Goal: Task Accomplishment & Management: Use online tool/utility

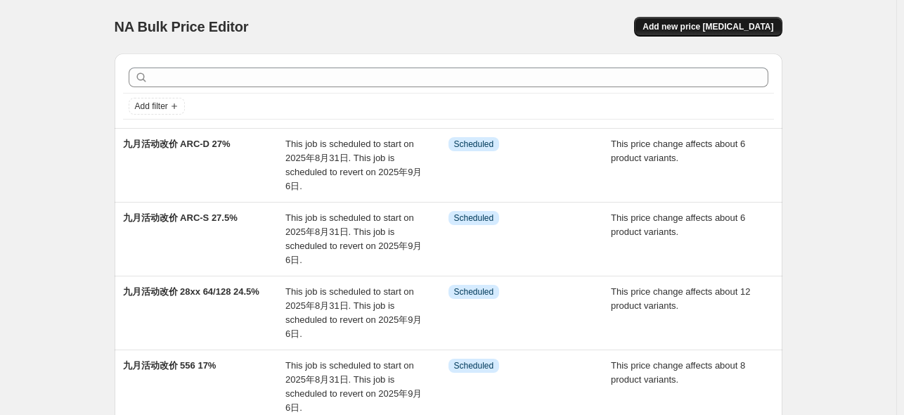
click at [728, 25] on span "Add new price [MEDICAL_DATA]" at bounding box center [708, 26] width 131 height 11
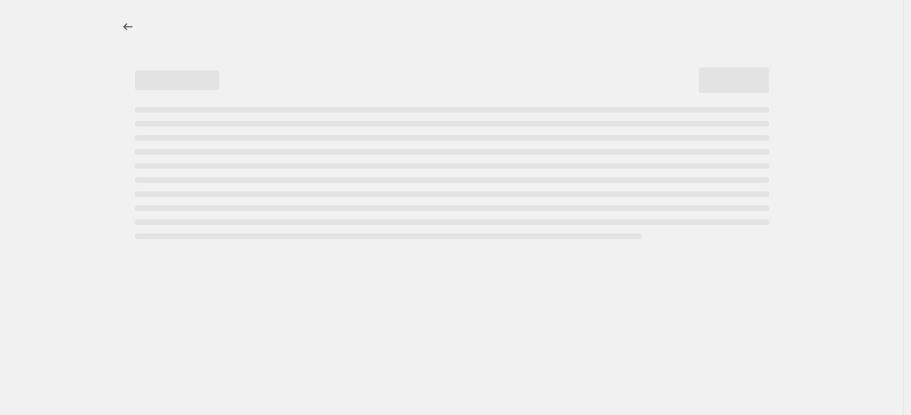
select select "percentage"
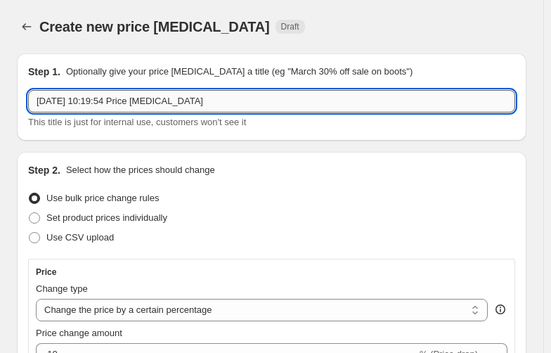
click at [214, 106] on input "[DATE] 10:19:54 Price [MEDICAL_DATA]" at bounding box center [271, 101] width 487 height 22
click at [214, 105] on input "[DATE] 10:19:54 Price [MEDICAL_DATA]" at bounding box center [271, 101] width 487 height 22
type input "j"
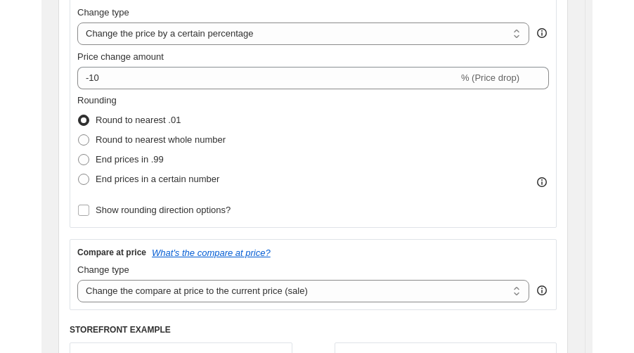
scroll to position [281, 0]
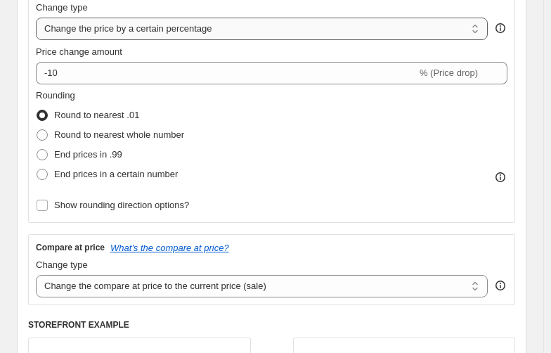
type input "九月活动改价 NANO/353p 44%"
click at [167, 34] on select "Change the price to a certain amount Change the price by a certain amount Chang…" at bounding box center [262, 29] width 452 height 22
select select "pcap"
click at [36, 18] on select "Change the price to a certain amount Change the price by a certain amount Chang…" at bounding box center [262, 29] width 452 height 22
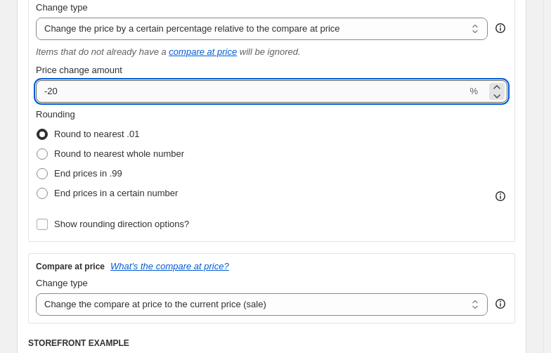
click at [69, 90] on input "-20" at bounding box center [251, 91] width 431 height 22
type input "-2"
type input "-44"
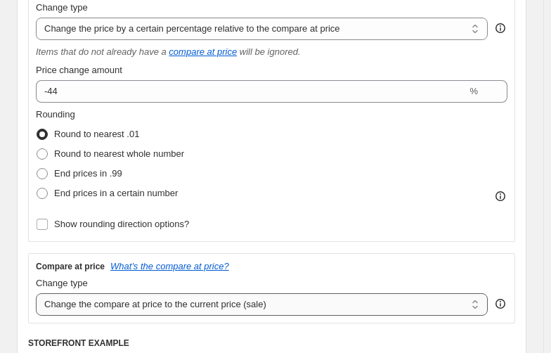
click at [172, 306] on select "Change the compare at price to the current price (sale) Change the compare at p…" at bounding box center [262, 304] width 452 height 22
select select "no_change"
click at [36, 294] on select "Change the compare at price to the current price (sale) Change the compare at p…" at bounding box center [262, 304] width 452 height 22
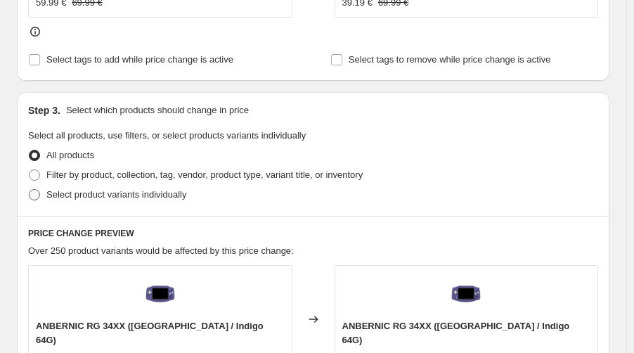
scroll to position [750, 0]
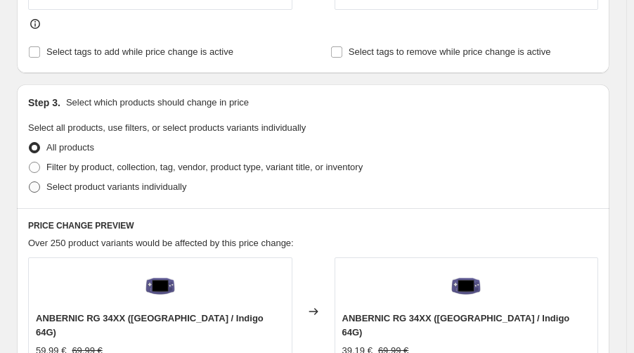
click at [70, 181] on span "Select product variants individually" at bounding box center [116, 186] width 140 height 11
click at [30, 181] on input "Select product variants individually" at bounding box center [29, 181] width 1 height 1
radio input "true"
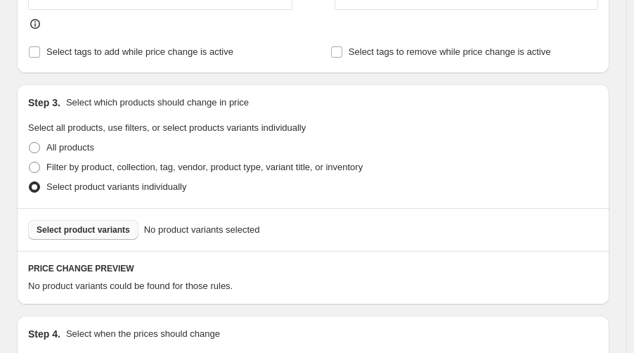
click at [79, 224] on span "Select product variants" at bounding box center [84, 229] width 94 height 11
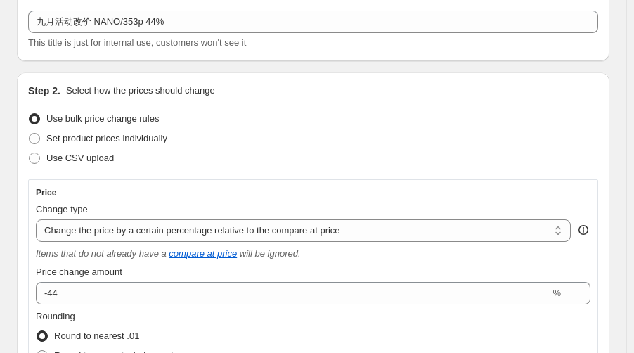
scroll to position [0, 0]
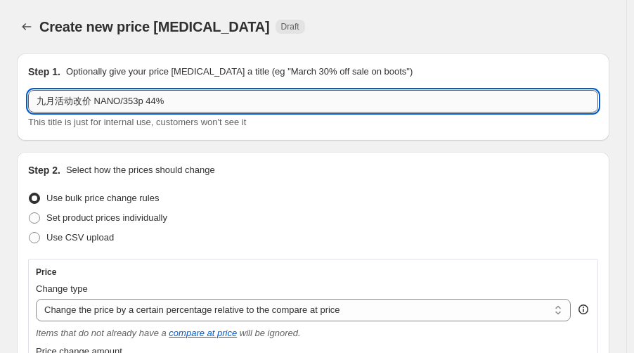
click at [119, 103] on input "九月活动改价 NANO/353p 44%" at bounding box center [313, 101] width 570 height 22
click at [163, 105] on input "九月活动改价 NANO 64 /353p 44%" at bounding box center [313, 101] width 570 height 22
drag, startPoint x: 187, startPoint y: 100, endPoint x: 169, endPoint y: 110, distance: 20.5
click at [164, 103] on input "九月活动改价 NANO 64 /353p 16/80 44%" at bounding box center [313, 101] width 570 height 22
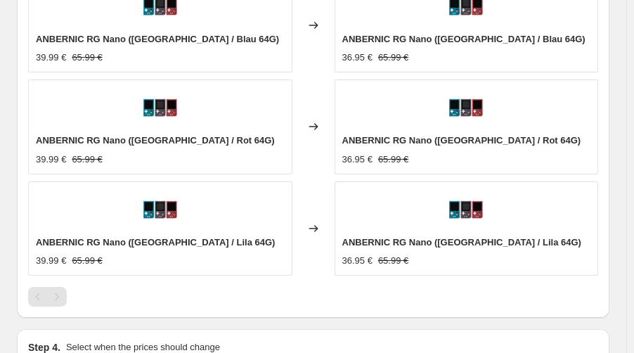
scroll to position [1031, 0]
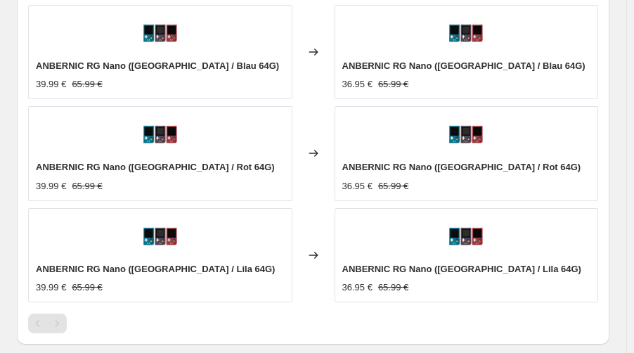
type input "九月活动改价 NANO 64 /353p 44%"
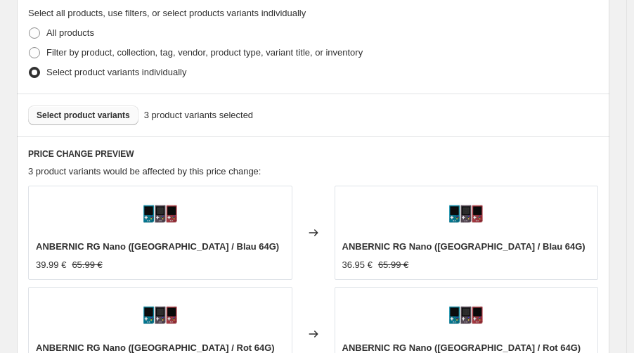
scroll to position [750, 0]
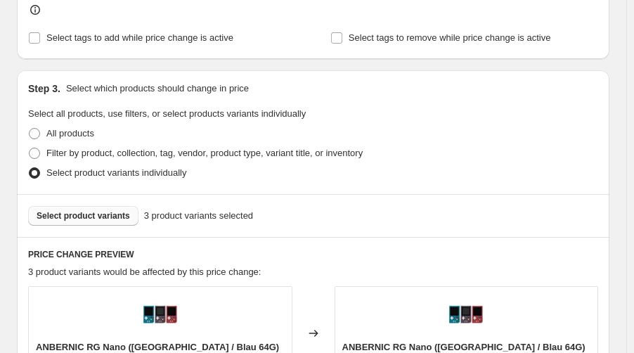
click at [82, 217] on span "Select product variants" at bounding box center [84, 215] width 94 height 11
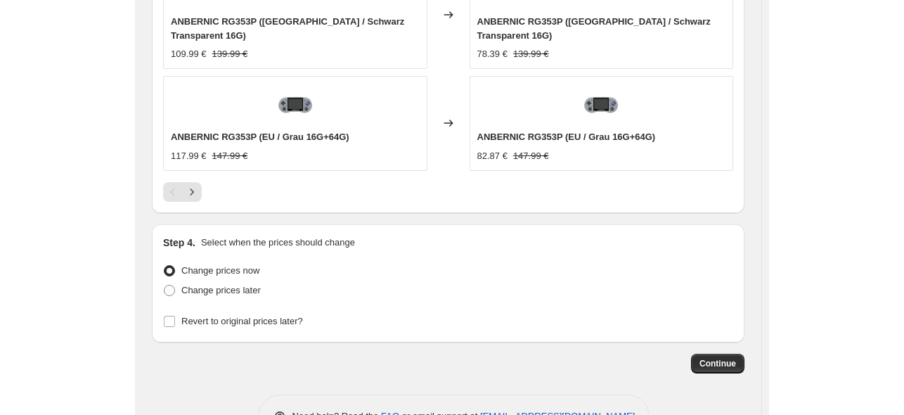
scroll to position [1060, 0]
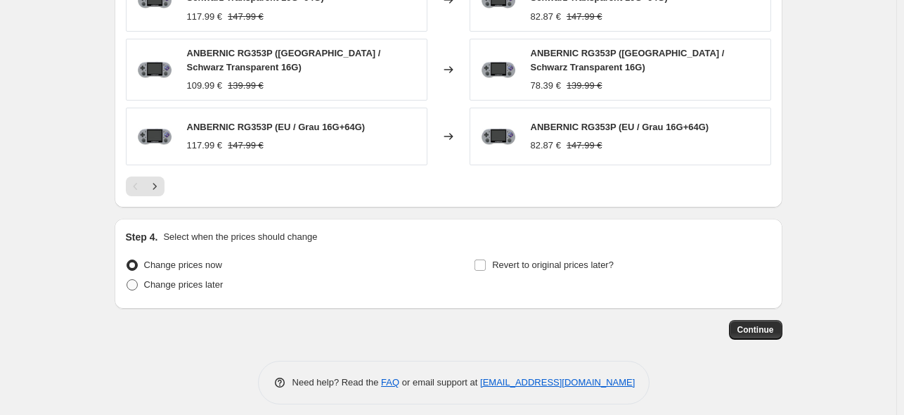
click at [191, 279] on span "Change prices later" at bounding box center [183, 284] width 79 height 11
click at [127, 279] on input "Change prices later" at bounding box center [127, 279] width 1 height 1
radio input "true"
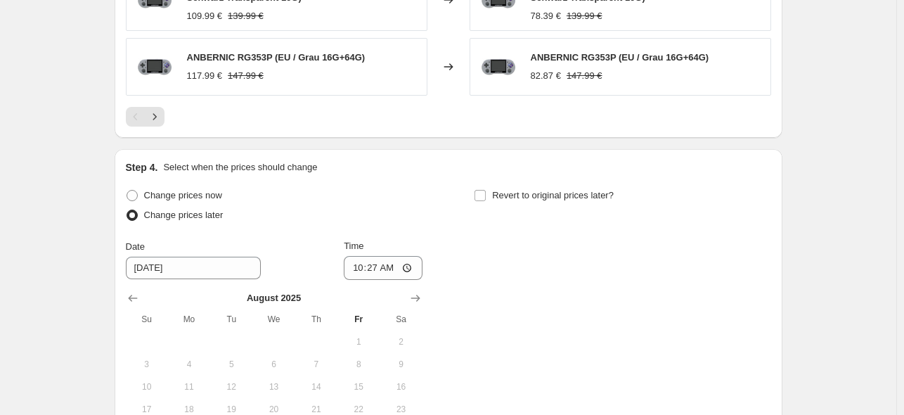
scroll to position [1322, 0]
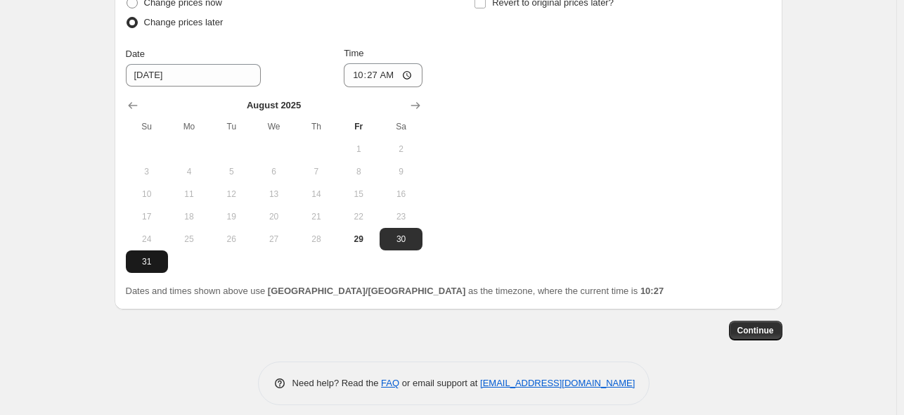
click at [143, 256] on span "31" at bounding box center [146, 261] width 31 height 11
type input "[DATE]"
click at [373, 65] on input "10:27" at bounding box center [383, 75] width 79 height 24
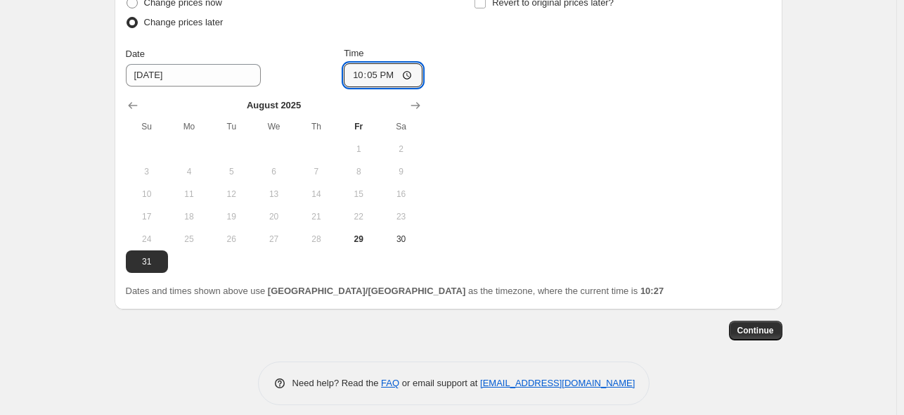
type input "22:50"
drag, startPoint x: 678, startPoint y: 185, endPoint x: 661, endPoint y: 143, distance: 45.4
click at [676, 185] on div "Change prices now Change prices later Date [DATE] Time 22:50 [DATE] Su Mo Tu We…" at bounding box center [448, 133] width 645 height 280
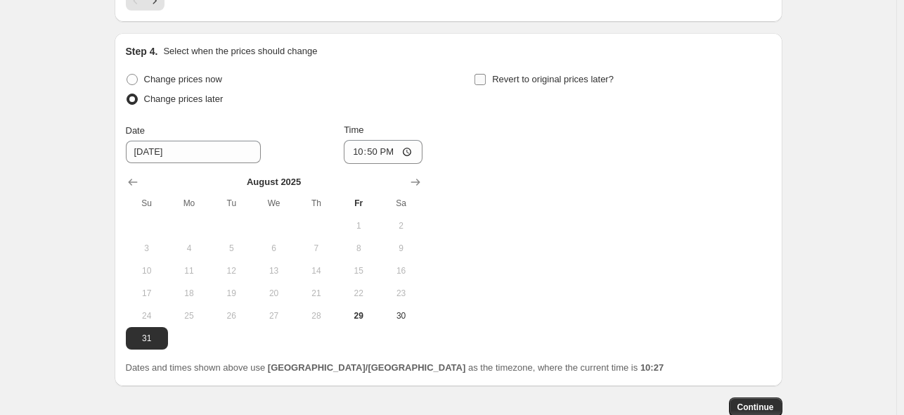
scroll to position [1135, 0]
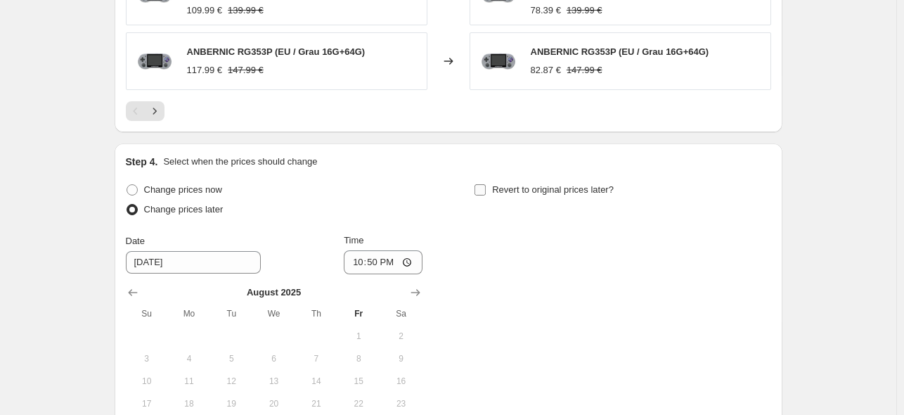
click at [514, 185] on span "Revert to original prices later?" at bounding box center [553, 189] width 122 height 11
click at [486, 185] on input "Revert to original prices later?" at bounding box center [480, 189] width 11 height 11
checkbox input "true"
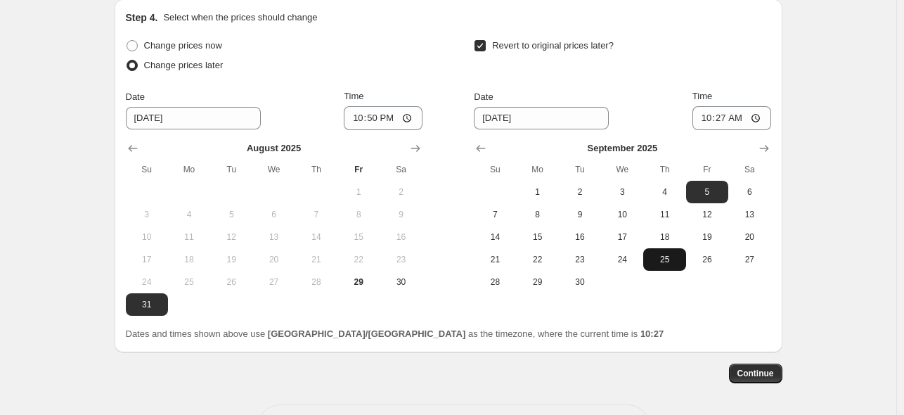
scroll to position [1322, 0]
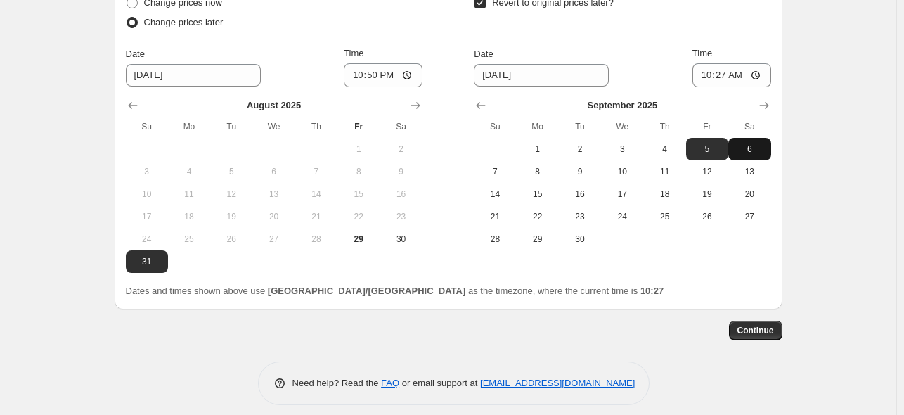
click at [757, 143] on span "6" at bounding box center [749, 148] width 31 height 11
type input "[DATE]"
click at [720, 68] on input "10:27" at bounding box center [732, 75] width 79 height 24
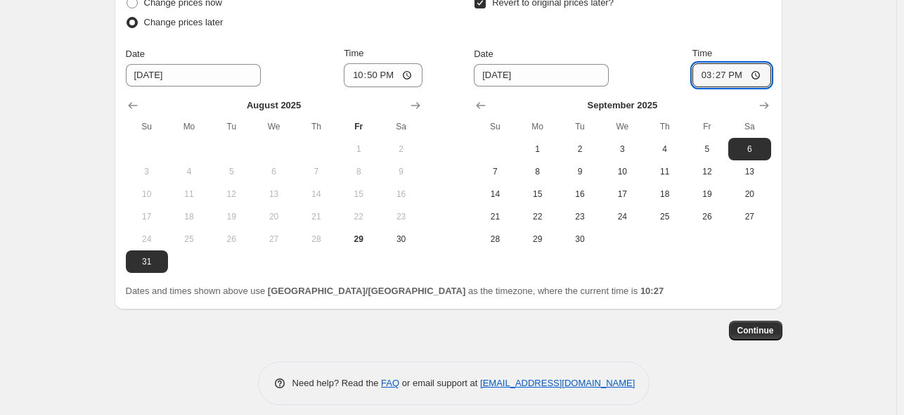
type input "15:00"
click at [764, 326] on button "Continue" at bounding box center [755, 331] width 53 height 20
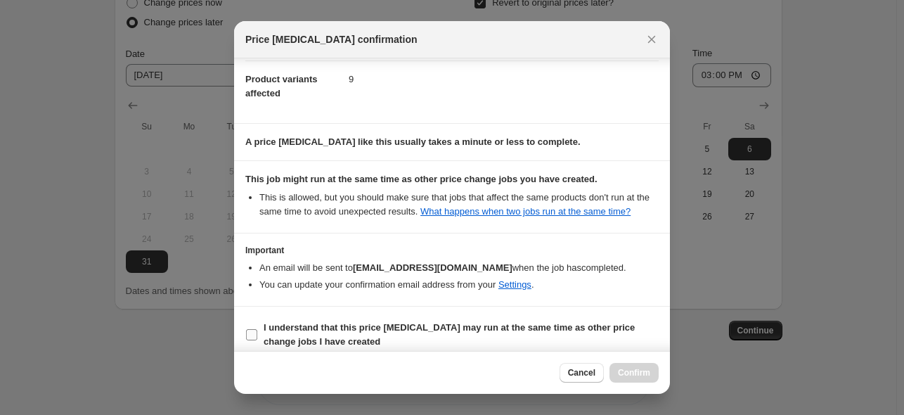
scroll to position [186, 0]
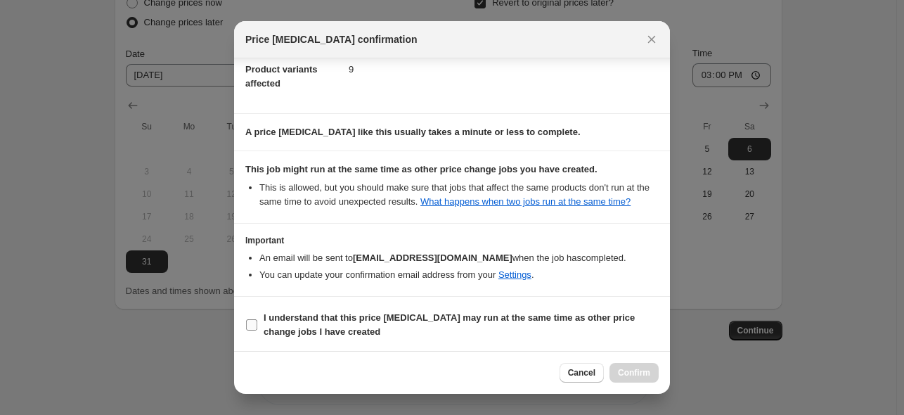
drag, startPoint x: 388, startPoint y: 314, endPoint x: 401, endPoint y: 318, distance: 13.1
click at [388, 314] on b "I understand that this price [MEDICAL_DATA] may run at the same time as other p…" at bounding box center [449, 324] width 371 height 25
click at [257, 319] on input "I understand that this price [MEDICAL_DATA] may run at the same time as other p…" at bounding box center [251, 324] width 11 height 11
checkbox input "true"
click at [627, 373] on span "Confirm" at bounding box center [634, 372] width 32 height 11
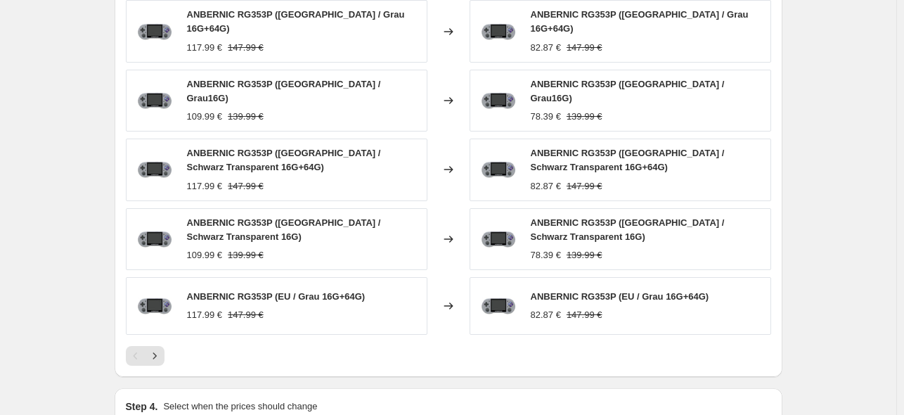
scroll to position [1033, 0]
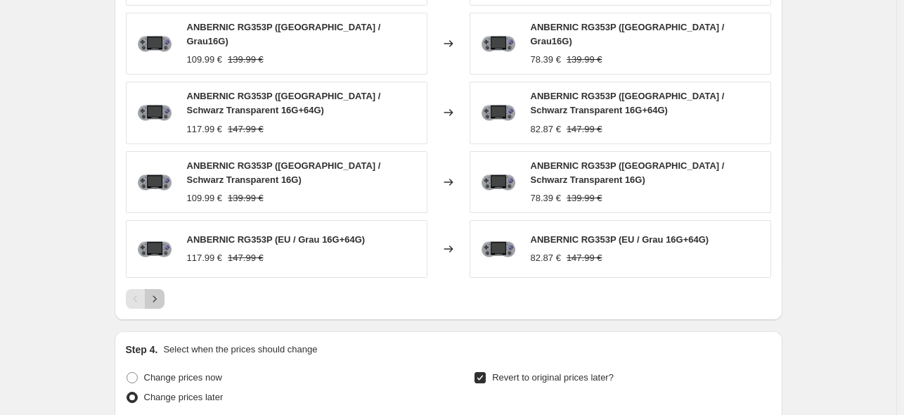
click at [160, 292] on icon "Next" at bounding box center [155, 299] width 14 height 14
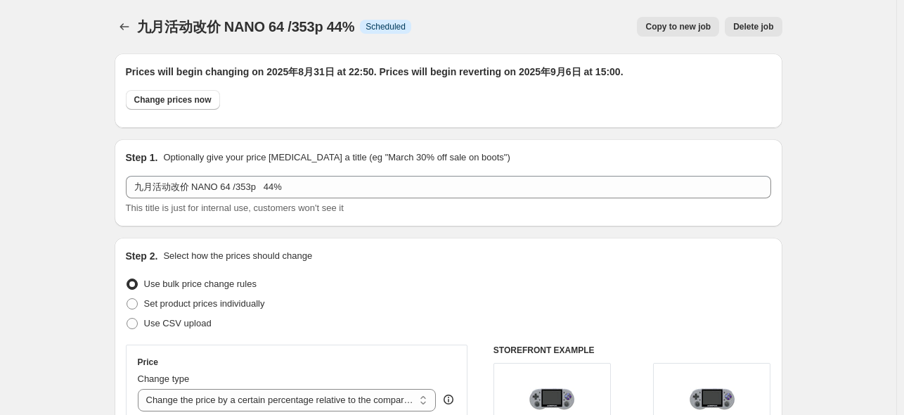
scroll to position [0, 0]
click at [129, 25] on icon "Price change jobs" at bounding box center [124, 27] width 14 height 14
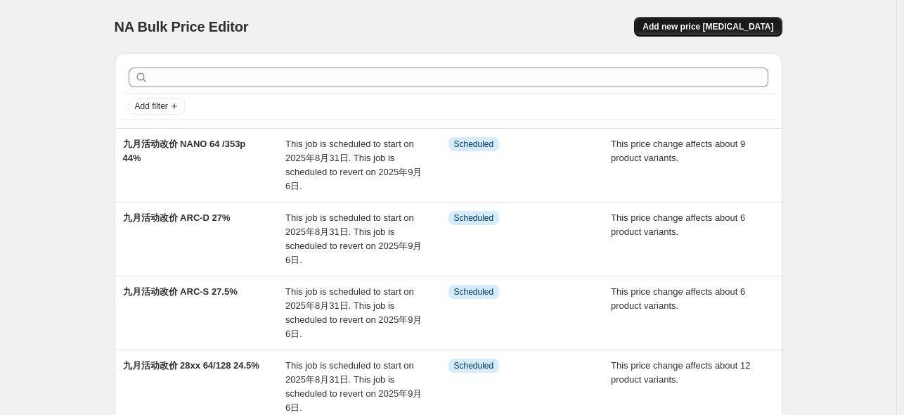
click at [716, 28] on span "Add new price [MEDICAL_DATA]" at bounding box center [708, 26] width 131 height 11
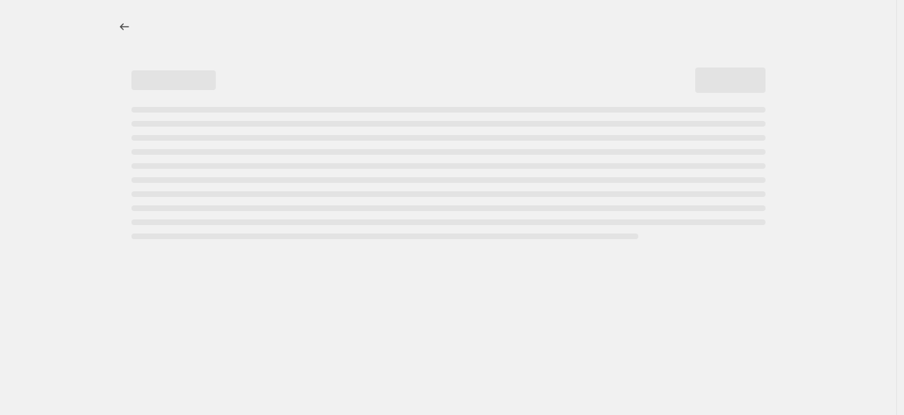
select select "percentage"
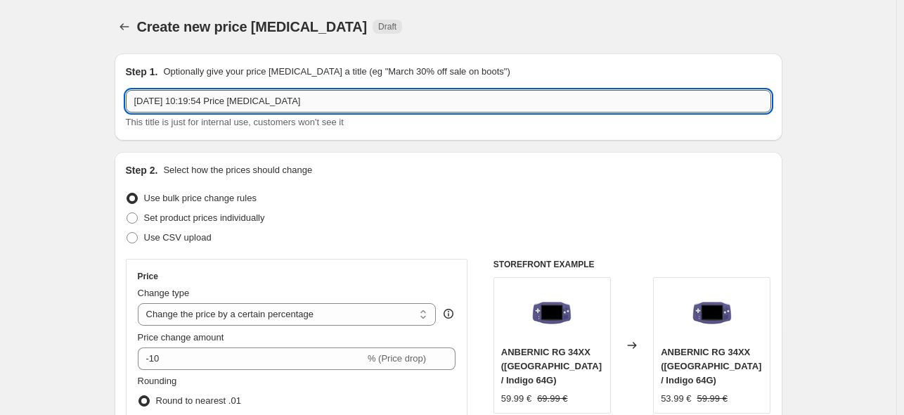
click at [250, 100] on input "[DATE] 10:19:54 Price [MEDICAL_DATA]" at bounding box center [448, 101] width 645 height 22
paste input "Mit freundlichen Grüßen Ihr Anbernic Support-Team"
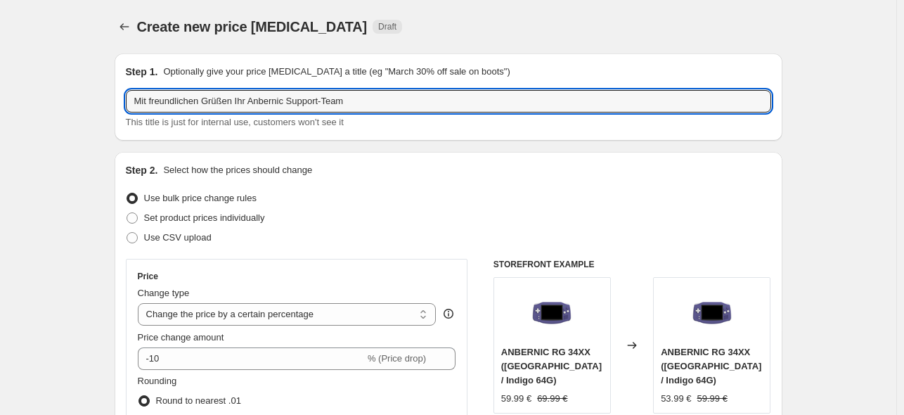
drag, startPoint x: 364, startPoint y: 99, endPoint x: -33, endPoint y: 100, distance: 397.3
click at [0, 100] on html "Home Settings Plans Skip to content Create new price [MEDICAL_DATA]. This page …" at bounding box center [452, 207] width 904 height 415
type input "Mit freundlichen Grüßen Ihr Anbernic Support-Team"
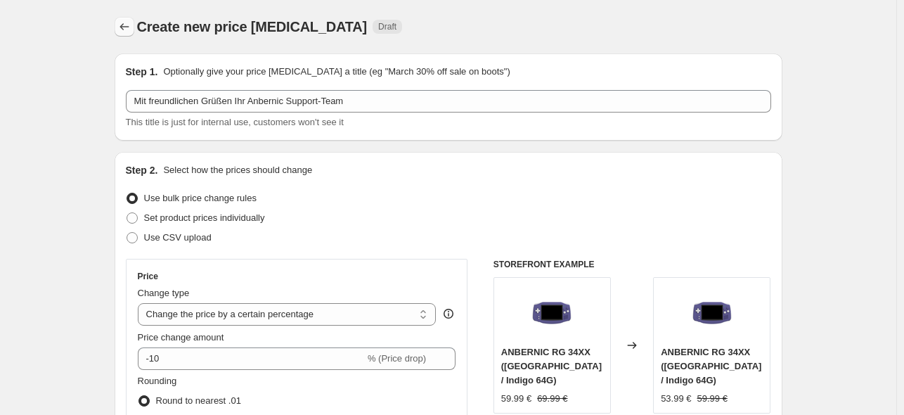
click at [123, 25] on icon "Price change jobs" at bounding box center [124, 27] width 14 height 14
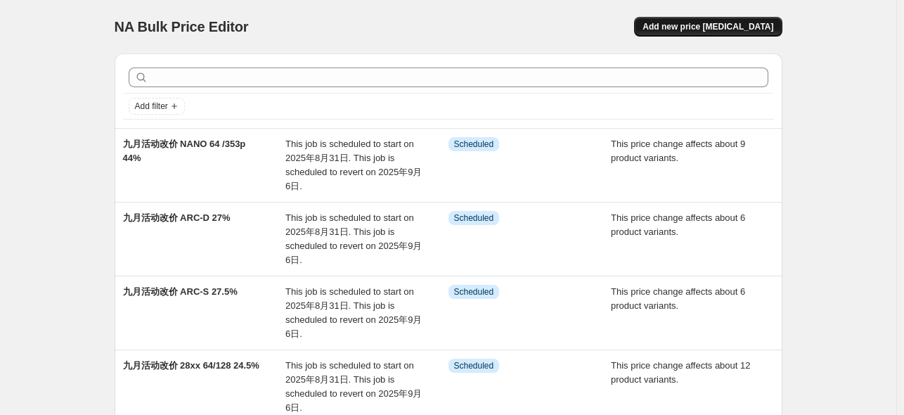
click at [740, 30] on span "Add new price [MEDICAL_DATA]" at bounding box center [708, 26] width 131 height 11
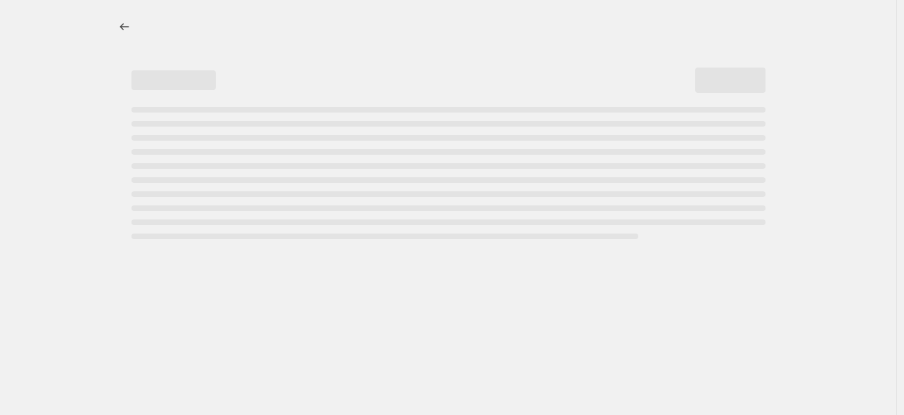
select select "percentage"
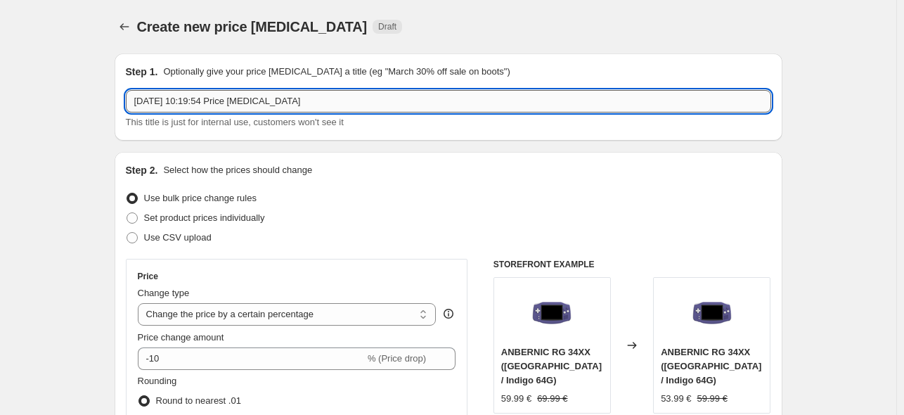
click at [256, 103] on input "[DATE] 10:19:54 Price [MEDICAL_DATA]" at bounding box center [448, 101] width 645 height 22
paste input "九月活动改价 NANO 64 /353p44%"
click at [381, 213] on div "Set product prices individually" at bounding box center [448, 218] width 645 height 20
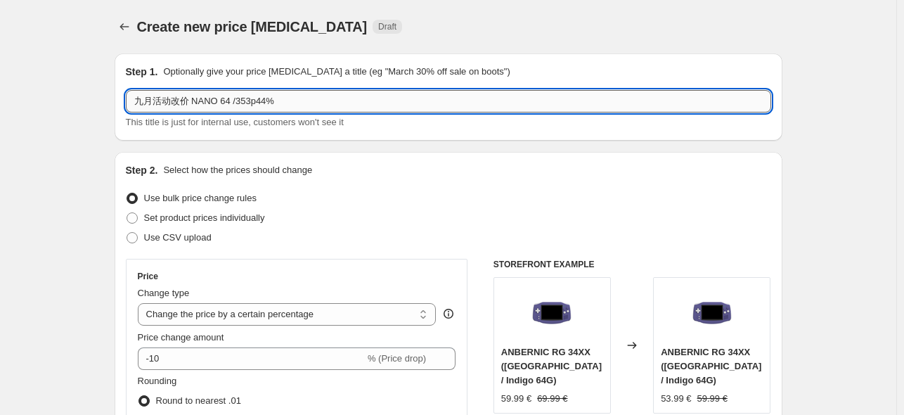
click at [259, 101] on input "九月活动改价 NANO 64 /353p44%" at bounding box center [448, 101] width 645 height 22
click at [323, 101] on input "九月活动改价 NANO 64 /353p 44%" at bounding box center [448, 101] width 645 height 22
drag, startPoint x: 225, startPoint y: 103, endPoint x: 233, endPoint y: 104, distance: 8.5
click at [233, 104] on input "九月活动改价 NANO 64 /353p 44%" at bounding box center [448, 101] width 645 height 22
drag, startPoint x: 241, startPoint y: 101, endPoint x: 263, endPoint y: 104, distance: 22.1
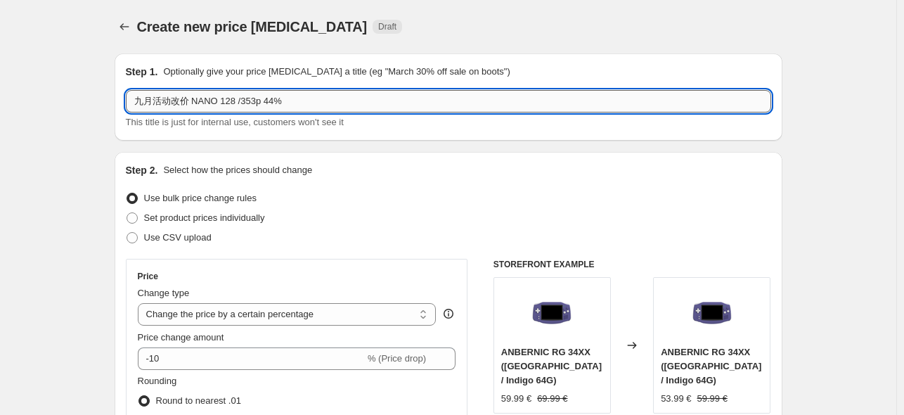
click at [263, 104] on input "九月活动改价 NANO 128 /353p 44%" at bounding box center [448, 101] width 645 height 22
click at [250, 101] on input "九月活动改价 NANO 128 44%" at bounding box center [448, 101] width 645 height 22
click at [314, 106] on input "九月活动改价 NANO 128 42%" at bounding box center [448, 101] width 645 height 22
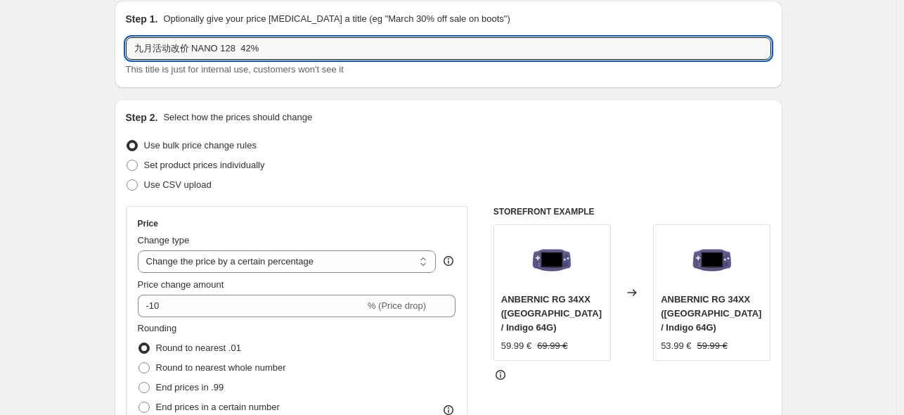
scroll to position [94, 0]
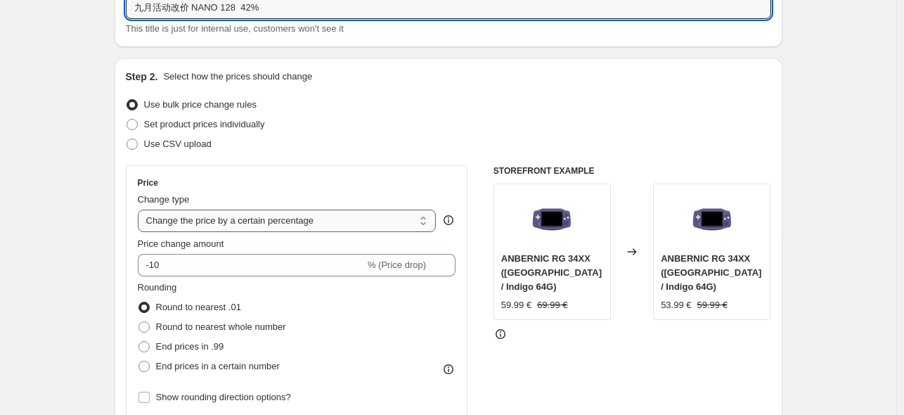
type input "九月活动改价 NANO 128 42%"
click at [296, 219] on select "Change the price to a certain amount Change the price by a certain amount Chang…" at bounding box center [287, 221] width 299 height 22
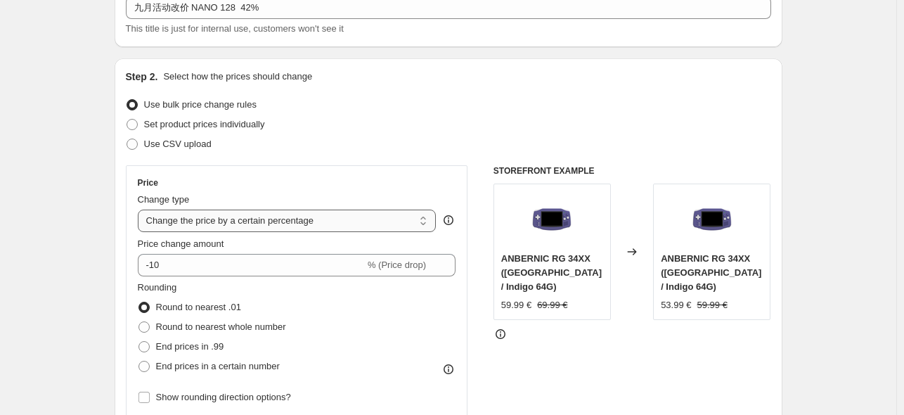
select select "pcap"
click at [141, 210] on select "Change the price to a certain amount Change the price by a certain amount Chang…" at bounding box center [287, 221] width 299 height 22
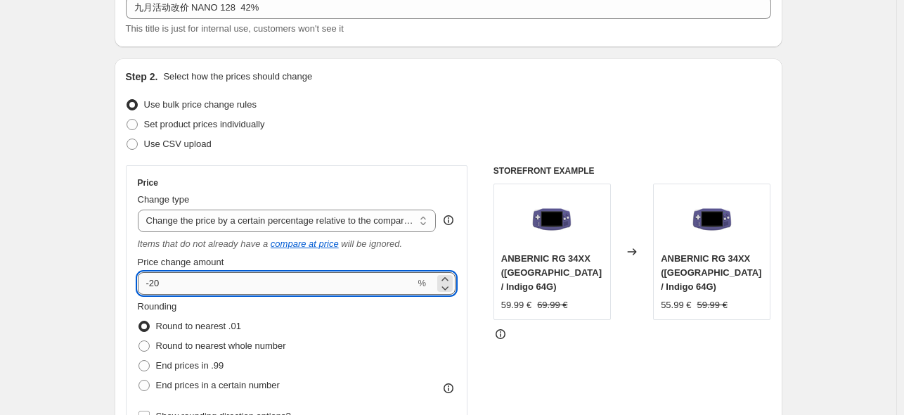
click at [252, 290] on input "-20" at bounding box center [277, 283] width 278 height 22
type input "-2"
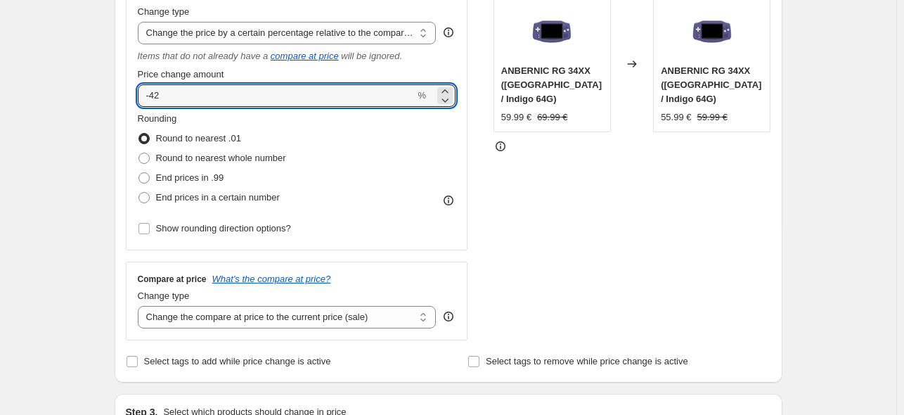
type input "-42"
click at [536, 241] on div "STOREFRONT EXAMPLE ANBERNIC RG 34XX ([GEOGRAPHIC_DATA] / Indigo 64G) 59.99 € 69…" at bounding box center [633, 159] width 278 height 363
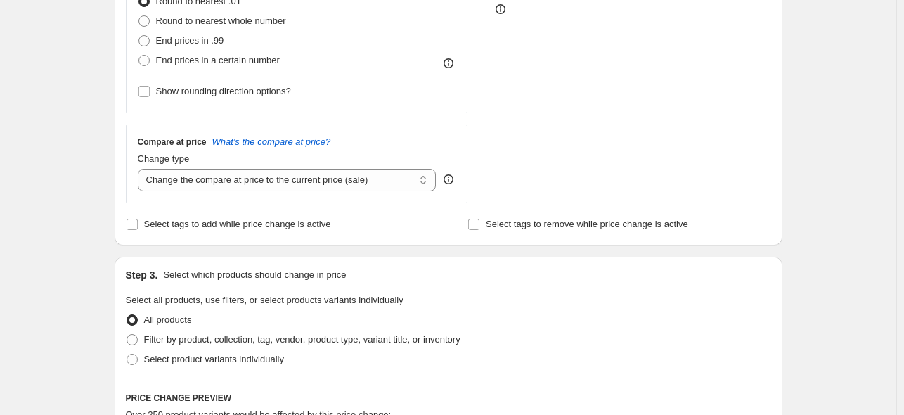
scroll to position [562, 0]
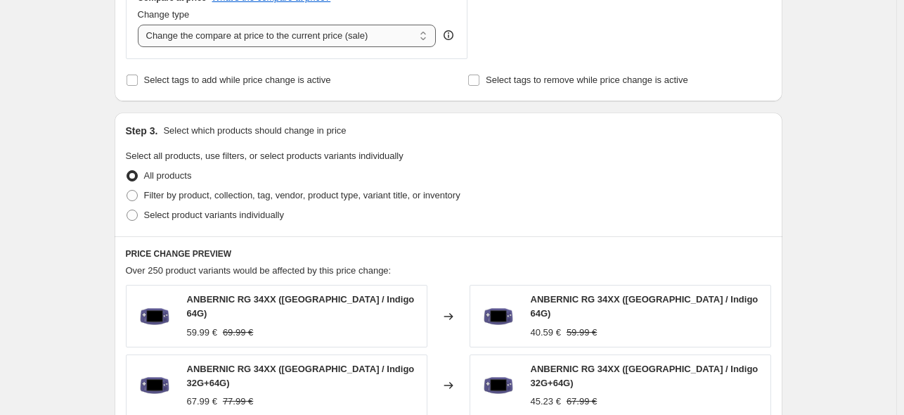
click at [315, 36] on select "Change the compare at price to the current price (sale) Change the compare at p…" at bounding box center [287, 36] width 299 height 22
select select "no_change"
click at [141, 25] on select "Change the compare at price to the current price (sale) Change the compare at p…" at bounding box center [287, 36] width 299 height 22
click at [193, 220] on span "Select product variants individually" at bounding box center [214, 215] width 140 height 11
click at [127, 210] on input "Select product variants individually" at bounding box center [127, 210] width 1 height 1
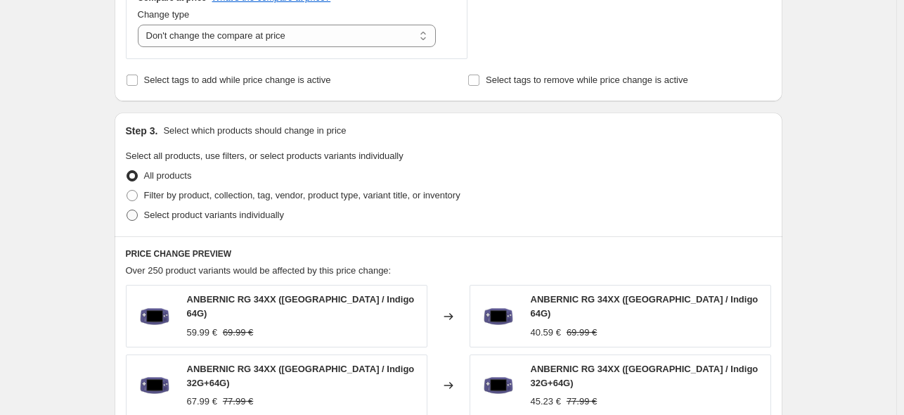
radio input "true"
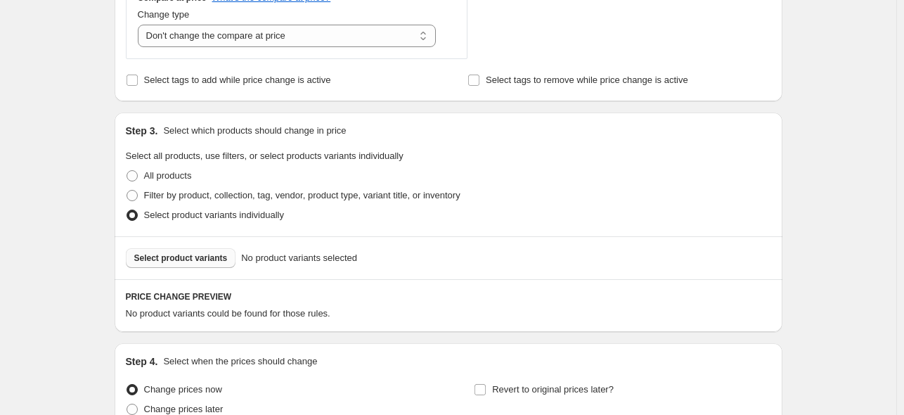
click at [175, 265] on button "Select product variants" at bounding box center [181, 258] width 110 height 20
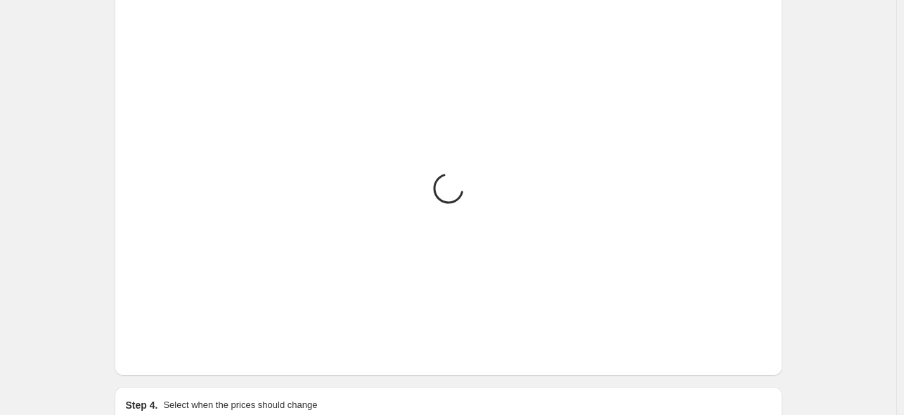
scroll to position [922, 0]
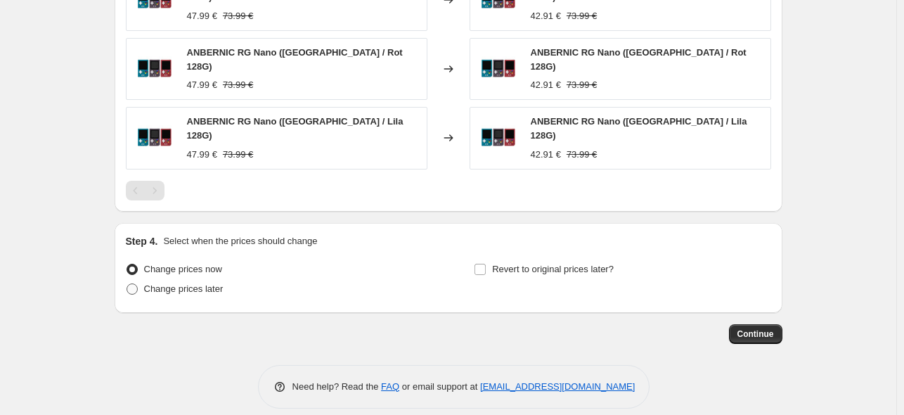
click at [217, 283] on span "Change prices later" at bounding box center [183, 288] width 79 height 11
click at [127, 283] on input "Change prices later" at bounding box center [127, 283] width 1 height 1
radio input "true"
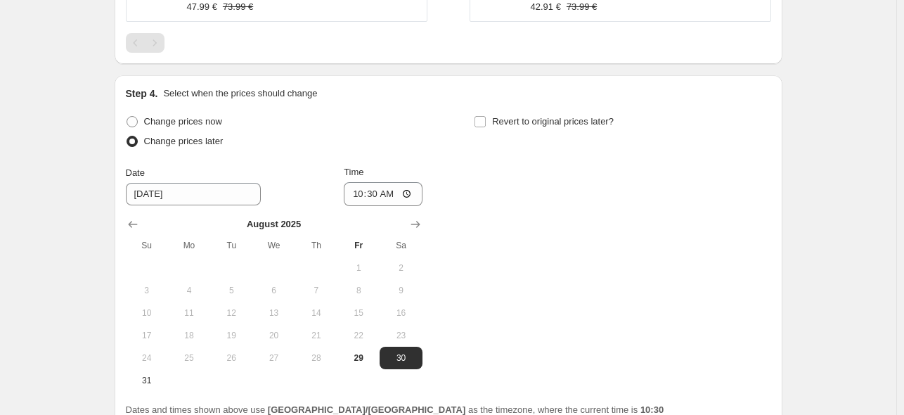
scroll to position [1184, 0]
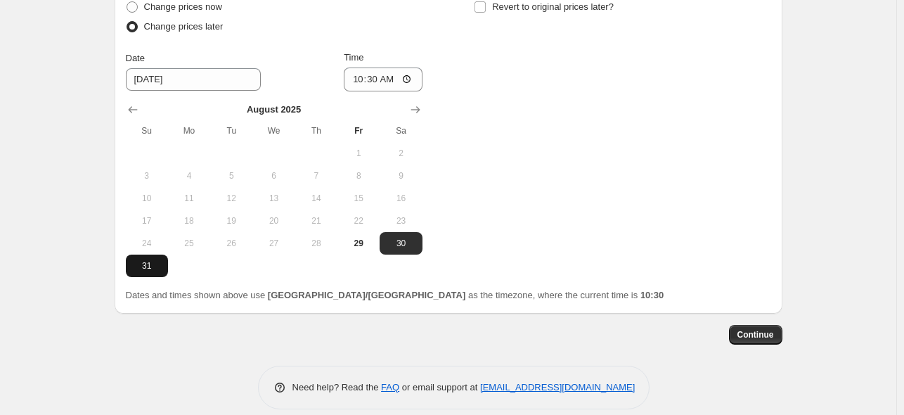
click at [152, 260] on span "31" at bounding box center [146, 265] width 31 height 11
type input "[DATE]"
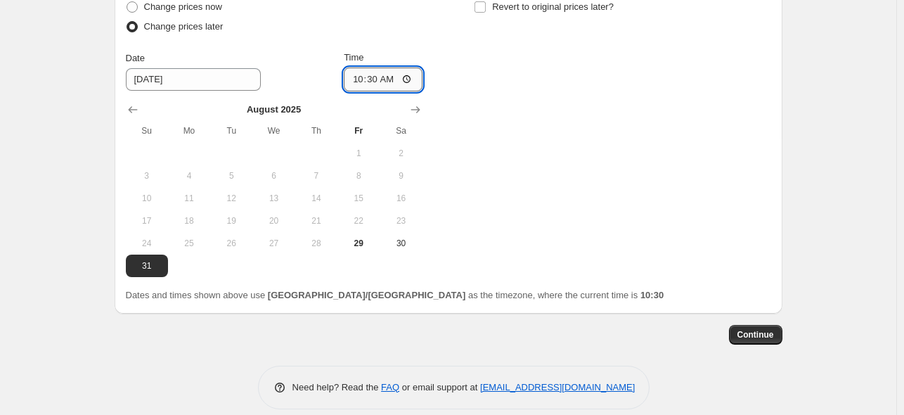
click at [375, 68] on input "10:30" at bounding box center [383, 79] width 79 height 24
type input "22:50"
click at [539, 81] on div "Change prices now Change prices later Date [DATE] Time 22:50 [DATE] Su Mo Tu We…" at bounding box center [448, 137] width 645 height 280
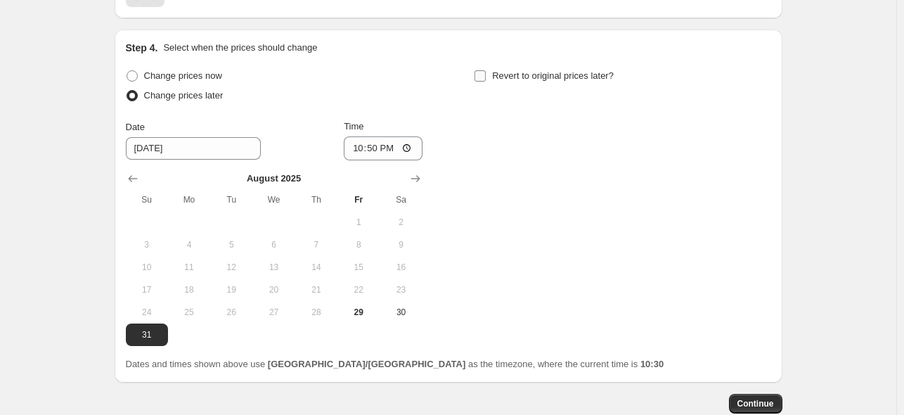
scroll to position [1091, 0]
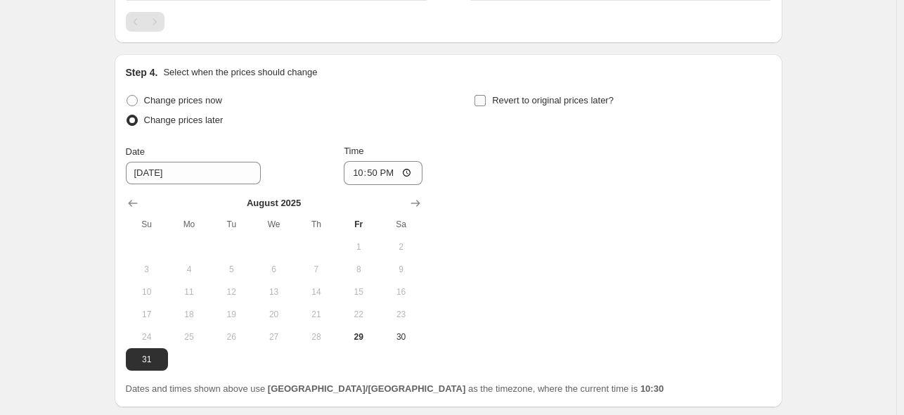
click at [543, 95] on span "Revert to original prices later?" at bounding box center [553, 100] width 122 height 11
click at [486, 95] on input "Revert to original prices later?" at bounding box center [480, 100] width 11 height 11
checkbox input "true"
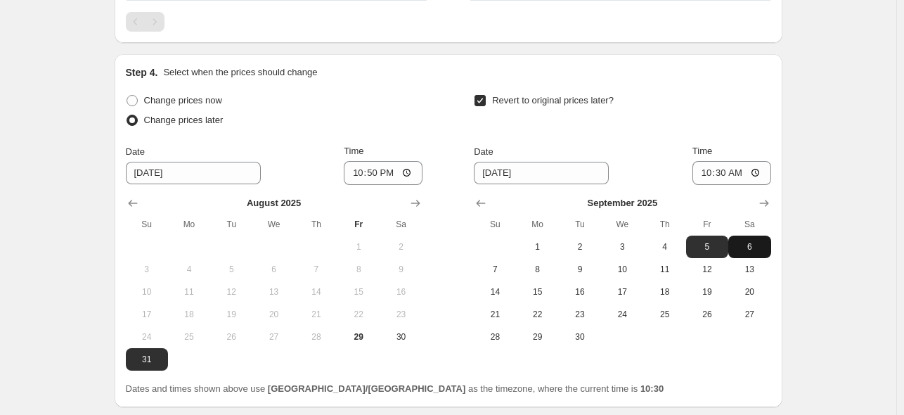
click at [754, 241] on span "6" at bounding box center [749, 246] width 31 height 11
type input "[DATE]"
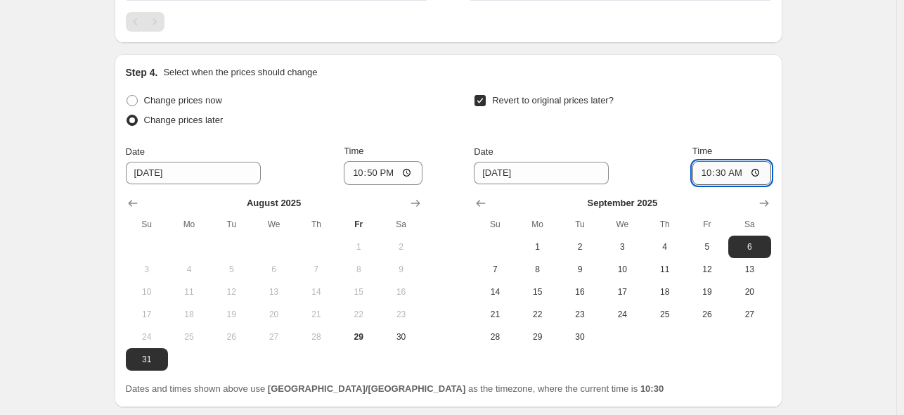
click at [730, 161] on input "10:30" at bounding box center [732, 173] width 79 height 24
type input "15:00"
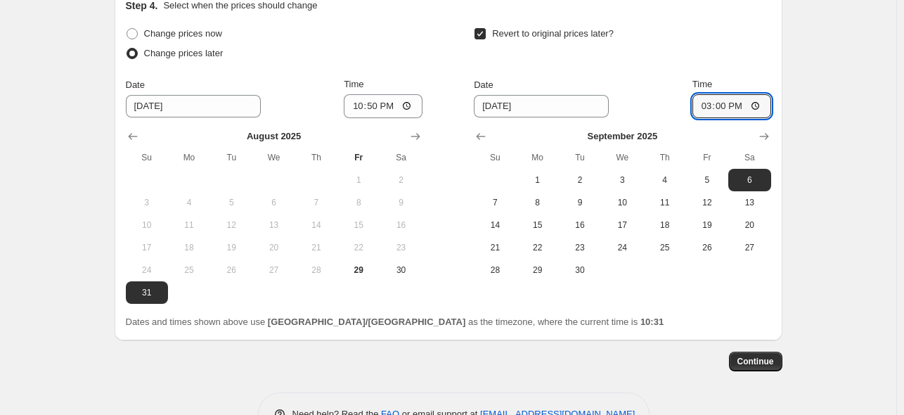
scroll to position [1184, 0]
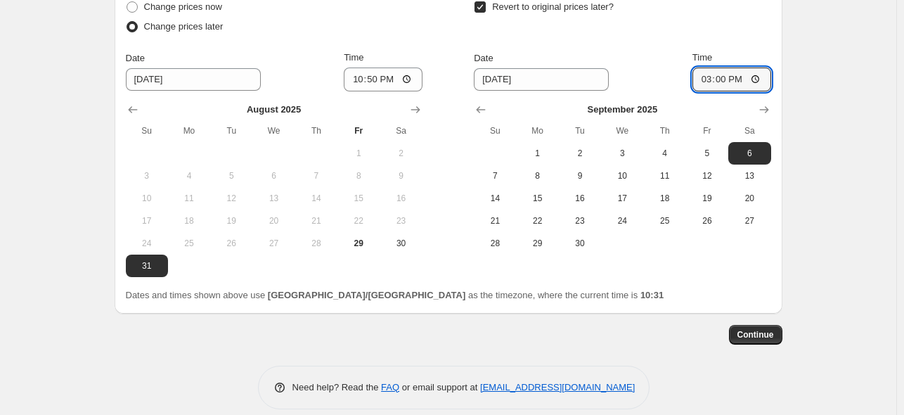
click at [757, 269] on div "Change prices now Change prices later Date [DATE] Time 22:50 [DATE] Su Mo Tu We…" at bounding box center [448, 149] width 645 height 305
click at [752, 329] on span "Continue" at bounding box center [756, 334] width 37 height 11
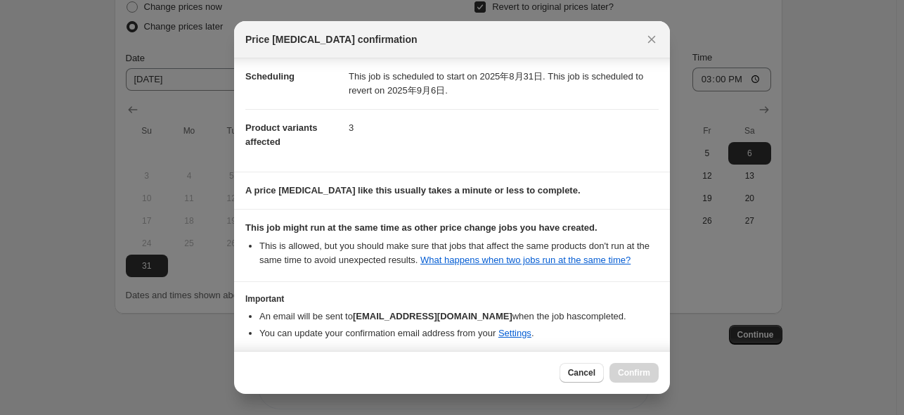
scroll to position [186, 0]
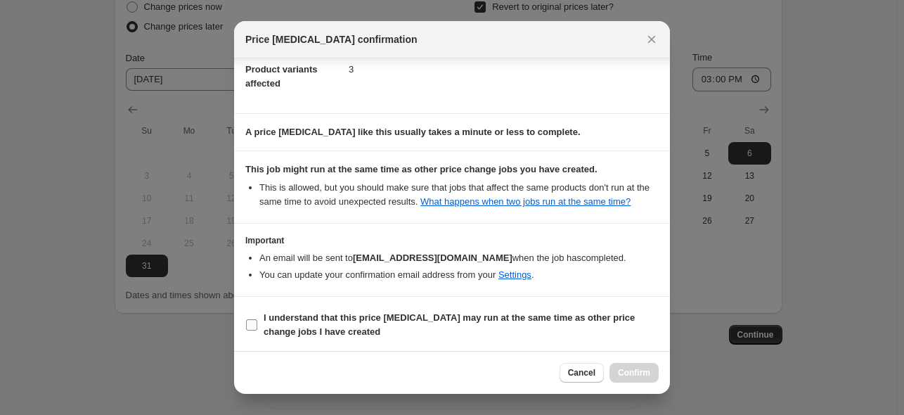
click at [368, 328] on span "I understand that this price [MEDICAL_DATA] may run at the same time as other p…" at bounding box center [461, 325] width 395 height 28
click at [257, 328] on input "I understand that this price [MEDICAL_DATA] may run at the same time as other p…" at bounding box center [251, 324] width 11 height 11
checkbox input "true"
click at [630, 376] on span "Confirm" at bounding box center [634, 372] width 32 height 11
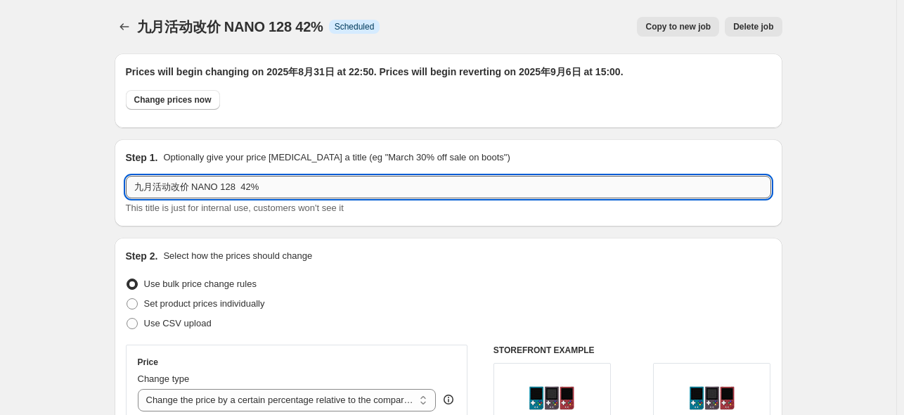
click at [228, 195] on input "九月活动改价 NANO 128 42%" at bounding box center [448, 187] width 645 height 22
click at [131, 26] on icon "Price change jobs" at bounding box center [124, 27] width 14 height 14
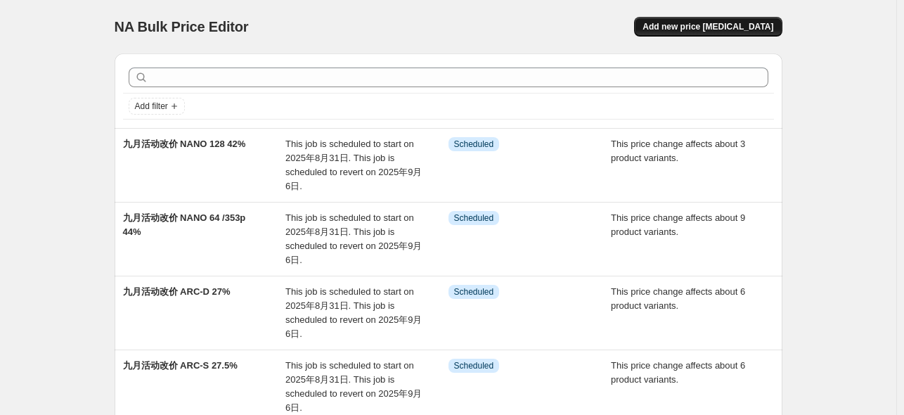
click at [735, 33] on button "Add new price [MEDICAL_DATA]" at bounding box center [708, 27] width 148 height 20
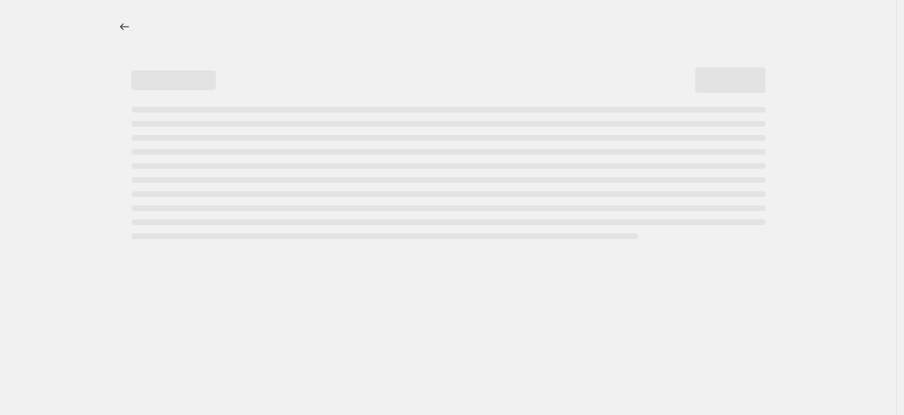
select select "percentage"
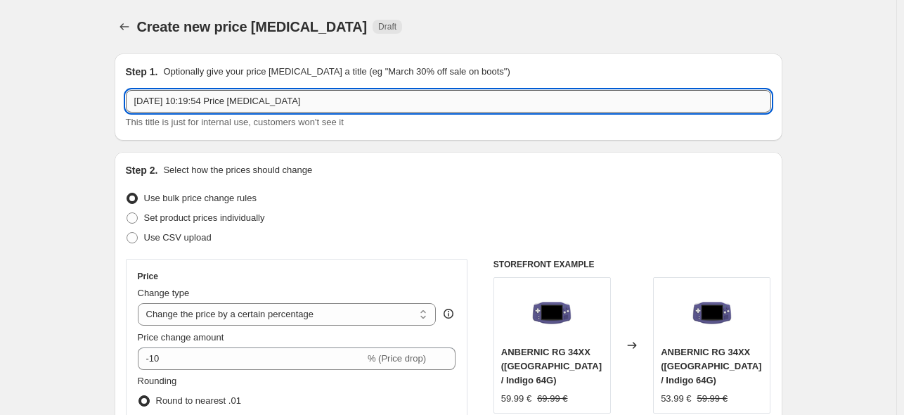
click at [326, 101] on input "[DATE] 10:19:54 Price [MEDICAL_DATA]" at bounding box center [448, 101] width 645 height 22
paste input "九月活动改价 NANO 128 42%"
type input "九月活动改价 NANO 128 42%"
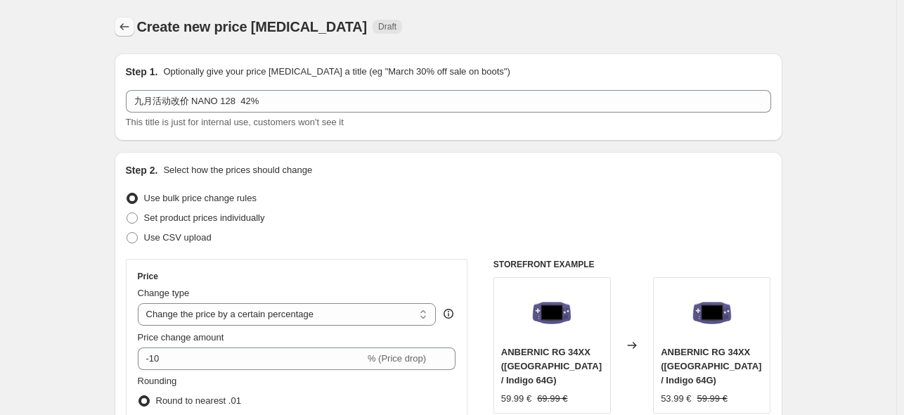
click at [129, 25] on icon "Price change jobs" at bounding box center [124, 27] width 14 height 14
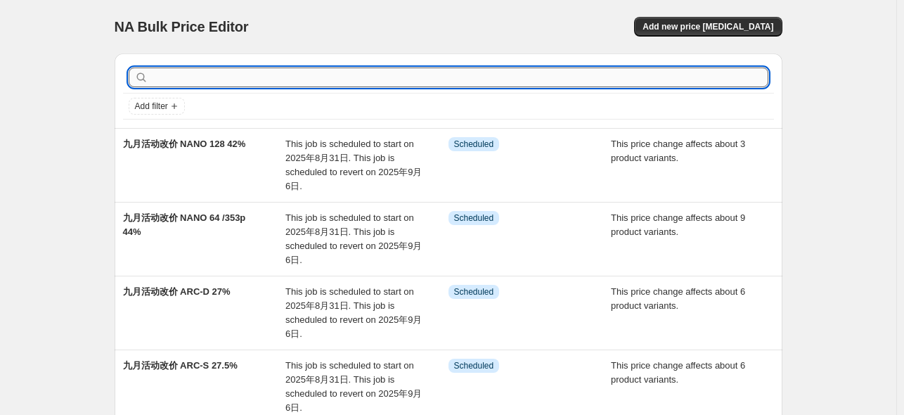
click at [349, 84] on input "text" at bounding box center [459, 77] width 617 height 20
type input "28"
drag, startPoint x: 169, startPoint y: 78, endPoint x: 122, endPoint y: 70, distance: 47.7
click at [122, 70] on div "28 Clear Add filter" at bounding box center [449, 90] width 668 height 75
click at [689, 25] on span "Add new price [MEDICAL_DATA]" at bounding box center [708, 26] width 131 height 11
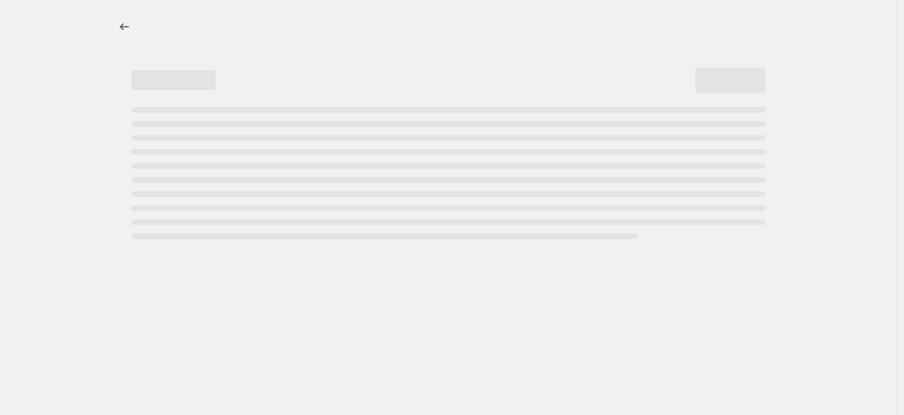
select select "percentage"
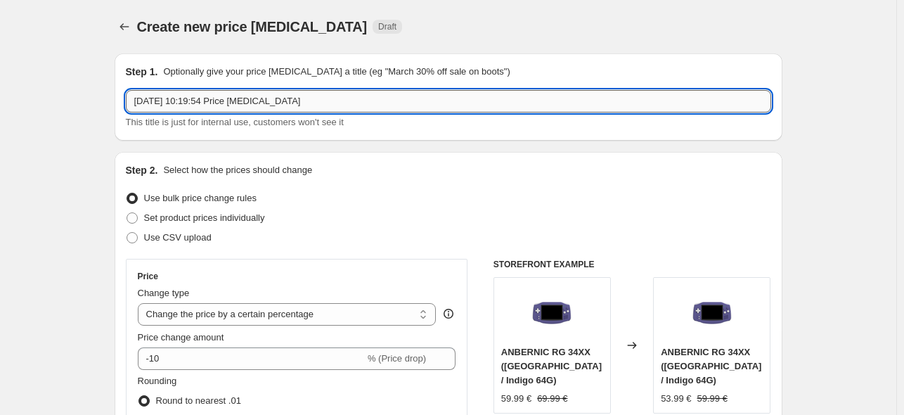
click at [224, 101] on input "[DATE] 10:19:54 Price [MEDICAL_DATA]" at bounding box center [448, 101] width 645 height 22
paste input "九月活动改价 NANO 128 42%"
drag, startPoint x: 195, startPoint y: 99, endPoint x: 222, endPoint y: 105, distance: 27.5
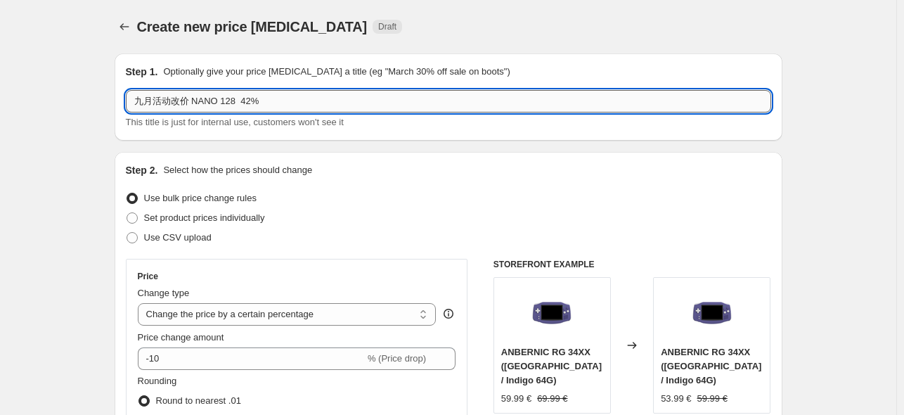
click at [222, 105] on input "九月活动改价 NANO 128 42%" at bounding box center [448, 101] width 645 height 22
click at [238, 98] on input "九月活动改价 405M 128 42%" at bounding box center [448, 101] width 645 height 22
click at [221, 101] on input "九月活动改价 405M 128 42%" at bounding box center [448, 101] width 645 height 22
drag, startPoint x: 276, startPoint y: 107, endPoint x: 265, endPoint y: 105, distance: 10.6
click at [265, 105] on input "九月活动改价 405M 标配/128 42%" at bounding box center [448, 101] width 645 height 22
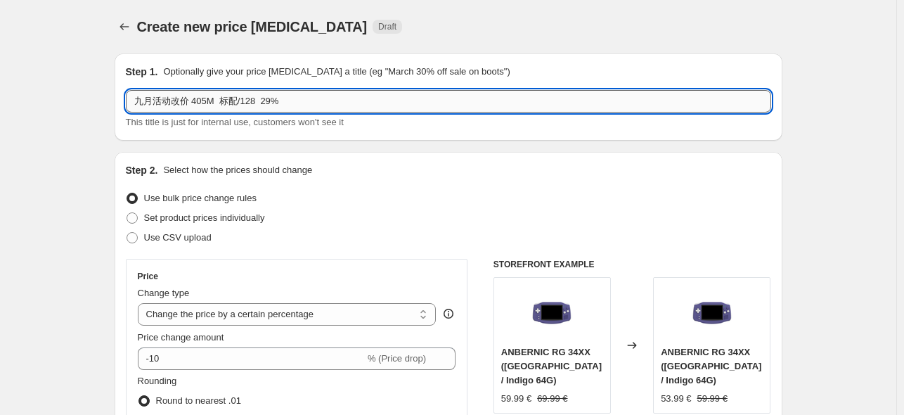
click at [262, 101] on input "九月活动改价 405M 标配/128 29%" at bounding box center [448, 101] width 645 height 22
type input "九月活动改价 405M 标配/128 35xx 64 29%"
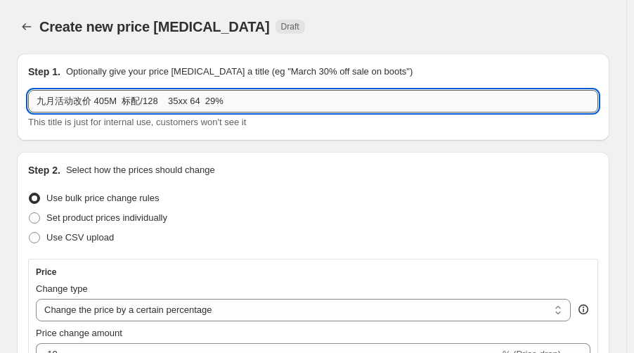
click at [284, 96] on input "九月活动改价 405M 标配/128 35xx 64 29%" at bounding box center [313, 101] width 570 height 22
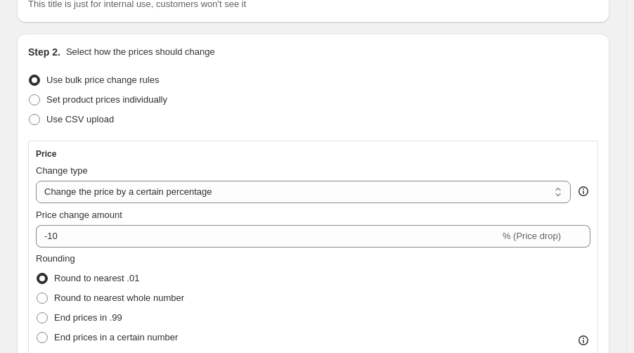
scroll to position [187, 0]
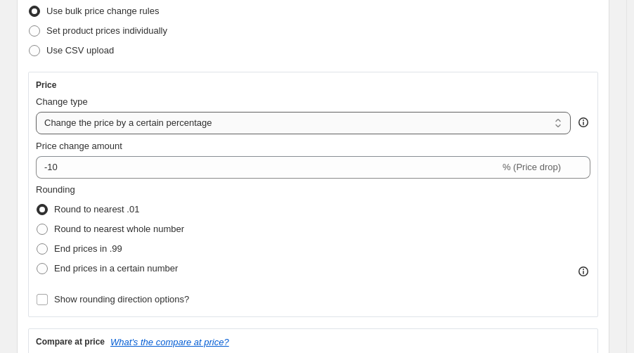
click at [160, 123] on select "Change the price to a certain amount Change the price by a certain amount Chang…" at bounding box center [303, 123] width 535 height 22
select select "pcap"
click at [36, 112] on select "Change the price to a certain amount Change the price by a certain amount Chang…" at bounding box center [303, 123] width 535 height 22
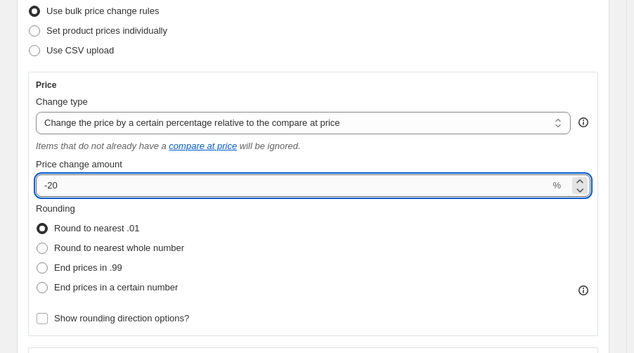
click at [120, 191] on input "-20" at bounding box center [293, 185] width 514 height 22
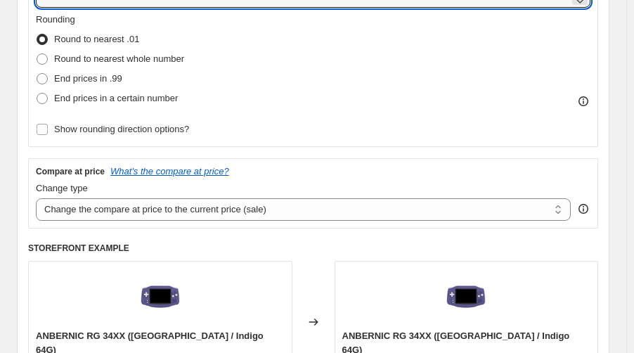
scroll to position [468, 0]
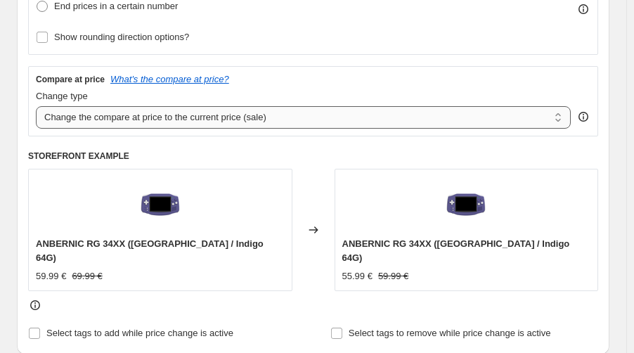
type input "-29"
click at [145, 112] on select "Change the compare at price to the current price (sale) Change the compare at p…" at bounding box center [303, 117] width 535 height 22
select select "no_change"
click at [36, 106] on select "Change the compare at price to the current price (sale) Change the compare at p…" at bounding box center [303, 117] width 535 height 22
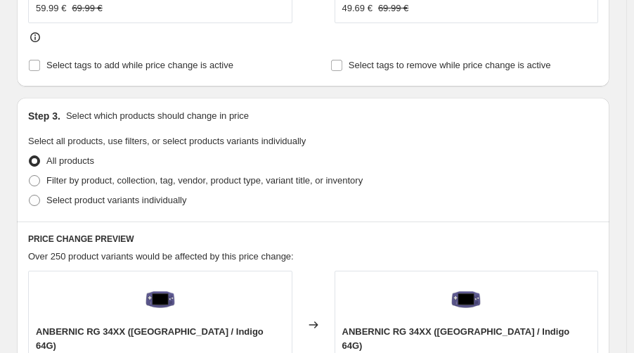
scroll to position [750, 0]
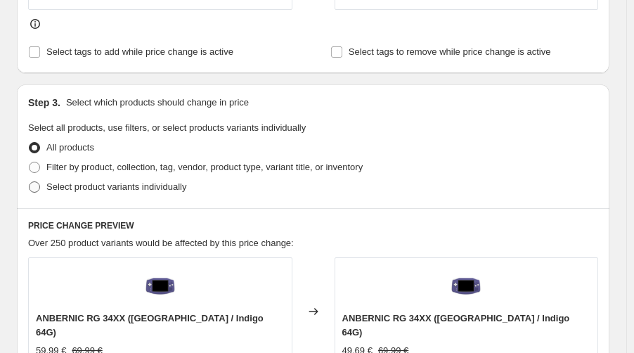
click at [34, 181] on span at bounding box center [34, 186] width 11 height 11
click at [30, 181] on input "Select product variants individually" at bounding box center [29, 181] width 1 height 1
radio input "true"
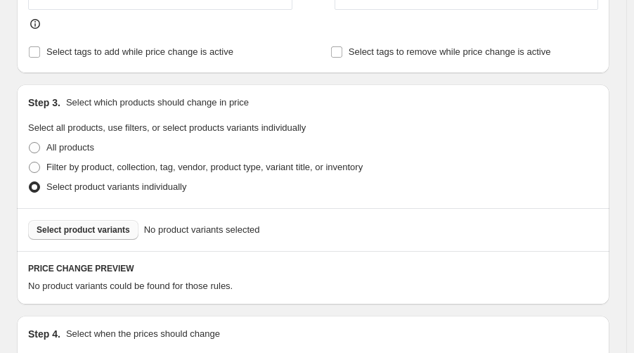
click at [98, 224] on span "Select product variants" at bounding box center [84, 229] width 94 height 11
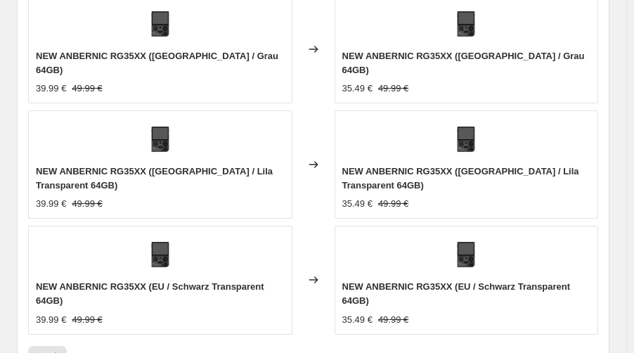
scroll to position [1498, 0]
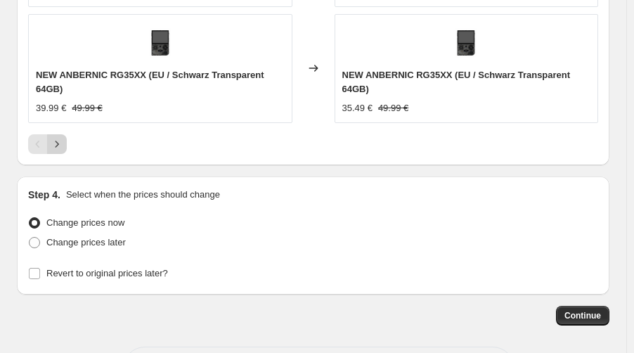
click at [62, 137] on icon "Next" at bounding box center [57, 144] width 14 height 14
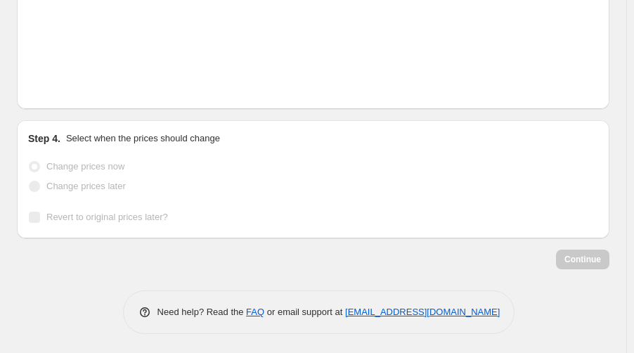
scroll to position [1484, 0]
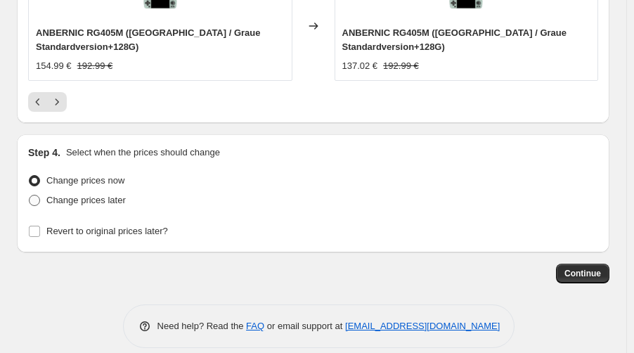
click at [67, 195] on span "Change prices later" at bounding box center [85, 200] width 79 height 11
click at [30, 195] on input "Change prices later" at bounding box center [29, 195] width 1 height 1
radio input "true"
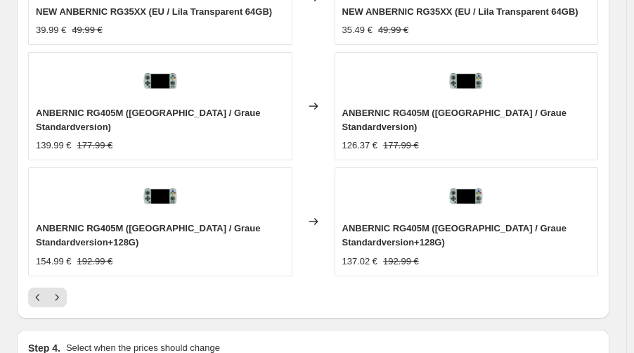
scroll to position [1389, 0]
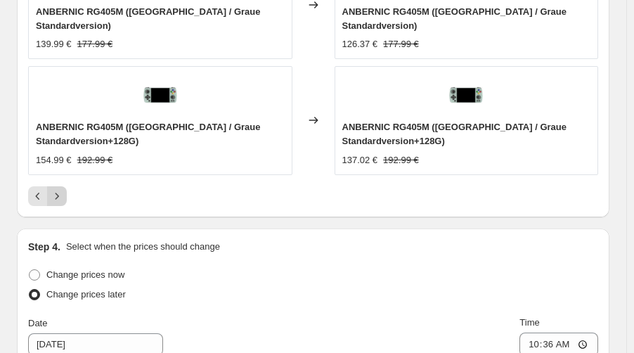
click at [58, 189] on icon "Next" at bounding box center [57, 196] width 14 height 14
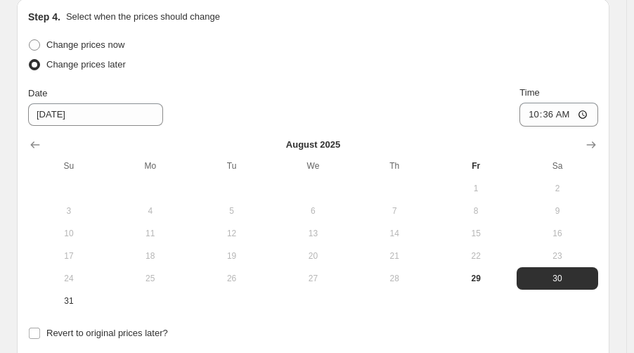
scroll to position [1659, 0]
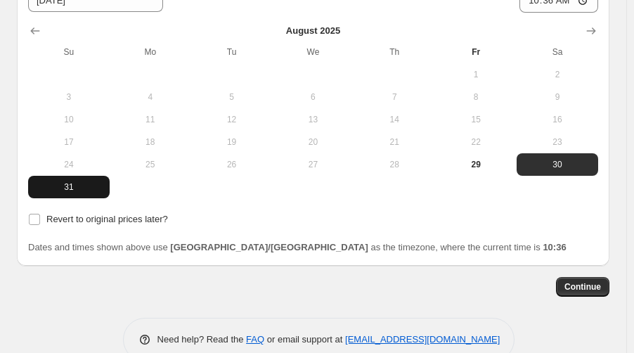
drag, startPoint x: 65, startPoint y: 162, endPoint x: 142, endPoint y: 157, distance: 77.5
click at [65, 181] on span "31" at bounding box center [69, 186] width 70 height 11
type input "[DATE]"
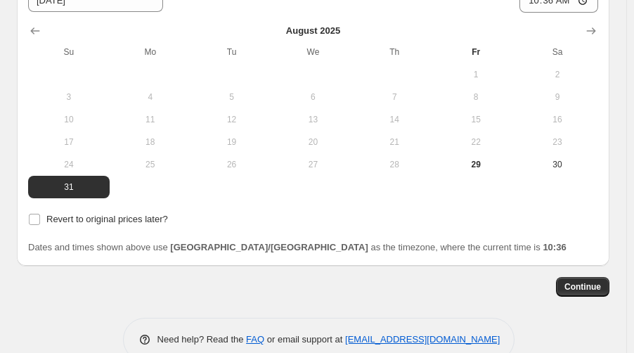
scroll to position [1472, 0]
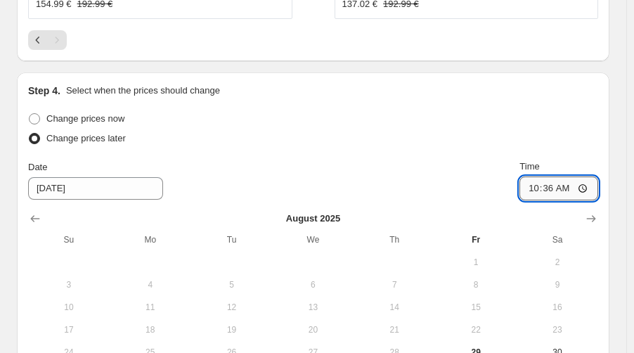
click at [554, 176] on input "10:36" at bounding box center [559, 188] width 79 height 24
type input "22:50"
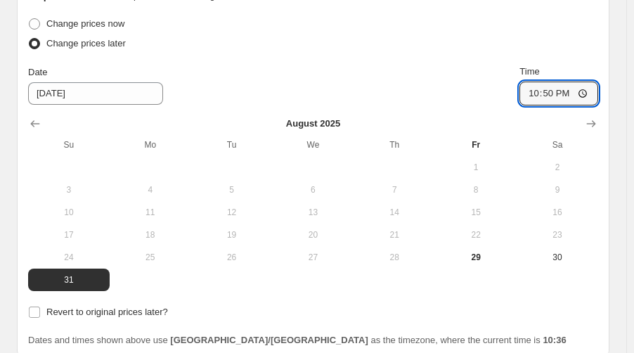
scroll to position [1659, 0]
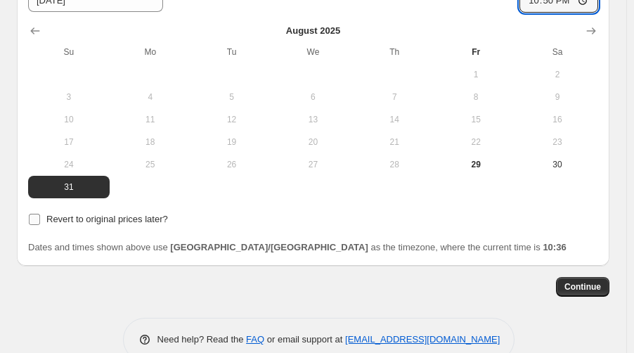
click at [135, 214] on span "Revert to original prices later?" at bounding box center [107, 219] width 122 height 11
click at [40, 214] on input "Revert to original prices later?" at bounding box center [34, 219] width 11 height 11
checkbox input "true"
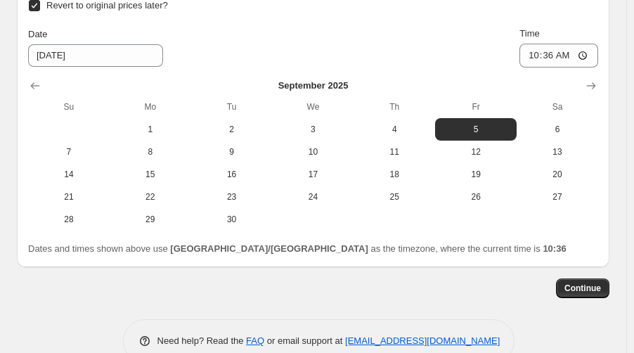
scroll to position [1874, 0]
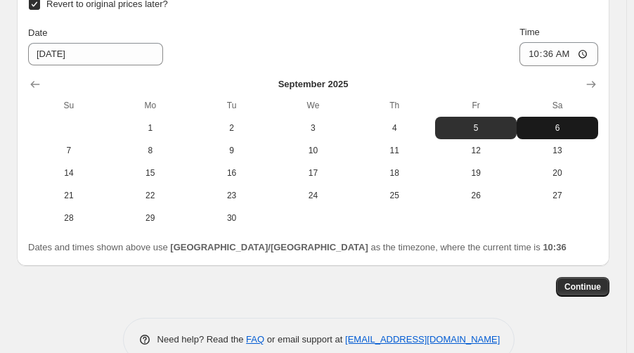
click at [556, 122] on span "6" at bounding box center [557, 127] width 70 height 11
type input "[DATE]"
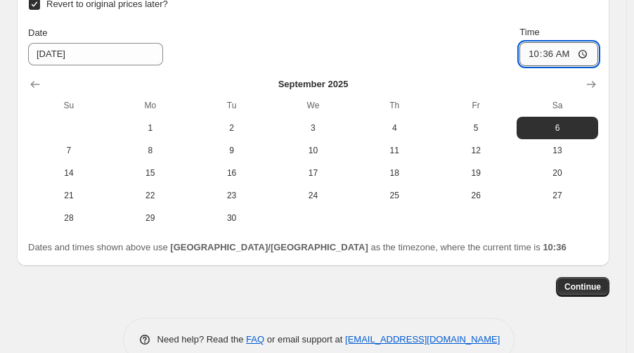
click at [554, 42] on input "10:36" at bounding box center [559, 54] width 79 height 24
type input "15:00"
click at [598, 281] on span "Continue" at bounding box center [583, 286] width 37 height 11
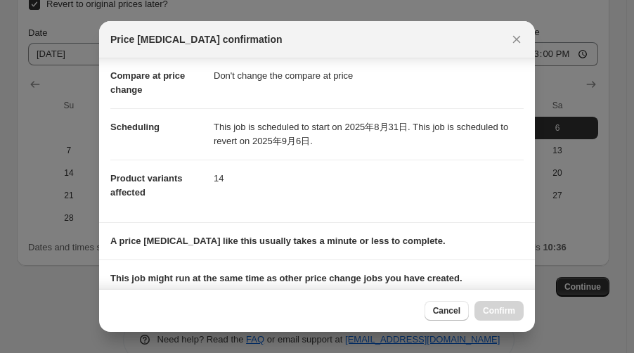
scroll to position [248, 0]
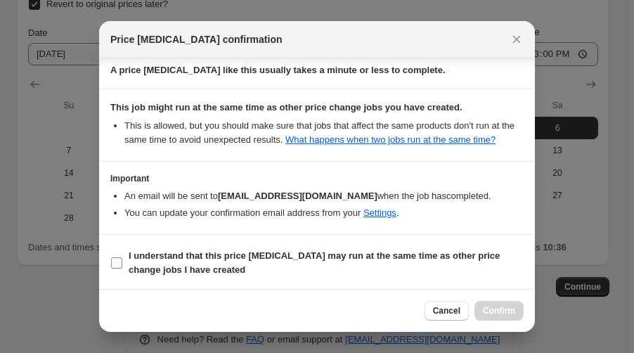
drag, startPoint x: 273, startPoint y: 253, endPoint x: 370, endPoint y: 277, distance: 99.9
click at [273, 254] on b "I understand that this price [MEDICAL_DATA] may run at the same time as other p…" at bounding box center [314, 262] width 371 height 25
click at [122, 257] on input "I understand that this price [MEDICAL_DATA] may run at the same time as other p…" at bounding box center [116, 262] width 11 height 11
checkbox input "true"
click at [492, 312] on span "Confirm" at bounding box center [499, 310] width 32 height 11
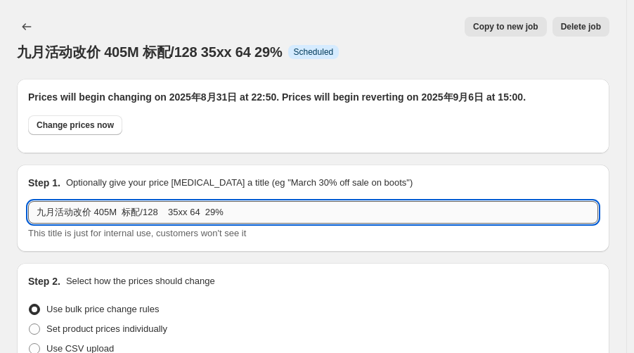
click at [247, 210] on input "九月活动改价 405M 标配/128 35xx 64 29%" at bounding box center [313, 212] width 570 height 22
click at [26, 32] on icon "Price change jobs" at bounding box center [27, 27] width 14 height 14
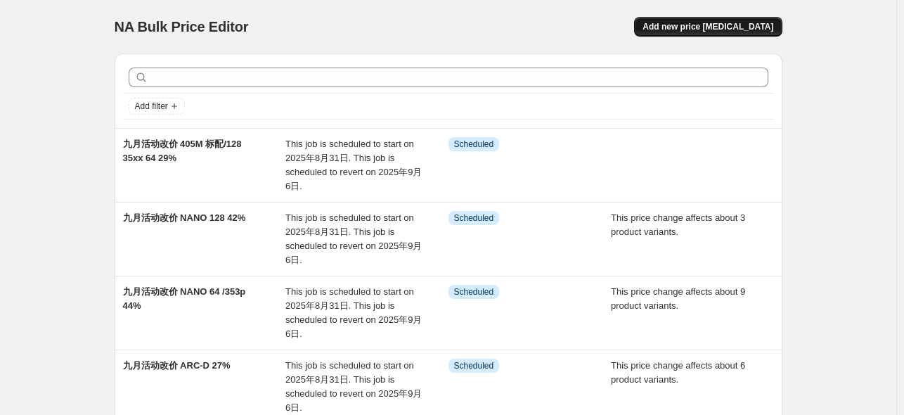
click at [720, 22] on span "Add new price [MEDICAL_DATA]" at bounding box center [708, 26] width 131 height 11
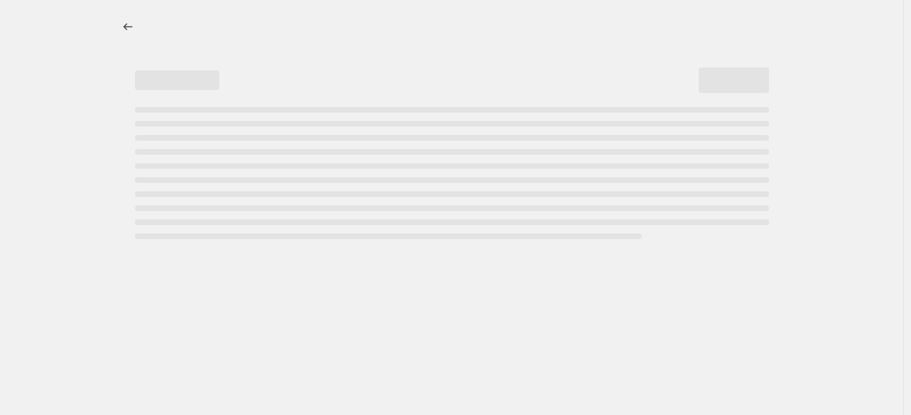
select select "percentage"
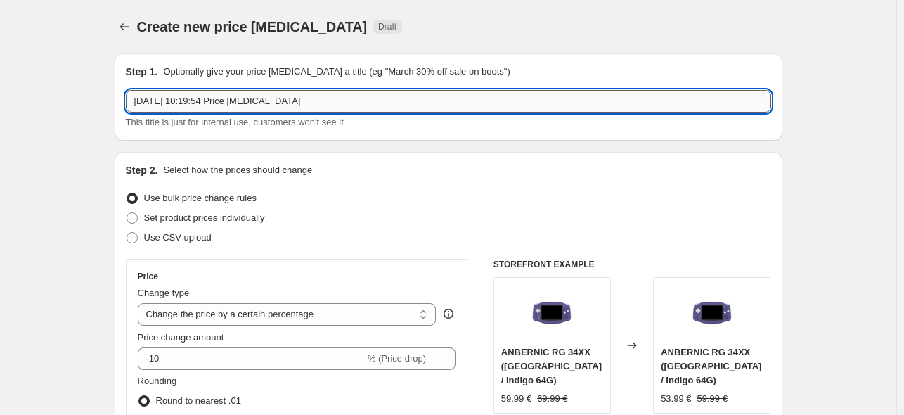
click at [231, 103] on input "[DATE] 10:19:54 Price [MEDICAL_DATA]" at bounding box center [448, 101] width 645 height 22
paste input "九月活动改价 405M 标配/128 35xx 64 29%"
type input "九月活动改价 405M 标配/128 35xx 64 29%"
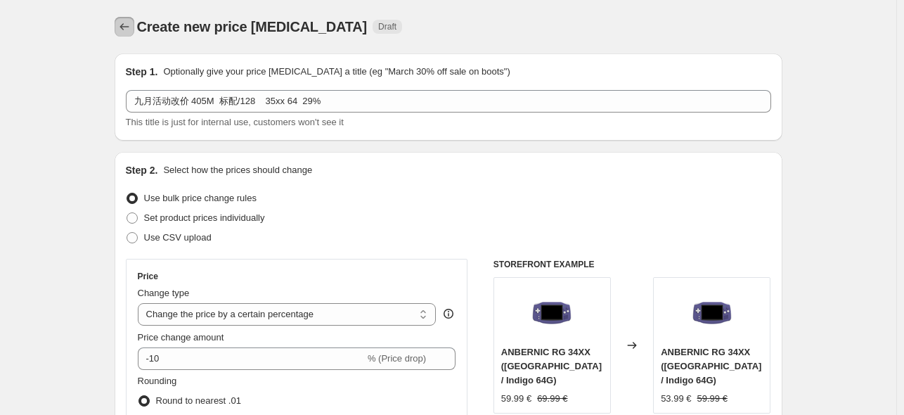
click at [134, 30] on button "Price change jobs" at bounding box center [125, 27] width 20 height 20
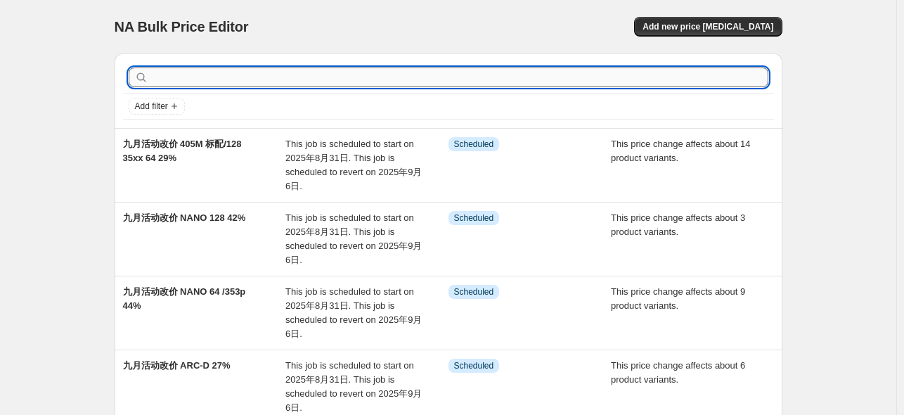
click at [441, 84] on input "text" at bounding box center [459, 77] width 617 height 20
type input "35xxplus"
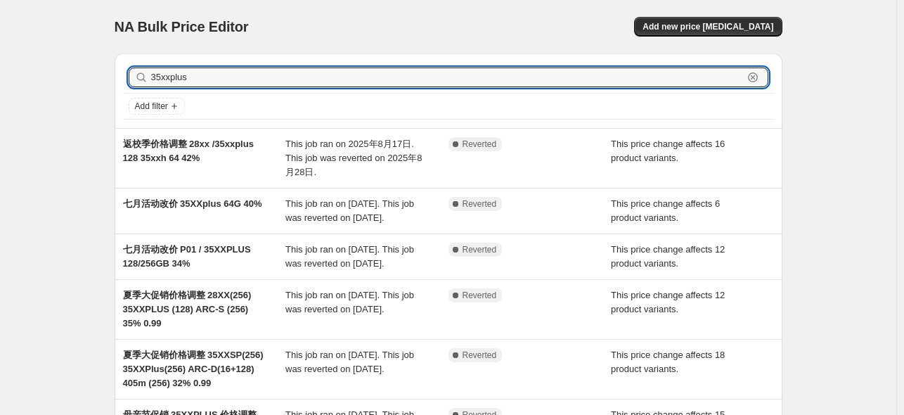
drag, startPoint x: 219, startPoint y: 73, endPoint x: 128, endPoint y: 72, distance: 91.4
click at [128, 72] on div "35xxplus Clear" at bounding box center [448, 77] width 651 height 31
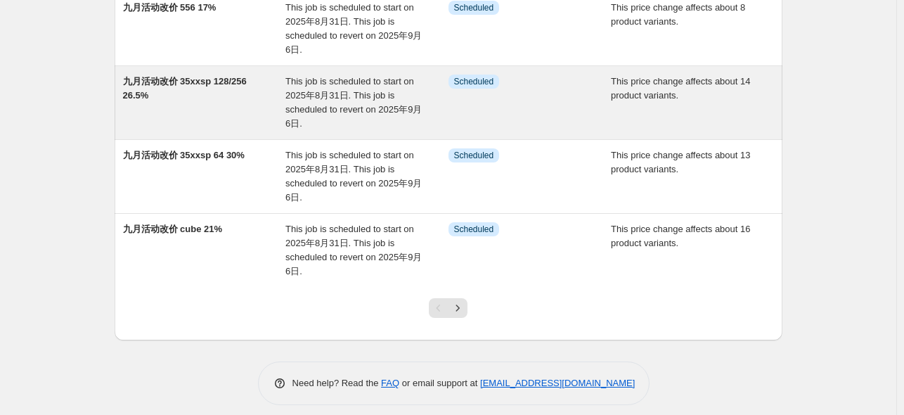
scroll to position [588, 0]
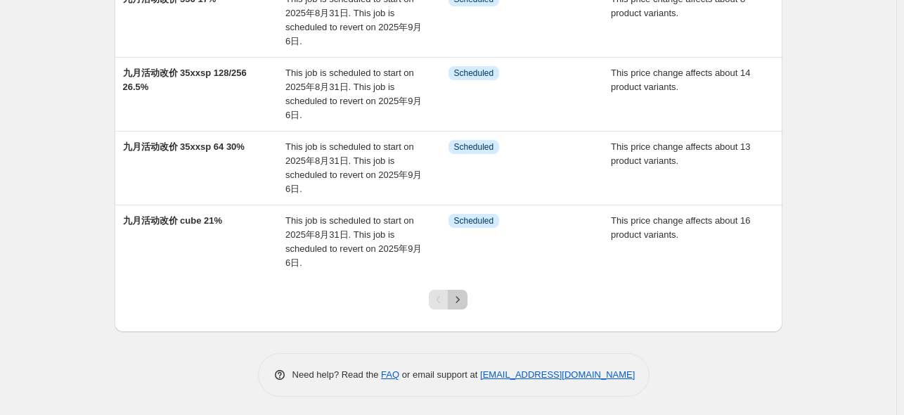
click at [463, 297] on icon "Next" at bounding box center [458, 299] width 14 height 14
click at [439, 292] on icon "Previous" at bounding box center [439, 299] width 14 height 14
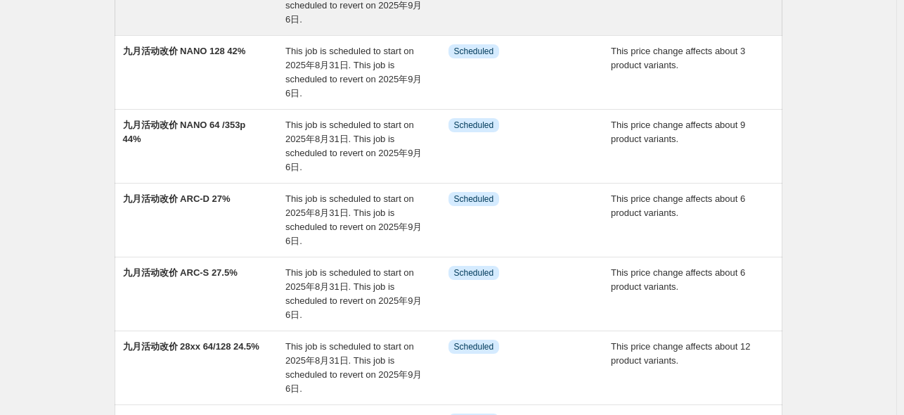
scroll to position [25, 0]
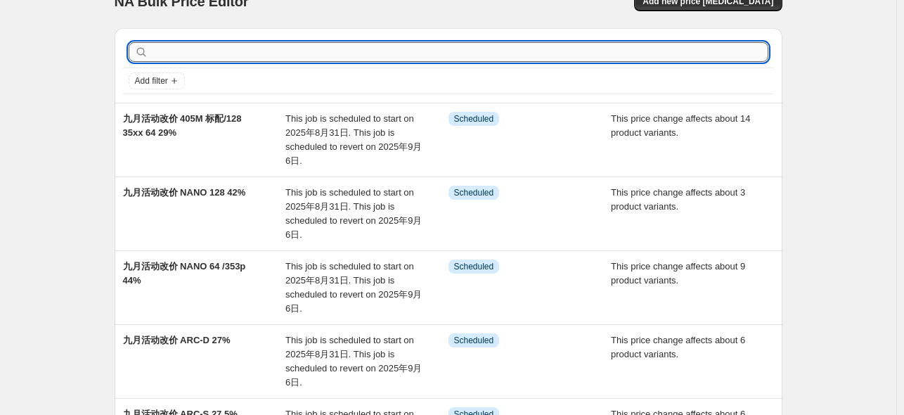
click at [301, 58] on input "text" at bounding box center [459, 52] width 617 height 20
type input "35"
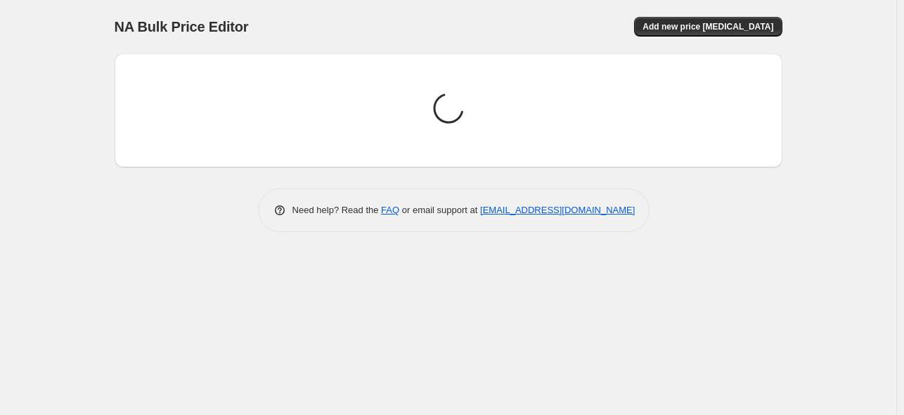
scroll to position [0, 0]
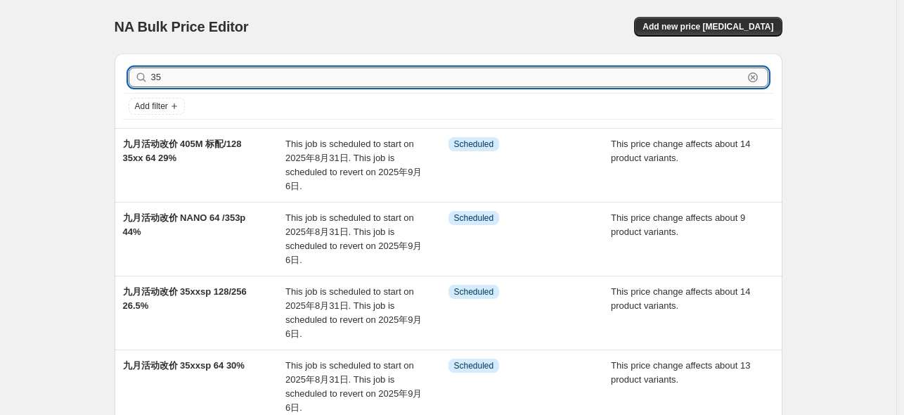
click at [300, 82] on input "35" at bounding box center [447, 77] width 592 height 20
type input "35xx"
click at [191, 75] on input "35xx" at bounding box center [447, 77] width 592 height 20
type input "35xxH"
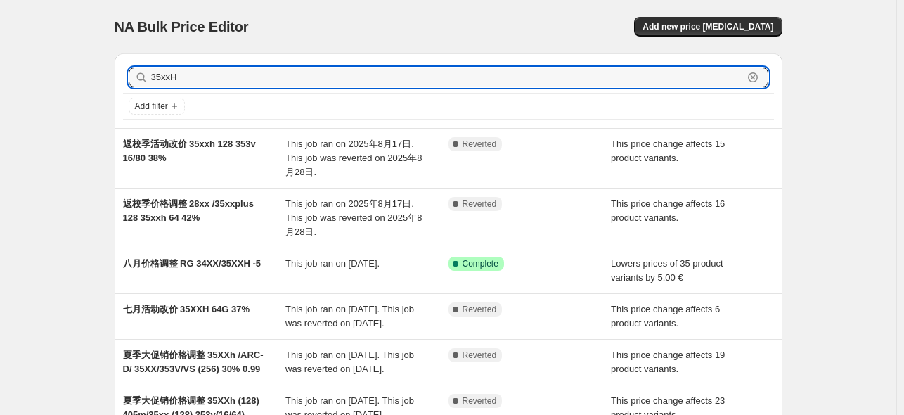
drag, startPoint x: 195, startPoint y: 74, endPoint x: 118, endPoint y: 70, distance: 76.7
click at [118, 70] on div "35xxH Clear Add filter" at bounding box center [449, 90] width 668 height 75
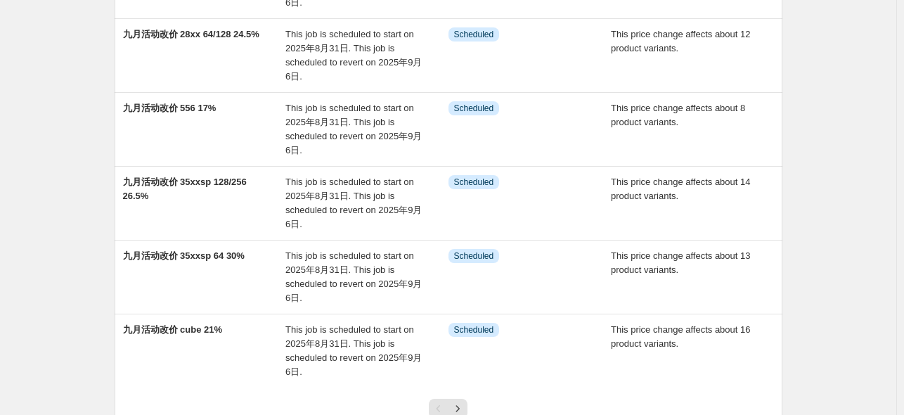
scroll to position [588, 0]
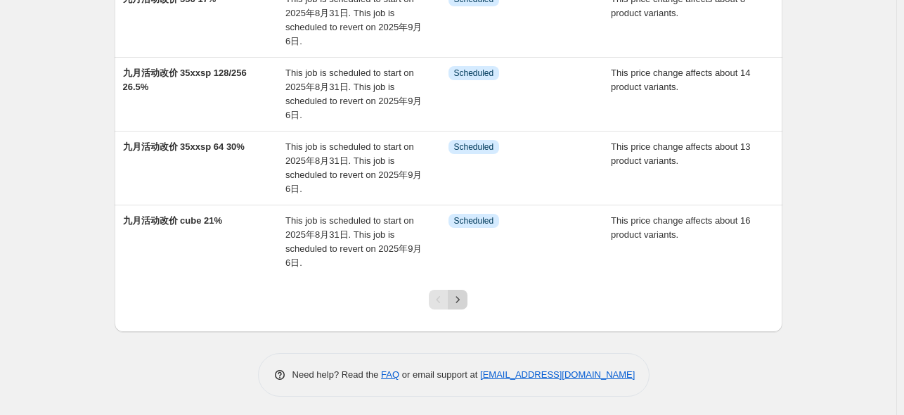
click at [458, 297] on icon "Next" at bounding box center [458, 299] width 14 height 14
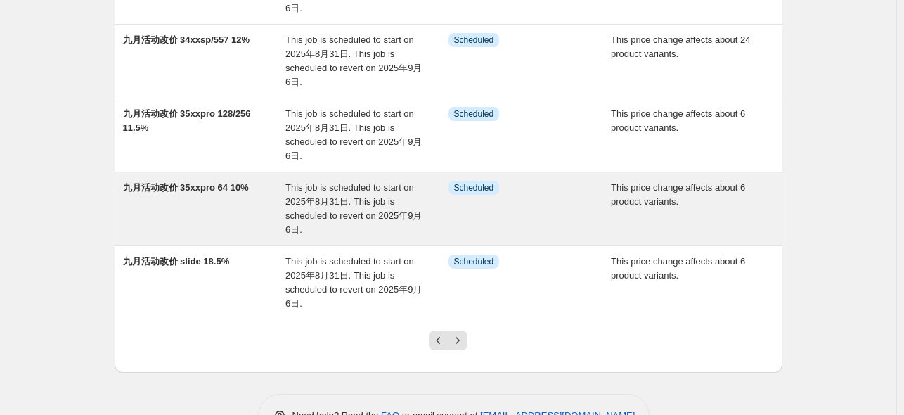
scroll to position [562, 0]
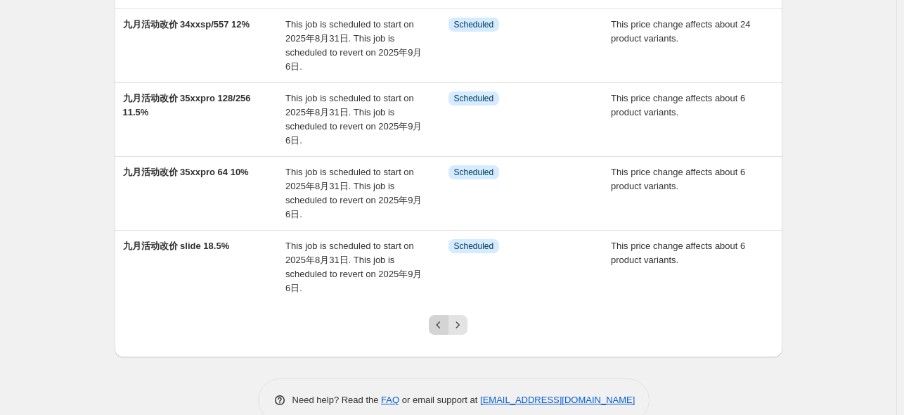
click at [438, 324] on icon "Previous" at bounding box center [439, 325] width 14 height 14
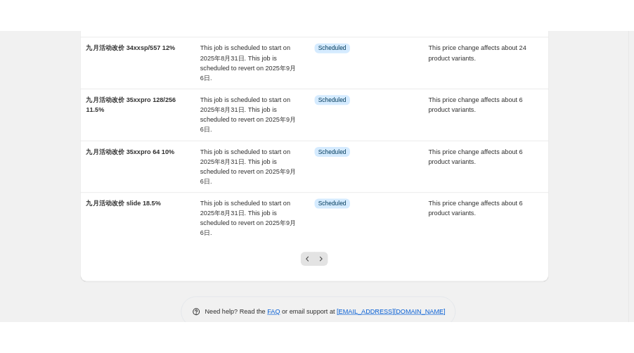
scroll to position [0, 0]
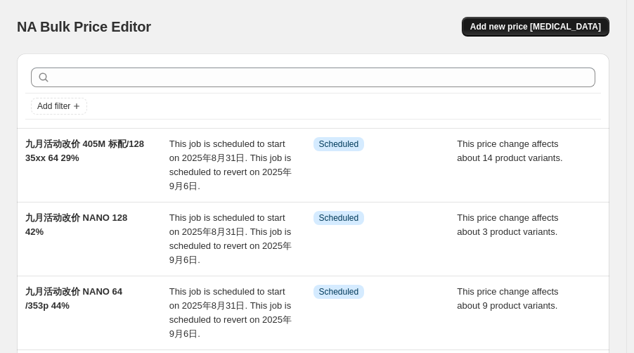
click at [585, 27] on span "Add new price [MEDICAL_DATA]" at bounding box center [535, 26] width 131 height 11
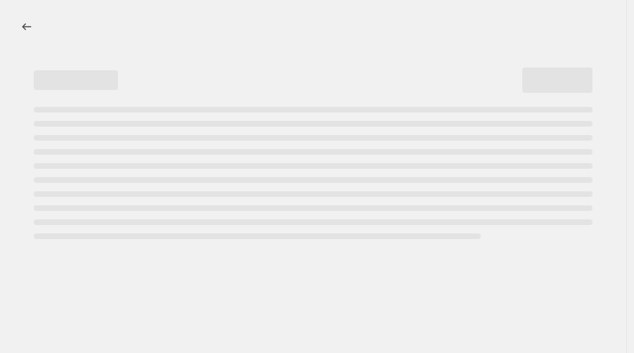
select select "percentage"
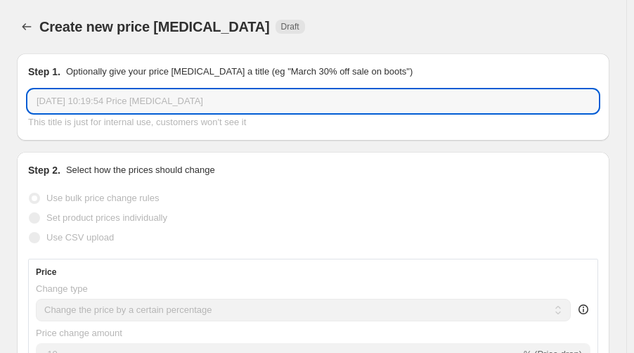
click at [193, 95] on input "[DATE] 10:19:54 Price [MEDICAL_DATA]" at bounding box center [313, 101] width 570 height 22
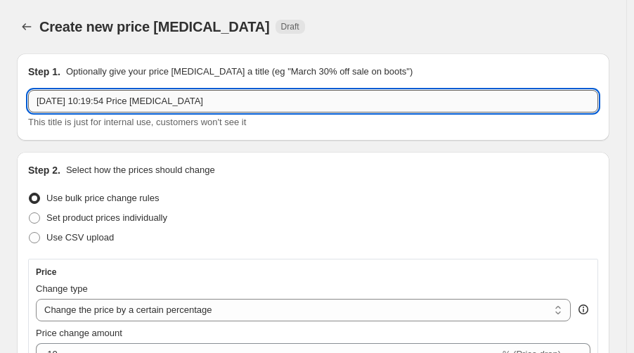
click at [193, 95] on input "[DATE] 10:19:54 Price [MEDICAL_DATA]" at bounding box center [313, 101] width 570 height 22
paste input "九月活动改价 405M 标配/128 35xx 64 29%"
drag, startPoint x: 96, startPoint y: 99, endPoint x: 116, endPoint y: 103, distance: 20.7
click at [116, 103] on input "九月活动改价 405M 标配/128 35xx 64 29%" at bounding box center [313, 101] width 570 height 22
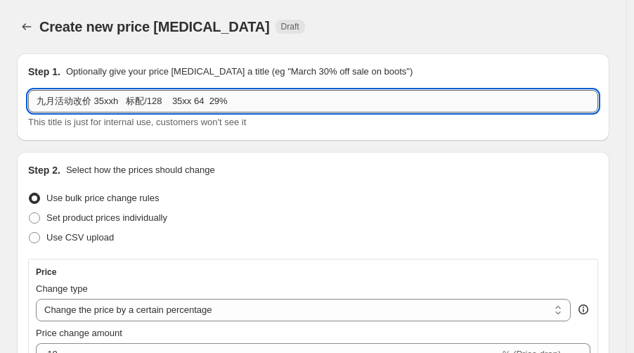
drag, startPoint x: 124, startPoint y: 103, endPoint x: 202, endPoint y: 110, distance: 78.4
click at [202, 110] on input "九月活动改价 35xxh 标配/128 35xx 64 29%" at bounding box center [313, 101] width 570 height 22
click at [226, 99] on input "九月活动改价 35xxh/35xx 128/256 29%" at bounding box center [313, 101] width 570 height 22
click at [183, 106] on input "九月活动改价 35xxh/35xx 128/256 29%" at bounding box center [313, 101] width 570 height 22
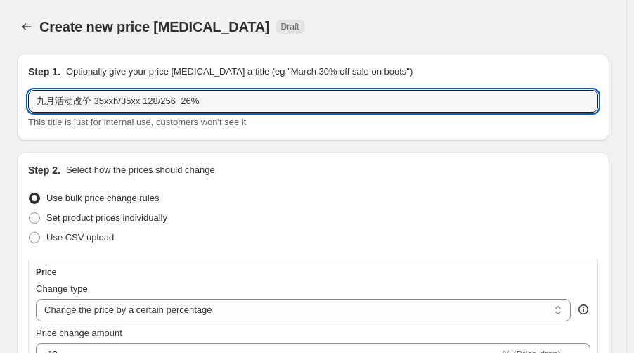
type input "九月活动改价 35xxh/35xx 128/256 26%"
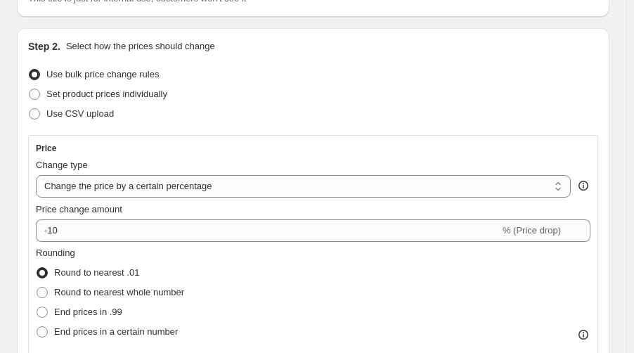
scroll to position [281, 0]
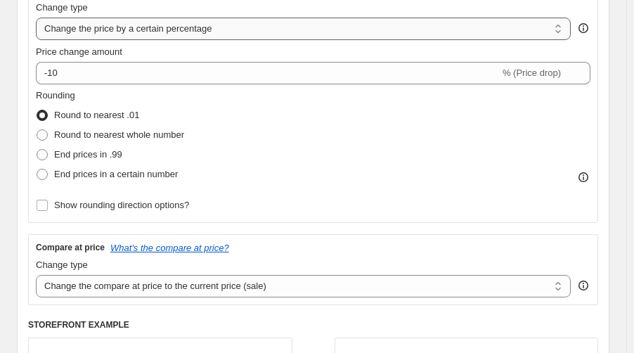
click at [160, 34] on select "Change the price to a certain amount Change the price by a certain amount Chang…" at bounding box center [303, 29] width 535 height 22
select select "pcap"
click at [36, 18] on select "Change the price to a certain amount Change the price by a certain amount Chang…" at bounding box center [303, 29] width 535 height 22
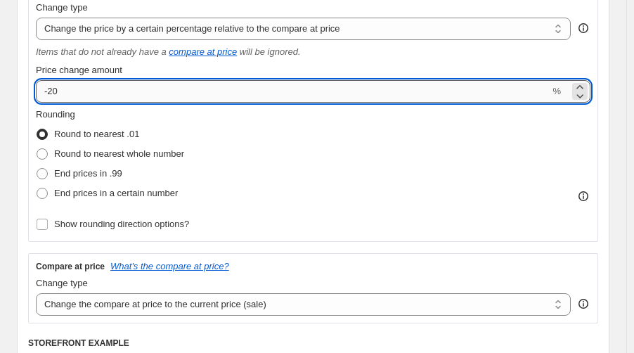
click at [78, 98] on input "-20" at bounding box center [293, 91] width 514 height 22
type input "-26"
click at [311, 171] on div "Rounding Round to nearest .01 Round to nearest whole number End prices in .99 E…" at bounding box center [313, 156] width 555 height 96
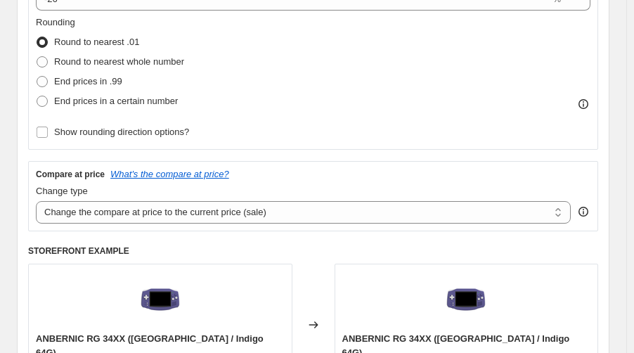
scroll to position [562, 0]
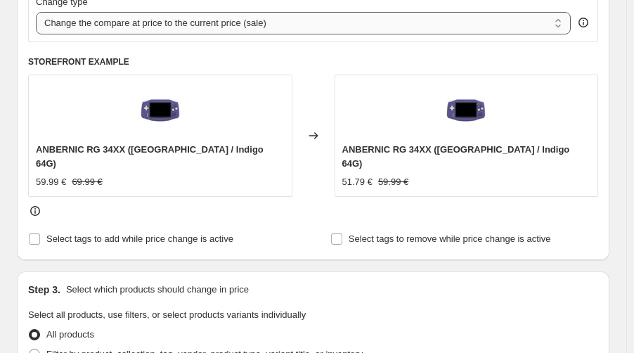
click at [221, 27] on select "Change the compare at price to the current price (sale) Change the compare at p…" at bounding box center [303, 23] width 535 height 22
select select "no_change"
click at [36, 13] on select "Change the compare at price to the current price (sale) Change the compare at p…" at bounding box center [303, 23] width 535 height 22
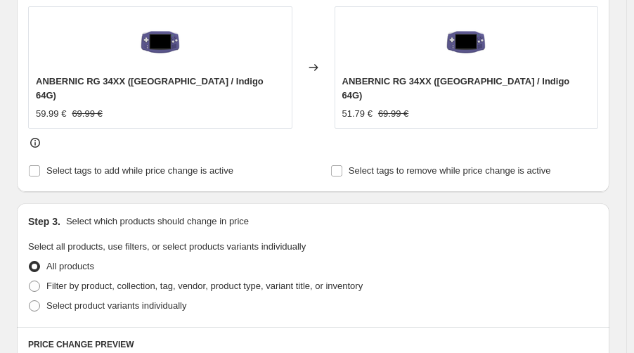
scroll to position [750, 0]
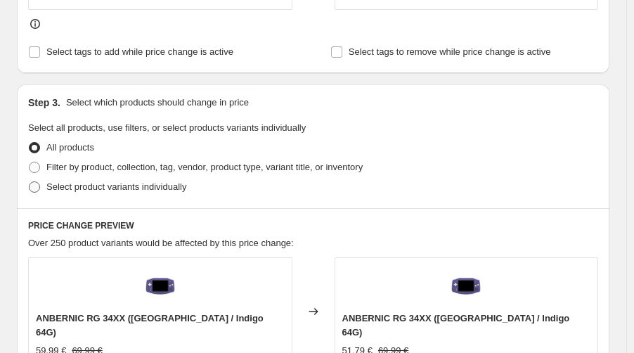
click at [95, 181] on span "Select product variants individually" at bounding box center [116, 186] width 140 height 11
click at [30, 181] on input "Select product variants individually" at bounding box center [29, 181] width 1 height 1
radio input "true"
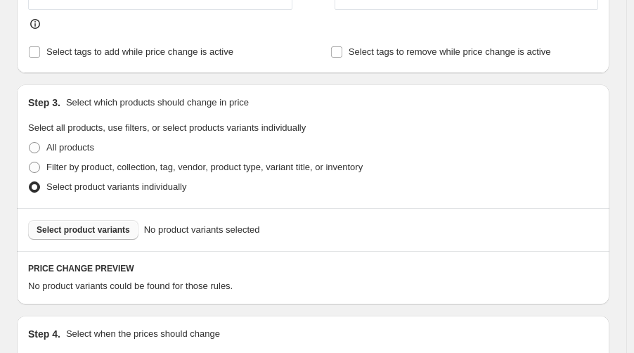
click at [93, 224] on span "Select product variants" at bounding box center [84, 229] width 94 height 11
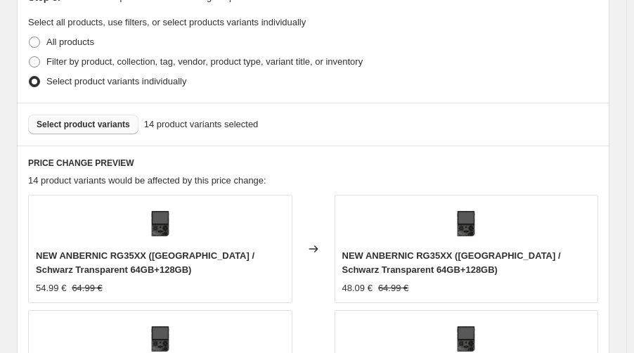
scroll to position [1031, 0]
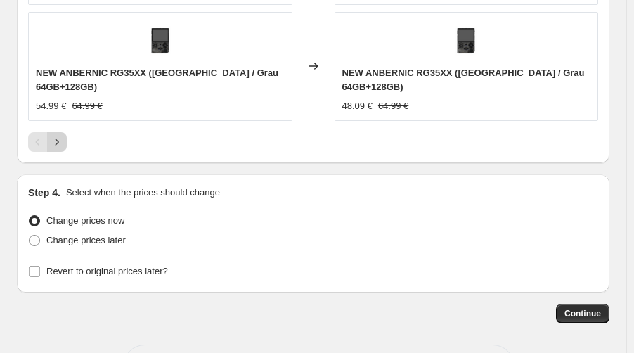
click at [62, 135] on icon "Next" at bounding box center [57, 142] width 14 height 14
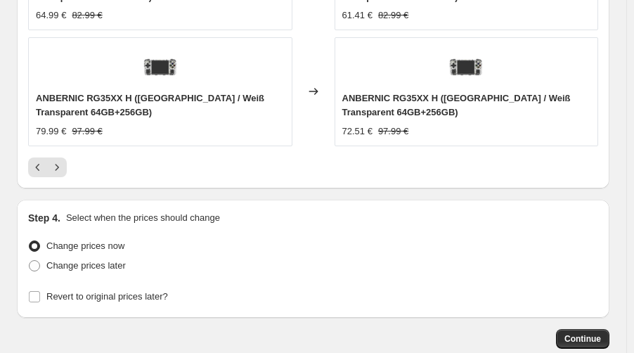
scroll to position [1486, 0]
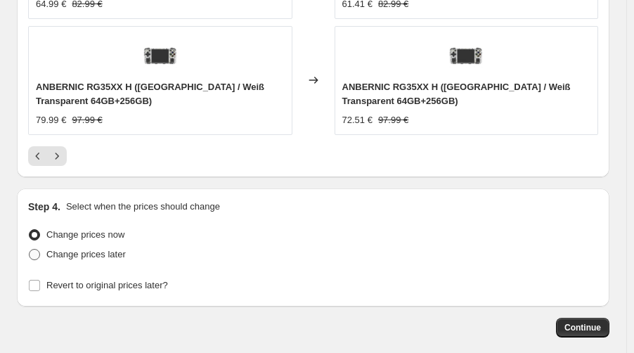
click at [76, 249] on span "Change prices later" at bounding box center [85, 254] width 79 height 11
click at [30, 249] on input "Change prices later" at bounding box center [29, 249] width 1 height 1
radio input "true"
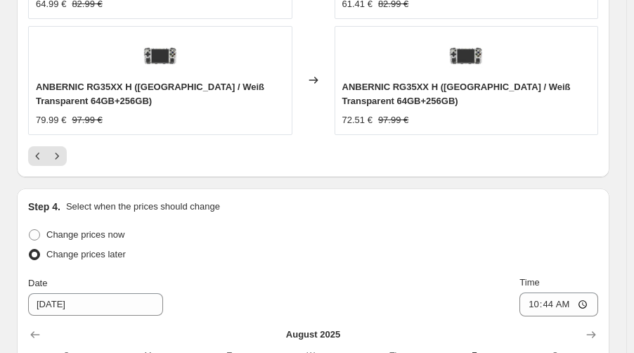
scroll to position [1767, 0]
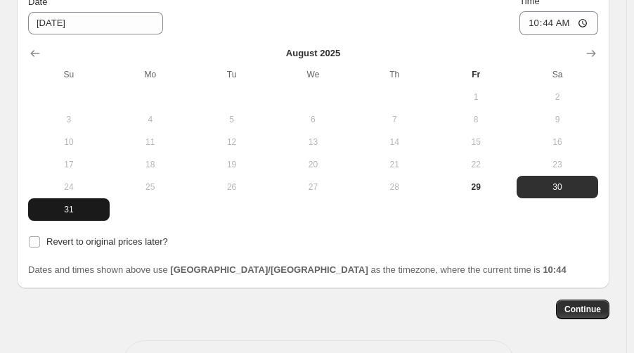
click at [63, 204] on span "31" at bounding box center [69, 209] width 70 height 11
type input "[DATE]"
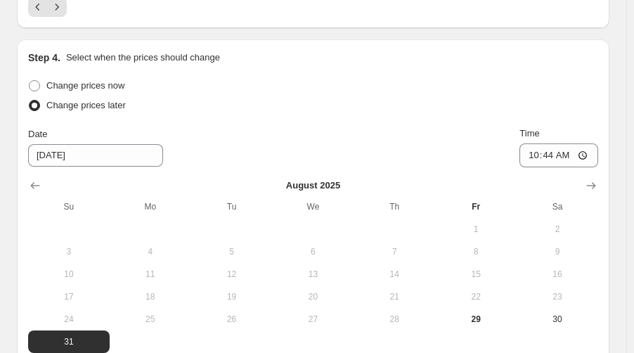
scroll to position [1579, 0]
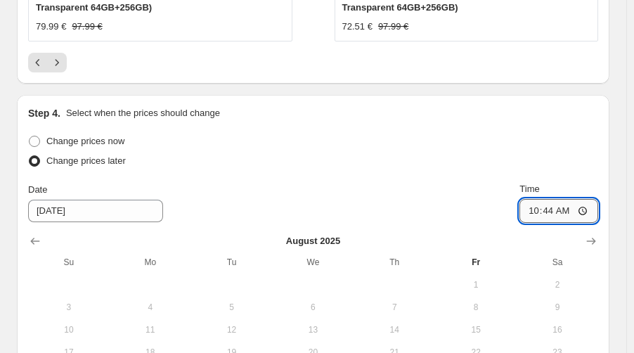
click at [555, 199] on input "10:44" at bounding box center [559, 211] width 79 height 24
type input "22:50"
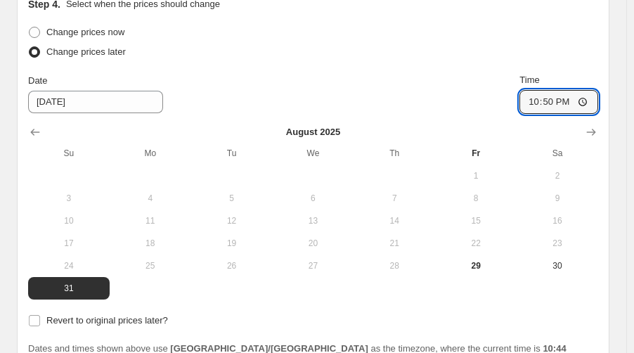
scroll to position [1789, 0]
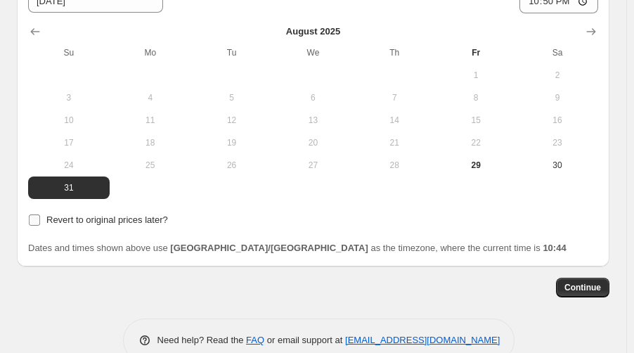
click at [60, 214] on span "Revert to original prices later?" at bounding box center [107, 219] width 122 height 11
click at [40, 214] on input "Revert to original prices later?" at bounding box center [34, 219] width 11 height 11
checkbox input "true"
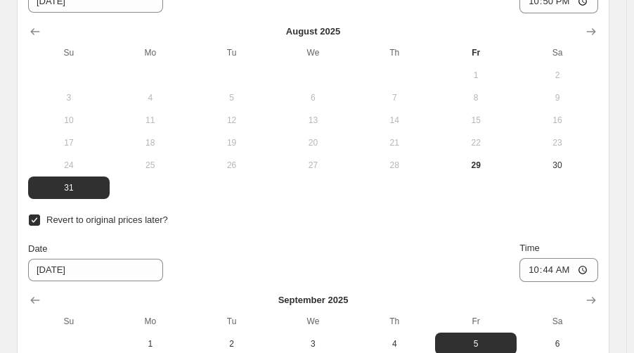
scroll to position [2004, 0]
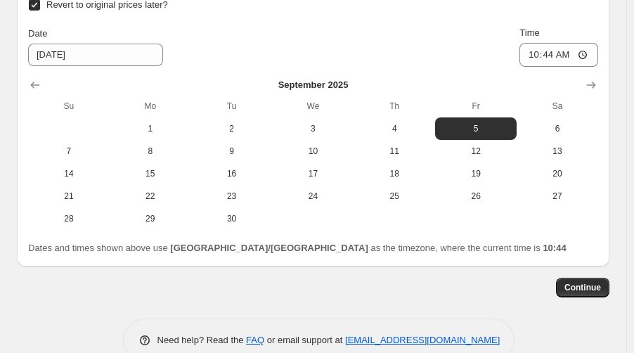
click at [553, 67] on div "[DATE] Su Mo Tu We Th Fr Sa 1 2 3 4 5 6 7 8 9 10 11 12 13 14 15 16 17 18 19 20 …" at bounding box center [307, 148] width 581 height 163
click at [560, 95] on th "Sa" at bounding box center [558, 106] width 82 height 22
click at [561, 117] on button "6" at bounding box center [558, 128] width 82 height 22
type input "[DATE]"
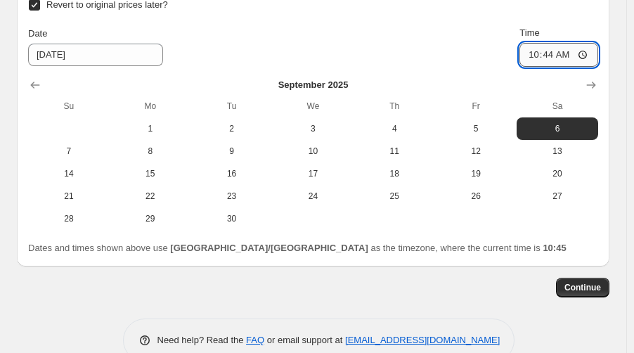
click at [559, 43] on input "10:44" at bounding box center [559, 55] width 79 height 24
type input "15:00"
click at [601, 282] on span "Continue" at bounding box center [583, 287] width 37 height 11
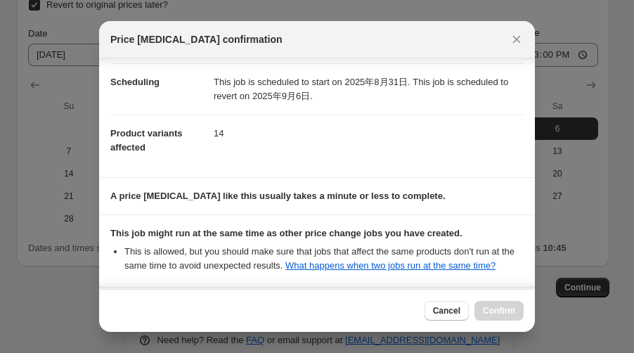
scroll to position [248, 0]
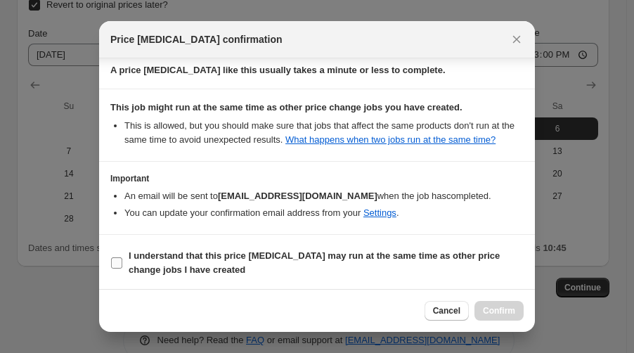
drag, startPoint x: 265, startPoint y: 253, endPoint x: 316, endPoint y: 266, distance: 53.0
click at [266, 253] on b "I understand that this price [MEDICAL_DATA] may run at the same time as other p…" at bounding box center [314, 262] width 371 height 25
click at [122, 257] on input "I understand that this price [MEDICAL_DATA] may run at the same time as other p…" at bounding box center [116, 262] width 11 height 11
checkbox input "true"
click at [503, 309] on span "Confirm" at bounding box center [499, 310] width 32 height 11
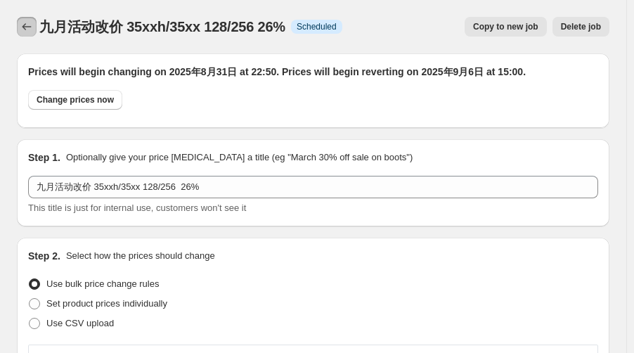
click at [31, 27] on icon "Price change jobs" at bounding box center [27, 27] width 14 height 14
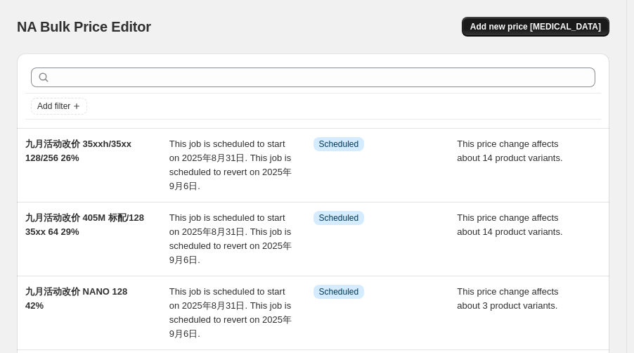
click at [512, 28] on span "Add new price [MEDICAL_DATA]" at bounding box center [535, 26] width 131 height 11
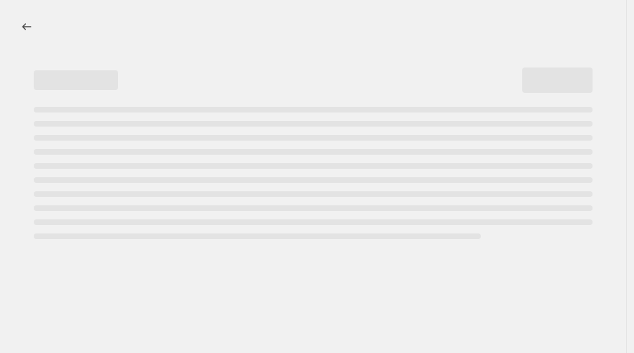
select select "percentage"
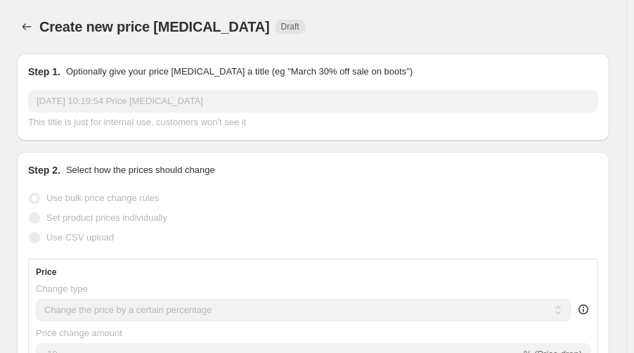
click at [173, 105] on input "[DATE] 10:19:54 Price [MEDICAL_DATA]" at bounding box center [313, 101] width 570 height 22
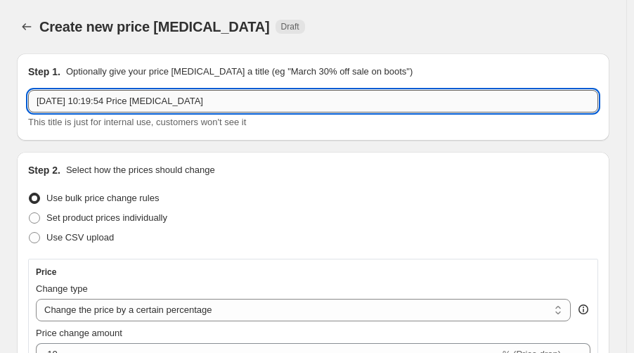
click at [173, 105] on input "[DATE] 10:19:54 Price [MEDICAL_DATA]" at bounding box center [313, 101] width 570 height 22
click at [174, 105] on input "[DATE] 10:19:54 Price [MEDICAL_DATA]" at bounding box center [313, 101] width 570 height 22
paste input "九月活动改价 405M 标配/128 35xx 64 29%"
drag, startPoint x: 94, startPoint y: 96, endPoint x: 127, endPoint y: 103, distance: 34.6
click at [127, 103] on input "九月活动改价 405M 标配/128 35xx 64 29%" at bounding box center [313, 101] width 570 height 22
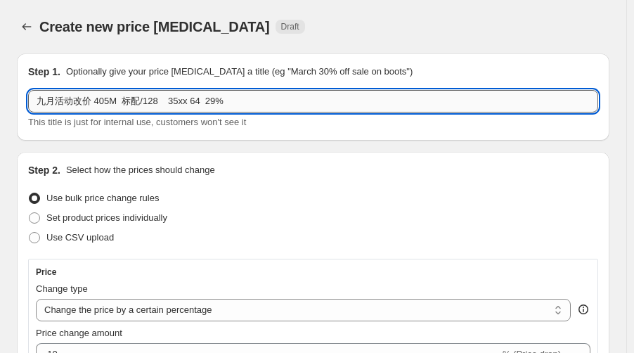
click at [120, 102] on input "九月活动改价 405M 标配/128 35xx 64 29%" at bounding box center [313, 101] width 570 height 22
drag, startPoint x: 115, startPoint y: 101, endPoint x: 105, endPoint y: 94, distance: 12.3
click at [96, 96] on input "九月活动改价 405M 标配/128 35xx 64 29%" at bounding box center [313, 101] width 570 height 22
click at [107, 103] on input "九月活动改价 35xh 标配/128 35xx 64 29%" at bounding box center [313, 101] width 570 height 22
drag, startPoint x: 123, startPoint y: 98, endPoint x: 163, endPoint y: 106, distance: 40.8
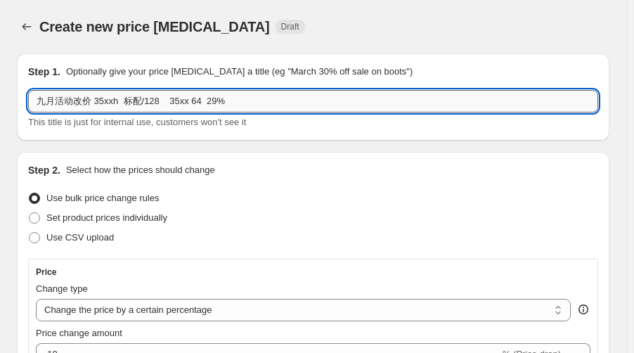
click at [164, 106] on input "九月活动改价 35xxh 标配/128 35xx 64 29%" at bounding box center [313, 101] width 570 height 22
drag, startPoint x: 142, startPoint y: 101, endPoint x: 193, endPoint y: 101, distance: 51.3
click at [193, 101] on input "九月活动改价 35xxh 64 35xx 64 29%" at bounding box center [313, 101] width 570 height 22
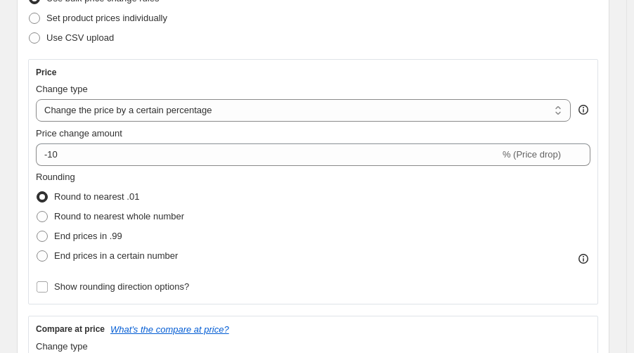
scroll to position [281, 0]
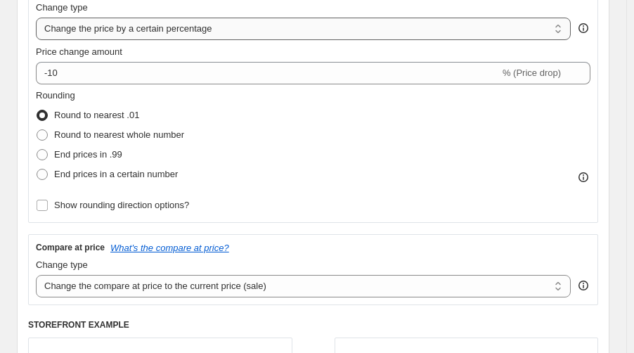
type input "九月活动改价 35xxh 64 31%"
click at [252, 29] on select "Change the price to a certain amount Change the price by a certain amount Chang…" at bounding box center [303, 29] width 535 height 22
select select "pcap"
click at [36, 18] on select "Change the price to a certain amount Change the price by a certain amount Chang…" at bounding box center [303, 29] width 535 height 22
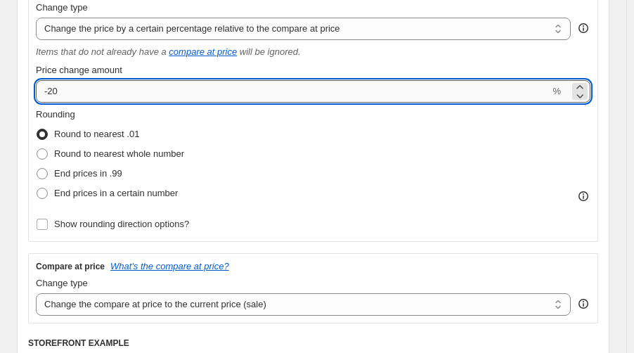
click at [122, 93] on input "-20" at bounding box center [293, 91] width 514 height 22
type input "-2"
type input "-31"
click at [307, 209] on div "Rounding Round to nearest .01 Round to nearest whole number End prices in .99 E…" at bounding box center [313, 171] width 555 height 127
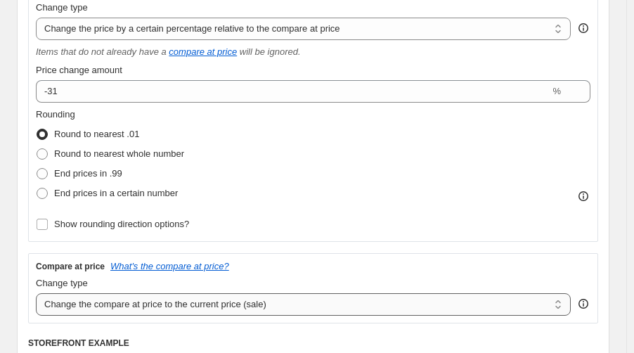
click at [227, 300] on select "Change the compare at price to the current price (sale) Change the compare at p…" at bounding box center [303, 304] width 535 height 22
select select "no_change"
click at [36, 294] on select "Change the compare at price to the current price (sale) Change the compare at p…" at bounding box center [303, 304] width 535 height 22
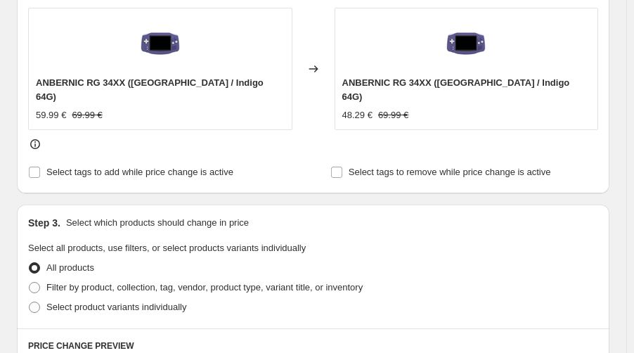
scroll to position [656, 0]
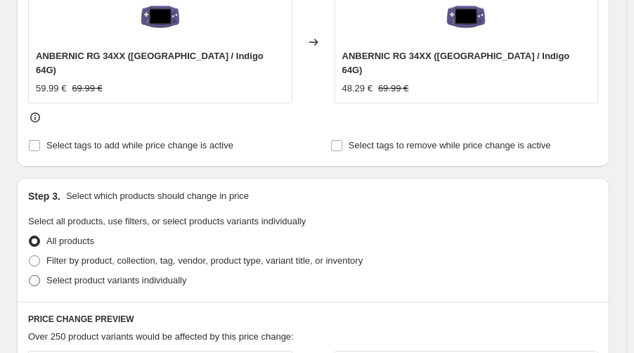
click at [37, 275] on span at bounding box center [34, 280] width 11 height 11
click at [30, 275] on input "Select product variants individually" at bounding box center [29, 275] width 1 height 1
radio input "true"
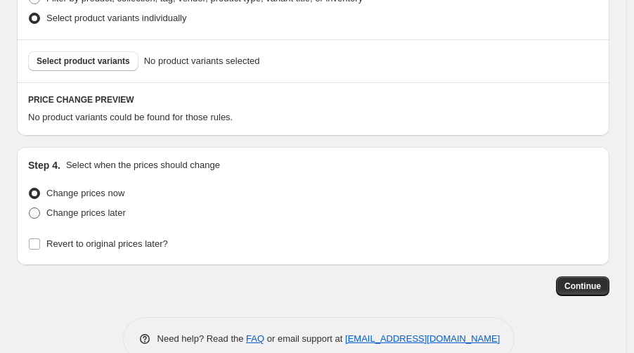
scroll to position [745, 0]
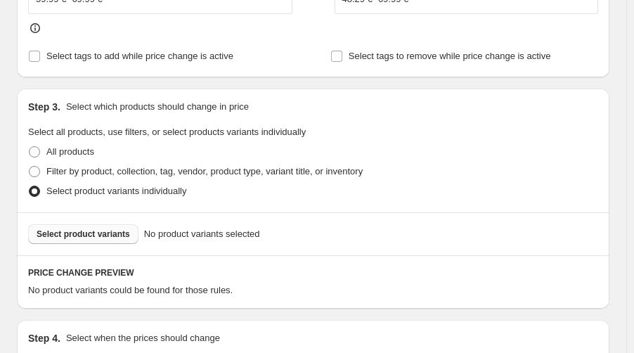
click at [90, 229] on span "Select product variants" at bounding box center [84, 234] width 94 height 11
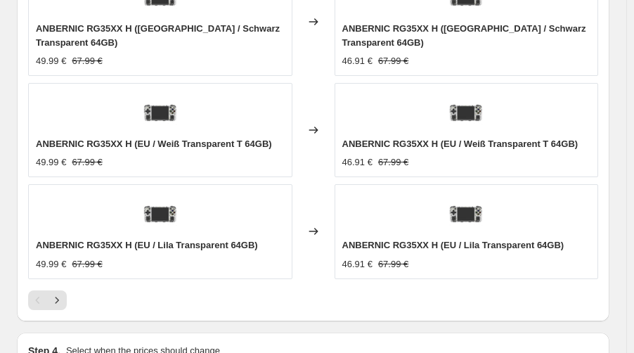
scroll to position [1469, 0]
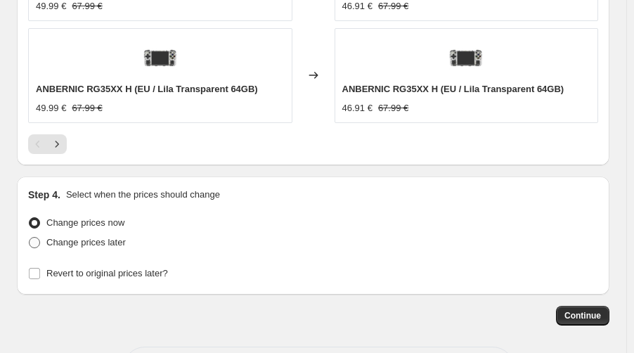
click at [116, 237] on span "Change prices later" at bounding box center [85, 242] width 79 height 11
click at [30, 237] on input "Change prices later" at bounding box center [29, 237] width 1 height 1
radio input "true"
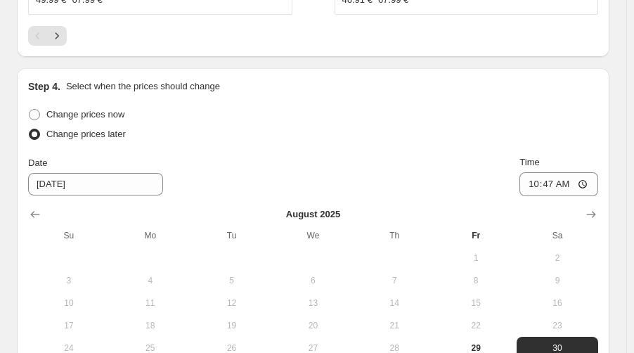
scroll to position [1657, 0]
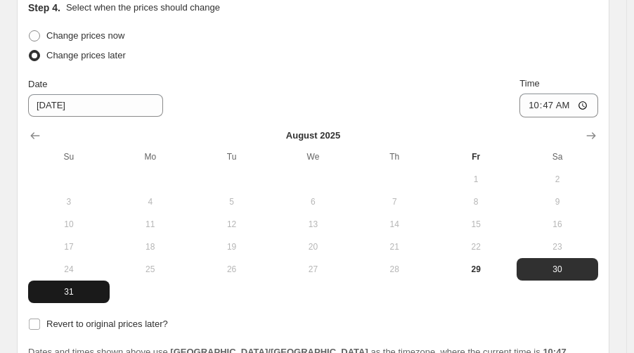
click at [75, 281] on button "31" at bounding box center [69, 292] width 82 height 22
type input "[DATE]"
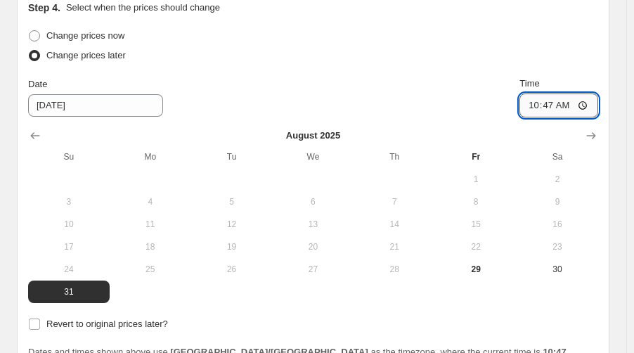
click at [555, 94] on input "10:47" at bounding box center [559, 106] width 79 height 24
type input "22:50"
drag, startPoint x: 43, startPoint y: 274, endPoint x: 57, endPoint y: 269, distance: 14.9
click at [43, 314] on label "Revert to original prices later?" at bounding box center [98, 324] width 140 height 20
click at [40, 319] on input "Revert to original prices later?" at bounding box center [34, 324] width 11 height 11
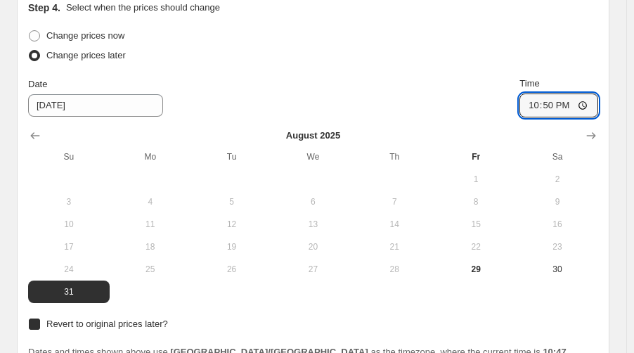
checkbox input "true"
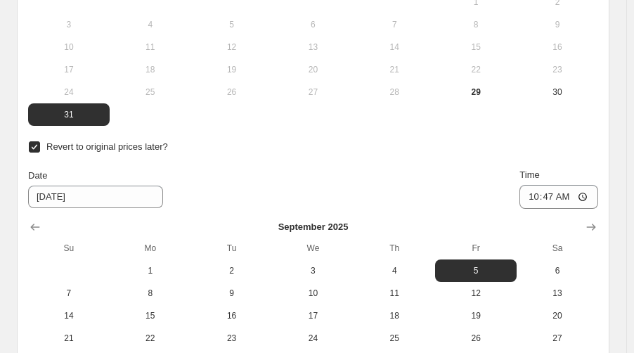
scroll to position [1948, 0]
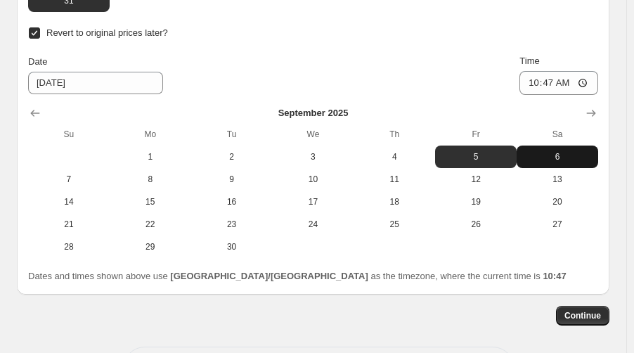
click at [567, 151] on span "6" at bounding box center [557, 156] width 70 height 11
type input "[DATE]"
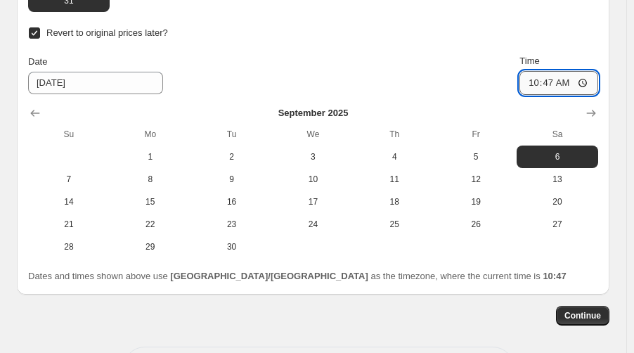
click at [560, 71] on input "10:47" at bounding box center [559, 83] width 79 height 24
type input "15:00"
click at [581, 310] on span "Continue" at bounding box center [583, 315] width 37 height 11
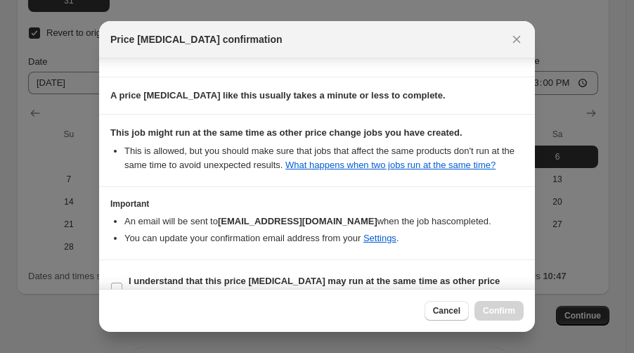
scroll to position [248, 0]
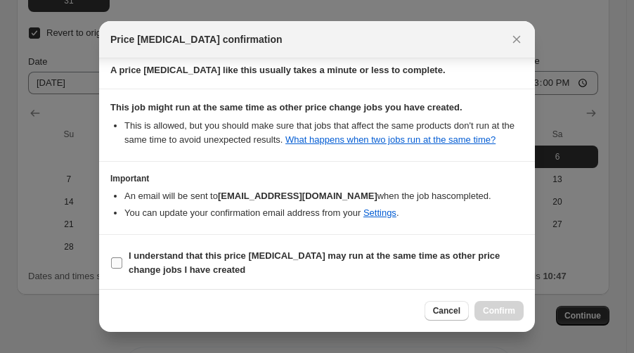
click at [238, 255] on b "I understand that this price [MEDICAL_DATA] may run at the same time as other p…" at bounding box center [314, 262] width 371 height 25
click at [122, 257] on input "I understand that this price [MEDICAL_DATA] may run at the same time as other p…" at bounding box center [116, 262] width 11 height 11
checkbox input "true"
click at [516, 309] on button "Confirm" at bounding box center [499, 311] width 49 height 20
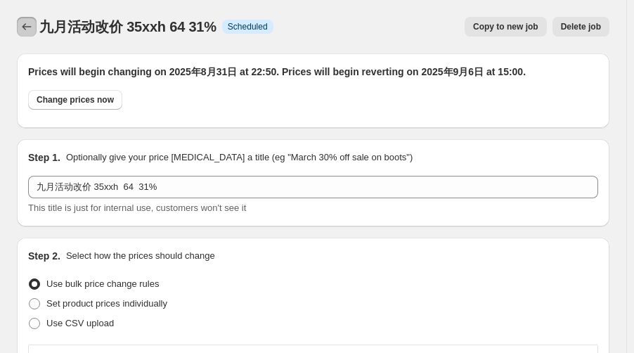
click at [28, 30] on icon "Price change jobs" at bounding box center [27, 27] width 14 height 14
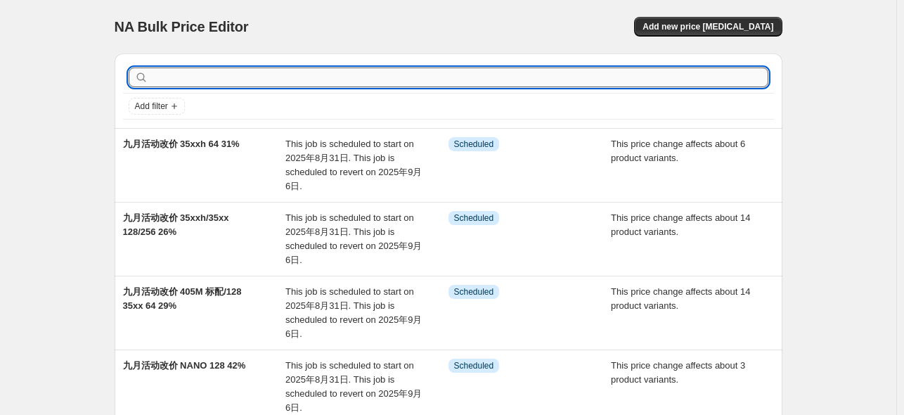
click at [278, 83] on input "text" at bounding box center [459, 77] width 617 height 20
type input "35xxh"
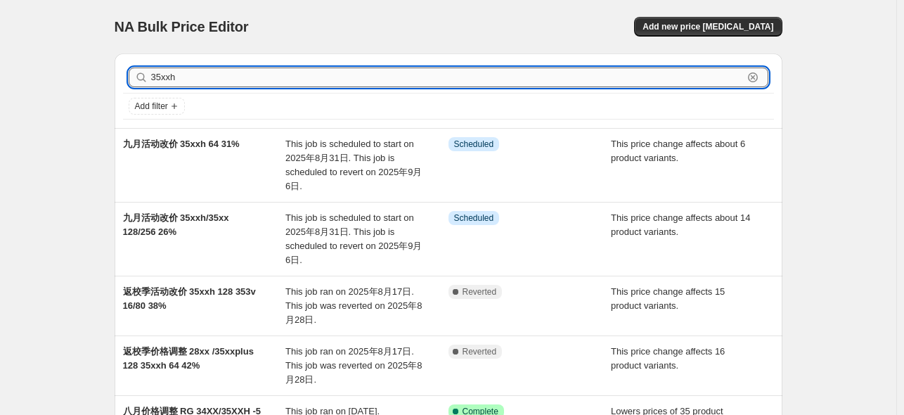
drag, startPoint x: 221, startPoint y: 72, endPoint x: 154, endPoint y: 75, distance: 66.9
click at [154, 75] on input "35xxh" at bounding box center [447, 77] width 592 height 20
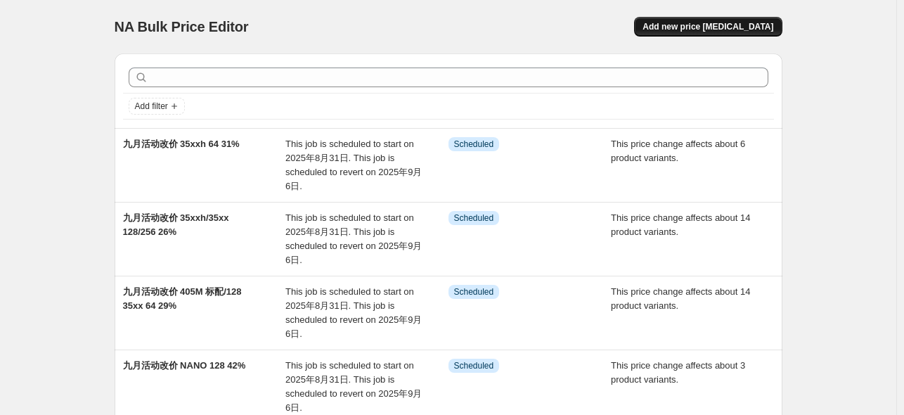
click at [757, 27] on span "Add new price [MEDICAL_DATA]" at bounding box center [708, 26] width 131 height 11
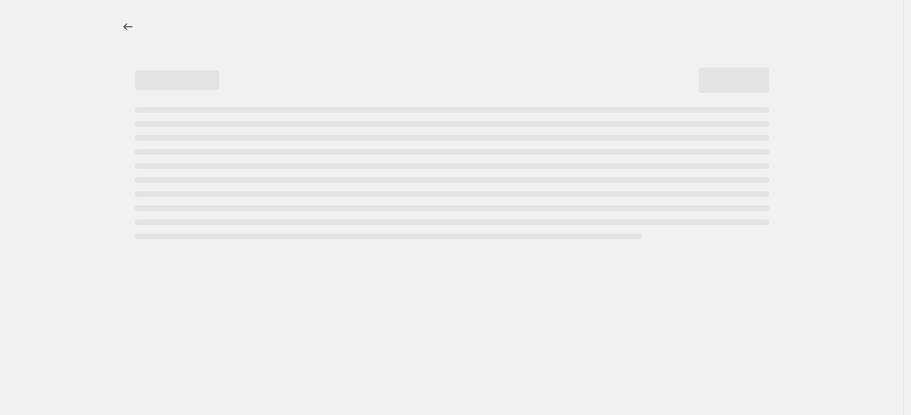
select select "percentage"
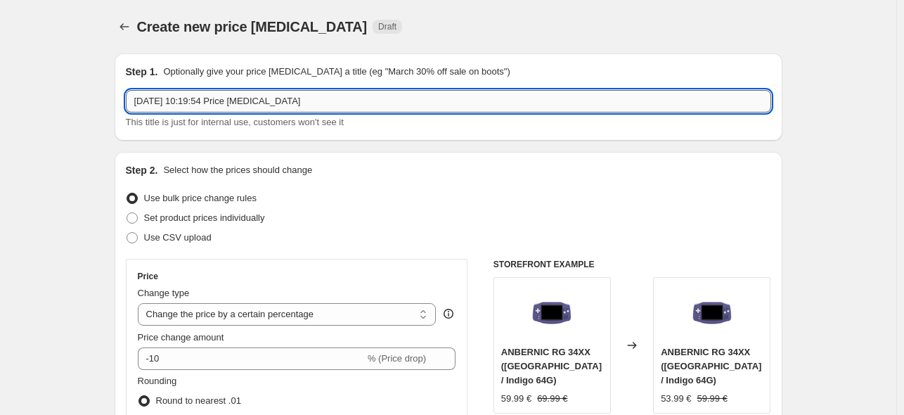
click at [242, 105] on input "[DATE] 10:19:54 Price [MEDICAL_DATA]" at bounding box center [448, 101] width 645 height 22
click at [243, 105] on input "[DATE] 10:19:54 Price [MEDICAL_DATA]" at bounding box center [448, 101] width 645 height 22
paste input "九月活动改价 405M 标配/128 35xx 64 29%"
drag, startPoint x: 221, startPoint y: 98, endPoint x: 259, endPoint y: 100, distance: 38.0
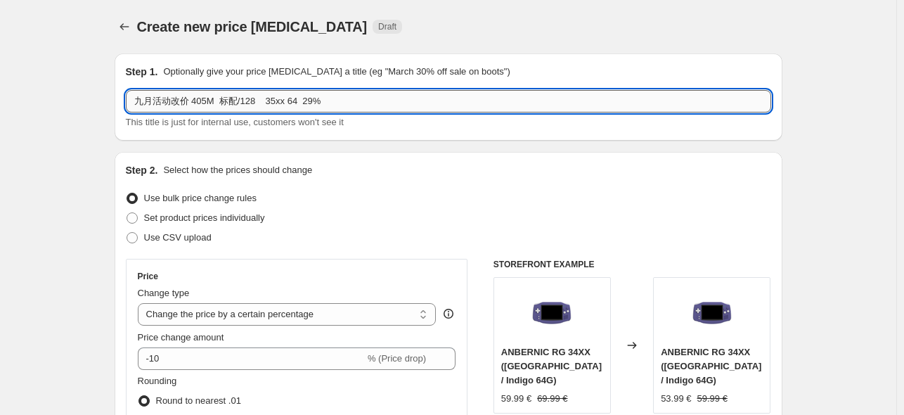
click at [259, 100] on input "九月活动改价 405M 标配/128 35xx 64 29%" at bounding box center [448, 101] width 645 height 22
drag, startPoint x: 250, startPoint y: 100, endPoint x: 292, endPoint y: 101, distance: 42.2
click at [292, 101] on input "九月活动改价 405M 256 35xx 64 29%" at bounding box center [448, 101] width 645 height 22
drag, startPoint x: 250, startPoint y: 103, endPoint x: 243, endPoint y: 103, distance: 7.1
click at [243, 103] on input "九月活动改价 405M 256 328%" at bounding box center [448, 101] width 645 height 22
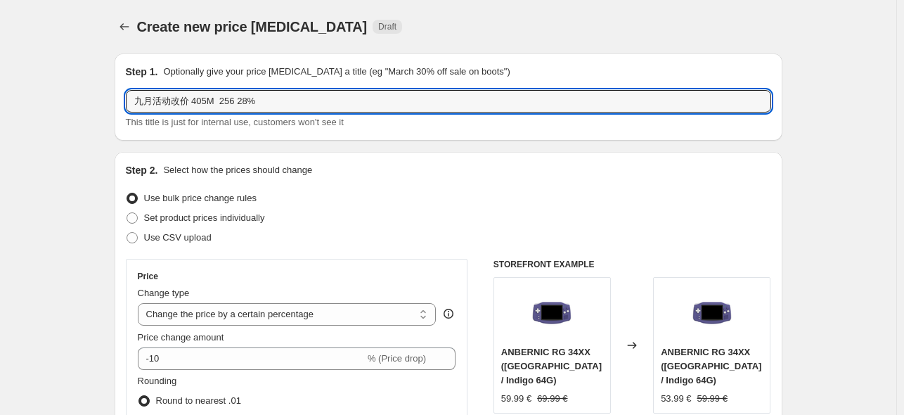
type input "九月活动改价 405M 256 28%"
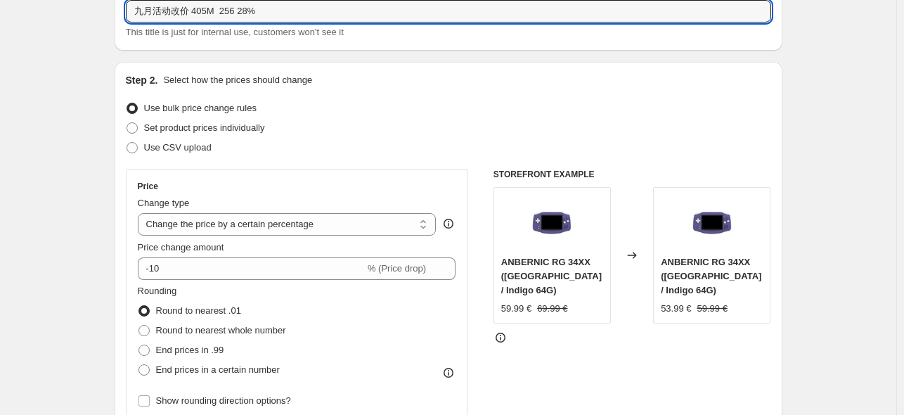
scroll to position [187, 0]
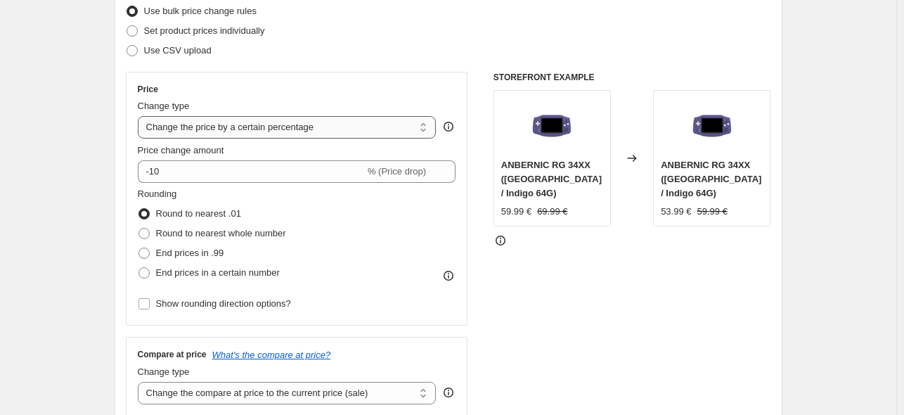
click at [319, 117] on select "Change the price to a certain amount Change the price by a certain amount Chang…" at bounding box center [287, 127] width 299 height 22
select select "pcap"
click at [141, 116] on select "Change the price to a certain amount Change the price by a certain amount Chang…" at bounding box center [287, 127] width 299 height 22
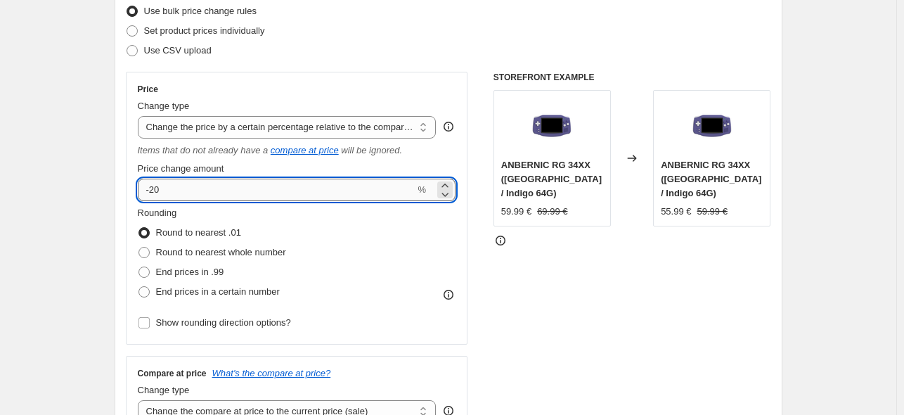
click at [245, 195] on input "-20" at bounding box center [277, 190] width 278 height 22
type input "-28"
click at [652, 281] on div "STOREFRONT EXAMPLE ANBERNIC RG 34XX ([GEOGRAPHIC_DATA] / Indigo 64G) 59.99 € 69…" at bounding box center [633, 253] width 278 height 363
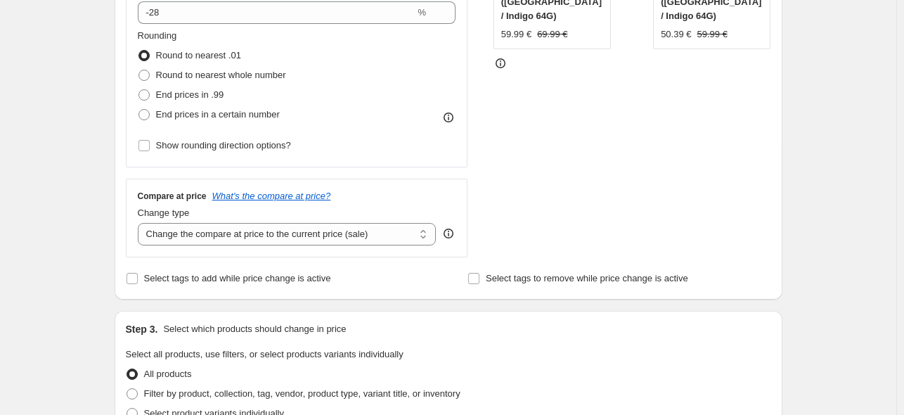
scroll to position [468, 0]
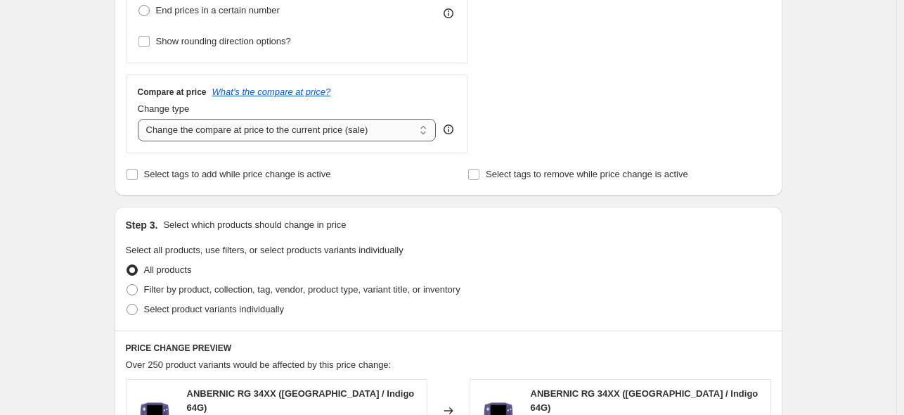
click at [384, 129] on select "Change the compare at price to the current price (sale) Change the compare at p…" at bounding box center [287, 130] width 299 height 22
click at [141, 119] on select "Change the compare at price to the current price (sale) Change the compare at p…" at bounding box center [287, 130] width 299 height 22
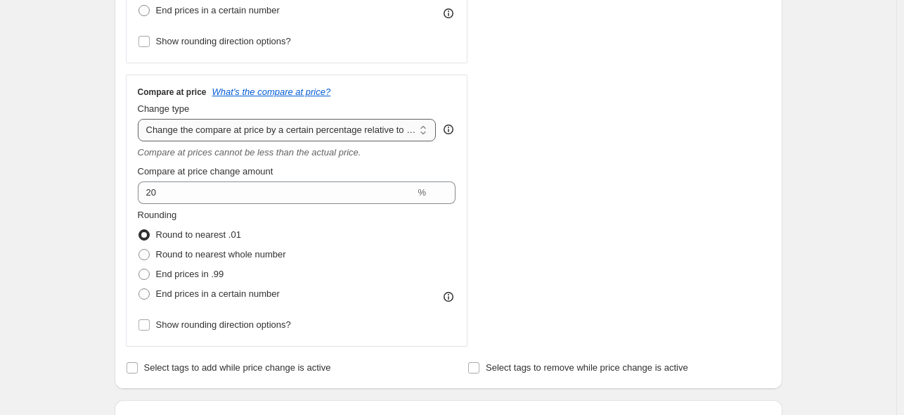
click at [351, 141] on select "Change the compare at price to the current price (sale) Change the compare at p…" at bounding box center [287, 130] width 299 height 22
select select "bp"
click at [141, 119] on select "Change the compare at price to the current price (sale) Change the compare at p…" at bounding box center [287, 130] width 299 height 22
type input "12.00"
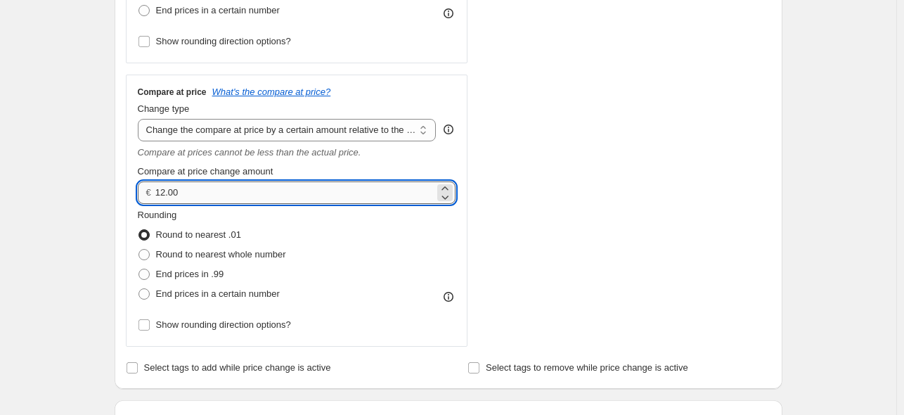
click at [307, 197] on input "12.00" at bounding box center [294, 192] width 279 height 22
click at [340, 131] on select "Change the compare at price to the current price (sale) Change the compare at p…" at bounding box center [287, 130] width 299 height 22
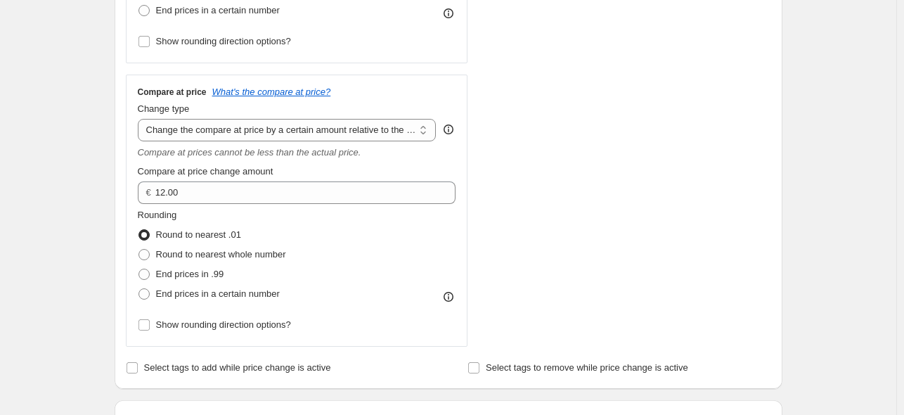
click at [491, 150] on div "Price Change type Change the price to a certain amount Change the price by a ce…" at bounding box center [448, 68] width 645 height 556
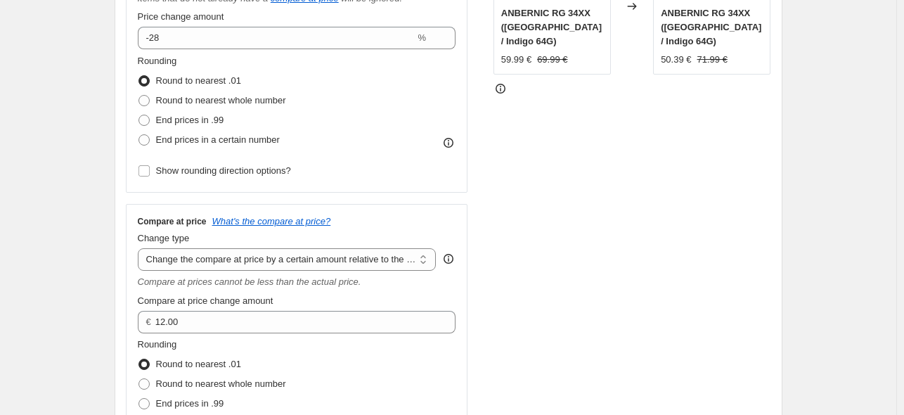
scroll to position [281, 0]
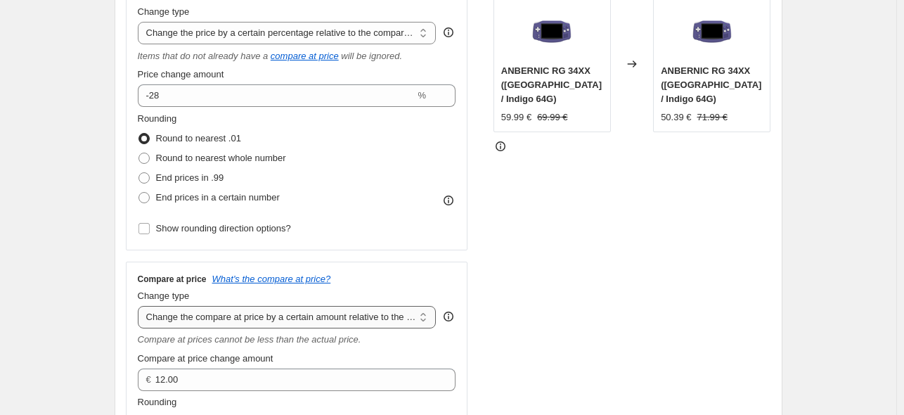
click at [359, 308] on select "Change the compare at price to the current price (sale) Change the compare at p…" at bounding box center [287, 317] width 299 height 22
click at [141, 307] on select "Change the compare at price to the current price (sale) Change the compare at p…" at bounding box center [287, 317] width 299 height 22
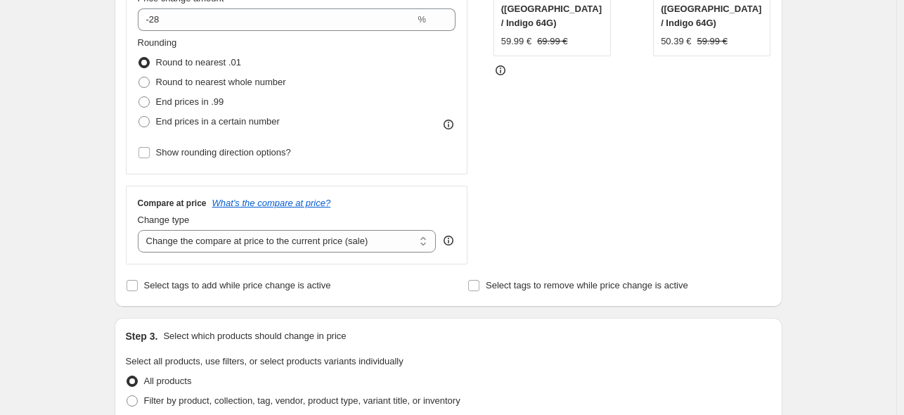
scroll to position [468, 0]
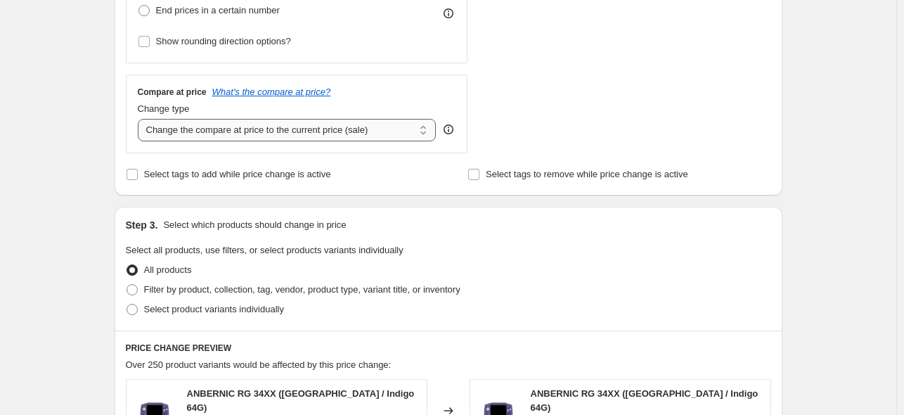
click at [281, 134] on select "Change the compare at price to the current price (sale) Change the compare at p…" at bounding box center [287, 130] width 299 height 22
select select "no_change"
click at [141, 119] on select "Change the compare at price to the current price (sale) Change the compare at p…" at bounding box center [287, 130] width 299 height 22
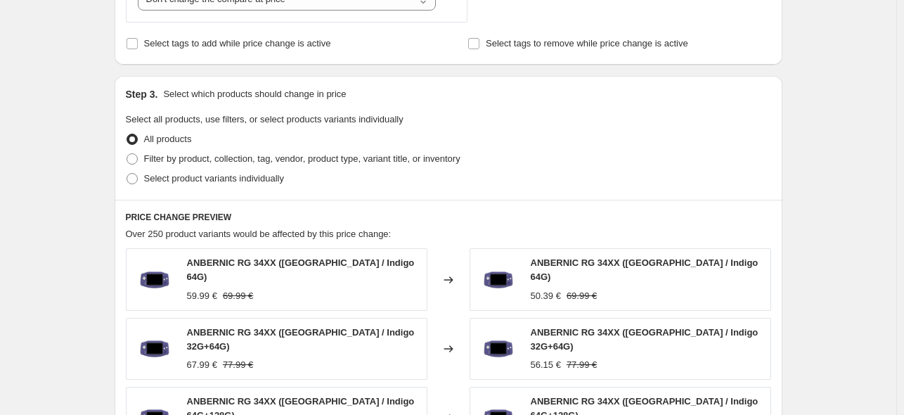
scroll to position [656, 0]
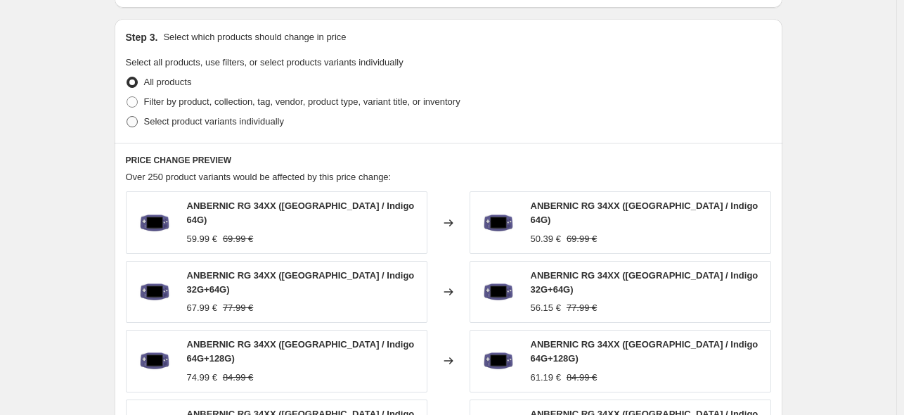
drag, startPoint x: 201, startPoint y: 121, endPoint x: 285, endPoint y: 142, distance: 87.0
click at [202, 121] on span "Select product variants individually" at bounding box center [214, 121] width 140 height 11
click at [127, 117] on input "Select product variants individually" at bounding box center [127, 116] width 1 height 1
radio input "true"
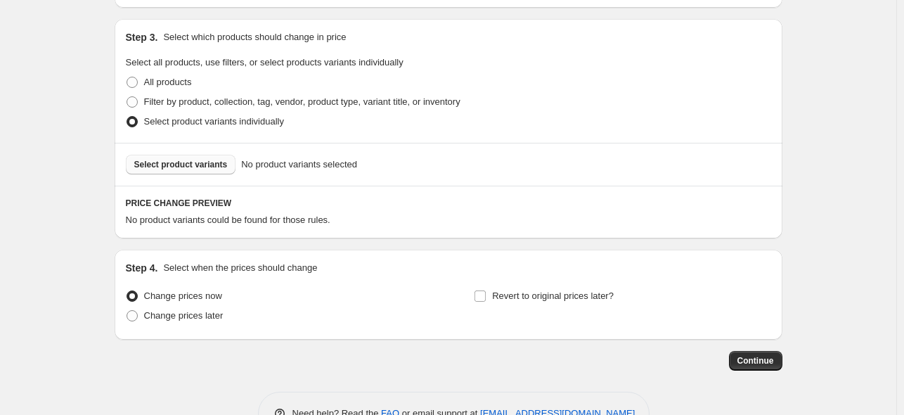
click at [161, 166] on span "Select product variants" at bounding box center [181, 164] width 94 height 11
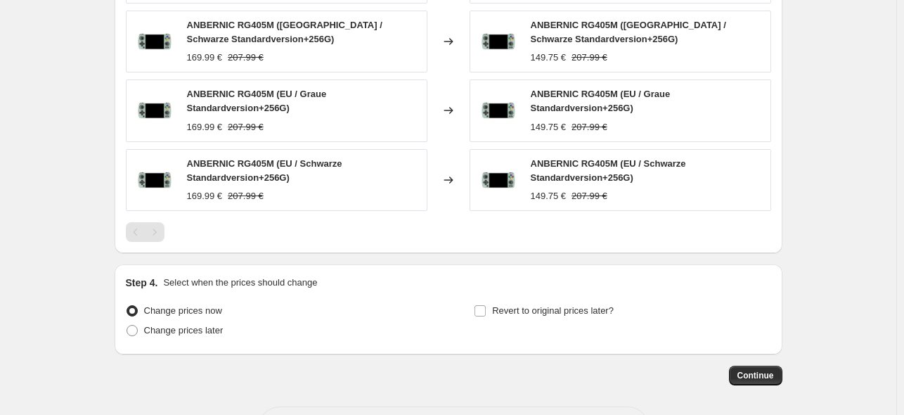
scroll to position [1004, 0]
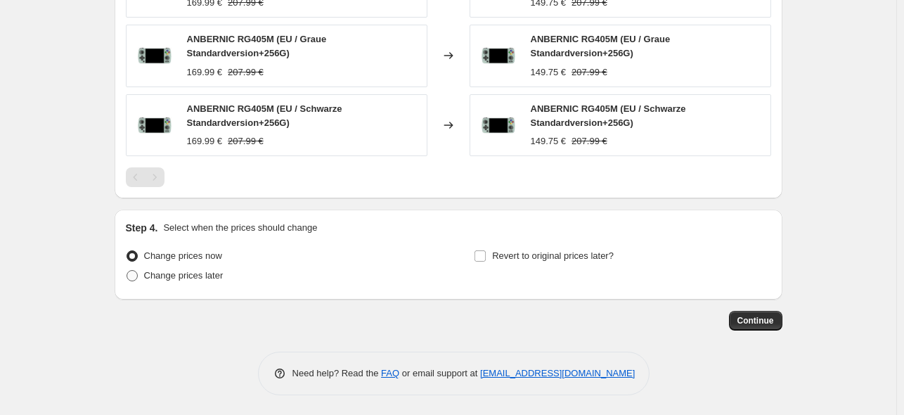
click at [183, 278] on span "Change prices later" at bounding box center [183, 275] width 79 height 11
click at [127, 271] on input "Change prices later" at bounding box center [127, 270] width 1 height 1
radio input "true"
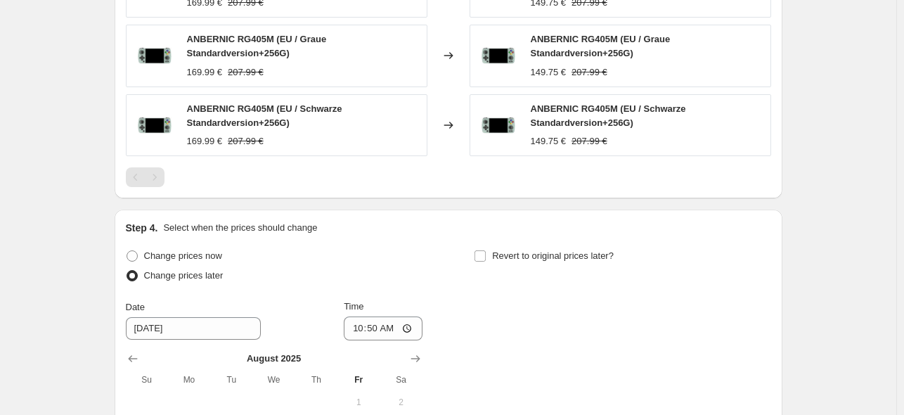
scroll to position [1191, 0]
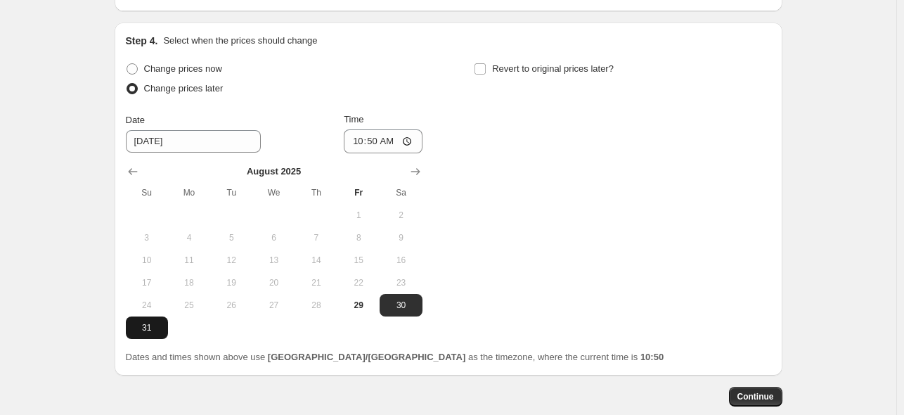
click at [146, 330] on span "31" at bounding box center [146, 327] width 31 height 11
type input "[DATE]"
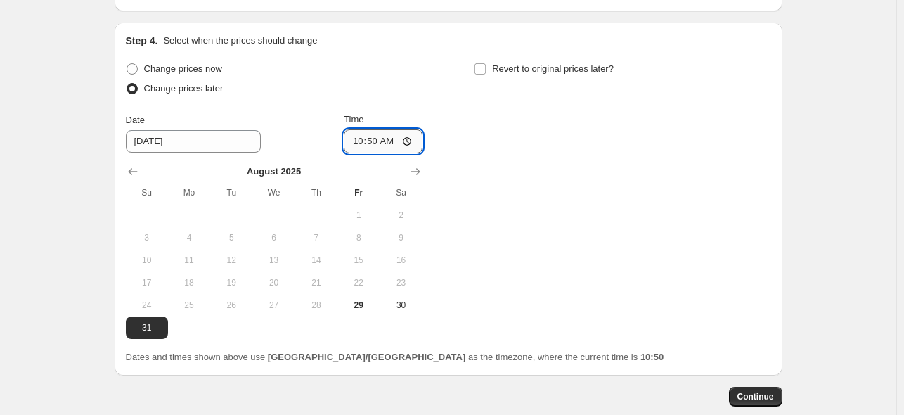
click at [381, 140] on input "10:50" at bounding box center [383, 141] width 79 height 24
type input "22:50"
click at [486, 70] on input "Revert to original prices later?" at bounding box center [480, 68] width 11 height 11
checkbox input "true"
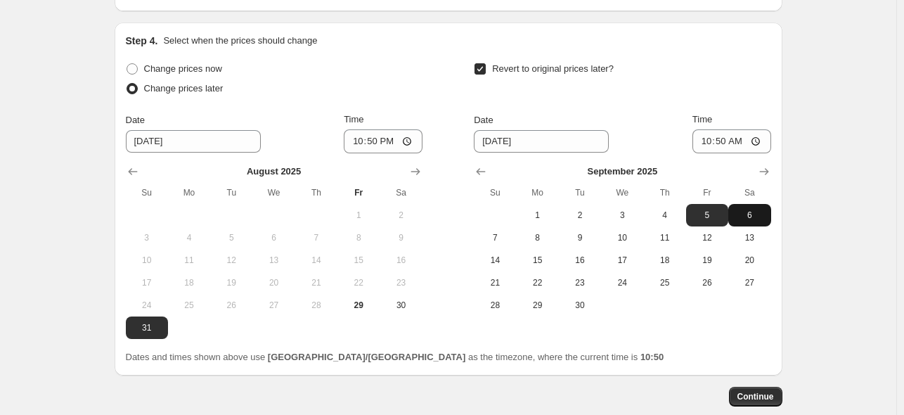
click at [764, 212] on span "6" at bounding box center [749, 215] width 31 height 11
type input "[DATE]"
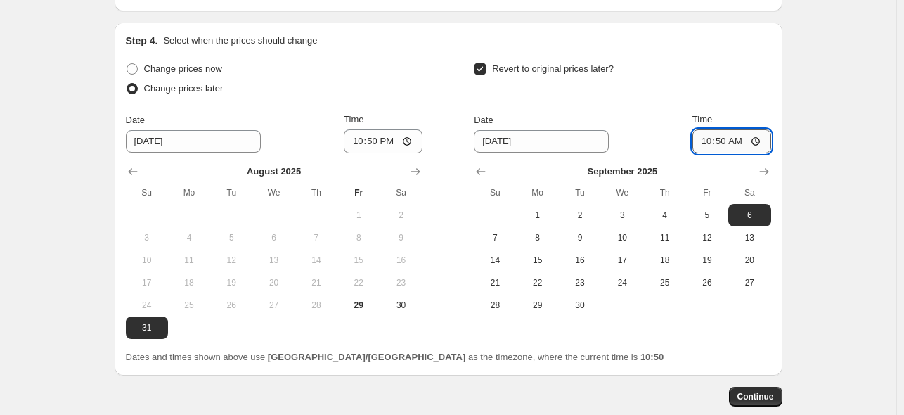
click at [728, 143] on input "10:50" at bounding box center [732, 141] width 79 height 24
type input "15:00"
click at [778, 392] on button "Continue" at bounding box center [755, 397] width 53 height 20
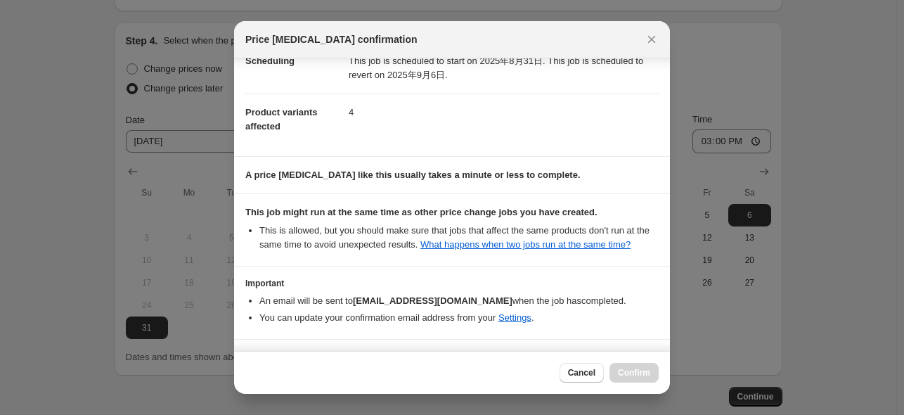
scroll to position [186, 0]
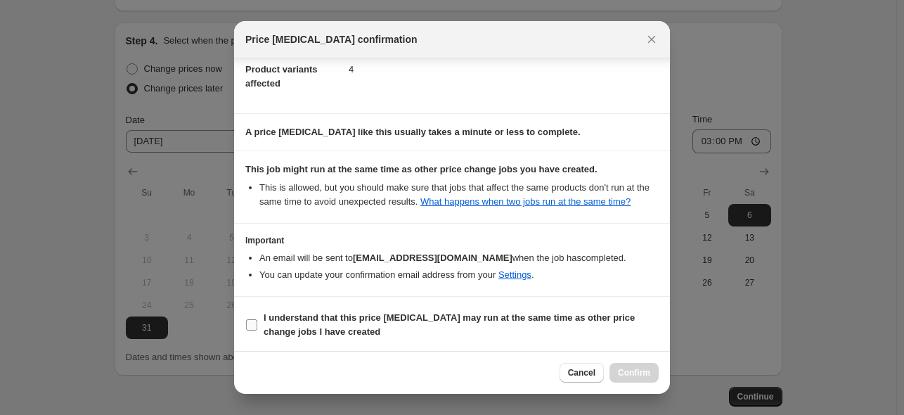
drag, startPoint x: 387, startPoint y: 325, endPoint x: 526, endPoint y: 340, distance: 140.0
click at [388, 326] on span "I understand that this price [MEDICAL_DATA] may run at the same time as other p…" at bounding box center [461, 325] width 395 height 28
click at [257, 326] on input "I understand that this price [MEDICAL_DATA] may run at the same time as other p…" at bounding box center [251, 324] width 11 height 11
checkbox input "true"
click at [645, 375] on span "Confirm" at bounding box center [634, 372] width 32 height 11
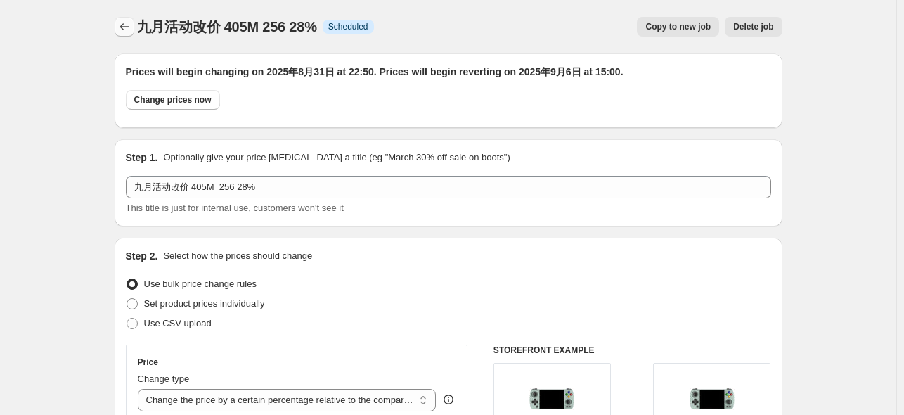
click at [126, 31] on icon "Price change jobs" at bounding box center [124, 27] width 14 height 14
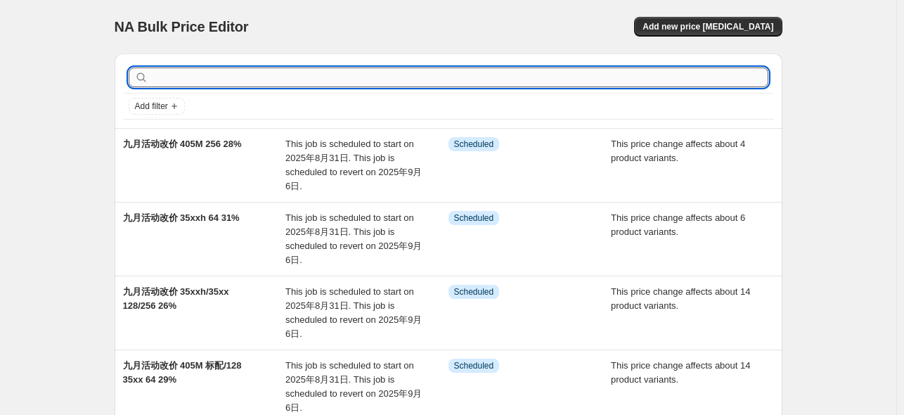
click at [323, 78] on input "text" at bounding box center [459, 77] width 617 height 20
type input "405m"
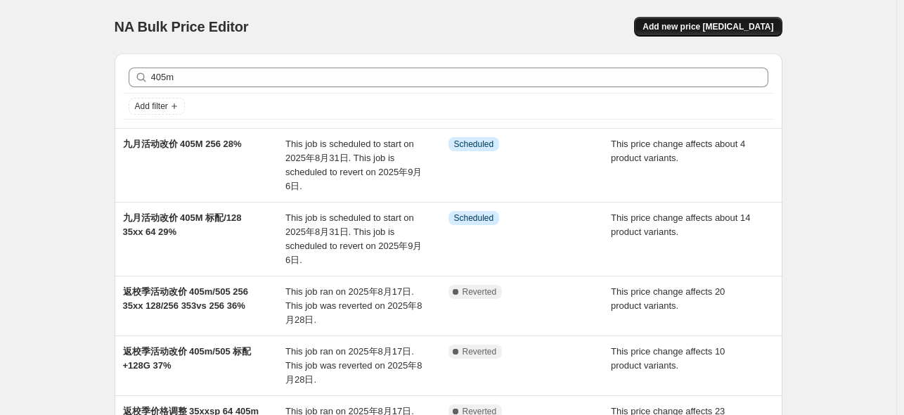
click at [749, 30] on span "Add new price [MEDICAL_DATA]" at bounding box center [708, 26] width 131 height 11
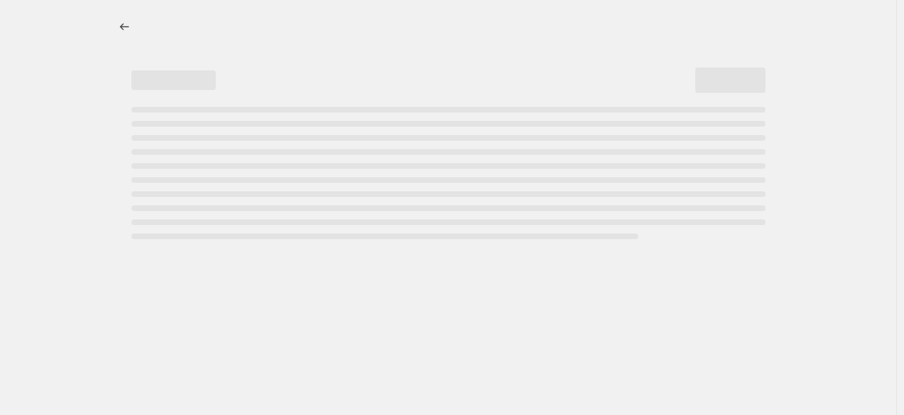
select select "percentage"
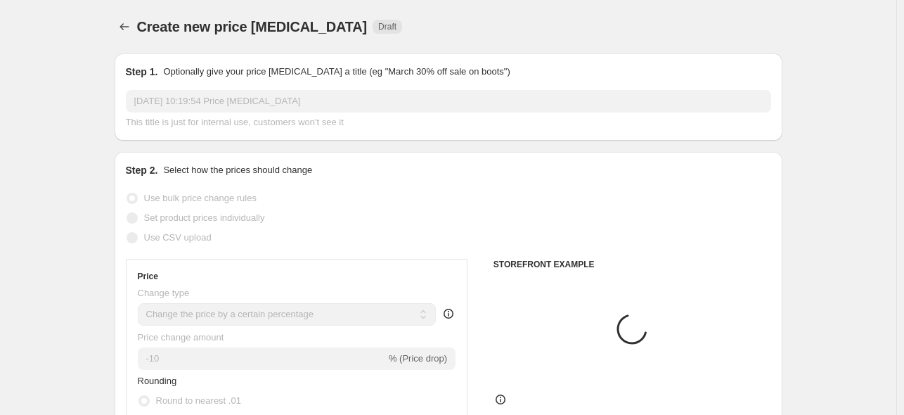
click at [247, 93] on input "[DATE] 10:19:54 Price [MEDICAL_DATA]" at bounding box center [448, 101] width 645 height 22
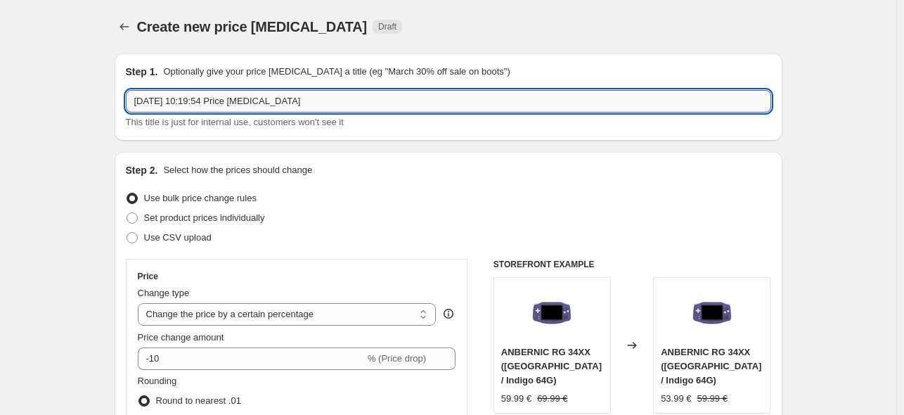
click at [247, 93] on input "[DATE] 10:19:54 Price [MEDICAL_DATA]" at bounding box center [448, 101] width 645 height 22
paste input "九月活动改价 405M 标配/128 35xx 64 29%"
drag, startPoint x: 210, startPoint y: 101, endPoint x: 195, endPoint y: 98, distance: 14.2
click at [195, 98] on input "九月活动改价 405M 标配/128 35xx 64 29%" at bounding box center [448, 101] width 645 height 22
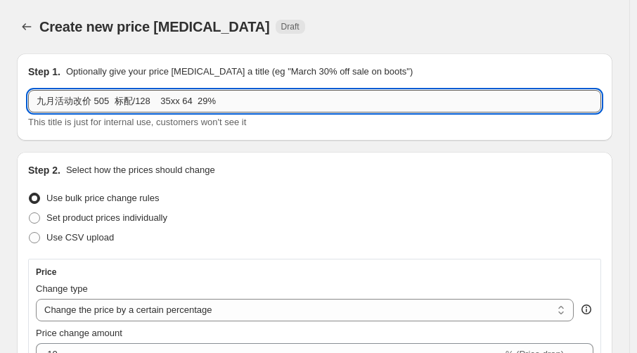
drag, startPoint x: 111, startPoint y: 101, endPoint x: 133, endPoint y: 100, distance: 21.8
click at [133, 100] on input "九月活动改价 505 标配/128 35xx 64 29%" at bounding box center [314, 101] width 573 height 22
click at [134, 102] on input "九月活动改价 505 标配/128 35xx 64 29%" at bounding box center [314, 101] width 573 height 22
click at [136, 103] on input "九月活动改价 505 标配/128 35xx 64 29%" at bounding box center [314, 101] width 573 height 22
drag, startPoint x: 133, startPoint y: 101, endPoint x: 148, endPoint y: 103, distance: 15.5
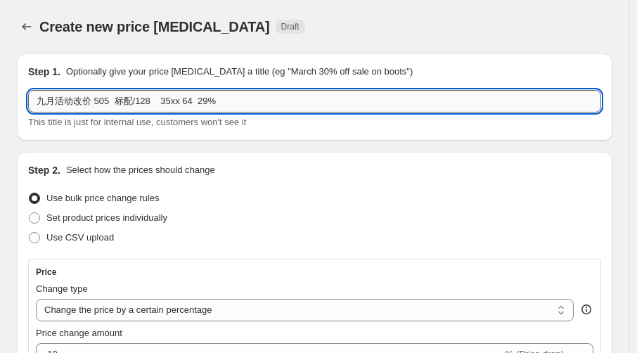
click at [148, 103] on input "九月活动改价 505 标配/128 35xx 64 29%" at bounding box center [314, 101] width 573 height 22
drag, startPoint x: 195, startPoint y: 103, endPoint x: 232, endPoint y: 103, distance: 37.3
click at [232, 103] on input "九月活动改价 505 标配 353v/vs 256 35xx 64 29%" at bounding box center [314, 101] width 573 height 22
drag, startPoint x: 202, startPoint y: 99, endPoint x: 191, endPoint y: 100, distance: 10.6
click at [191, 100] on input "九月活动改价 505 标配 353v/vs 256 29%" at bounding box center [314, 101] width 573 height 22
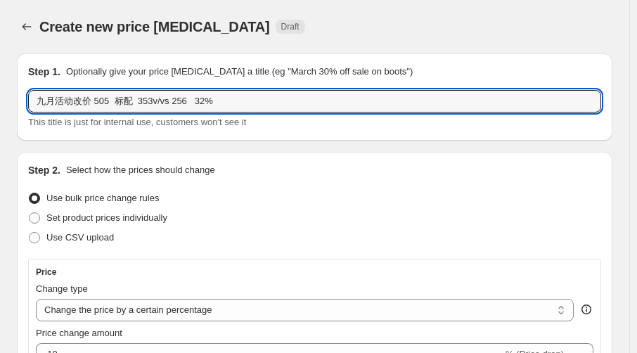
type input "九月活动改价 505 标配 353v/vs 256 32%"
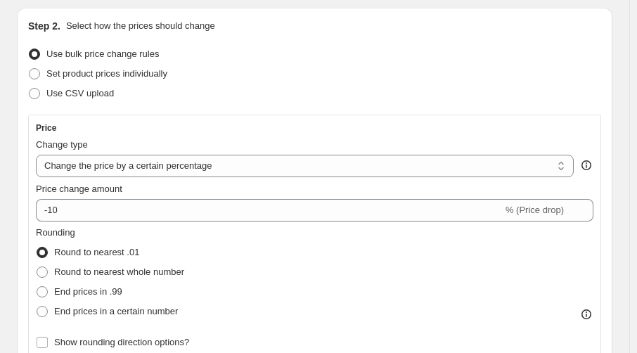
scroll to position [187, 0]
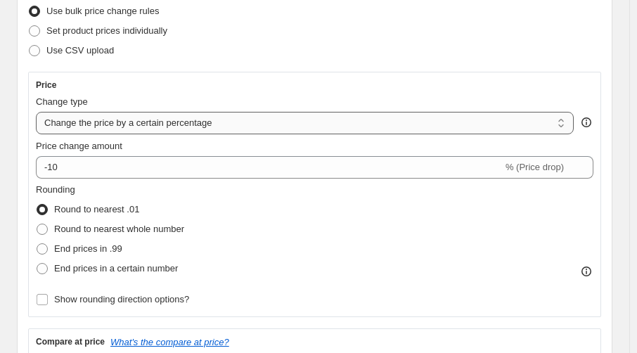
click at [179, 122] on select "Change the price to a certain amount Change the price by a certain amount Chang…" at bounding box center [305, 123] width 538 height 22
select select "pcap"
click at [36, 112] on select "Change the price to a certain amount Change the price by a certain amount Chang…" at bounding box center [305, 123] width 538 height 22
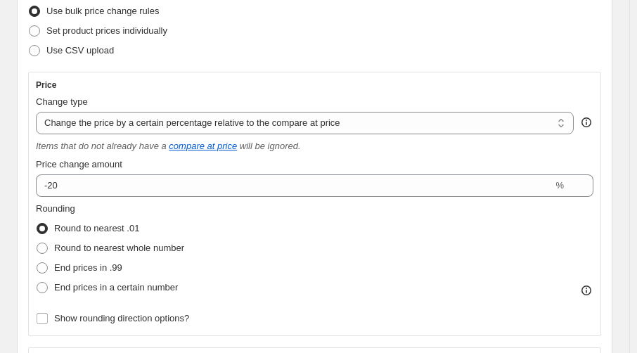
click at [124, 199] on div "Price Change type Change the price to a certain amount Change the price by a ce…" at bounding box center [315, 203] width 558 height 249
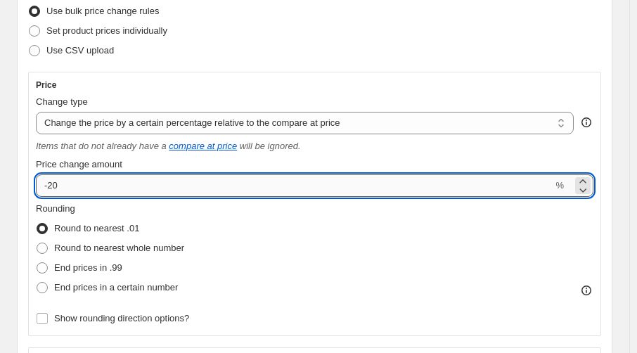
click at [143, 186] on input "-20" at bounding box center [294, 185] width 517 height 22
type input "-2"
click at [368, 281] on div "Rounding Round to nearest .01 Round to nearest whole number End prices in .99 E…" at bounding box center [315, 250] width 558 height 96
click at [92, 189] on input "-34" at bounding box center [294, 185] width 517 height 22
type input "-32"
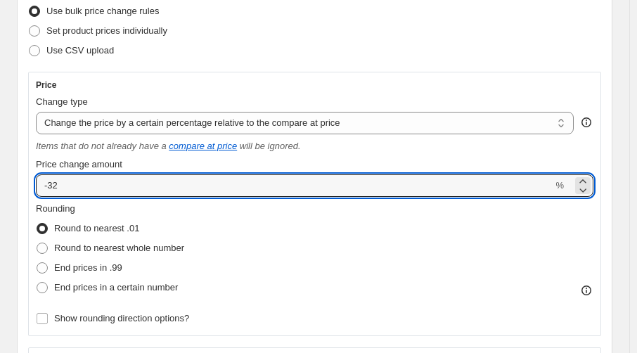
click at [330, 264] on div "Rounding Round to nearest .01 Round to nearest whole number End prices in .99 E…" at bounding box center [315, 250] width 558 height 96
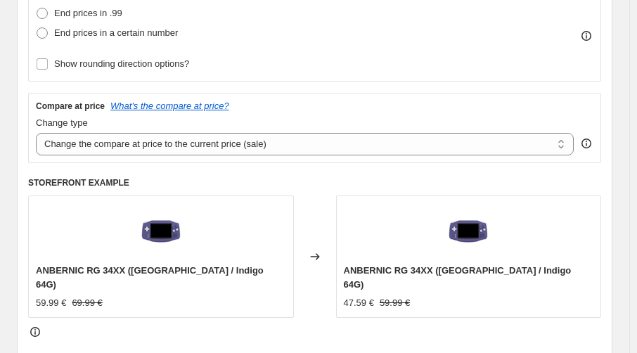
scroll to position [468, 0]
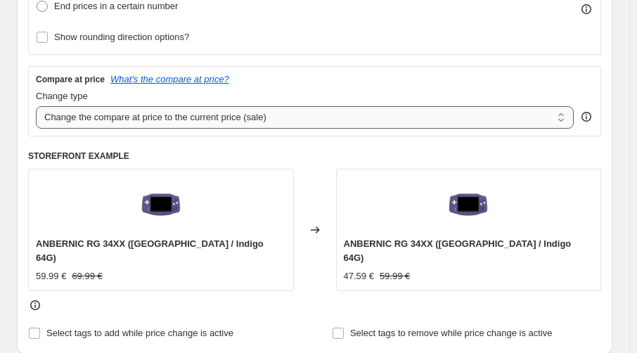
click at [209, 117] on select "Change the compare at price to the current price (sale) Change the compare at p…" at bounding box center [305, 117] width 538 height 22
select select "no_change"
click at [36, 106] on select "Change the compare at price to the current price (sale) Change the compare at p…" at bounding box center [305, 117] width 538 height 22
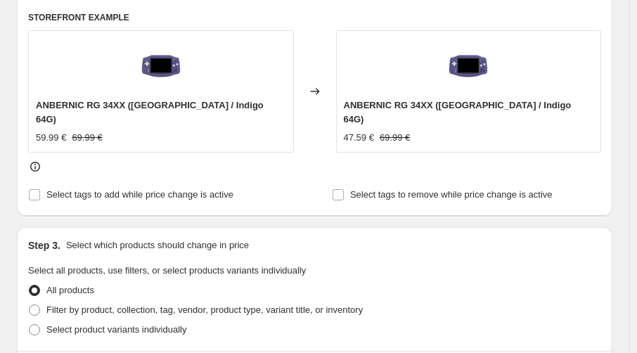
scroll to position [656, 0]
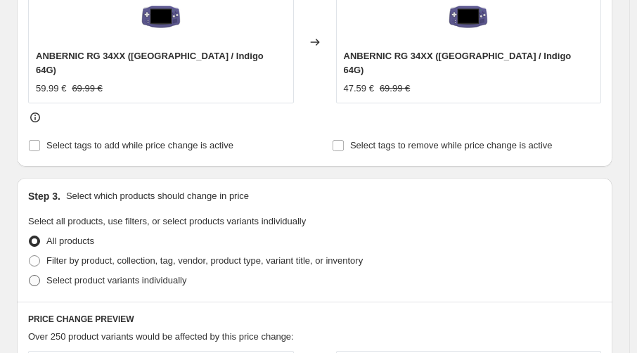
click at [70, 275] on span "Select product variants individually" at bounding box center [116, 280] width 140 height 11
click at [30, 275] on input "Select product variants individually" at bounding box center [29, 275] width 1 height 1
radio input "true"
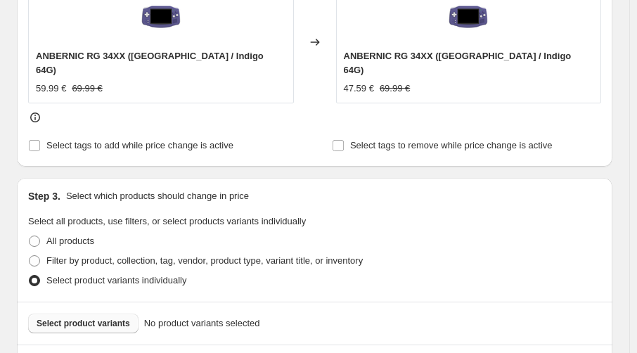
click at [94, 318] on span "Select product variants" at bounding box center [84, 323] width 94 height 11
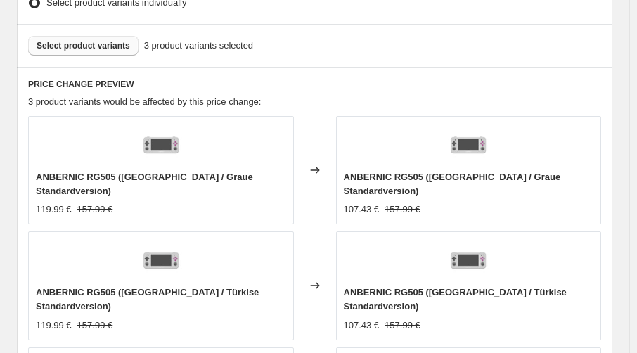
scroll to position [937, 0]
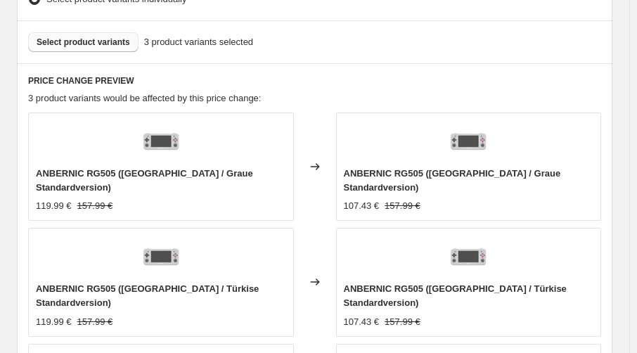
click at [95, 37] on span "Select product variants" at bounding box center [84, 42] width 94 height 11
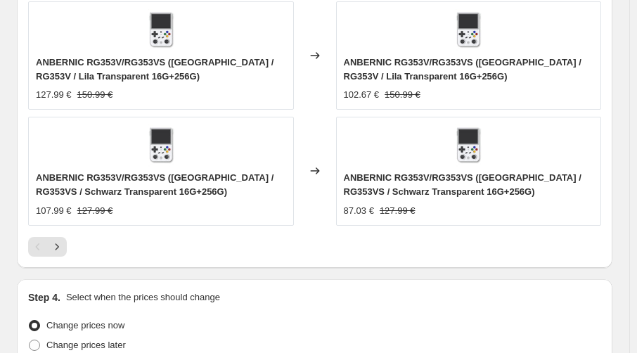
scroll to position [1420, 0]
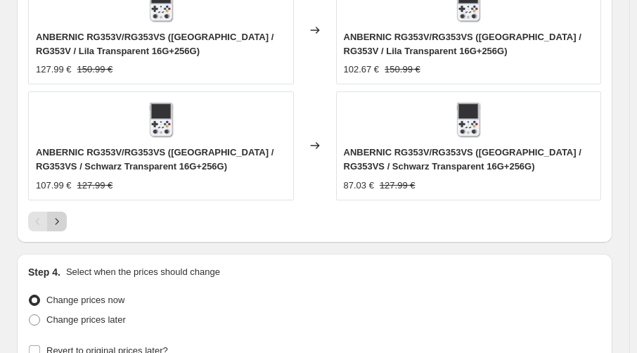
click at [60, 220] on icon "Next" at bounding box center [57, 221] width 14 height 14
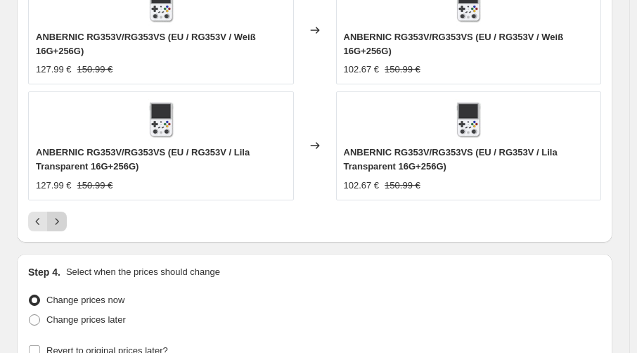
click at [50, 214] on icon "Next" at bounding box center [57, 221] width 14 height 14
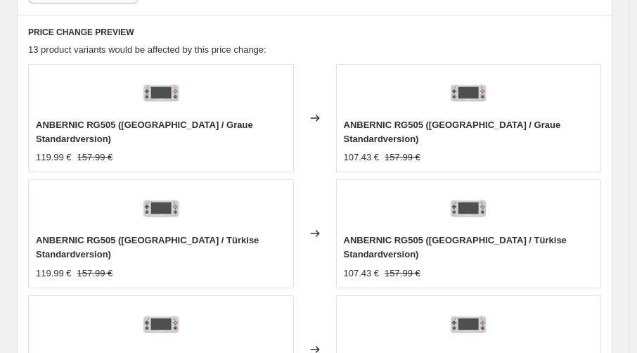
scroll to position [1267, 0]
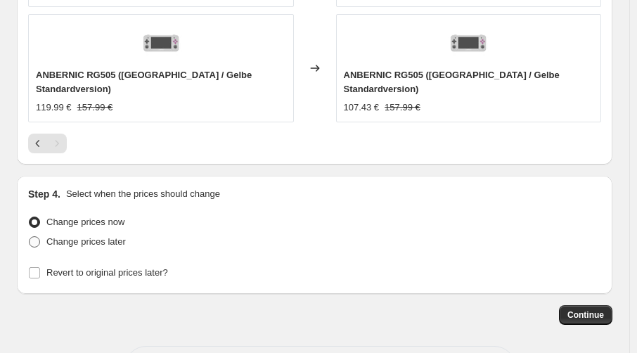
click at [99, 232] on label "Change prices later" at bounding box center [77, 242] width 98 height 20
click at [30, 236] on input "Change prices later" at bounding box center [29, 236] width 1 height 1
radio input "true"
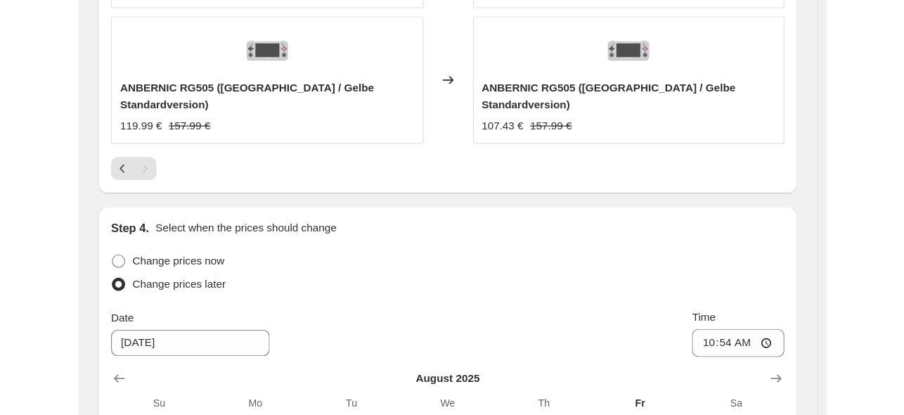
scroll to position [1184, 0]
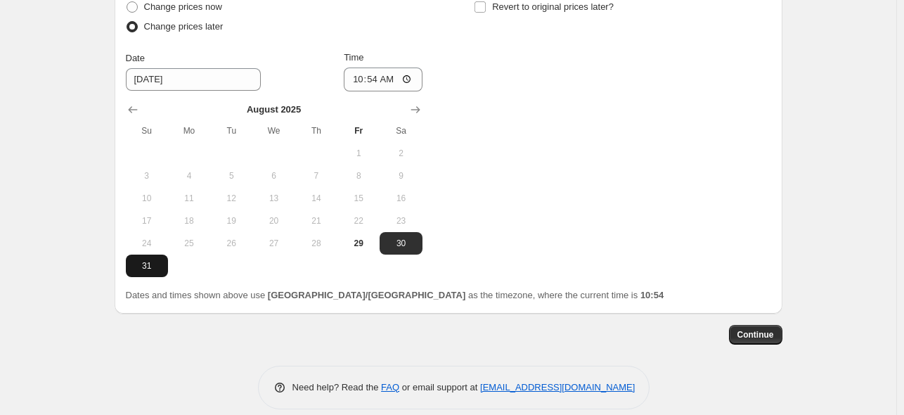
click at [147, 260] on span "31" at bounding box center [146, 265] width 31 height 11
type input "[DATE]"
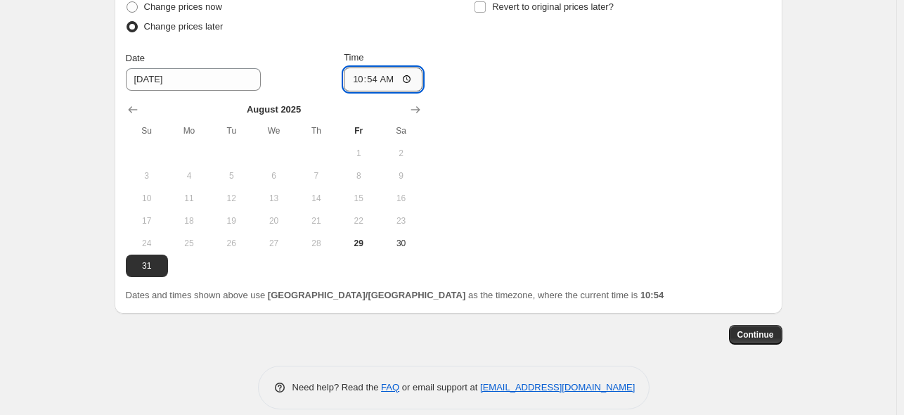
click at [381, 67] on input "10:54" at bounding box center [383, 79] width 79 height 24
type input "22:50"
click at [591, 100] on div "Change prices now Change prices later Date [DATE] Time 22:50 [DATE] Su Mo Tu We…" at bounding box center [448, 137] width 645 height 280
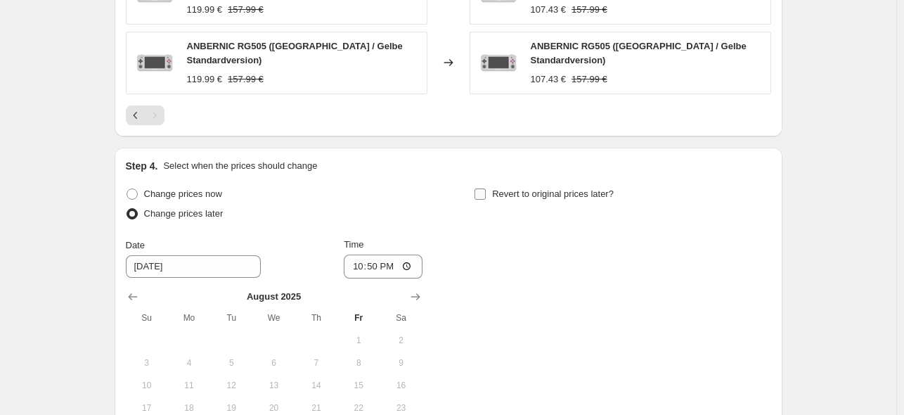
click at [527, 188] on span "Revert to original prices later?" at bounding box center [553, 193] width 122 height 11
click at [486, 188] on input "Revert to original prices later?" at bounding box center [480, 193] width 11 height 11
checkbox input "true"
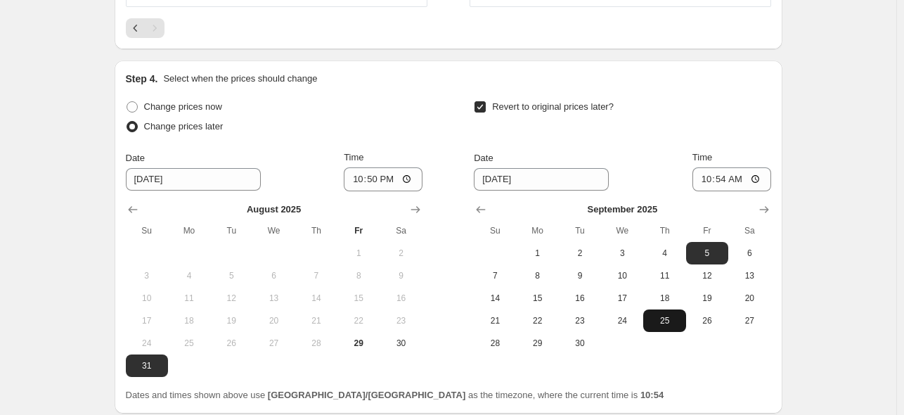
scroll to position [1184, 0]
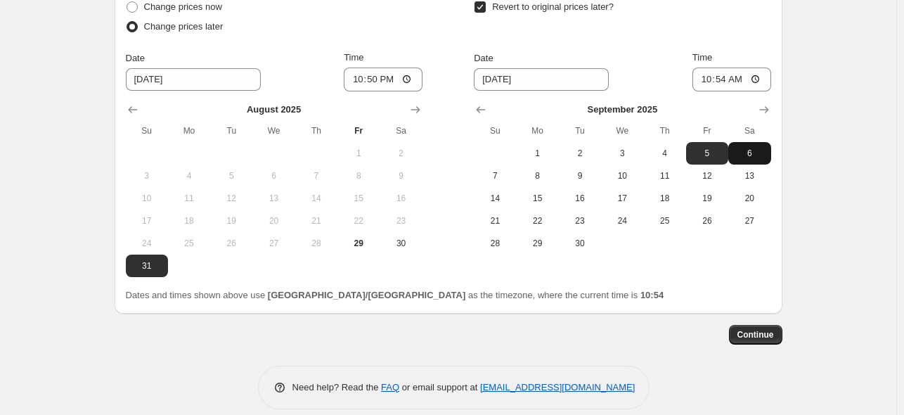
click at [748, 148] on span "6" at bounding box center [749, 153] width 31 height 11
type input "[DATE]"
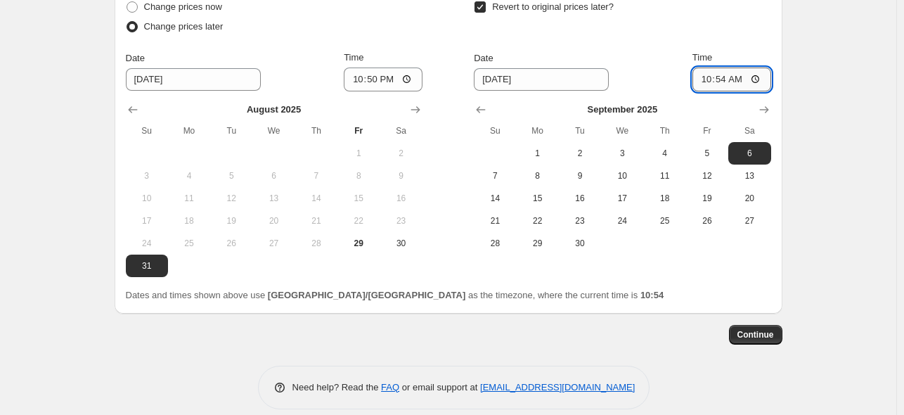
click at [717, 72] on input "10:54" at bounding box center [732, 79] width 79 height 24
type input "15:00"
click at [759, 329] on span "Continue" at bounding box center [756, 334] width 37 height 11
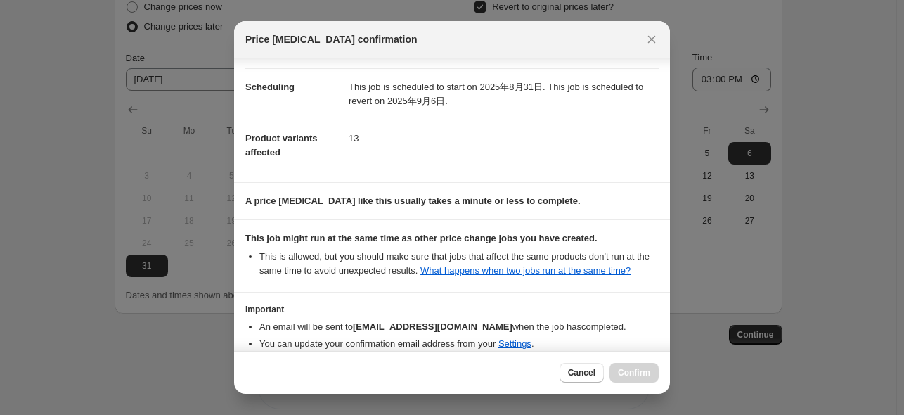
scroll to position [186, 0]
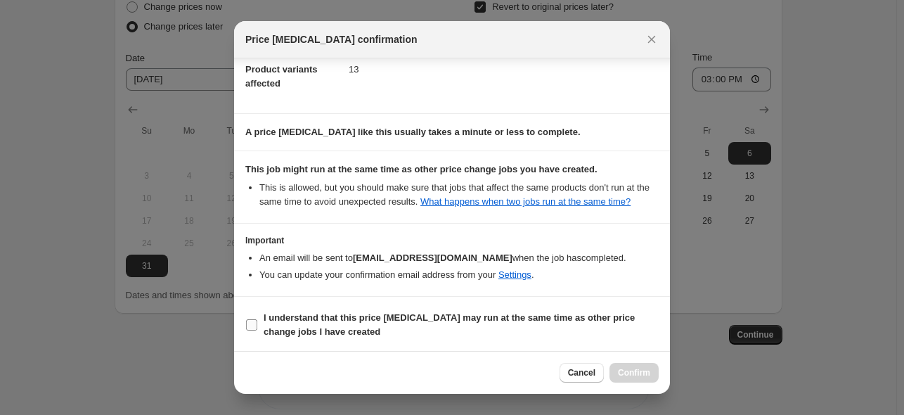
click at [429, 328] on span "I understand that this price [MEDICAL_DATA] may run at the same time as other p…" at bounding box center [461, 325] width 395 height 28
click at [257, 328] on input "I understand that this price [MEDICAL_DATA] may run at the same time as other p…" at bounding box center [251, 324] width 11 height 11
checkbox input "true"
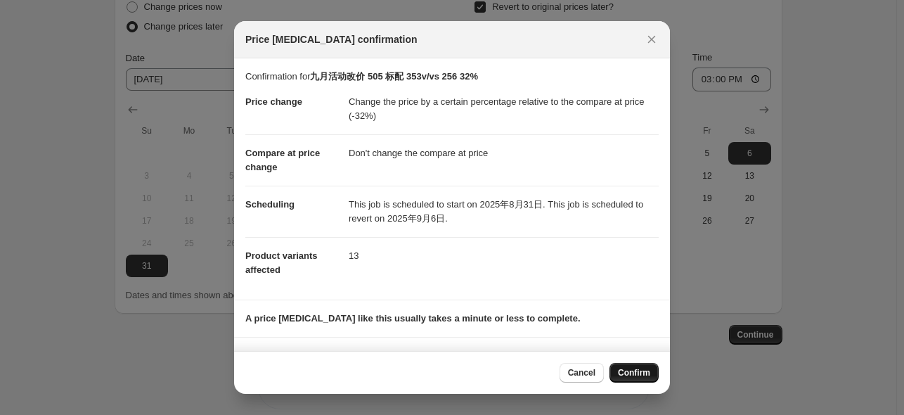
click at [635, 371] on span "Confirm" at bounding box center [634, 372] width 32 height 11
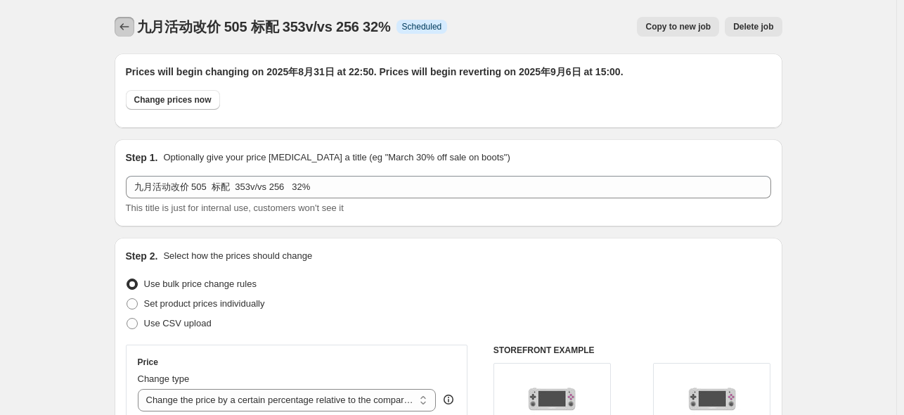
click at [134, 27] on button "Price change jobs" at bounding box center [125, 27] width 20 height 20
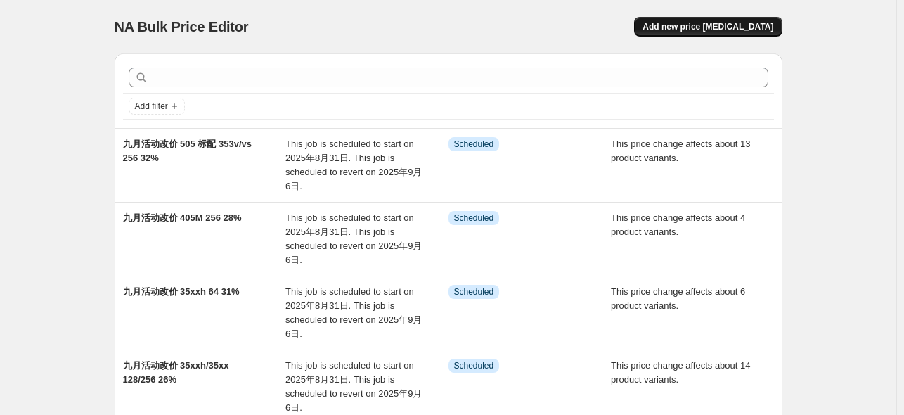
click at [761, 23] on span "Add new price [MEDICAL_DATA]" at bounding box center [708, 26] width 131 height 11
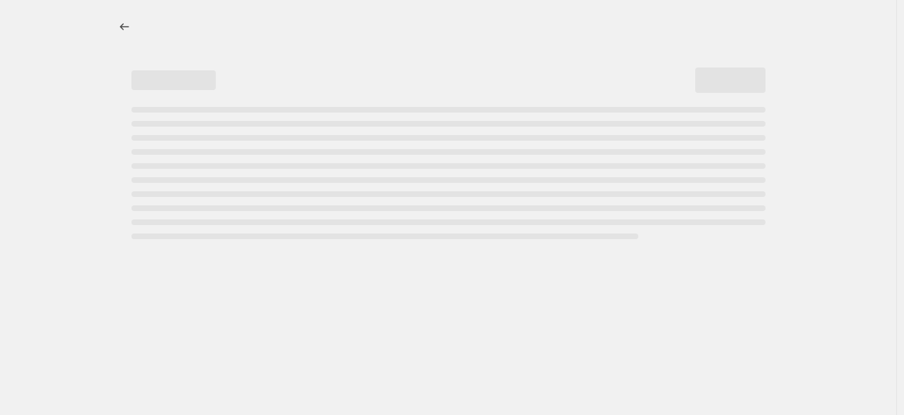
select select "percentage"
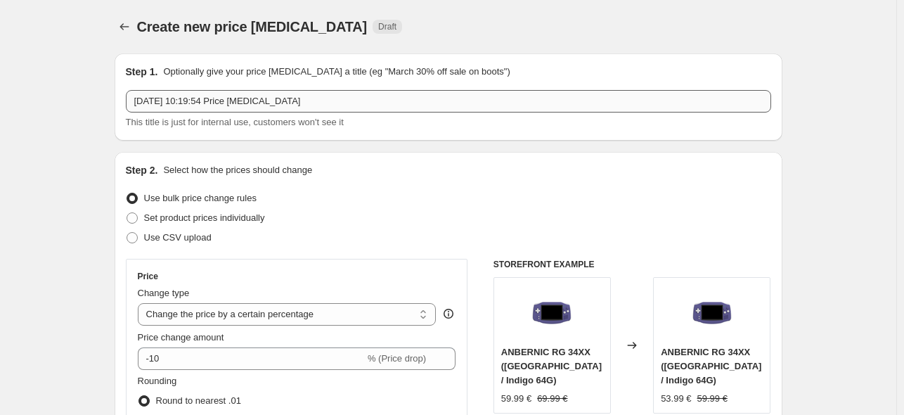
click at [284, 101] on input "[DATE] 10:19:54 Price [MEDICAL_DATA]" at bounding box center [448, 101] width 645 height 22
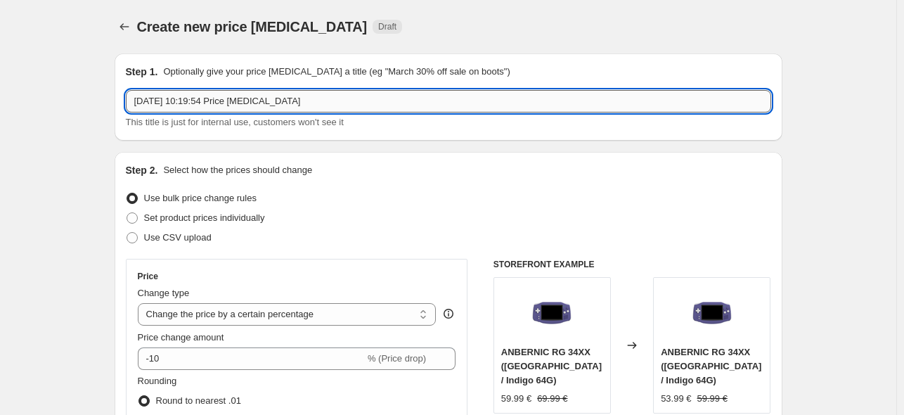
click at [284, 101] on input "[DATE] 10:19:54 Price [MEDICAL_DATA]" at bounding box center [448, 101] width 645 height 22
paste input "九月活动改价 405M 标配/128 35xx 64 29%"
drag, startPoint x: 221, startPoint y: 97, endPoint x: 264, endPoint y: 98, distance: 42.9
click at [264, 98] on input "九月活动改价 405M 标配/128 35xx 64 29%" at bounding box center [448, 101] width 645 height 22
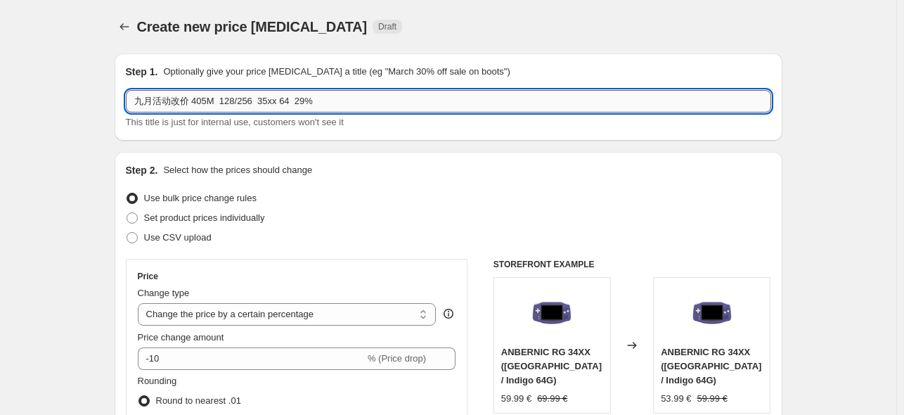
drag, startPoint x: 197, startPoint y: 98, endPoint x: 218, endPoint y: 101, distance: 21.3
click at [218, 101] on input "九月活动改价 405M 128/256 35xx 64 29%" at bounding box center [448, 101] width 645 height 22
drag, startPoint x: 256, startPoint y: 101, endPoint x: 297, endPoint y: 102, distance: 40.8
click at [297, 102] on input "九月活动改价 505 128/256 35xx 64 29%" at bounding box center [448, 101] width 645 height 22
type input "九月活动改价 505 128/256 30.5%"
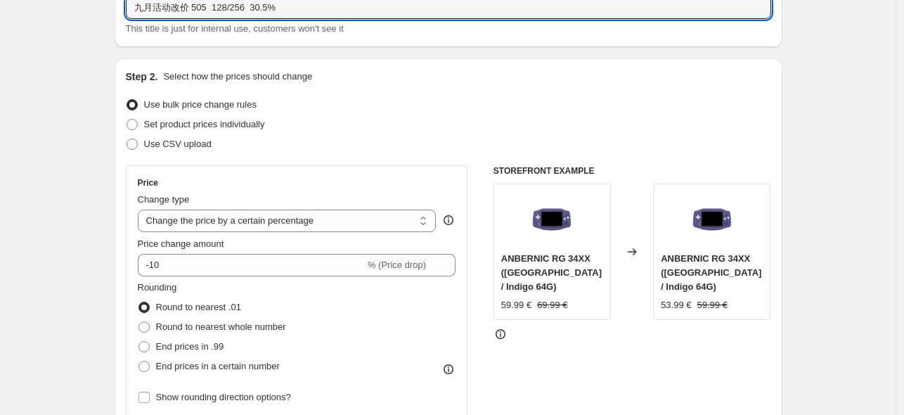
scroll to position [187, 0]
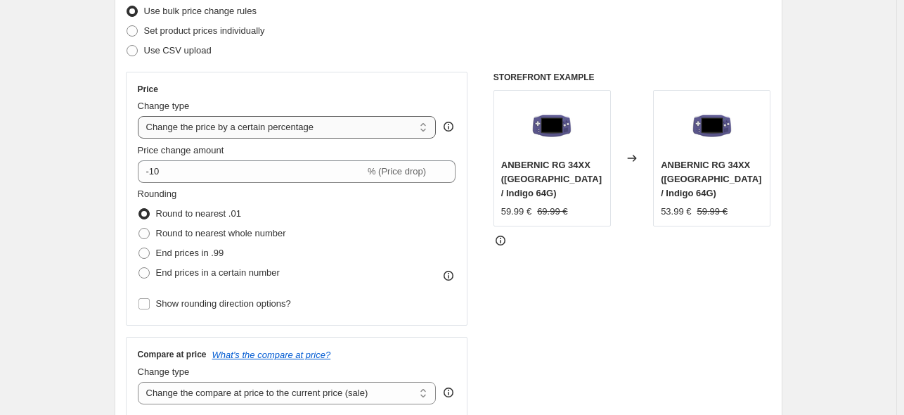
click at [335, 129] on select "Change the price to a certain amount Change the price by a certain amount Chang…" at bounding box center [287, 127] width 299 height 22
select select "pcap"
click at [141, 116] on select "Change the price to a certain amount Change the price by a certain amount Chang…" at bounding box center [287, 127] width 299 height 22
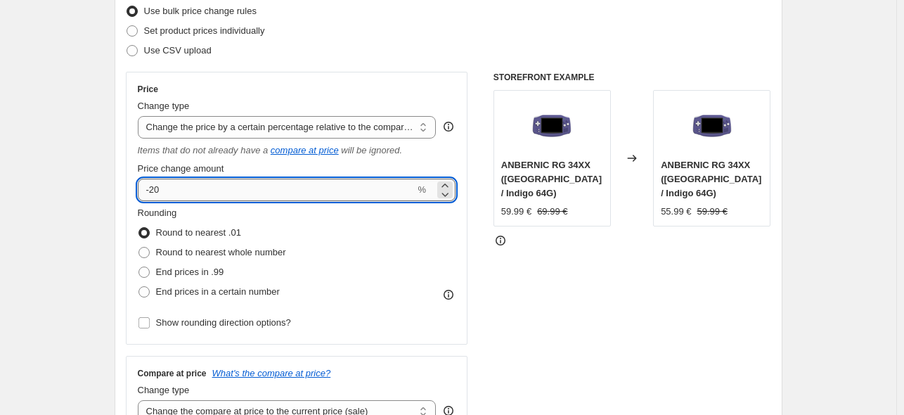
click at [247, 188] on input "-20" at bounding box center [277, 190] width 278 height 22
type input "-2"
type input "-30.5"
click at [636, 277] on div "STOREFRONT EXAMPLE ANBERNIC RG 34XX ([GEOGRAPHIC_DATA] / Indigo 64G) 59.99 € 69…" at bounding box center [633, 253] width 278 height 363
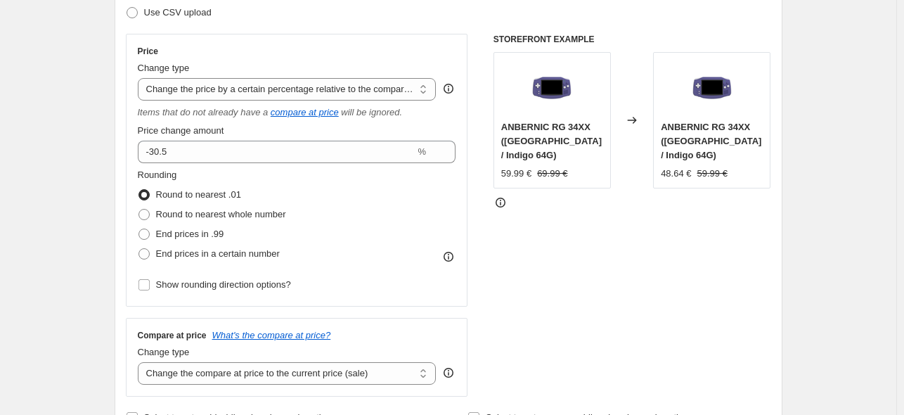
scroll to position [375, 0]
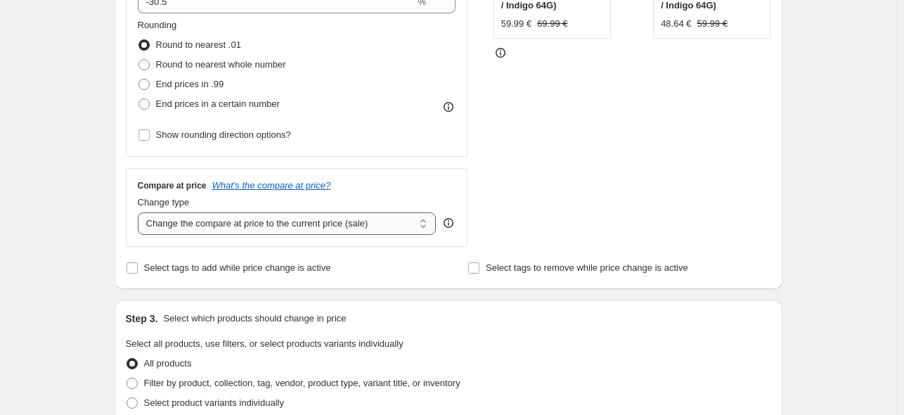
click at [238, 233] on select "Change the compare at price to the current price (sale) Change the compare at p…" at bounding box center [287, 223] width 299 height 22
select select "no_change"
click at [141, 212] on select "Change the compare at price to the current price (sale) Change the compare at p…" at bounding box center [287, 223] width 299 height 22
click at [518, 235] on div "STOREFRONT EXAMPLE ANBERNIC RG 34XX ([GEOGRAPHIC_DATA] / Indigo 64G) 59.99 € 69…" at bounding box center [633, 65] width 278 height 363
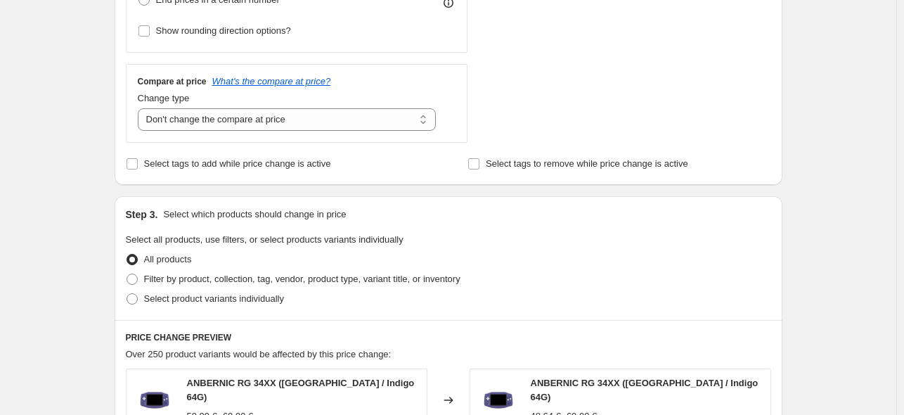
scroll to position [562, 0]
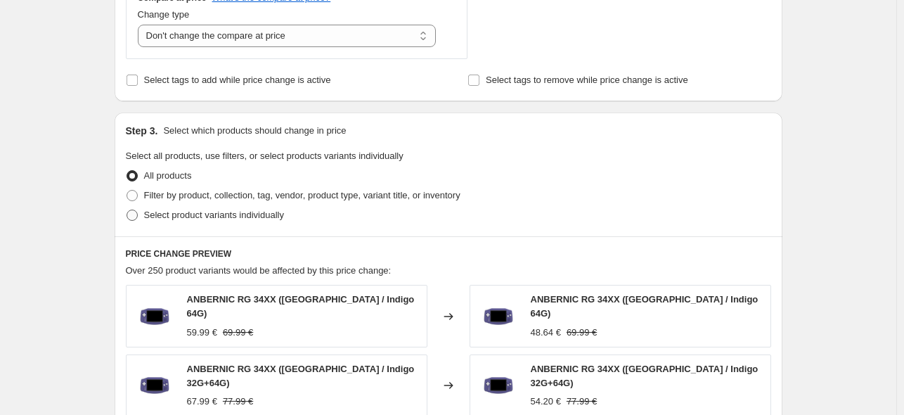
click at [176, 221] on span "Select product variants individually" at bounding box center [214, 215] width 140 height 14
click at [127, 210] on input "Select product variants individually" at bounding box center [127, 210] width 1 height 1
radio input "true"
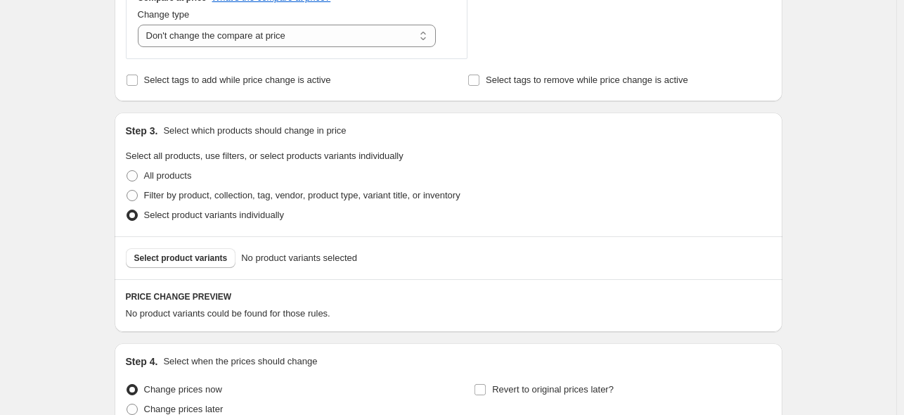
click at [189, 261] on span "Select product variants" at bounding box center [181, 257] width 94 height 11
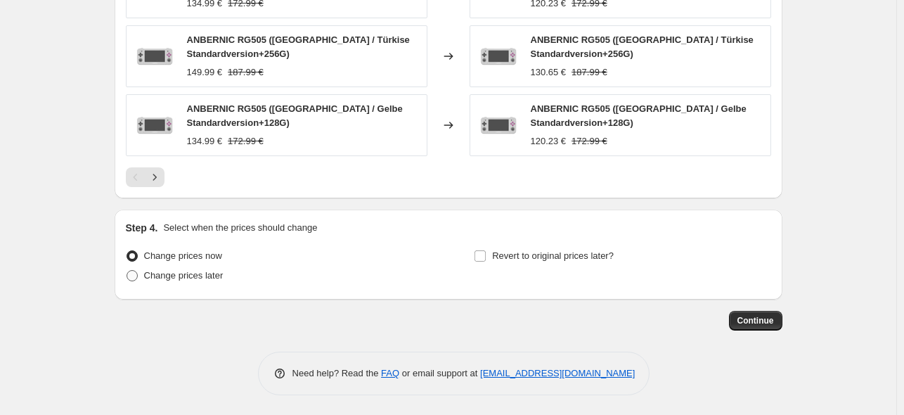
click at [198, 278] on span "Change prices later" at bounding box center [183, 275] width 79 height 11
click at [127, 271] on input "Change prices later" at bounding box center [127, 270] width 1 height 1
radio input "true"
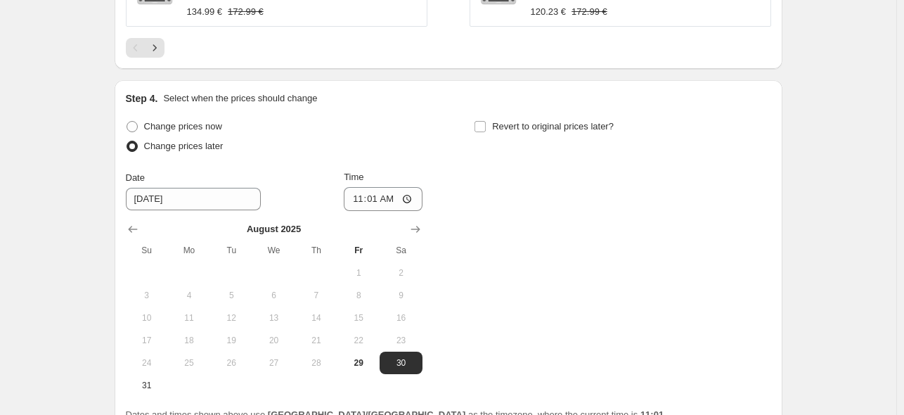
scroll to position [1260, 0]
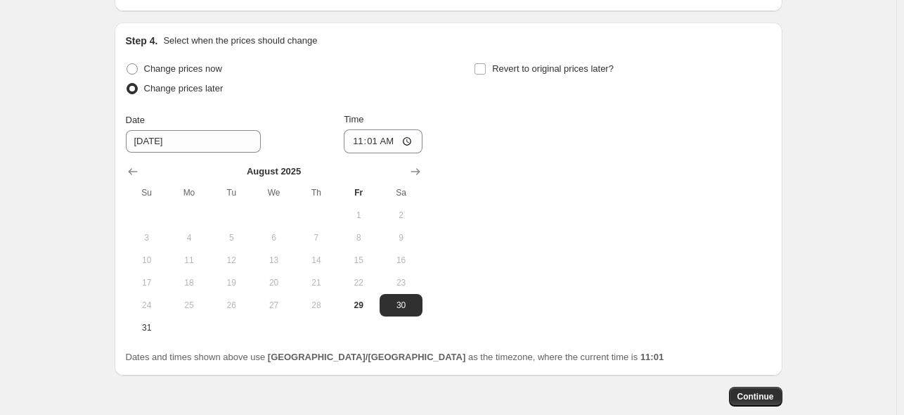
drag, startPoint x: 138, startPoint y: 327, endPoint x: 315, endPoint y: 224, distance: 204.8
click at [139, 326] on span "31" at bounding box center [146, 327] width 31 height 11
type input "[DATE]"
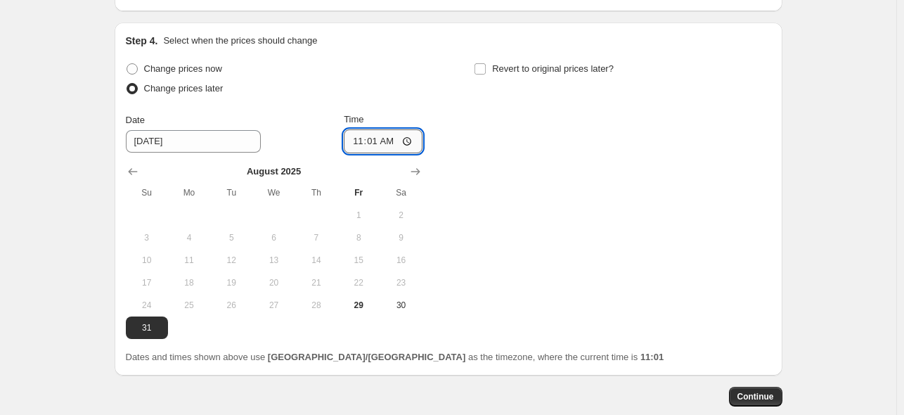
click at [371, 137] on input "11:01" at bounding box center [383, 141] width 79 height 24
type input "22:50"
click at [555, 70] on span "Revert to original prices later?" at bounding box center [553, 68] width 122 height 11
click at [486, 70] on input "Revert to original prices later?" at bounding box center [480, 68] width 11 height 11
checkbox input "true"
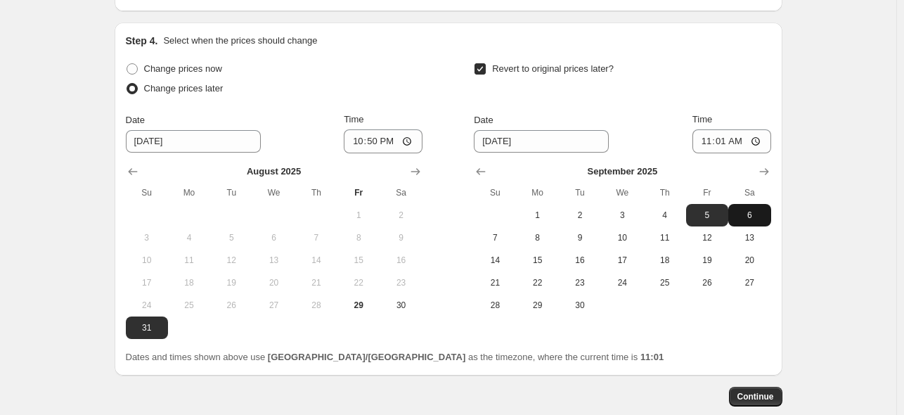
click at [742, 212] on span "6" at bounding box center [749, 215] width 31 height 11
type input "[DATE]"
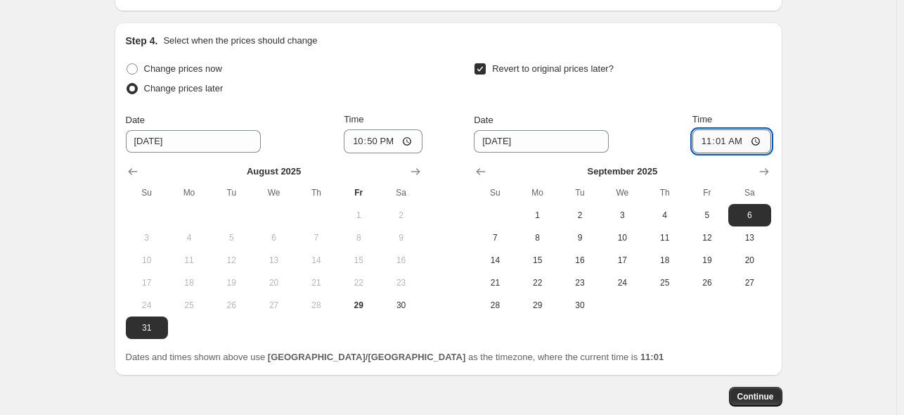
click at [728, 134] on input "11:01" at bounding box center [732, 141] width 79 height 24
type input "15:00"
click at [702, 75] on div "Revert to original prices later?" at bounding box center [622, 80] width 297 height 42
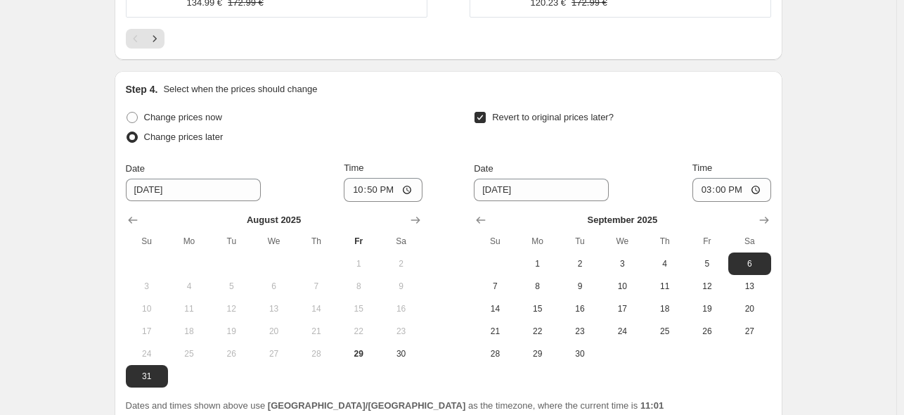
scroll to position [1336, 0]
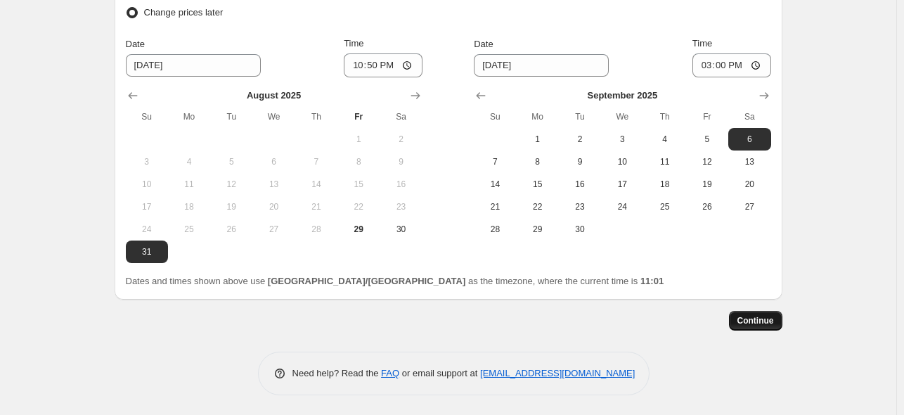
click at [757, 323] on span "Continue" at bounding box center [756, 320] width 37 height 11
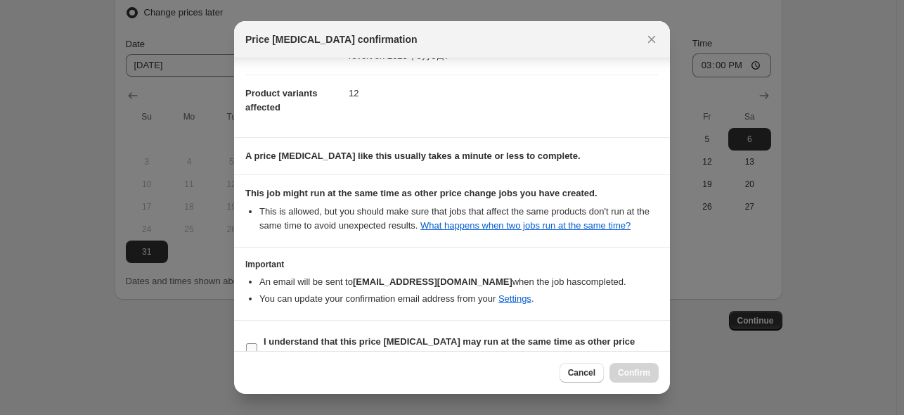
scroll to position [186, 0]
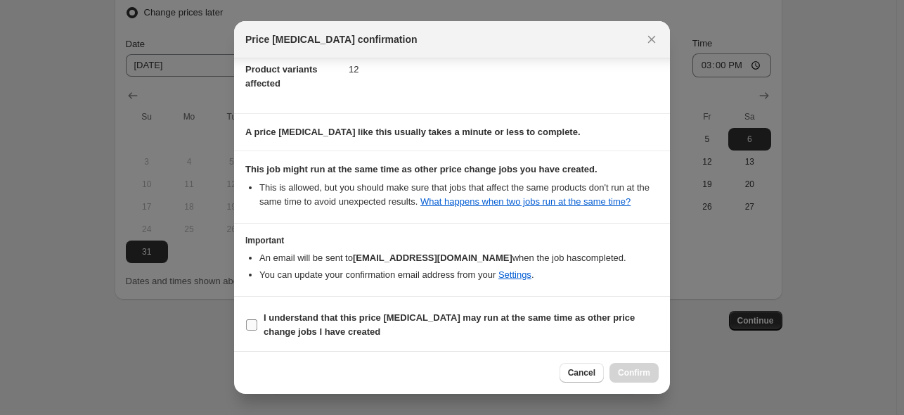
click at [376, 326] on span "I understand that this price [MEDICAL_DATA] may run at the same time as other p…" at bounding box center [461, 325] width 395 height 28
click at [257, 326] on input "I understand that this price [MEDICAL_DATA] may run at the same time as other p…" at bounding box center [251, 324] width 11 height 11
checkbox input "true"
click at [644, 371] on span "Confirm" at bounding box center [634, 372] width 32 height 11
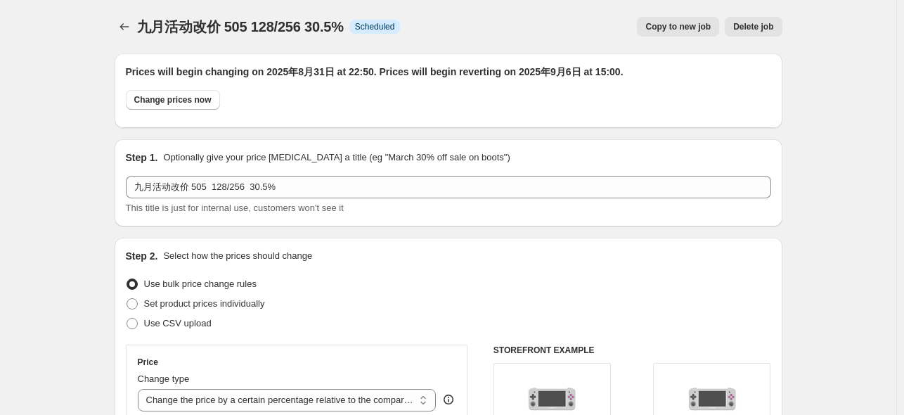
click at [137, 25] on div at bounding box center [126, 27] width 22 height 20
click at [131, 26] on icon "Price change jobs" at bounding box center [124, 27] width 14 height 14
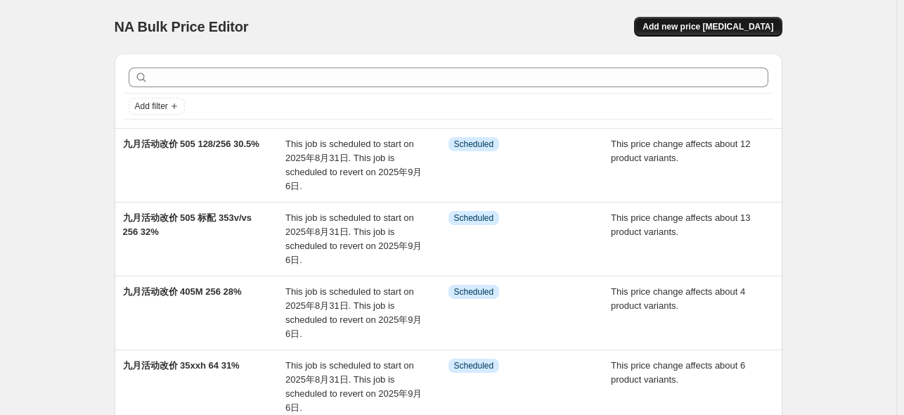
click at [704, 25] on span "Add new price [MEDICAL_DATA]" at bounding box center [708, 26] width 131 height 11
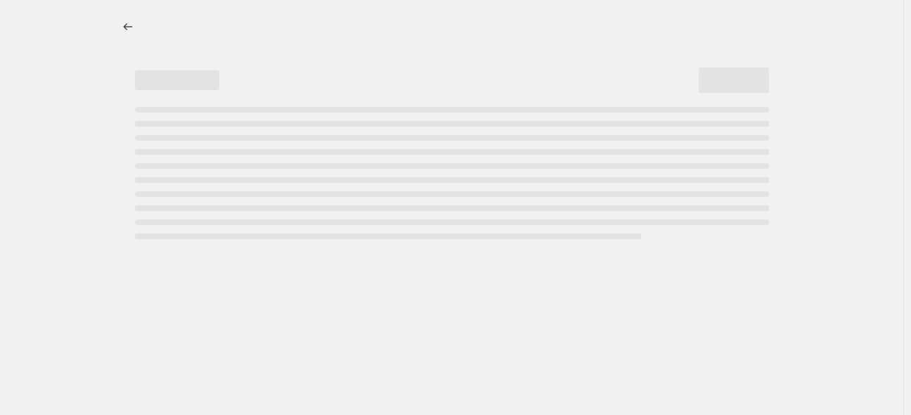
select select "percentage"
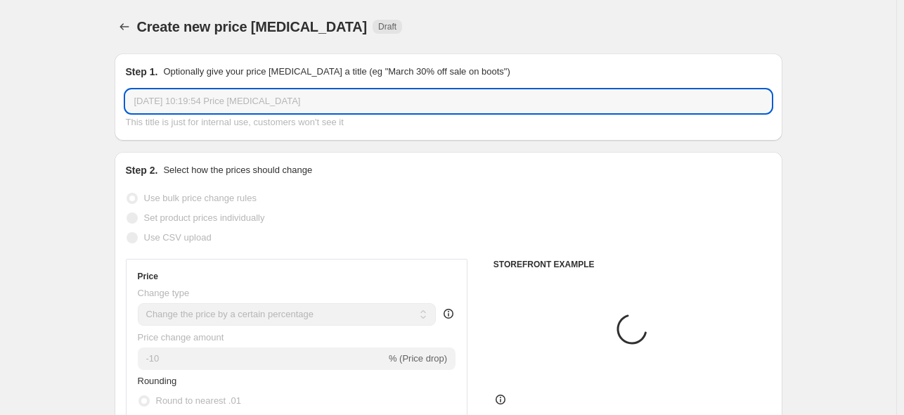
click at [200, 103] on input "[DATE] 10:19:54 Price [MEDICAL_DATA]" at bounding box center [448, 101] width 645 height 22
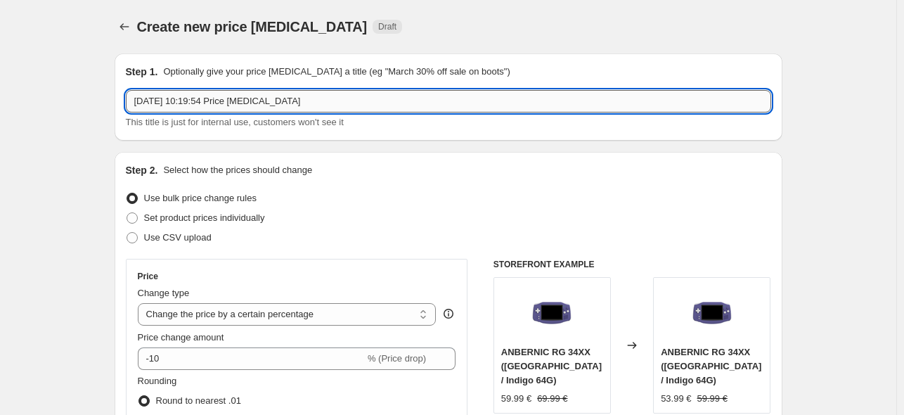
click at [200, 103] on input "[DATE] 10:19:54 Price [MEDICAL_DATA]" at bounding box center [448, 101] width 645 height 22
paste input "九月活动改价 405M 标配/128 35xx 64 29%"
drag, startPoint x: 195, startPoint y: 98, endPoint x: 259, endPoint y: 103, distance: 64.2
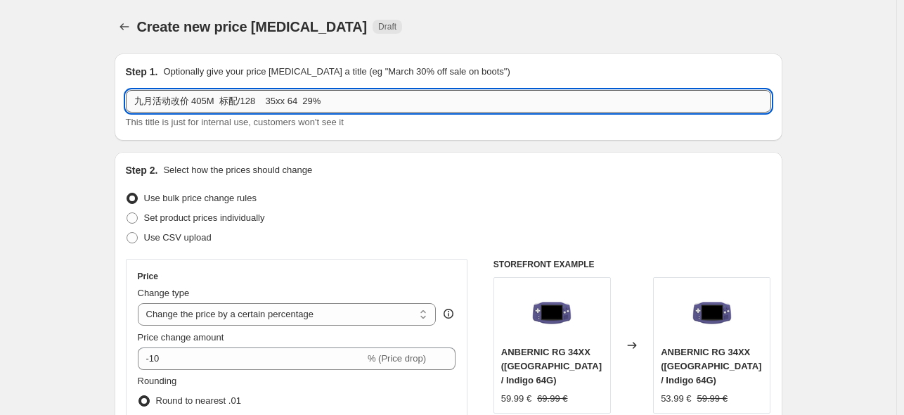
click at [259, 103] on input "九月活动改价 405M 标配/128 35xx 64 29%" at bounding box center [448, 101] width 645 height 22
click at [236, 106] on input "九月活动改价 353v/vs 35xx 64 29%" at bounding box center [448, 101] width 645 height 22
drag, startPoint x: 270, startPoint y: 100, endPoint x: 335, endPoint y: 105, distance: 65.6
click at [335, 105] on input "九月活动改价 353v/vs 16/80 35xx 64 29%" at bounding box center [448, 101] width 645 height 22
type input "九月活动改价 353v/vs 16/80 34%"
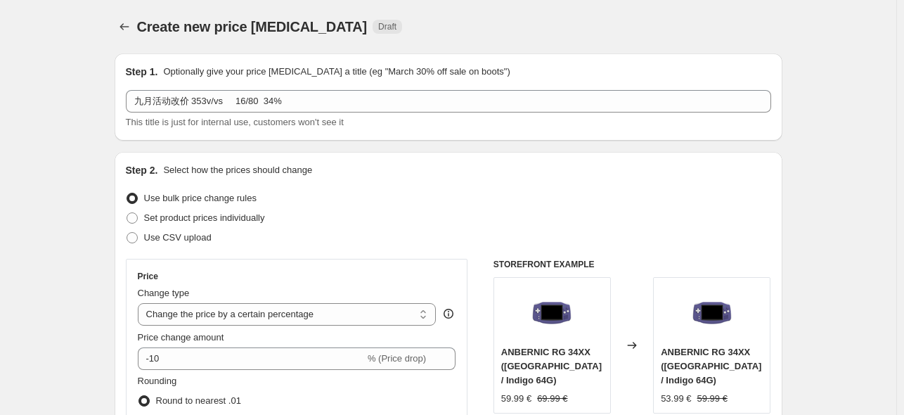
click at [385, 162] on div "Step 2. Select how the prices should change Use bulk price change rules Set pro…" at bounding box center [449, 399] width 668 height 494
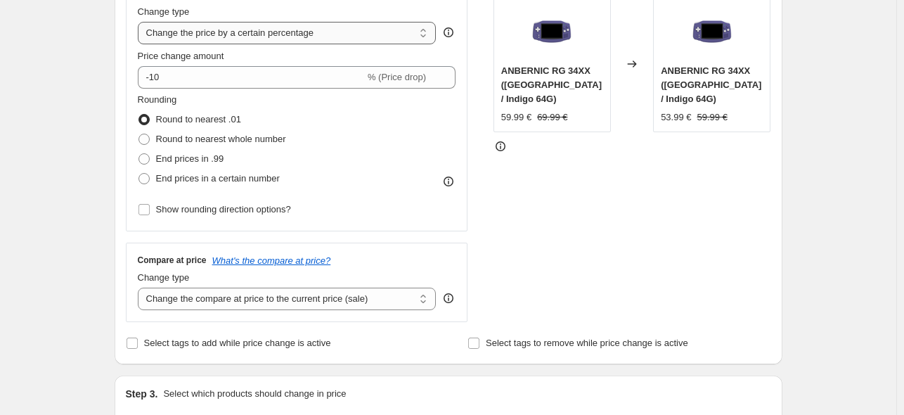
click at [269, 27] on select "Change the price to a certain amount Change the price by a certain amount Chang…" at bounding box center [287, 33] width 299 height 22
select select "pcap"
click at [141, 22] on select "Change the price to a certain amount Change the price by a certain amount Chang…" at bounding box center [287, 33] width 299 height 22
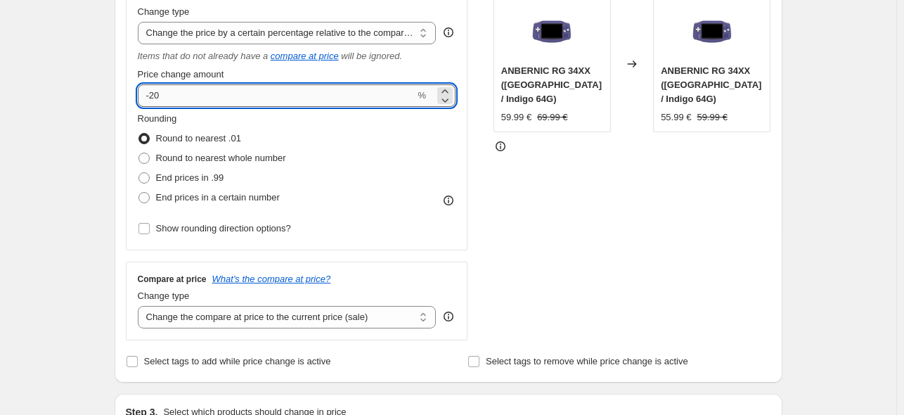
click at [214, 100] on input "-20" at bounding box center [277, 95] width 278 height 22
type input "-2"
type input "-34"
click at [271, 307] on select "Change the compare at price to the current price (sale) Change the compare at p…" at bounding box center [287, 317] width 299 height 22
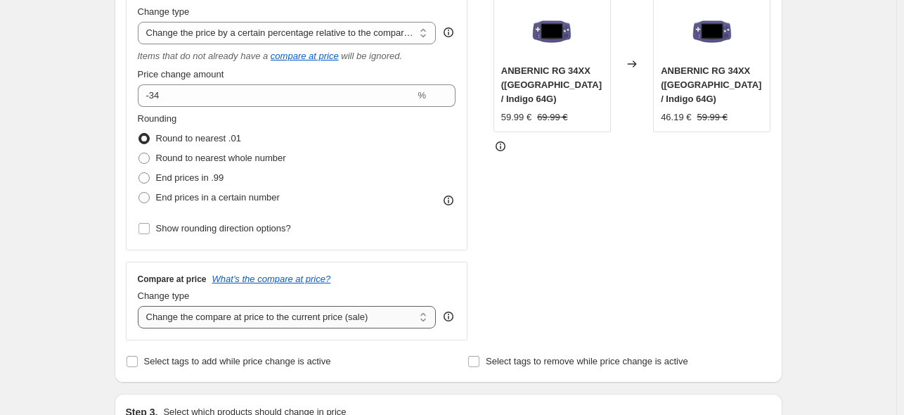
select select "no_change"
click at [141, 307] on select "Change the compare at price to the current price (sale) Change the compare at p…" at bounding box center [287, 317] width 299 height 22
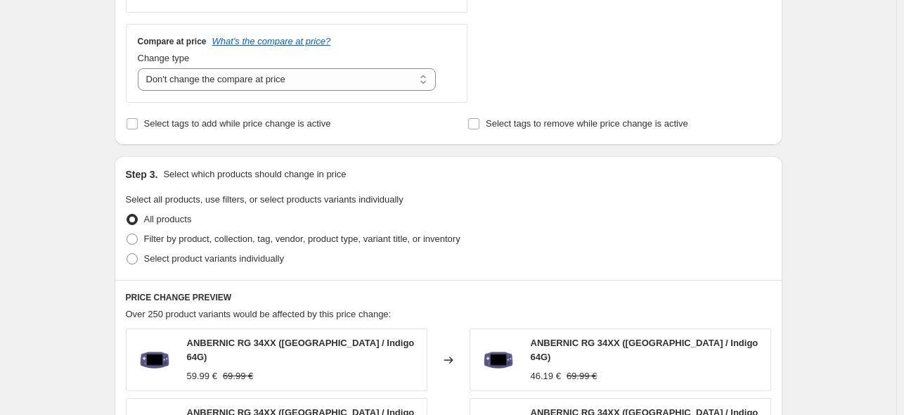
scroll to position [562, 0]
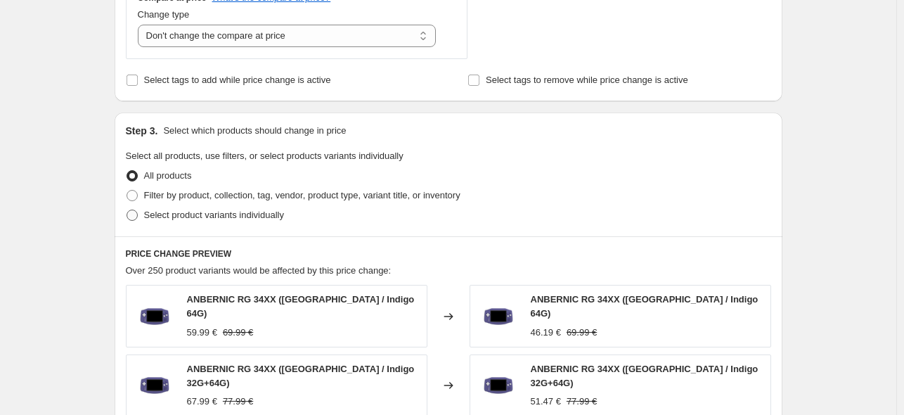
click at [191, 218] on span "Select product variants individually" at bounding box center [214, 215] width 140 height 11
click at [127, 210] on input "Select product variants individually" at bounding box center [127, 210] width 1 height 1
radio input "true"
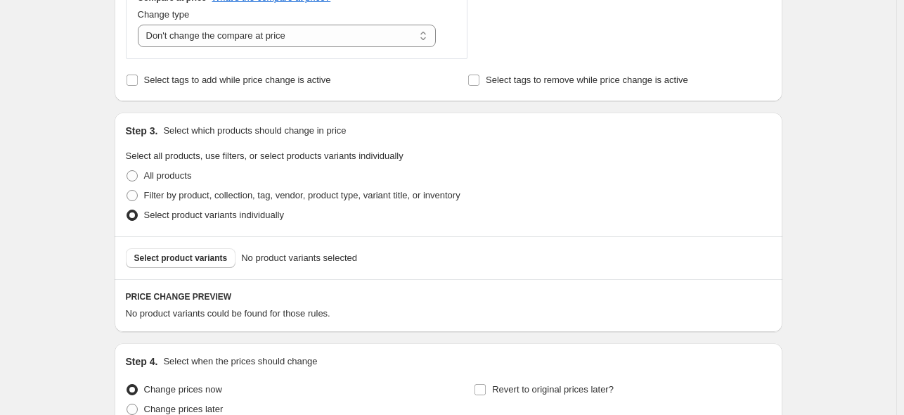
scroll to position [697, 0]
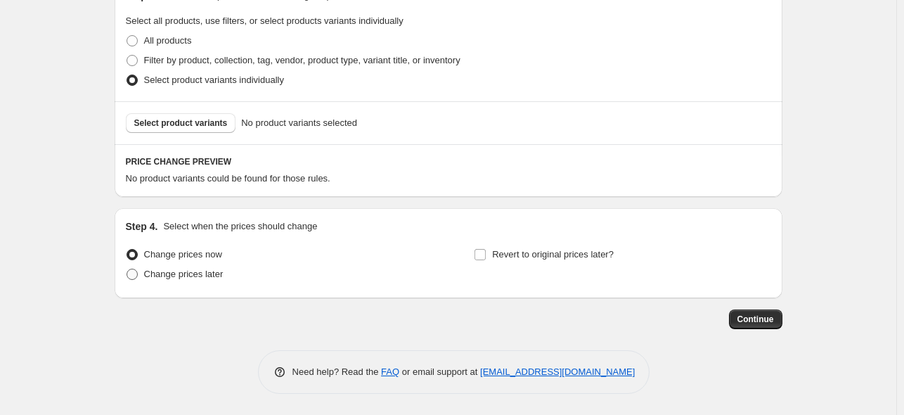
drag, startPoint x: 214, startPoint y: 273, endPoint x: 224, endPoint y: 269, distance: 10.7
click at [214, 274] on span "Change prices later" at bounding box center [183, 274] width 79 height 11
click at [127, 269] on input "Change prices later" at bounding box center [127, 269] width 1 height 1
radio input "true"
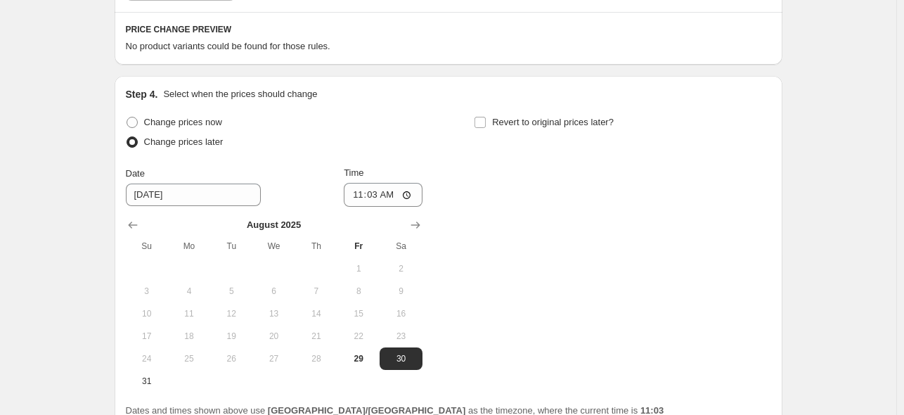
scroll to position [885, 0]
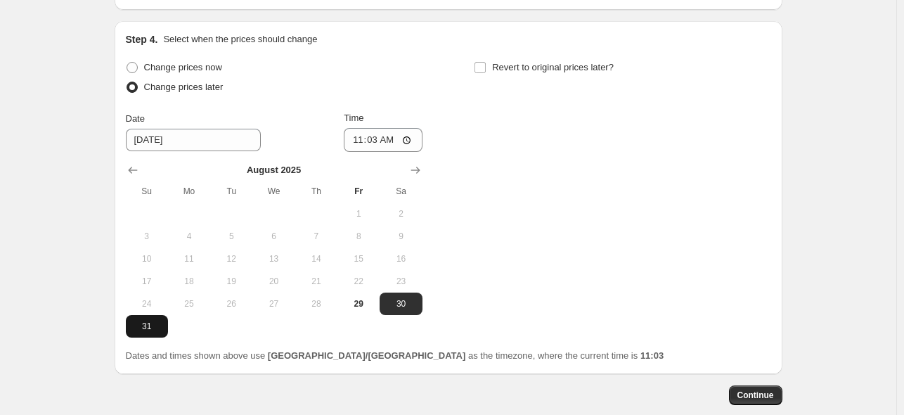
click at [139, 324] on span "31" at bounding box center [146, 326] width 31 height 11
type input "[DATE]"
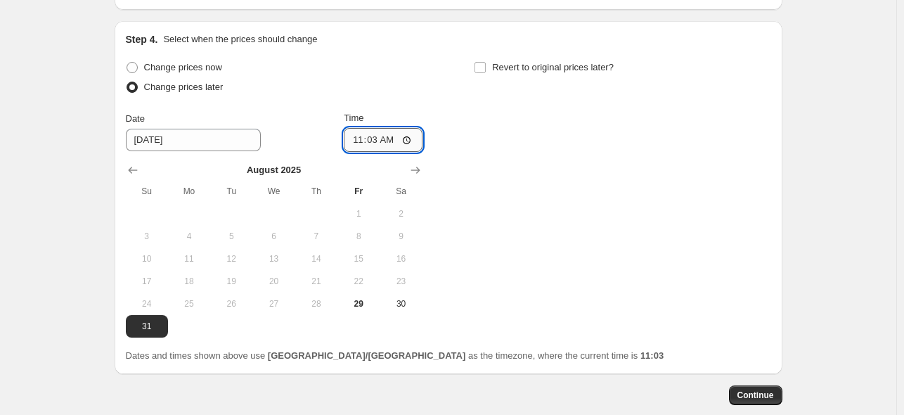
click at [380, 148] on input "11:03" at bounding box center [383, 140] width 79 height 24
type input "22:50"
click at [484, 70] on input "Revert to original prices later?" at bounding box center [480, 67] width 11 height 11
checkbox input "true"
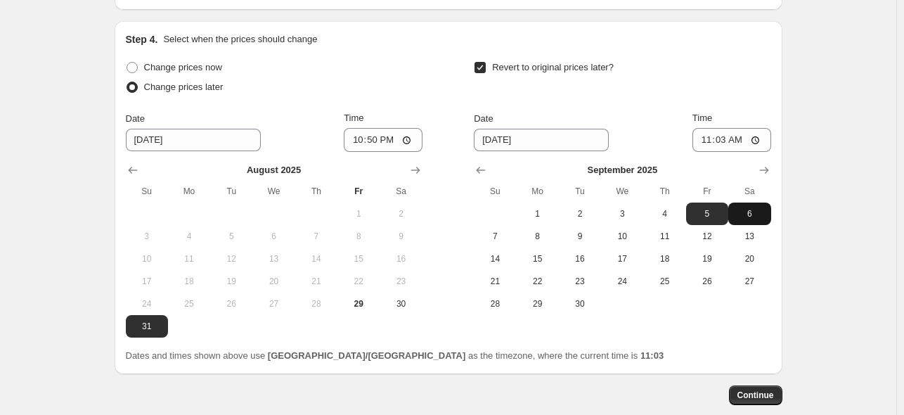
click at [750, 216] on span "6" at bounding box center [749, 213] width 31 height 11
type input "[DATE]"
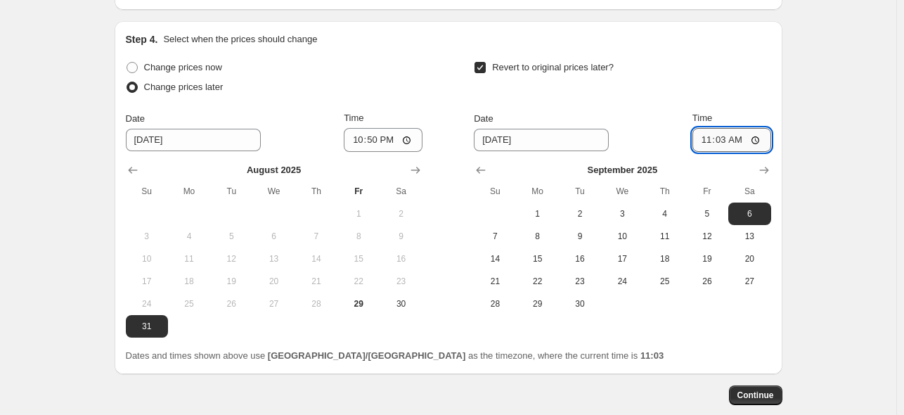
click at [727, 141] on input "11:03" at bounding box center [732, 140] width 79 height 24
type input "15:00"
click at [778, 317] on div "Step 4. Select when the prices should change Change prices now Change prices la…" at bounding box center [449, 197] width 668 height 353
click at [763, 393] on span "Continue" at bounding box center [756, 395] width 37 height 11
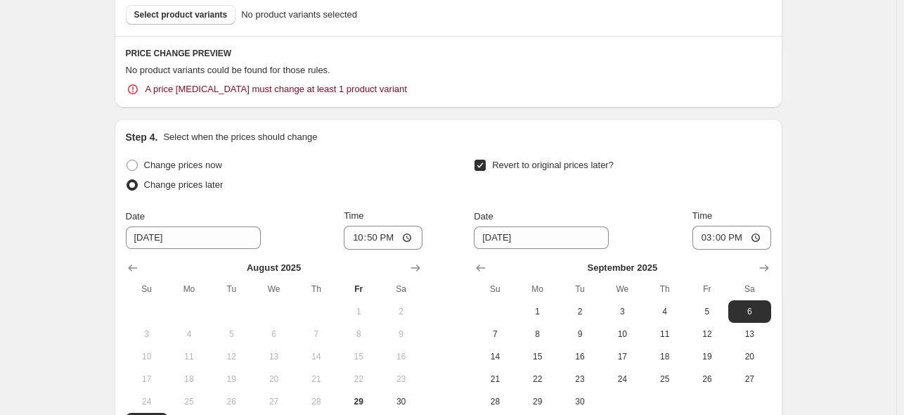
scroll to position [0, 0]
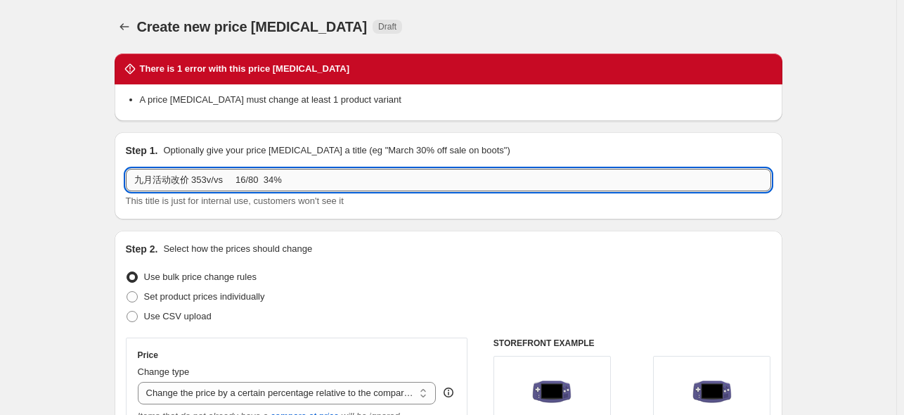
click at [604, 171] on input "九月活动改价 353v/vs 16/80 34%" at bounding box center [448, 180] width 645 height 22
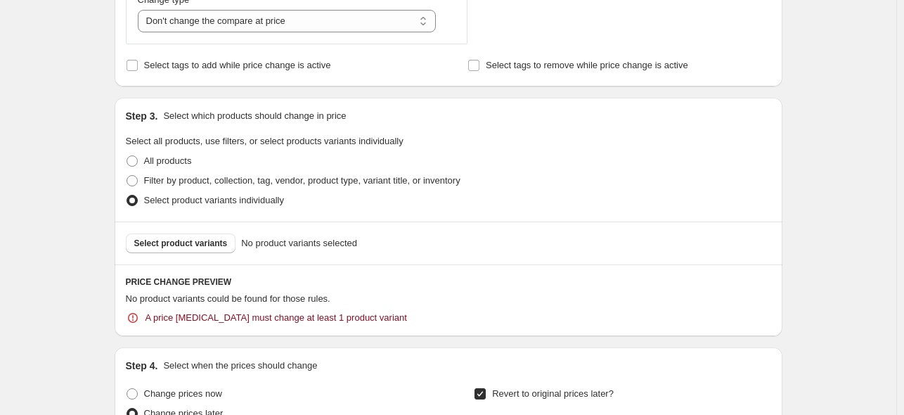
scroll to position [844, 0]
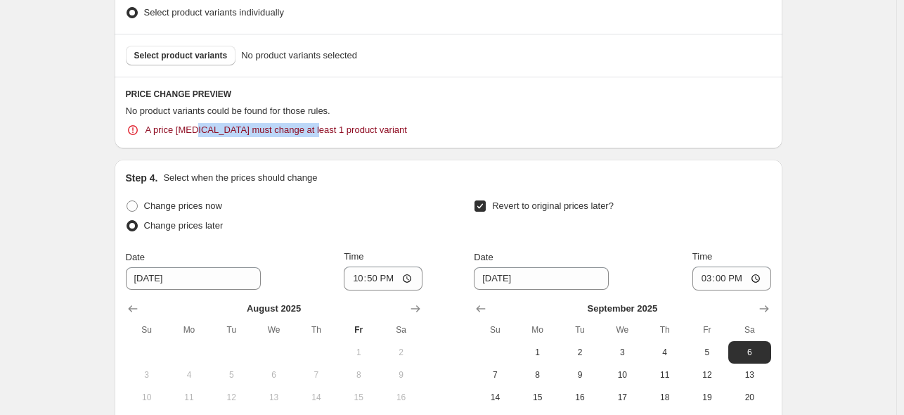
drag, startPoint x: 197, startPoint y: 131, endPoint x: 328, endPoint y: 139, distance: 131.0
click at [313, 134] on span "A price [MEDICAL_DATA] must change at least 1 product variant" at bounding box center [277, 130] width 262 height 14
click at [390, 146] on div "PRICE CHANGE PREVIEW No product variants could be found for those rules. A pric…" at bounding box center [449, 113] width 668 height 72
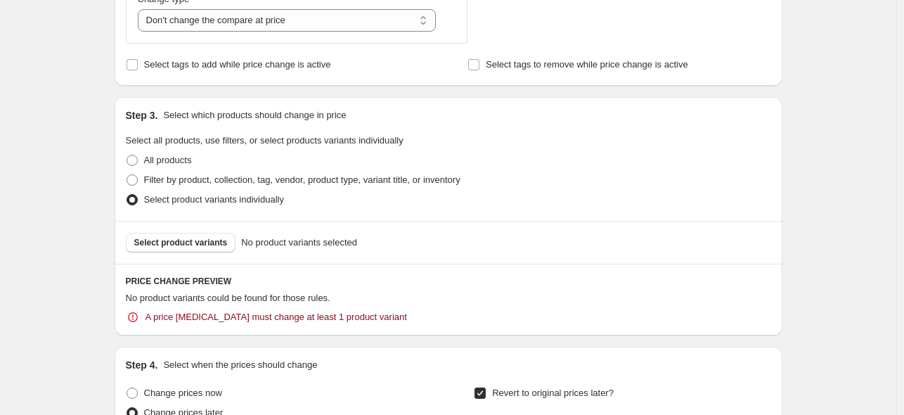
scroll to position [656, 0]
click at [200, 240] on span "Select product variants" at bounding box center [181, 243] width 94 height 11
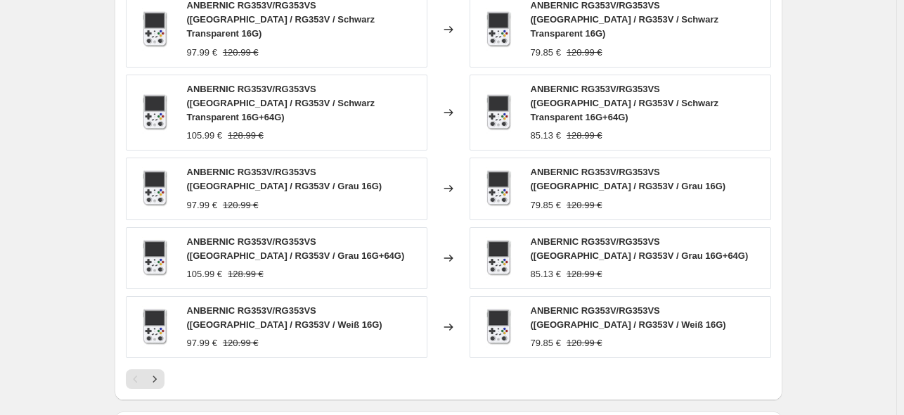
scroll to position [858, 0]
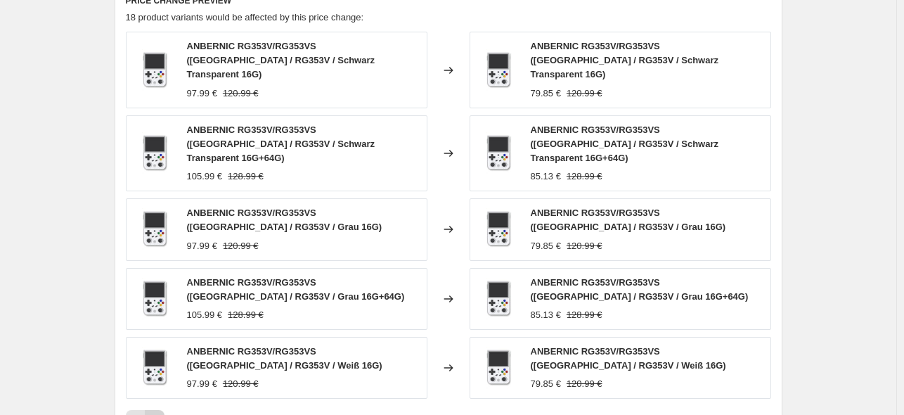
click at [162, 413] on icon "Next" at bounding box center [155, 420] width 14 height 14
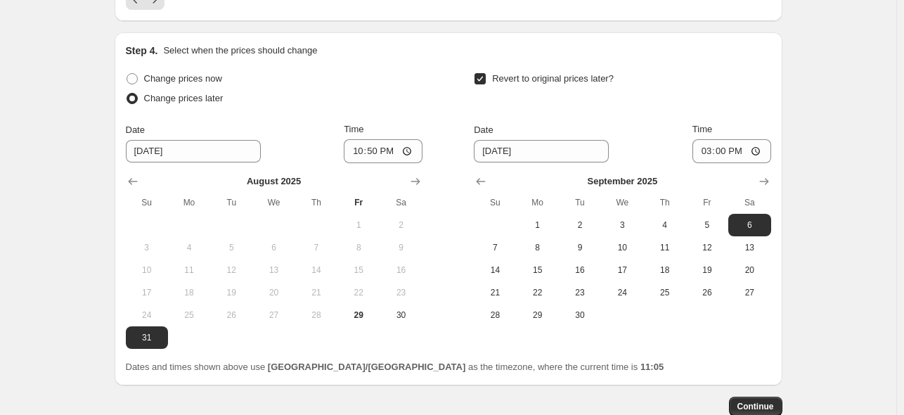
scroll to position [1336, 0]
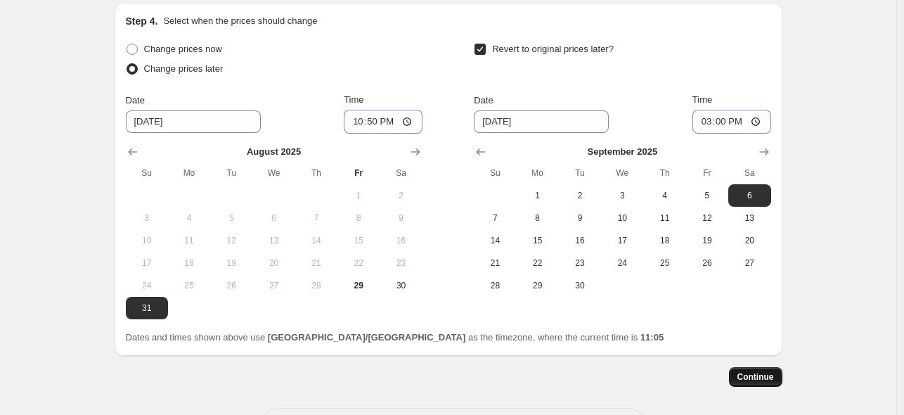
click at [758, 371] on span "Continue" at bounding box center [756, 376] width 37 height 11
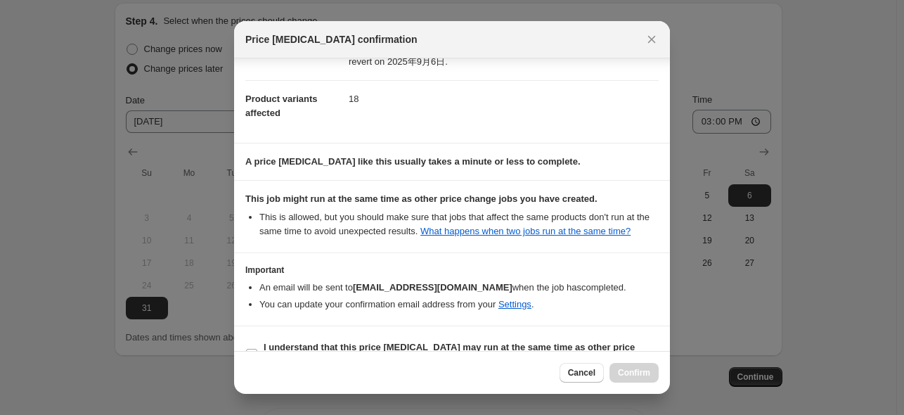
scroll to position [186, 0]
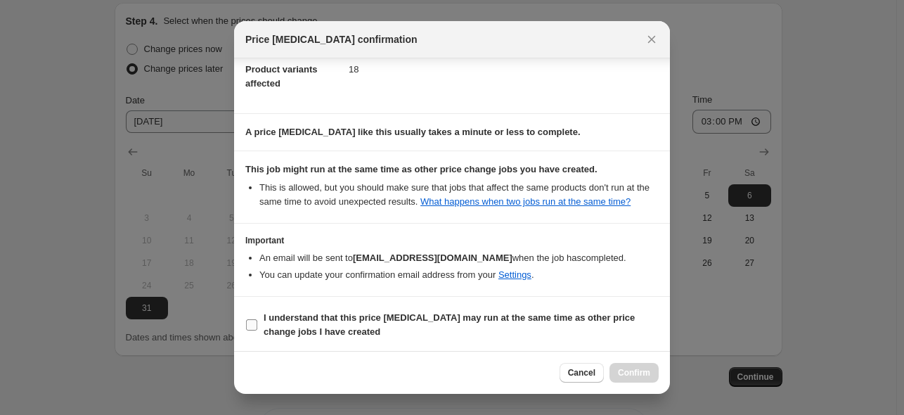
click at [340, 323] on span "I understand that this price [MEDICAL_DATA] may run at the same time as other p…" at bounding box center [461, 325] width 395 height 28
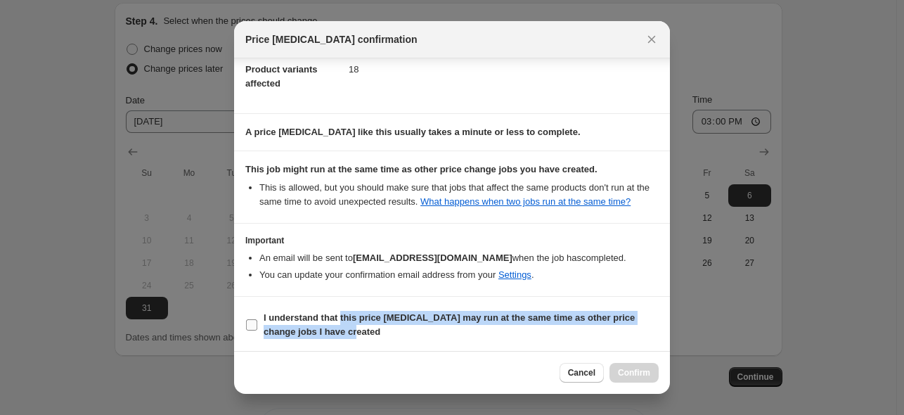
click at [366, 320] on b "I understand that this price [MEDICAL_DATA] may run at the same time as other p…" at bounding box center [449, 324] width 371 height 25
click at [257, 320] on input "I understand that this price [MEDICAL_DATA] may run at the same time as other p…" at bounding box center [251, 324] width 11 height 11
checkbox input "true"
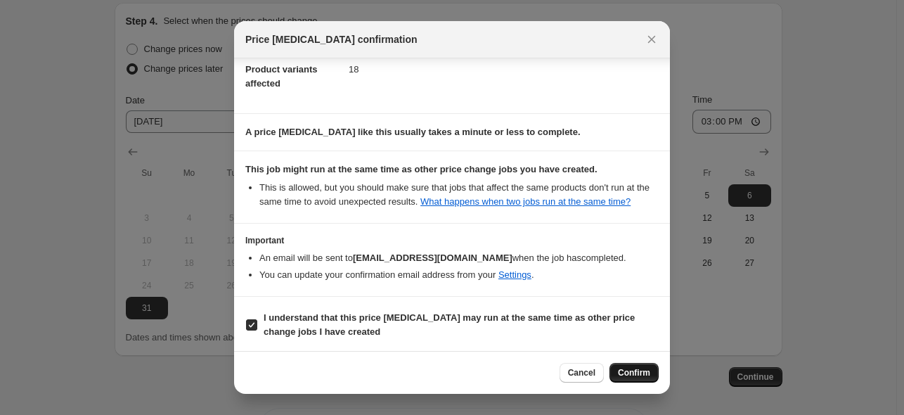
click at [622, 373] on span "Confirm" at bounding box center [634, 372] width 32 height 11
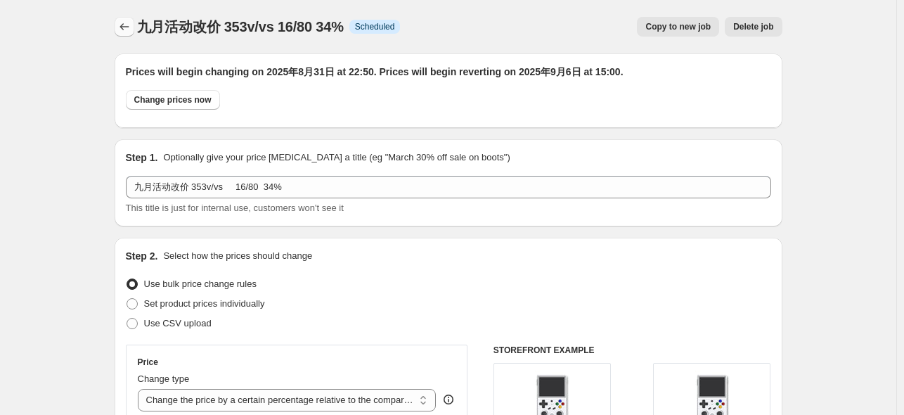
click at [125, 30] on icon "Price change jobs" at bounding box center [124, 27] width 14 height 14
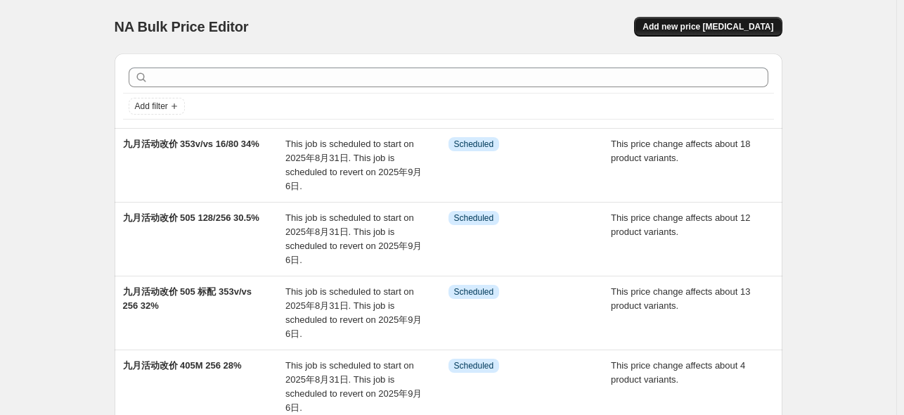
click at [741, 30] on span "Add new price [MEDICAL_DATA]" at bounding box center [708, 26] width 131 height 11
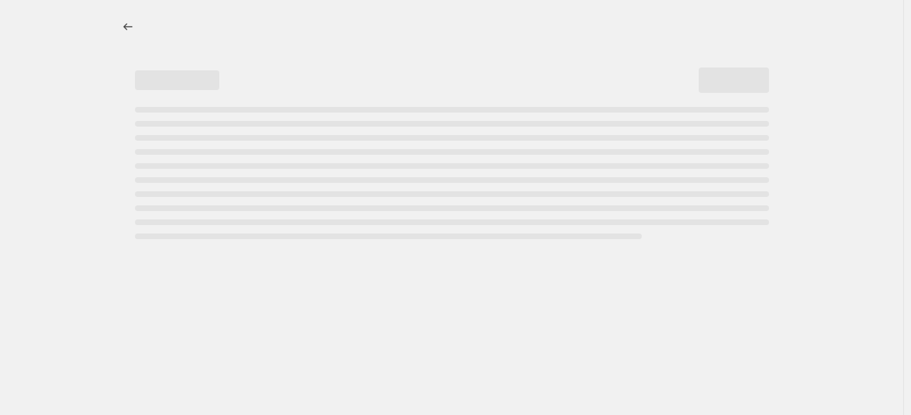
select select "percentage"
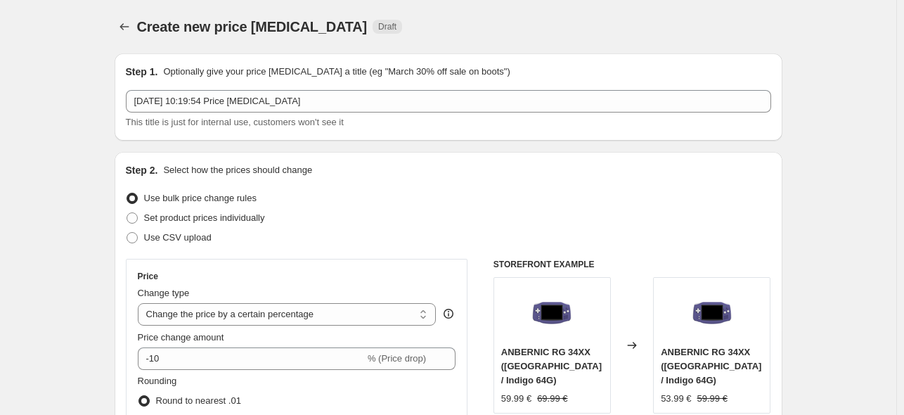
click at [287, 89] on div "Step 1. Optionally give your price [MEDICAL_DATA] a title (eg "March 30% off sa…" at bounding box center [448, 97] width 645 height 65
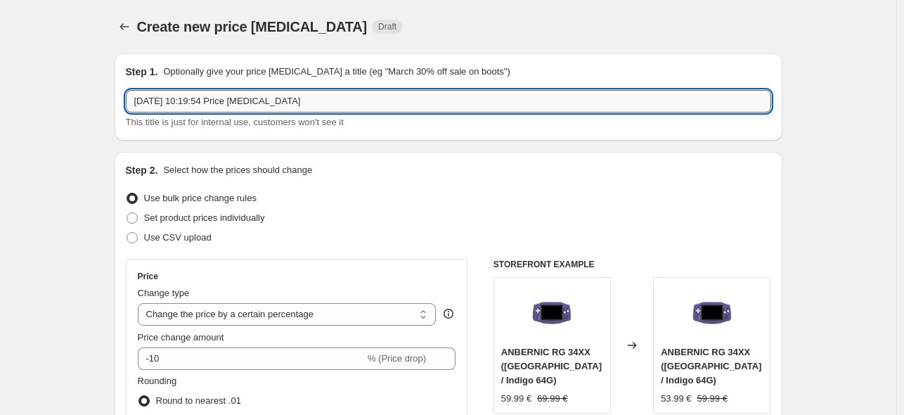
click at [300, 101] on input "[DATE] 10:19:54 Price [MEDICAL_DATA]" at bounding box center [448, 101] width 645 height 22
paste input "九月活动改价 405M 标配/128 35xx 64 29%"
drag, startPoint x: 197, startPoint y: 97, endPoint x: 221, endPoint y: 104, distance: 24.9
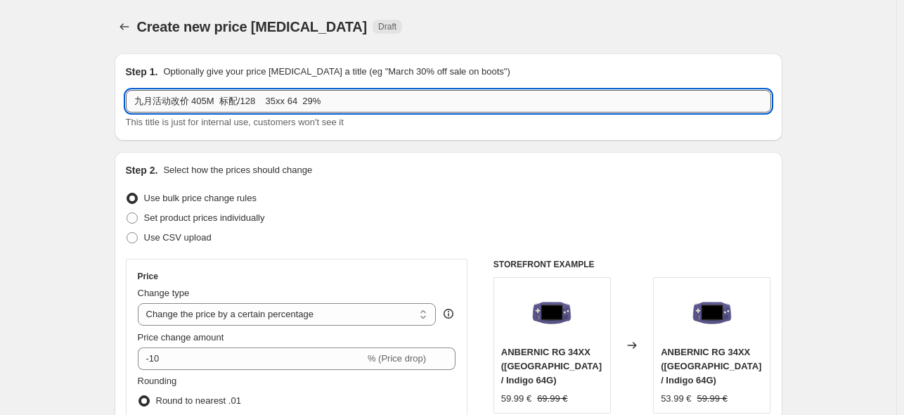
click at [221, 103] on input "九月活动改价 405M 标配/128 35xx 64 29%" at bounding box center [448, 101] width 645 height 22
drag, startPoint x: 242, startPoint y: 100, endPoint x: 273, endPoint y: 106, distance: 31.6
click at [273, 106] on input "九月活动改价 300x/351v 标配/128 35xx 64 29%" at bounding box center [448, 101] width 645 height 22
drag, startPoint x: 245, startPoint y: 103, endPoint x: 281, endPoint y: 108, distance: 36.1
click at [281, 108] on input "九月活动改价 300x/351v 35xx 64 29%" at bounding box center [448, 101] width 645 height 22
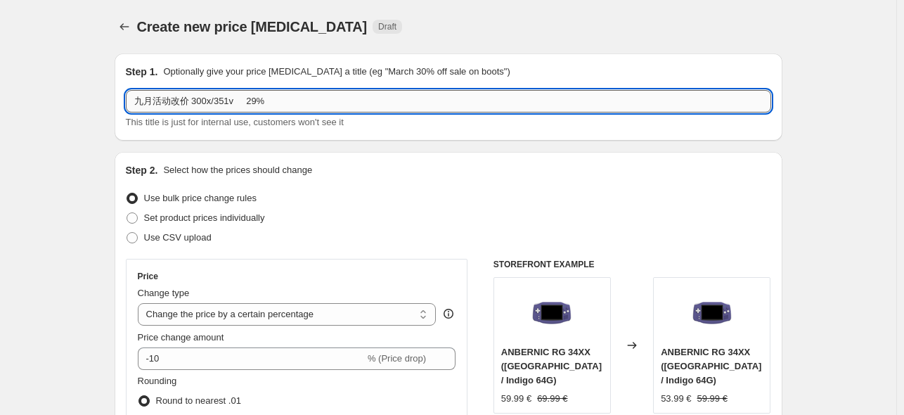
drag, startPoint x: 257, startPoint y: 103, endPoint x: 245, endPoint y: 102, distance: 11.3
click at [245, 102] on input "九月活动改价 300x/351v 29%" at bounding box center [448, 101] width 645 height 22
type input "九月活动改价 300x/351v 53.5%"
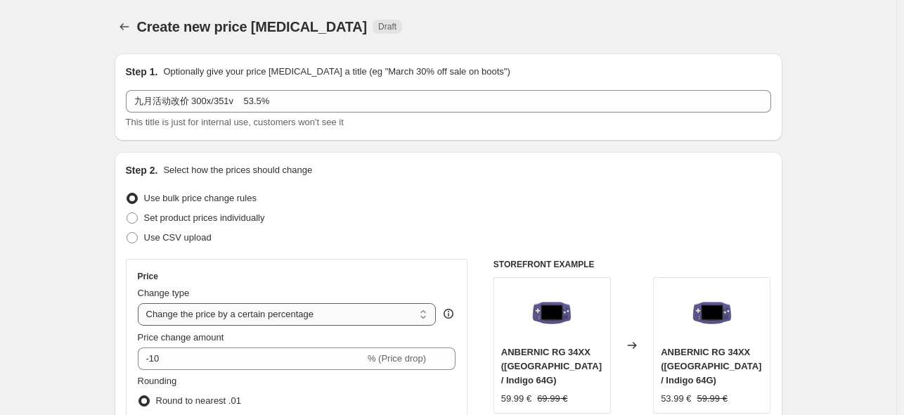
click at [319, 316] on select "Change the price to a certain amount Change the price by a certain amount Chang…" at bounding box center [287, 314] width 299 height 22
select select "pcap"
click at [141, 303] on select "Change the price to a certain amount Change the price by a certain amount Chang…" at bounding box center [287, 314] width 299 height 22
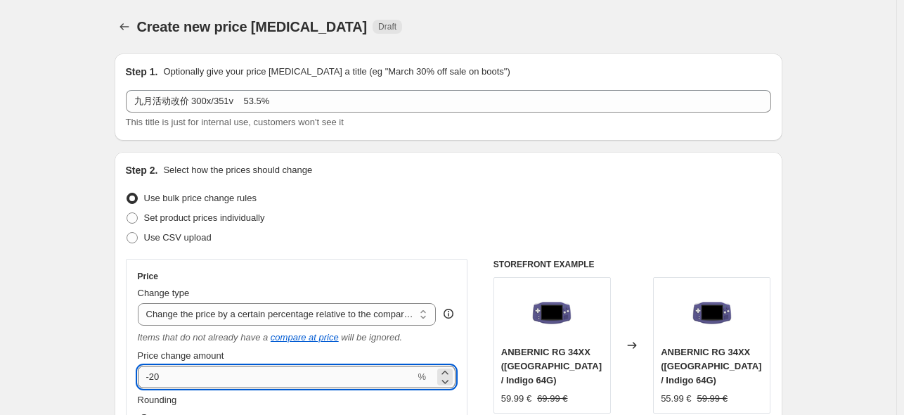
click at [245, 374] on input "-20" at bounding box center [277, 377] width 278 height 22
type input "-2"
type input "-53.5"
click at [414, 194] on div "Use bulk price change rules" at bounding box center [448, 198] width 645 height 20
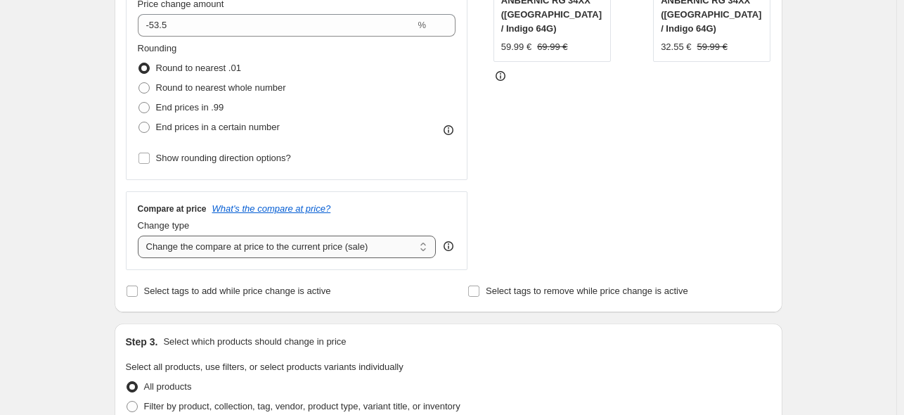
scroll to position [375, 0]
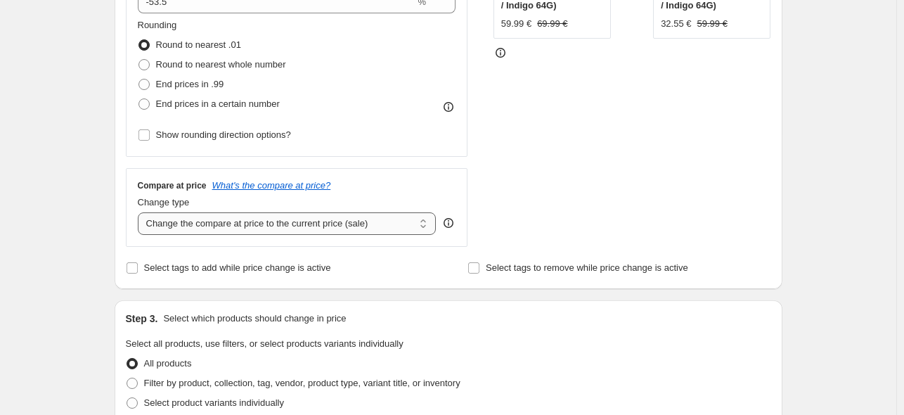
click at [321, 221] on select "Change the compare at price to the current price (sale) Change the compare at p…" at bounding box center [287, 223] width 299 height 22
click at [141, 212] on select "Change the compare at price to the current price (sale) Change the compare at p…" at bounding box center [287, 223] width 299 height 22
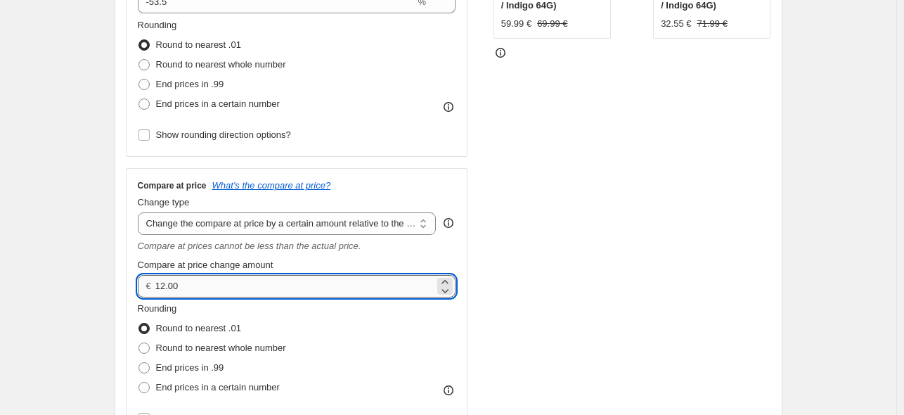
click at [284, 285] on input "12.00" at bounding box center [294, 286] width 279 height 22
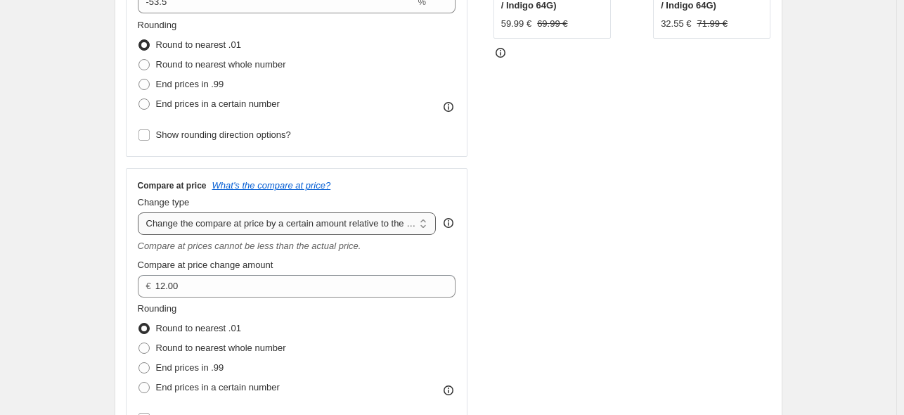
click at [285, 221] on select "Change the compare at price to the current price (sale) Change the compare at p…" at bounding box center [287, 223] width 299 height 22
click at [141, 212] on select "Change the compare at price to the current price (sale) Change the compare at p…" at bounding box center [287, 223] width 299 height 22
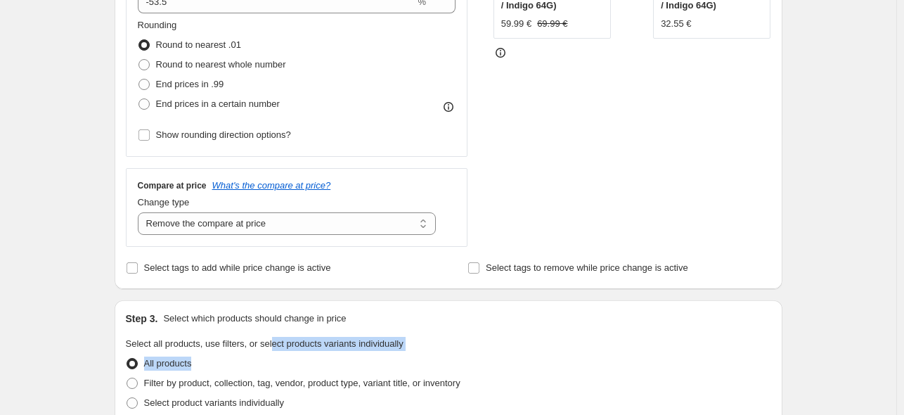
drag, startPoint x: 270, startPoint y: 356, endPoint x: 271, endPoint y: 330, distance: 26.1
click at [271, 330] on div "Step 3. Select which products should change in price Select all products, use f…" at bounding box center [449, 362] width 668 height 124
drag, startPoint x: 276, startPoint y: 225, endPoint x: 275, endPoint y: 233, distance: 7.8
click at [276, 225] on select "Change the compare at price to the current price (sale) Change the compare at p…" at bounding box center [287, 223] width 299 height 22
select select "no_change"
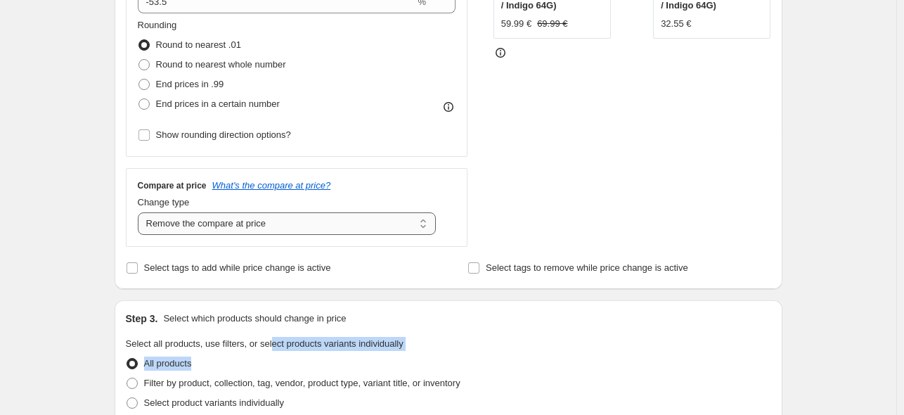
click at [141, 212] on select "Change the compare at price to the current price (sale) Change the compare at p…" at bounding box center [287, 223] width 299 height 22
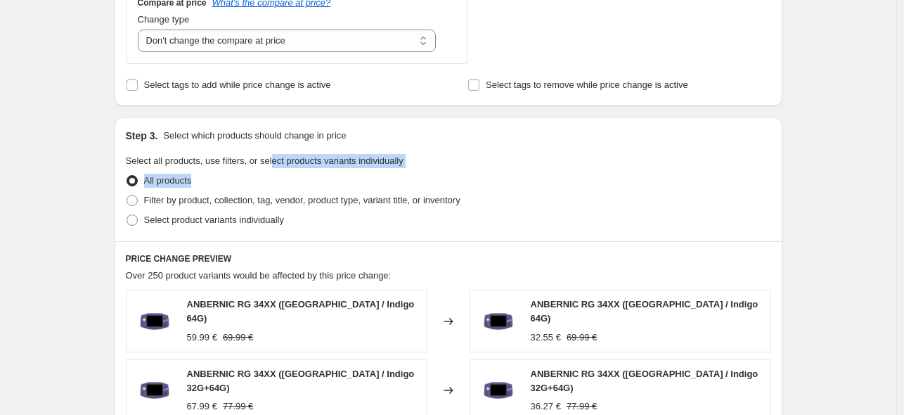
scroll to position [562, 0]
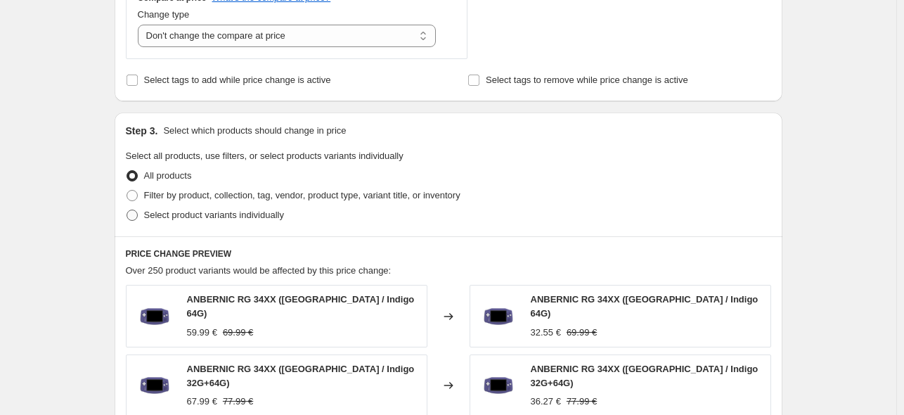
click at [207, 220] on span "Select product variants individually" at bounding box center [214, 215] width 140 height 11
click at [127, 210] on input "Select product variants individually" at bounding box center [127, 210] width 1 height 1
radio input "true"
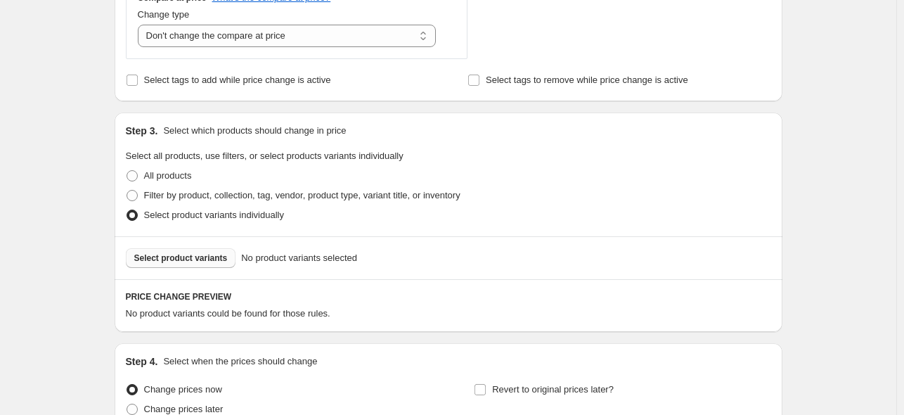
click at [179, 268] on button "Select product variants" at bounding box center [181, 258] width 110 height 20
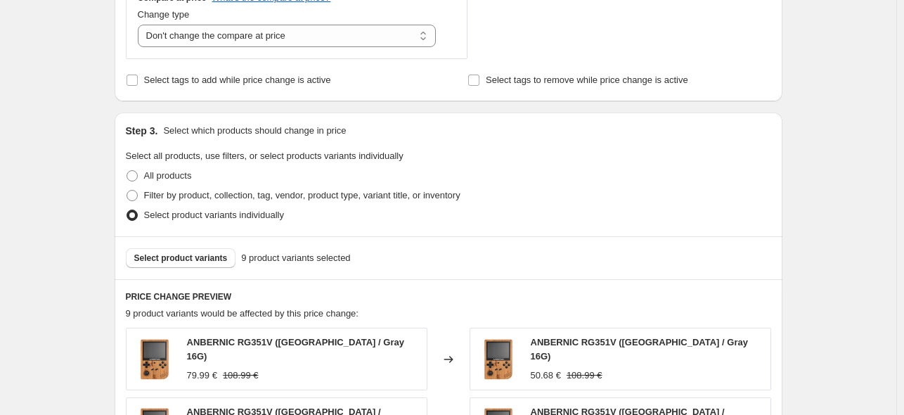
click at [588, 202] on div "Filter by product, collection, tag, vendor, product type, variant title, or inv…" at bounding box center [448, 196] width 645 height 20
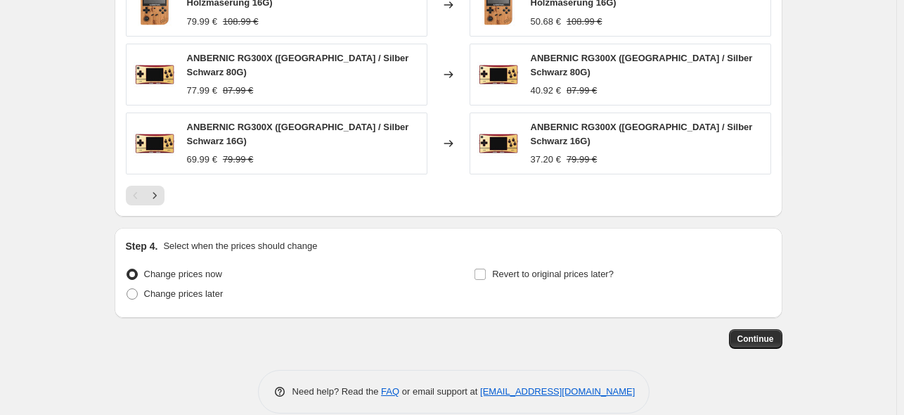
scroll to position [1055, 0]
click at [211, 288] on span "Change prices later" at bounding box center [183, 293] width 79 height 11
click at [127, 288] on input "Change prices later" at bounding box center [127, 288] width 1 height 1
radio input "true"
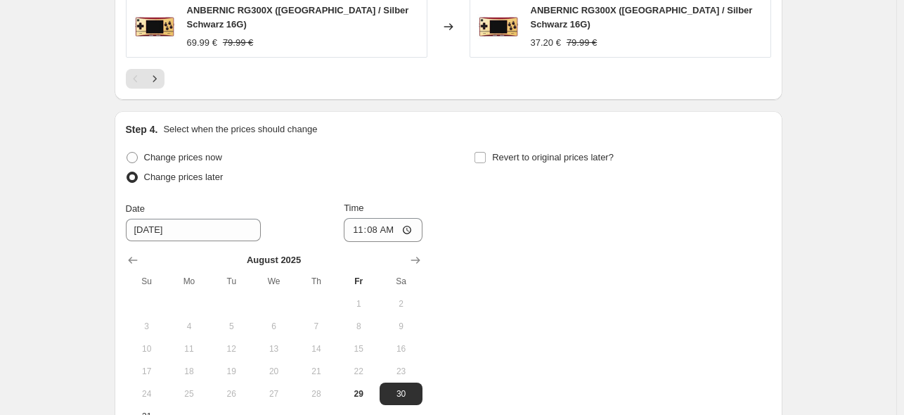
scroll to position [1242, 0]
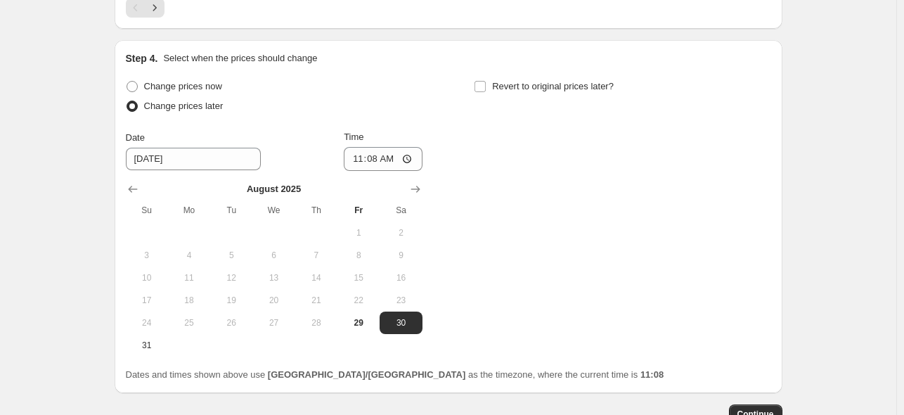
drag, startPoint x: 146, startPoint y: 322, endPoint x: 295, endPoint y: 223, distance: 179.0
click at [148, 340] on span "31" at bounding box center [146, 345] width 31 height 11
type input "[DATE]"
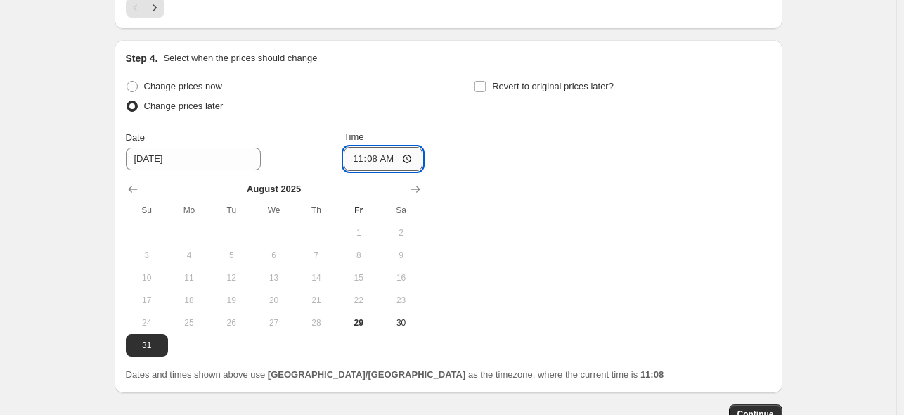
click at [377, 147] on input "11:08" at bounding box center [383, 159] width 79 height 24
type input "22:50"
click at [486, 81] on input "Revert to original prices later?" at bounding box center [480, 86] width 11 height 11
checkbox input "true"
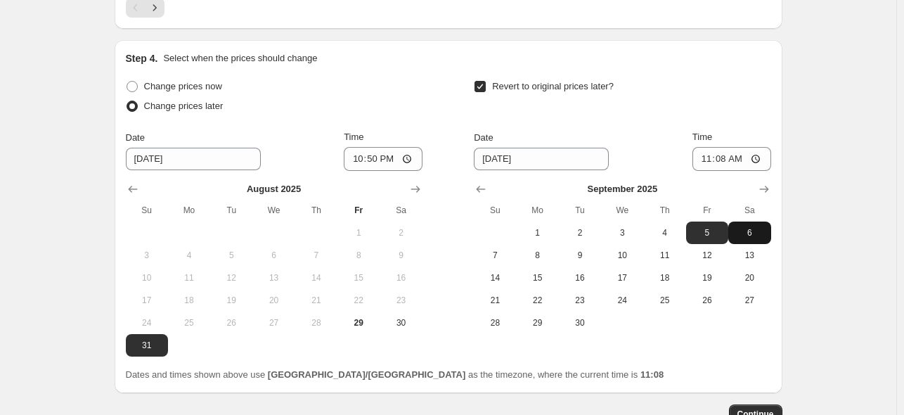
drag, startPoint x: 765, startPoint y: 216, endPoint x: 754, endPoint y: 179, distance: 38.3
click at [765, 227] on span "6" at bounding box center [749, 232] width 31 height 11
type input "[DATE]"
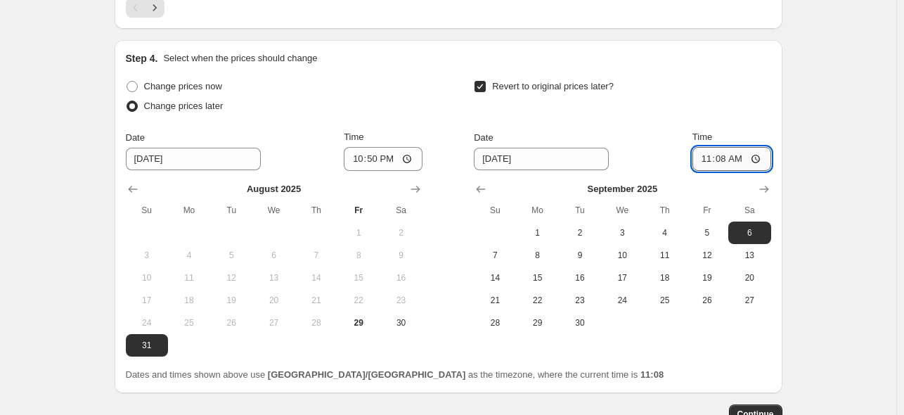
click at [731, 148] on input "11:08" at bounding box center [732, 159] width 79 height 24
type input "15:00"
click at [664, 98] on div "Revert to original prices later?" at bounding box center [622, 98] width 297 height 42
click at [769, 404] on button "Continue" at bounding box center [755, 414] width 53 height 20
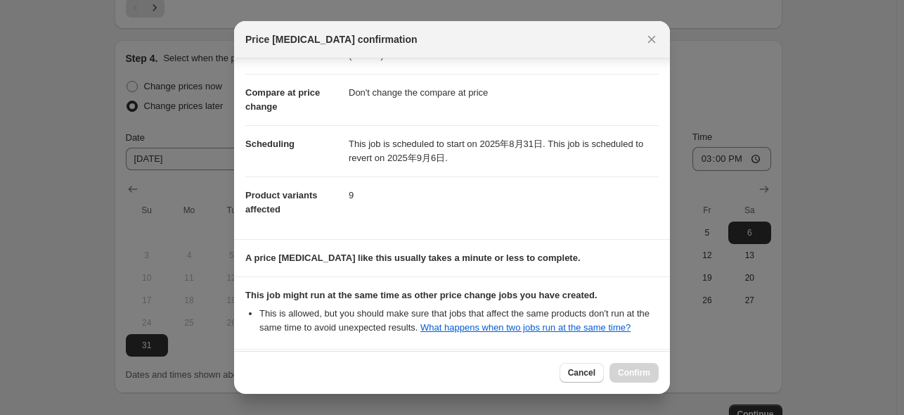
scroll to position [186, 0]
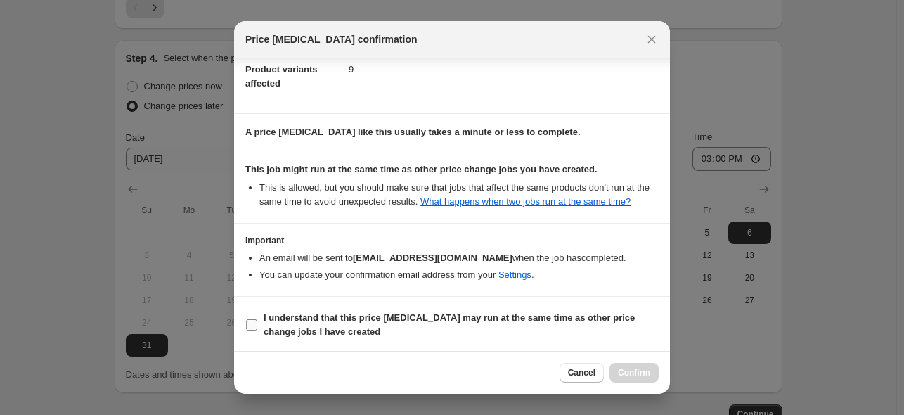
click at [371, 316] on b "I understand that this price [MEDICAL_DATA] may run at the same time as other p…" at bounding box center [449, 324] width 371 height 25
click at [257, 319] on input "I understand that this price [MEDICAL_DATA] may run at the same time as other p…" at bounding box center [251, 324] width 11 height 11
checkbox input "true"
click at [636, 375] on span "Confirm" at bounding box center [634, 372] width 32 height 11
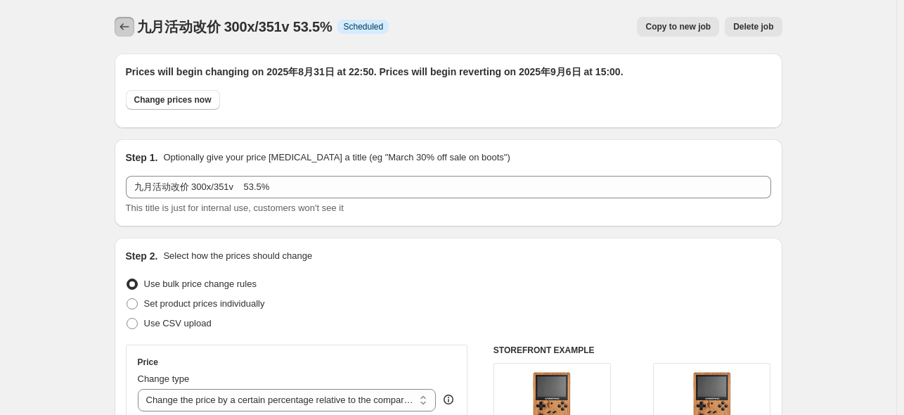
click at [127, 25] on icon "Price change jobs" at bounding box center [124, 27] width 14 height 14
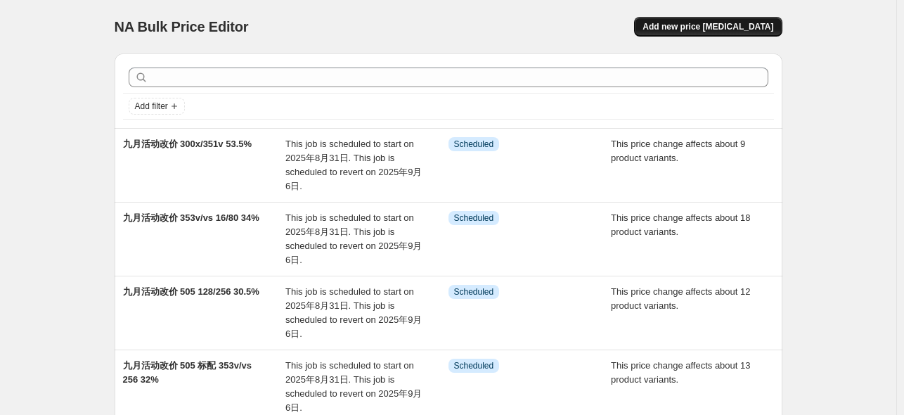
click at [771, 19] on button "Add new price [MEDICAL_DATA]" at bounding box center [708, 27] width 148 height 20
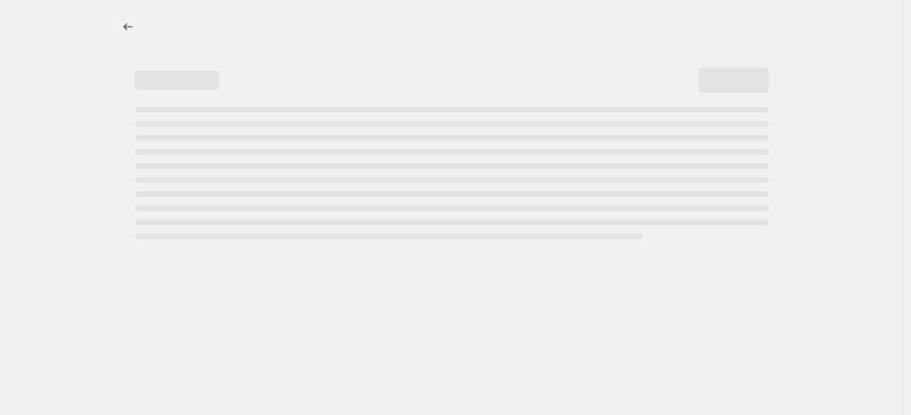
select select "percentage"
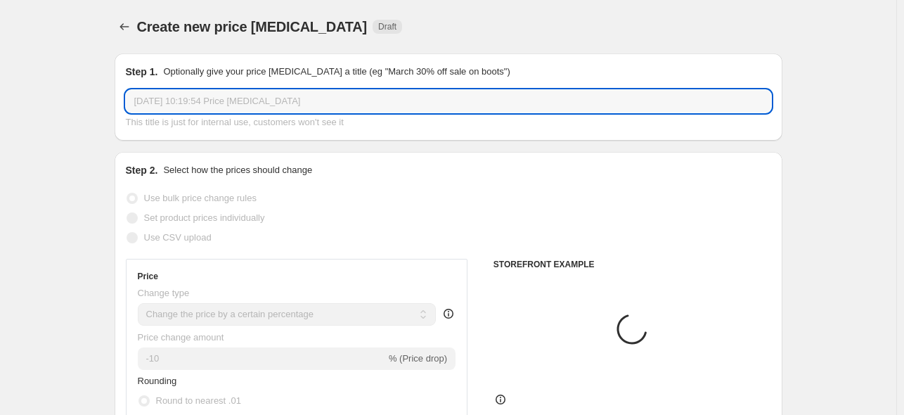
click at [274, 103] on input "[DATE] 10:19:54 Price [MEDICAL_DATA]" at bounding box center [448, 101] width 645 height 22
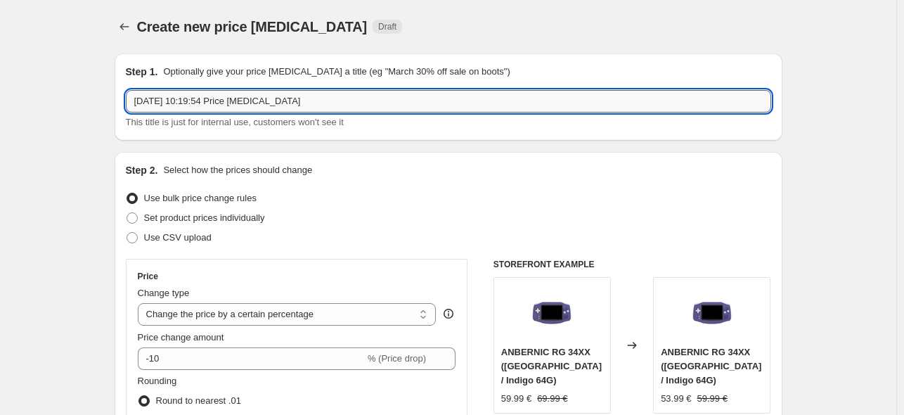
click at [274, 103] on input "[DATE] 10:19:54 Price [MEDICAL_DATA]" at bounding box center [448, 101] width 645 height 22
paste input "九月活动改价 405M 标配/128 35xx 64 29%"
drag, startPoint x: 196, startPoint y: 101, endPoint x: 217, endPoint y: 101, distance: 20.4
click at [217, 101] on input "九月活动改价 405M 标配/128 35xx 64 29%" at bounding box center [448, 101] width 645 height 22
drag, startPoint x: 219, startPoint y: 97, endPoint x: 299, endPoint y: 103, distance: 79.7
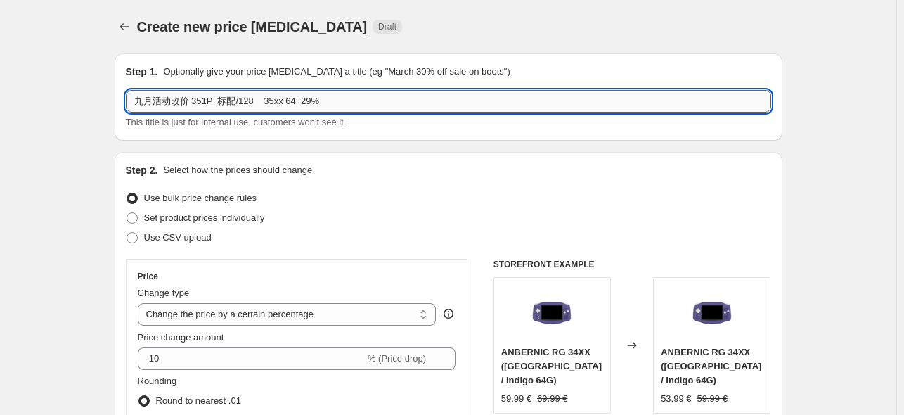
click at [299, 103] on input "九月活动改价 351P 标配/128 35xx 64 29%" at bounding box center [448, 101] width 645 height 22
click at [223, 102] on input "九月活动改价 351P 29%" at bounding box center [448, 101] width 645 height 22
type input "九月活动改价 351P 49%"
click at [245, 308] on select "Change the price to a certain amount Change the price by a certain amount Chang…" at bounding box center [287, 314] width 299 height 22
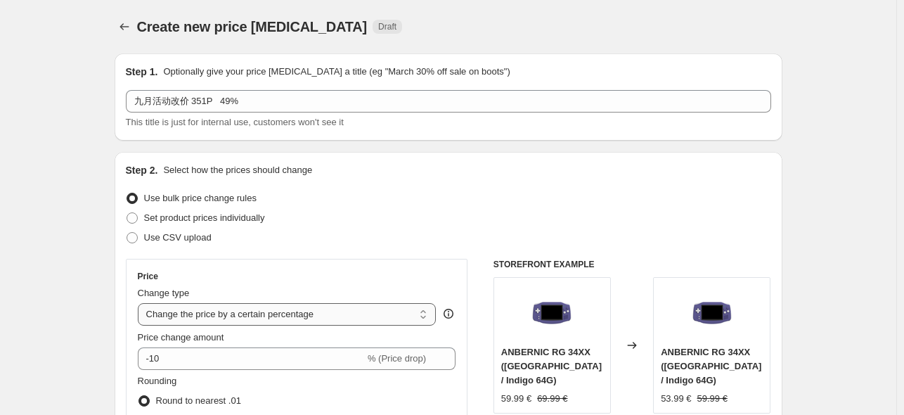
select select "pcap"
click at [141, 303] on select "Change the price to a certain amount Change the price by a certain amount Chang…" at bounding box center [287, 314] width 299 height 22
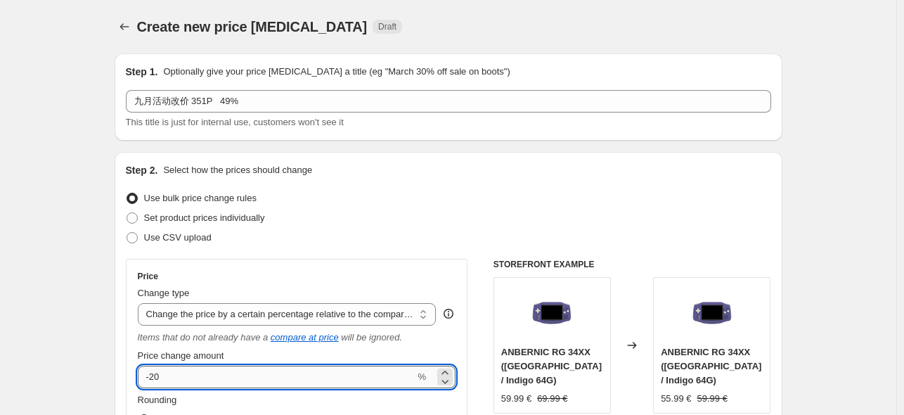
click at [218, 373] on input "-20" at bounding box center [277, 377] width 278 height 22
type input "-2"
type input "-49"
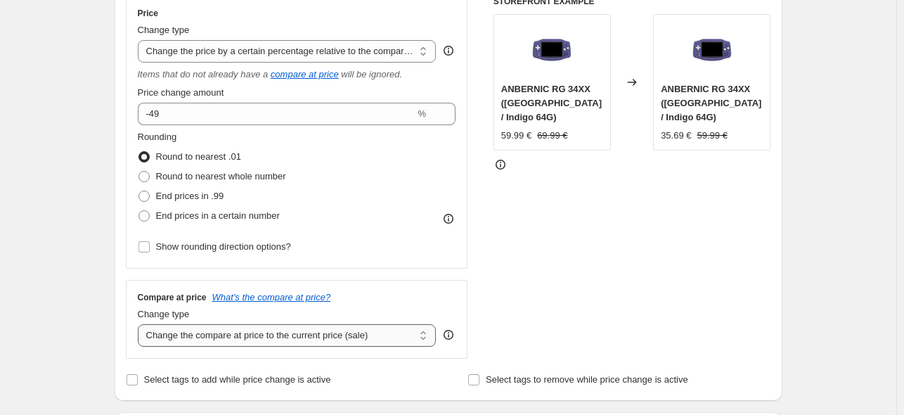
scroll to position [375, 0]
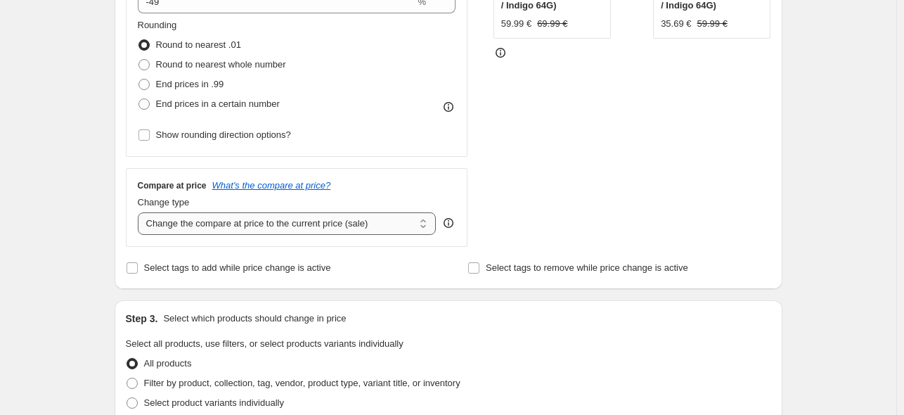
drag, startPoint x: 251, startPoint y: 219, endPoint x: 251, endPoint y: 233, distance: 14.1
click at [251, 219] on select "Change the compare at price to the current price (sale) Change the compare at p…" at bounding box center [287, 223] width 299 height 22
select select "no_change"
click at [141, 212] on select "Change the compare at price to the current price (sale) Change the compare at p…" at bounding box center [287, 223] width 299 height 22
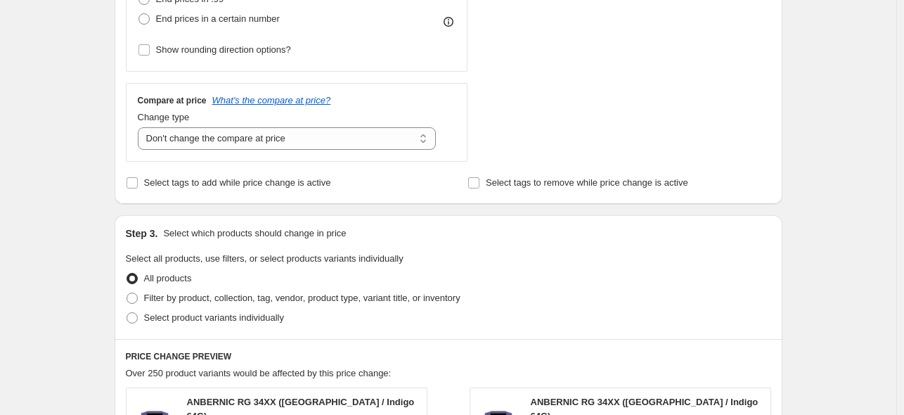
scroll to position [656, 0]
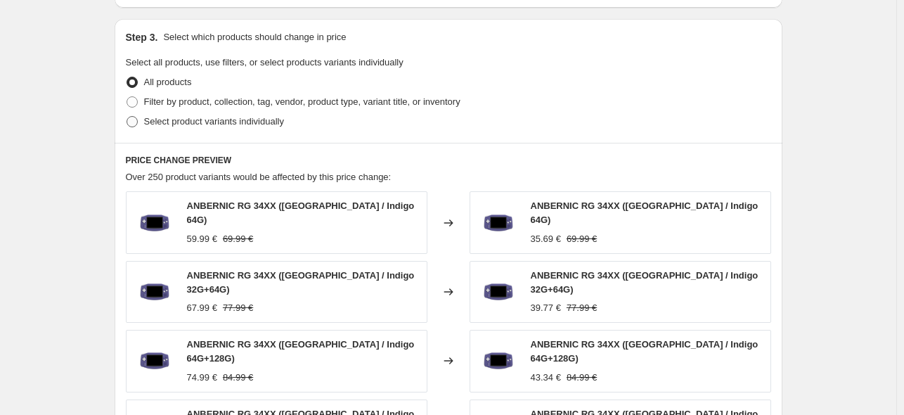
click at [225, 131] on label "Select product variants individually" at bounding box center [205, 122] width 158 height 20
click at [127, 117] on input "Select product variants individually" at bounding box center [127, 116] width 1 height 1
radio input "true"
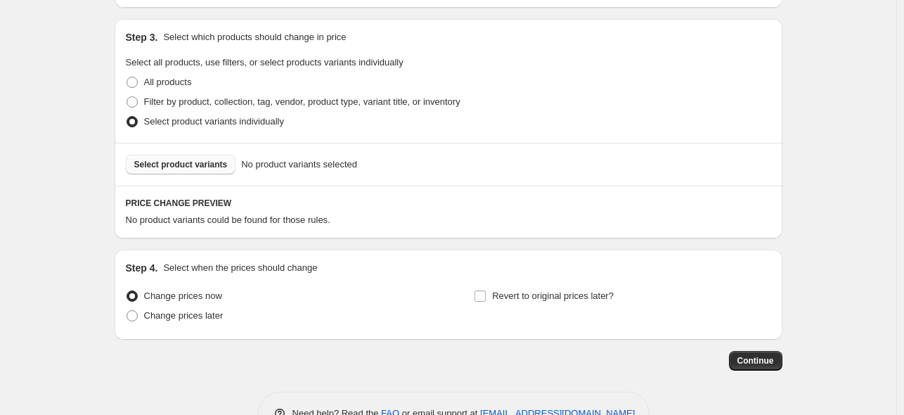
click at [193, 167] on span "Select product variants" at bounding box center [181, 164] width 94 height 11
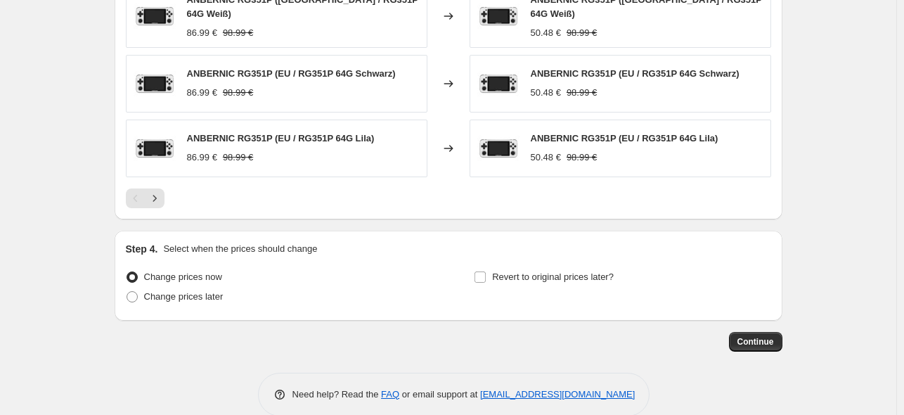
scroll to position [1050, 0]
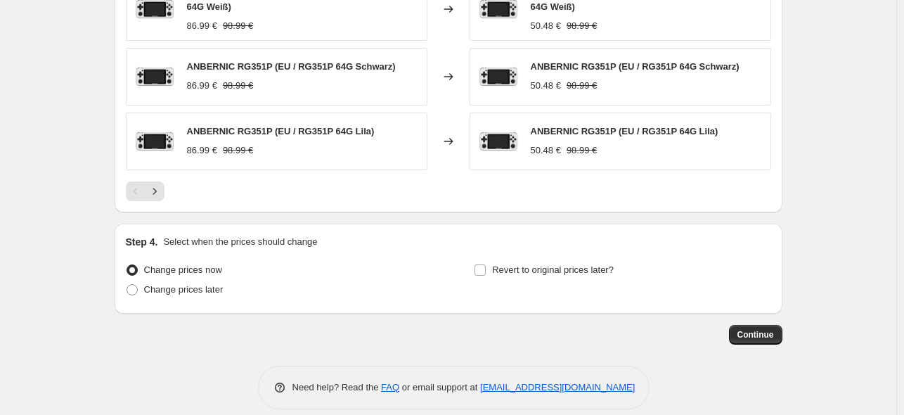
drag, startPoint x: 200, startPoint y: 278, endPoint x: 467, endPoint y: 282, distance: 267.2
click at [200, 284] on span "Change prices later" at bounding box center [183, 289] width 79 height 11
click at [127, 284] on input "Change prices later" at bounding box center [127, 284] width 1 height 1
radio input "true"
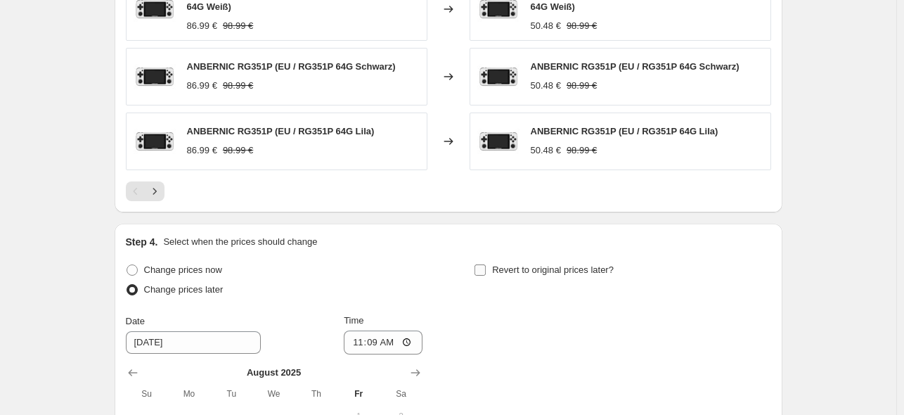
click at [486, 264] on input "Revert to original prices later?" at bounding box center [480, 269] width 11 height 11
checkbox input "true"
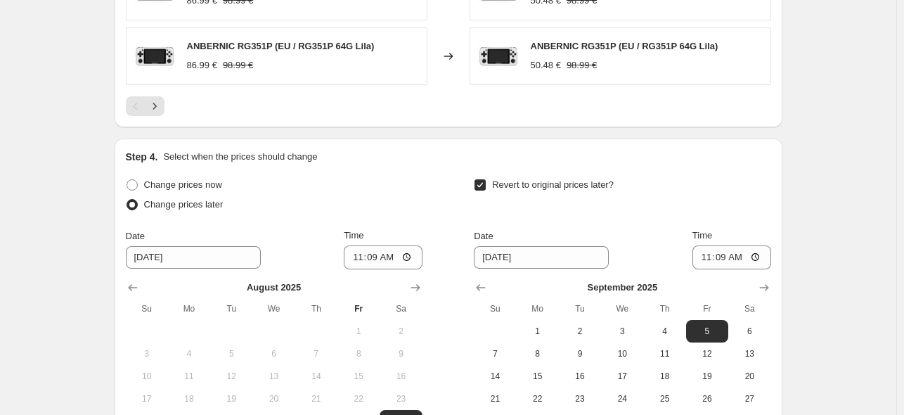
scroll to position [1237, 0]
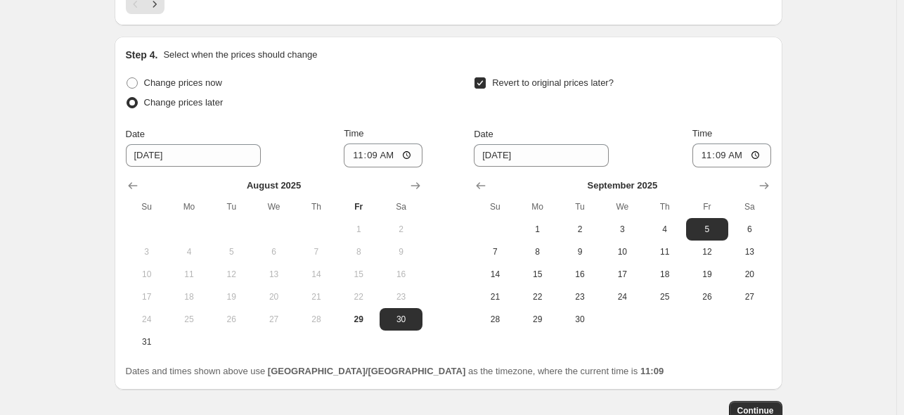
drag, startPoint x: 155, startPoint y: 330, endPoint x: 197, endPoint y: 314, distance: 44.5
click at [156, 336] on span "31" at bounding box center [146, 341] width 31 height 11
type input "[DATE]"
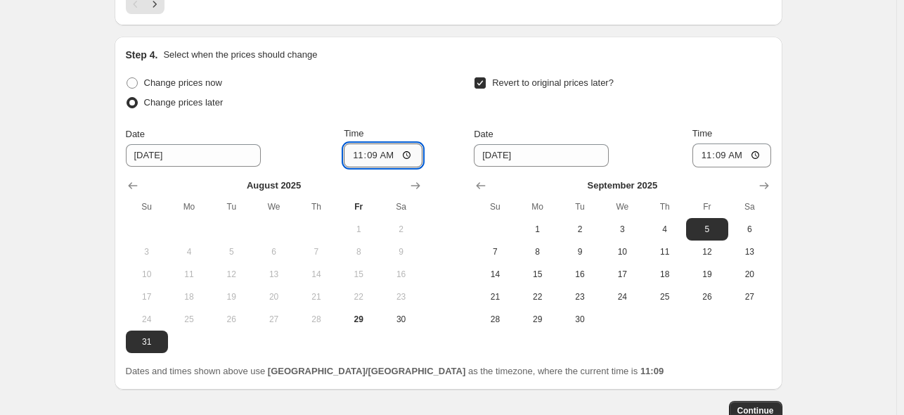
click at [374, 143] on input "11:09" at bounding box center [383, 155] width 79 height 24
click at [374, 143] on input "23:20" at bounding box center [383, 155] width 79 height 24
type input "22:50"
click at [728, 143] on input "11:09" at bounding box center [732, 155] width 79 height 24
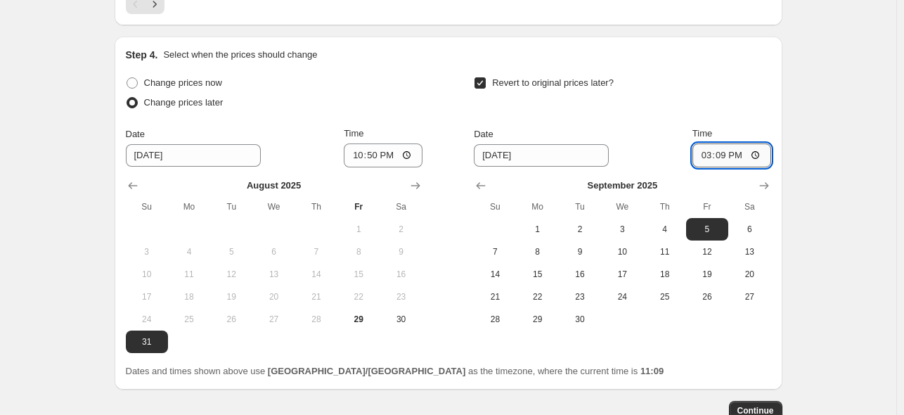
type input "15:00"
click at [757, 218] on button "6" at bounding box center [749, 229] width 42 height 22
type input "[DATE]"
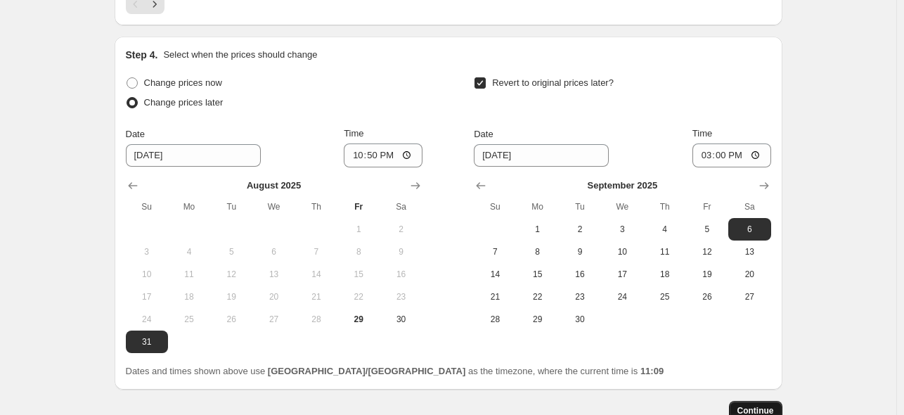
click at [754, 405] on span "Continue" at bounding box center [756, 410] width 37 height 11
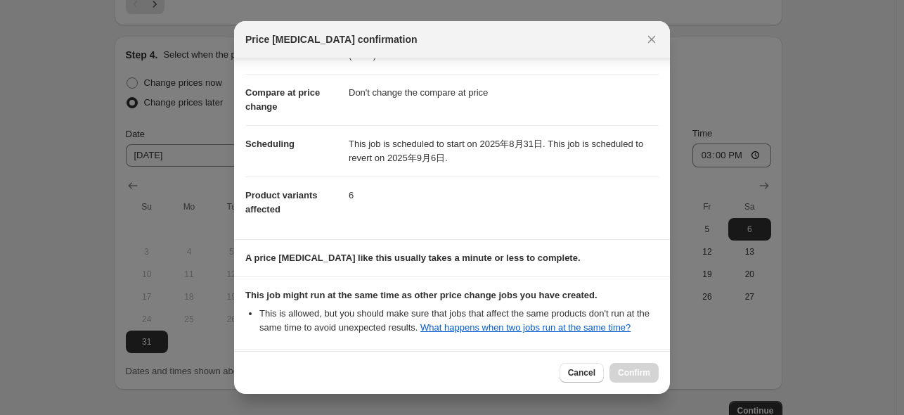
scroll to position [186, 0]
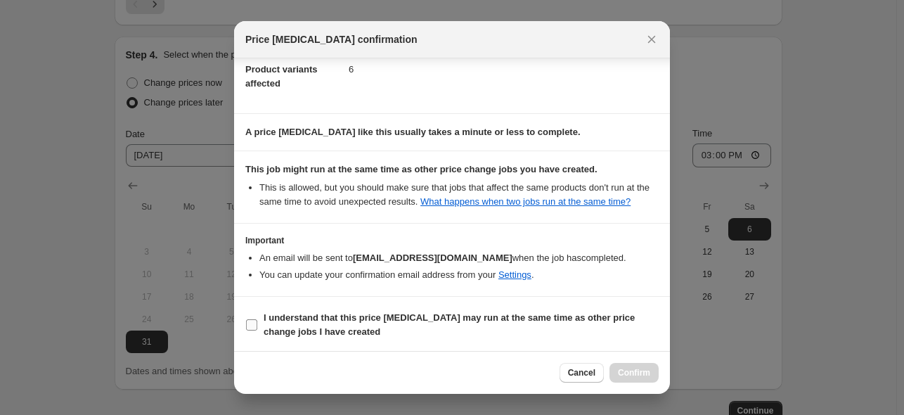
click at [413, 318] on b "I understand that this price [MEDICAL_DATA] may run at the same time as other p…" at bounding box center [449, 324] width 371 height 25
click at [257, 319] on input "I understand that this price [MEDICAL_DATA] may run at the same time as other p…" at bounding box center [251, 324] width 11 height 11
checkbox input "true"
drag, startPoint x: 610, startPoint y: 379, endPoint x: 601, endPoint y: 385, distance: 11.1
click at [610, 379] on div "Cancel Confirm" at bounding box center [609, 373] width 99 height 20
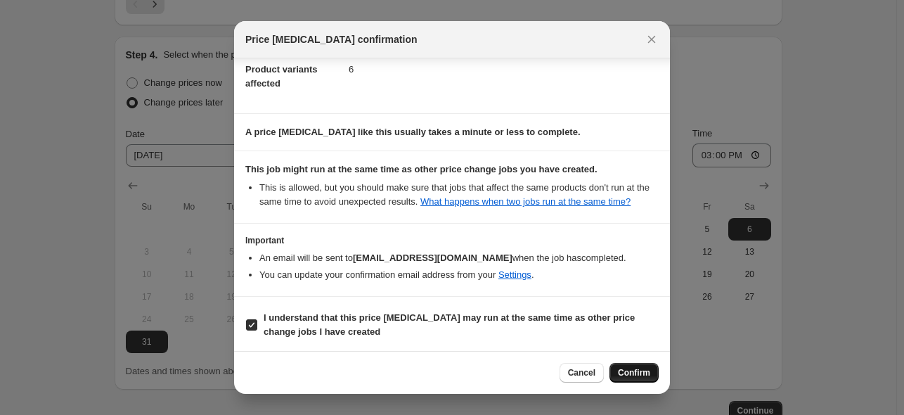
click at [633, 376] on span "Confirm" at bounding box center [634, 372] width 32 height 11
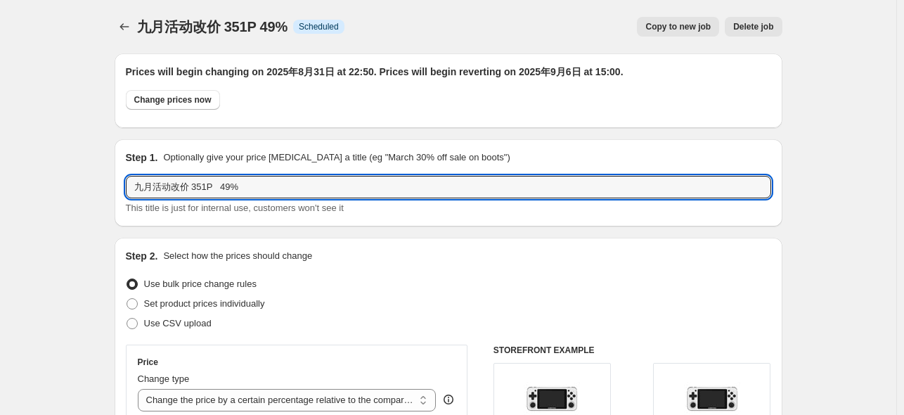
drag, startPoint x: 257, startPoint y: 191, endPoint x: 42, endPoint y: 191, distance: 214.4
click at [127, 34] on button "Price change jobs" at bounding box center [125, 27] width 20 height 20
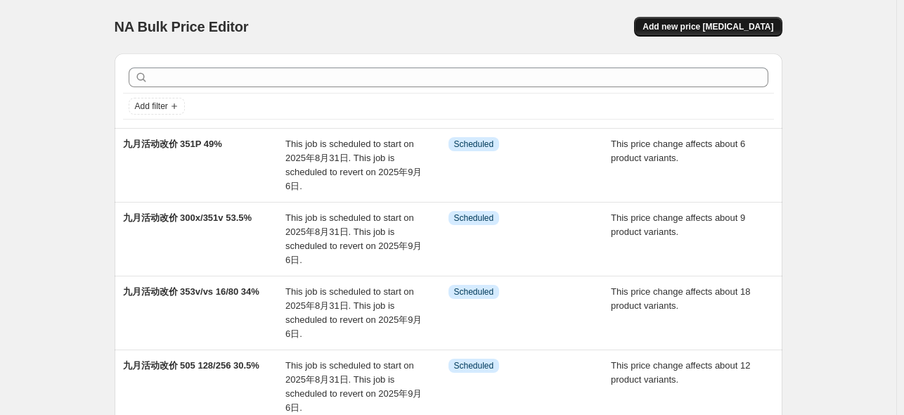
click at [699, 32] on button "Add new price [MEDICAL_DATA]" at bounding box center [708, 27] width 148 height 20
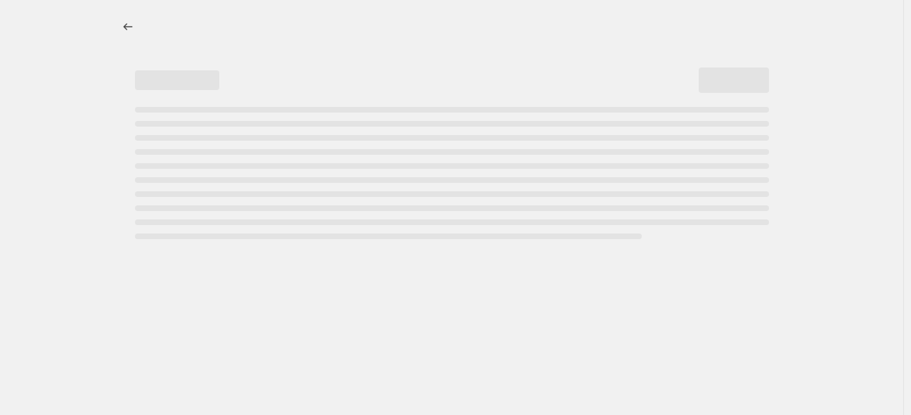
select select "percentage"
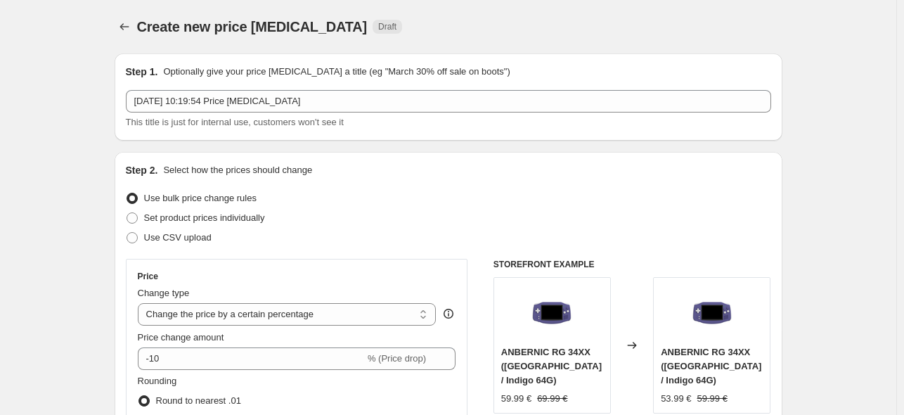
click at [314, 89] on div "Step 1. Optionally give your price [MEDICAL_DATA] a title (eg "March 30% off sa…" at bounding box center [448, 97] width 645 height 65
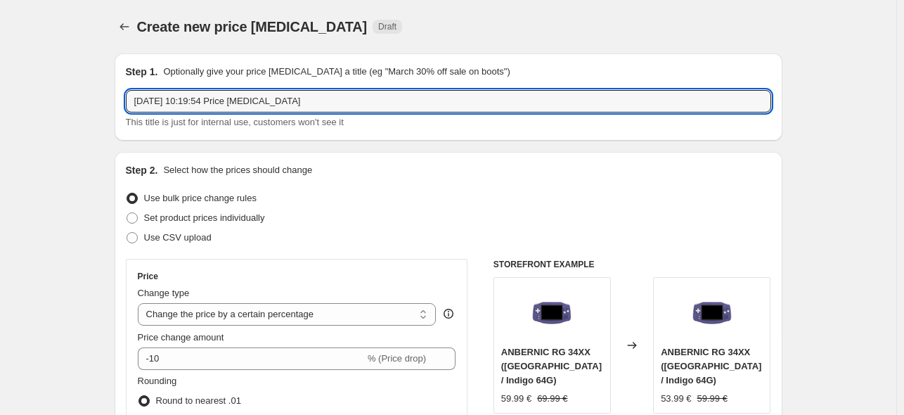
drag, startPoint x: 344, startPoint y: 103, endPoint x: 18, endPoint y: 112, distance: 326.3
paste input "九月活动改价 351P 49%"
click at [211, 103] on input "九月活动改价 351P 49%" at bounding box center [448, 101] width 645 height 22
drag, startPoint x: 208, startPoint y: 98, endPoint x: 217, endPoint y: 105, distance: 11.4
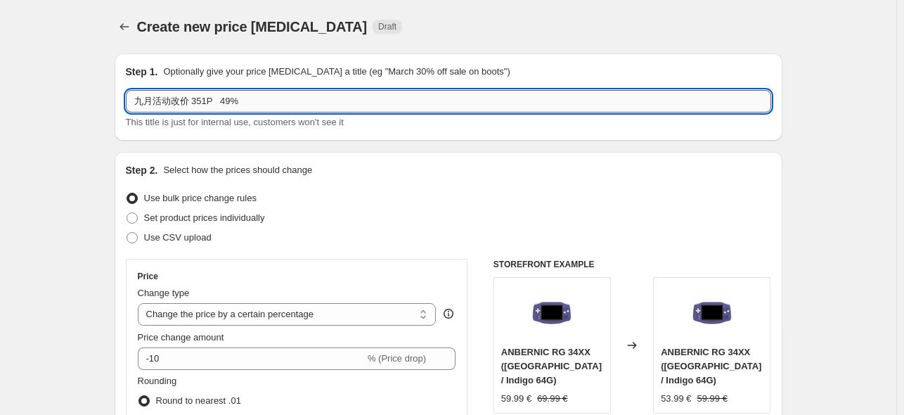
click at [217, 105] on input "九月活动改价 351P 49%" at bounding box center [448, 101] width 645 height 22
drag, startPoint x: 219, startPoint y: 103, endPoint x: 227, endPoint y: 106, distance: 8.2
click at [227, 106] on input "九月活动改价 351v 49%" at bounding box center [448, 101] width 645 height 22
type input "九月活动改价 351v 51%"
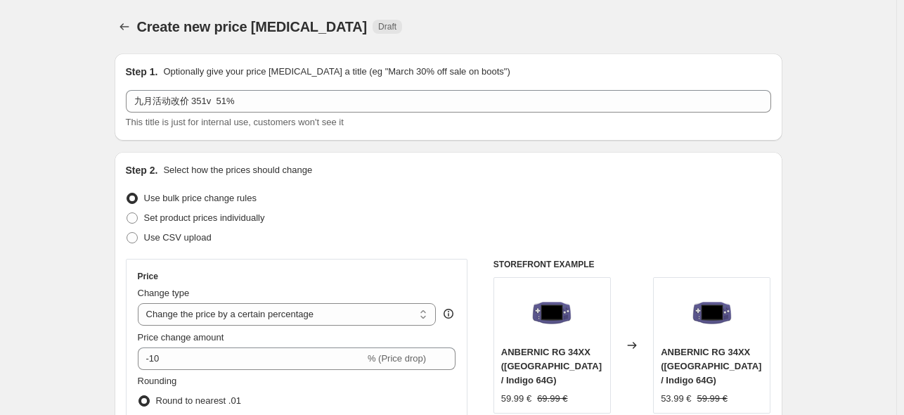
click at [471, 51] on div "Create new price [MEDICAL_DATA]. This page is ready Create new price [MEDICAL_D…" at bounding box center [449, 26] width 668 height 53
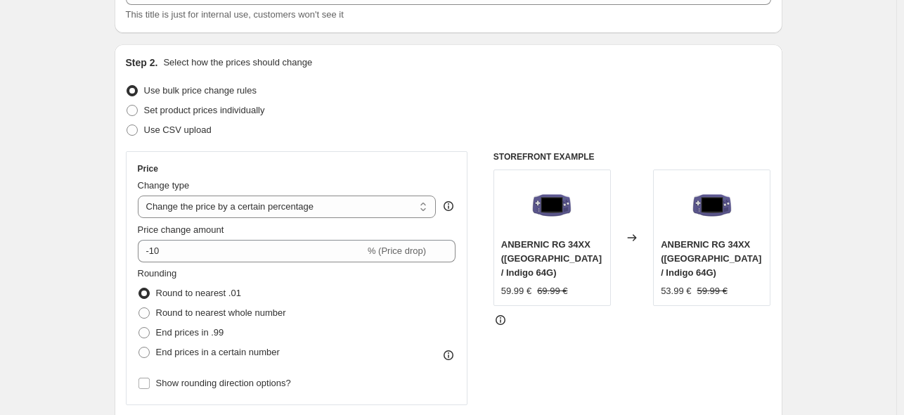
scroll to position [187, 0]
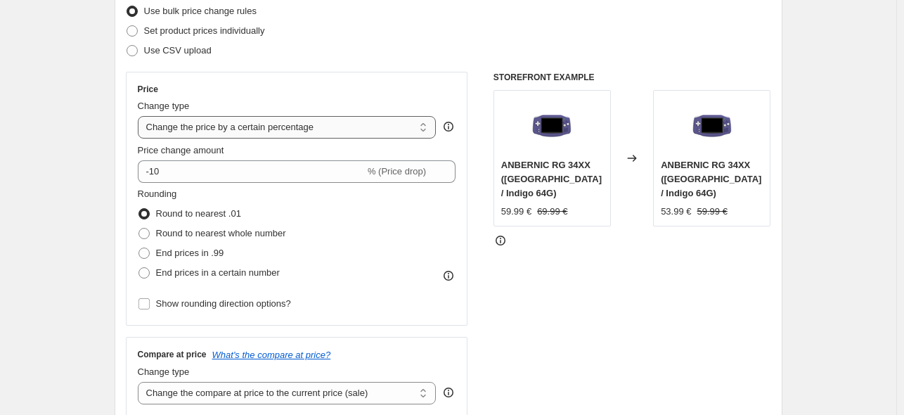
click at [284, 126] on select "Change the price to a certain amount Change the price by a certain amount Chang…" at bounding box center [287, 127] width 299 height 22
select select "pcap"
click at [141, 116] on select "Change the price to a certain amount Change the price by a certain amount Chang…" at bounding box center [287, 127] width 299 height 22
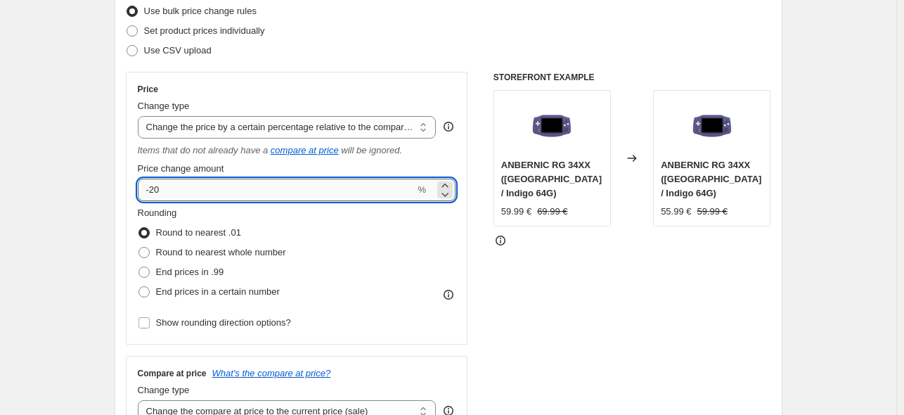
click at [203, 188] on input "-20" at bounding box center [277, 190] width 278 height 22
type input "-2"
type input "-51"
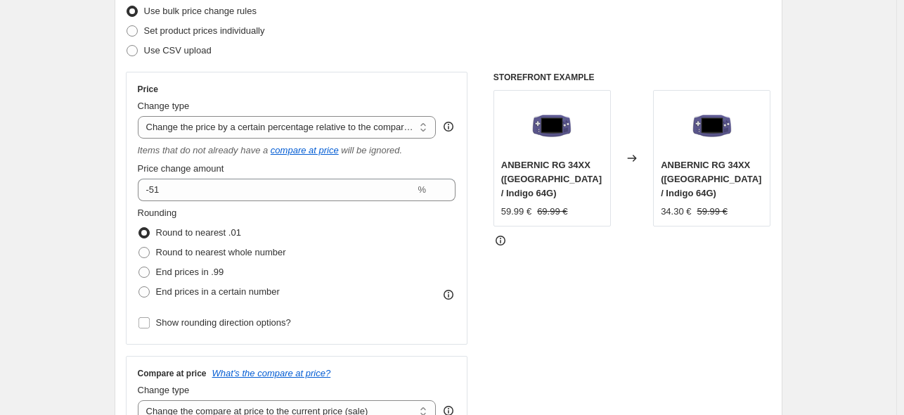
click at [647, 286] on div "STOREFRONT EXAMPLE ANBERNIC RG 34XX ([GEOGRAPHIC_DATA] / Indigo 64G) 59.99 € 69…" at bounding box center [633, 253] width 278 height 363
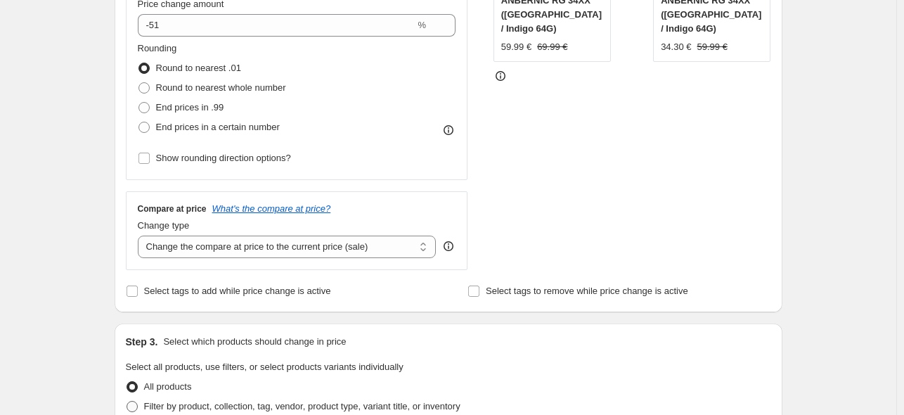
scroll to position [468, 0]
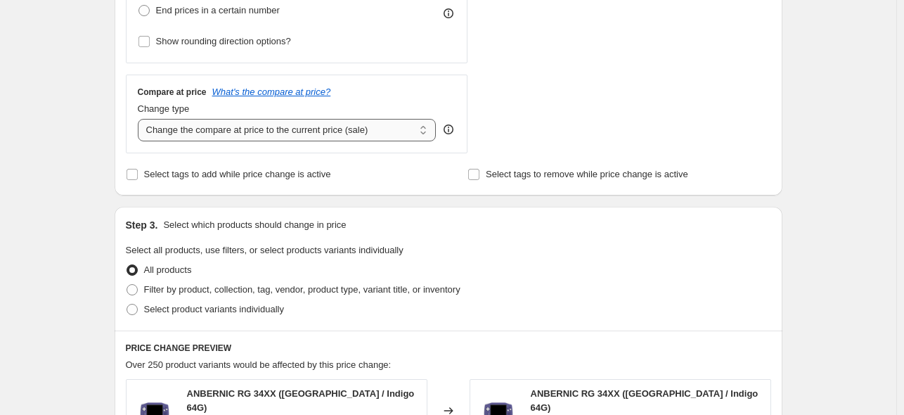
click at [306, 130] on select "Change the compare at price to the current price (sale) Change the compare at p…" at bounding box center [287, 130] width 299 height 22
select select "no_change"
click at [141, 119] on select "Change the compare at price to the current price (sale) Change the compare at p…" at bounding box center [287, 130] width 299 height 22
click at [210, 314] on span "Select product variants individually" at bounding box center [214, 309] width 140 height 11
click at [127, 304] on input "Select product variants individually" at bounding box center [127, 304] width 1 height 1
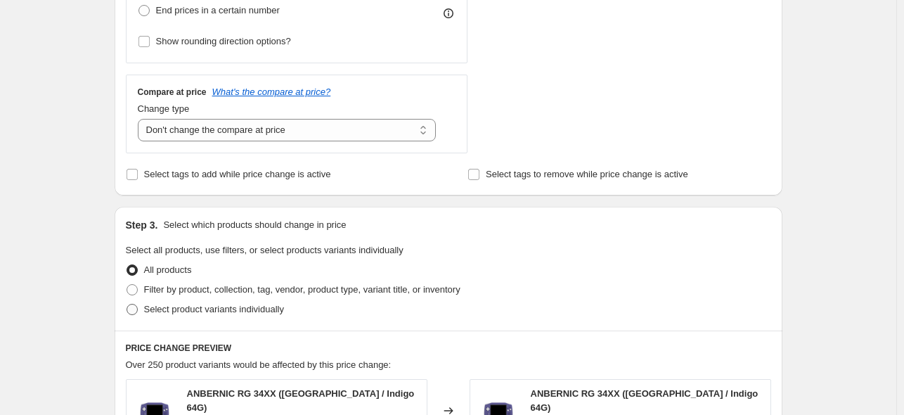
radio input "true"
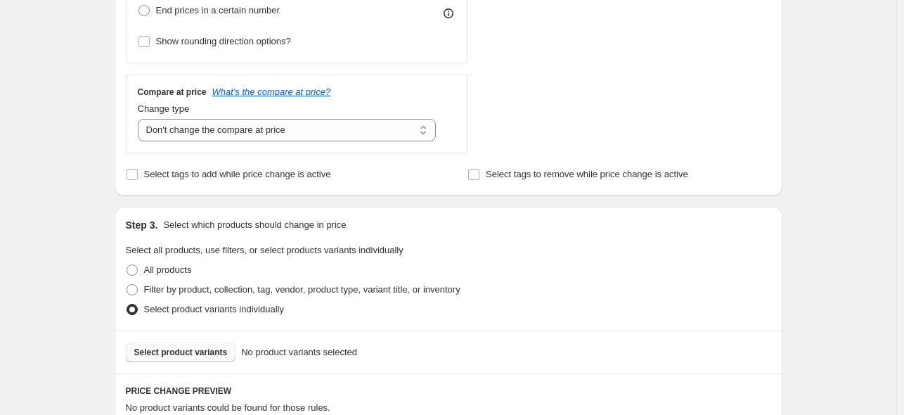
click at [203, 354] on span "Select product variants" at bounding box center [181, 352] width 94 height 11
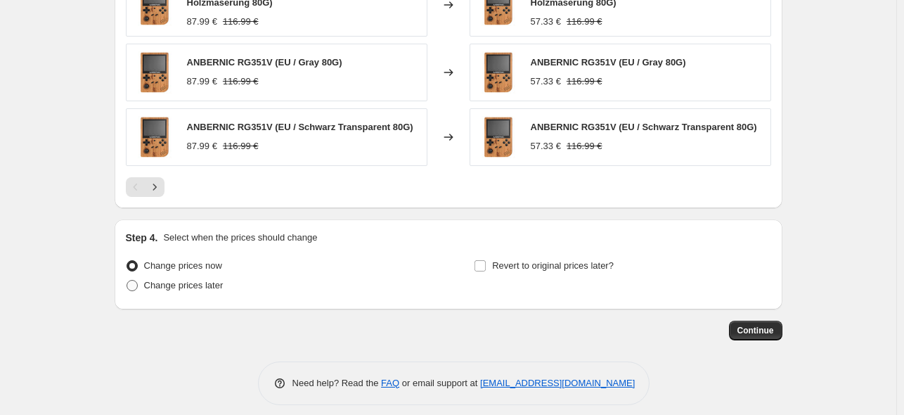
click at [173, 280] on span "Change prices later" at bounding box center [183, 285] width 79 height 11
click at [127, 280] on input "Change prices later" at bounding box center [127, 280] width 1 height 1
radio input "true"
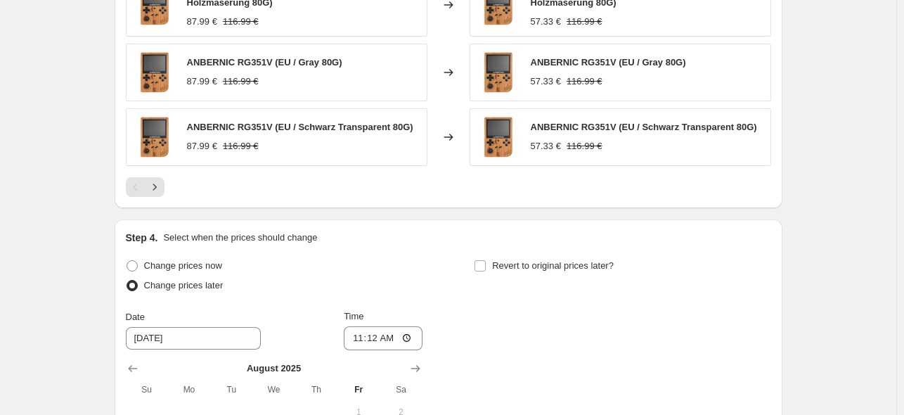
scroll to position [1242, 0]
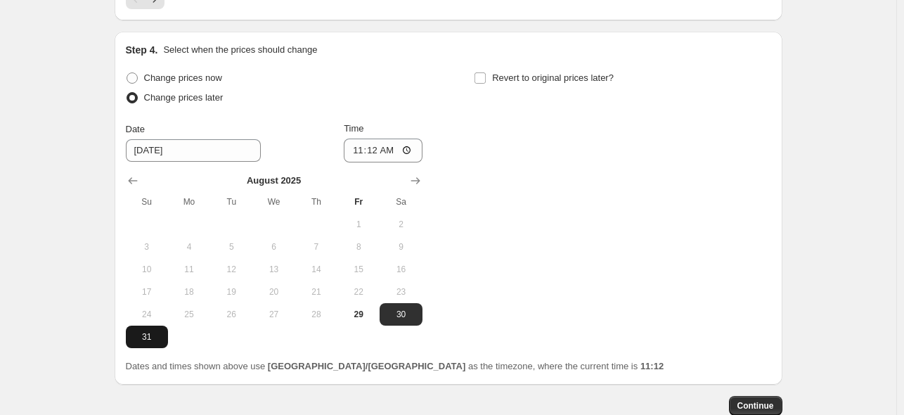
click at [151, 331] on span "31" at bounding box center [146, 336] width 31 height 11
type input "[DATE]"
click at [377, 140] on input "11:12" at bounding box center [383, 151] width 79 height 24
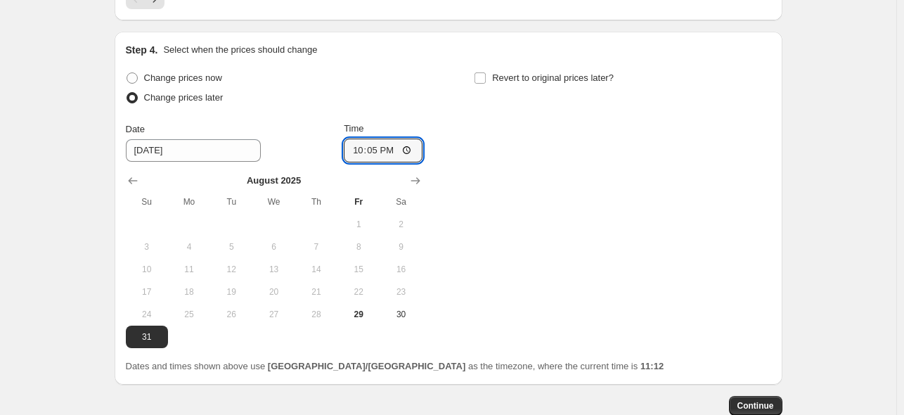
type input "22:50"
click at [515, 72] on span "Revert to original prices later?" at bounding box center [553, 77] width 122 height 11
click at [486, 72] on input "Revert to original prices later?" at bounding box center [480, 77] width 11 height 11
checkbox input "true"
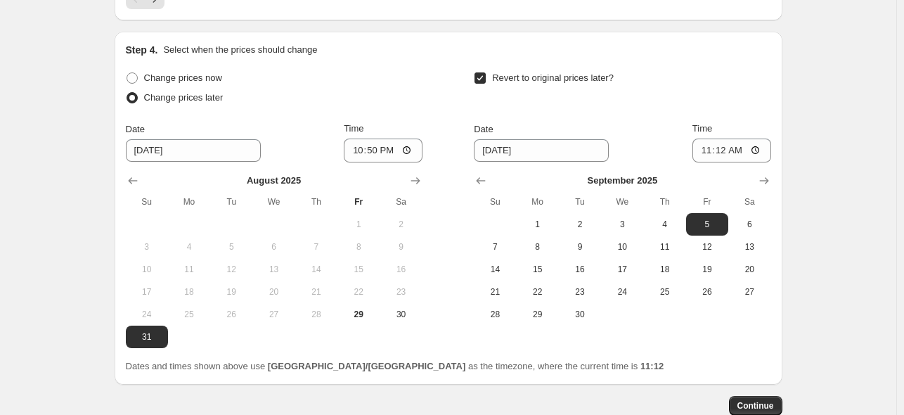
drag, startPoint x: 761, startPoint y: 216, endPoint x: 737, endPoint y: 168, distance: 53.5
click at [761, 219] on span "6" at bounding box center [749, 224] width 31 height 11
type input "[DATE]"
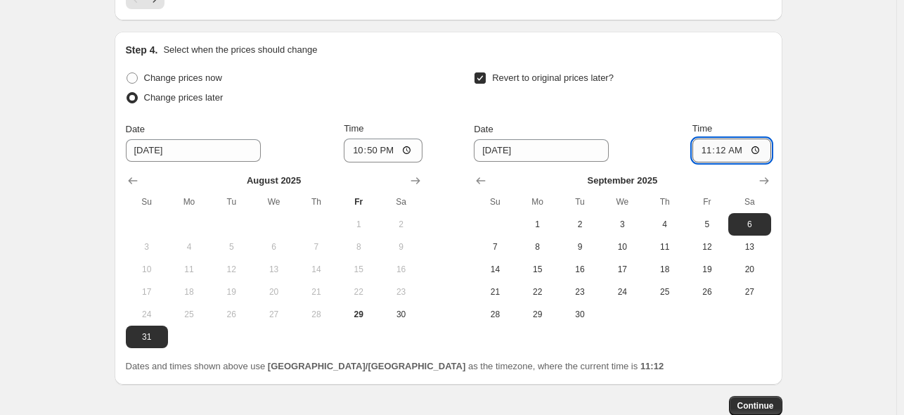
click at [719, 146] on input "11:12" at bounding box center [732, 151] width 79 height 24
type input "15:00"
click at [669, 98] on div "Revert to original prices later?" at bounding box center [622, 89] width 297 height 42
drag, startPoint x: 771, startPoint y: 406, endPoint x: 761, endPoint y: 397, distance: 13.9
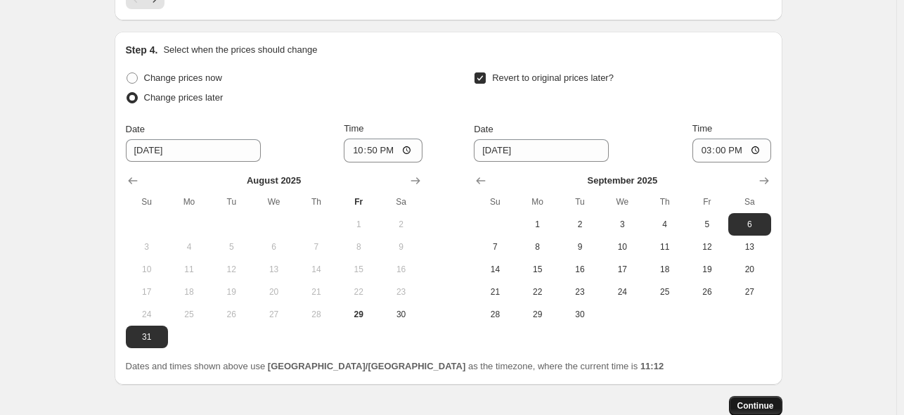
click at [754, 400] on span "Continue" at bounding box center [756, 405] width 37 height 11
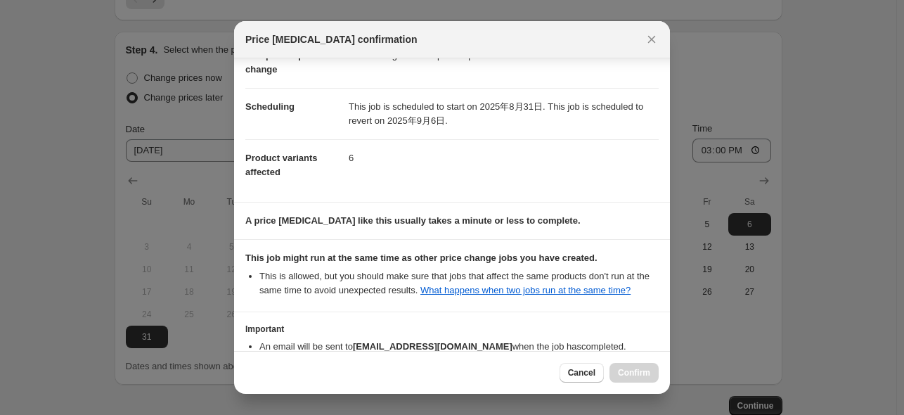
scroll to position [186, 0]
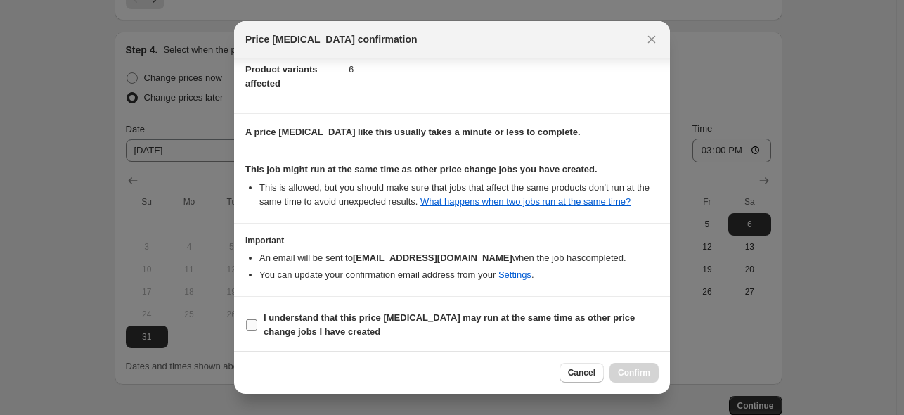
click at [389, 318] on b "I understand that this price [MEDICAL_DATA] may run at the same time as other p…" at bounding box center [449, 324] width 371 height 25
click at [257, 319] on input "I understand that this price [MEDICAL_DATA] may run at the same time as other p…" at bounding box center [251, 324] width 11 height 11
checkbox input "true"
click at [651, 372] on button "Confirm" at bounding box center [634, 373] width 49 height 20
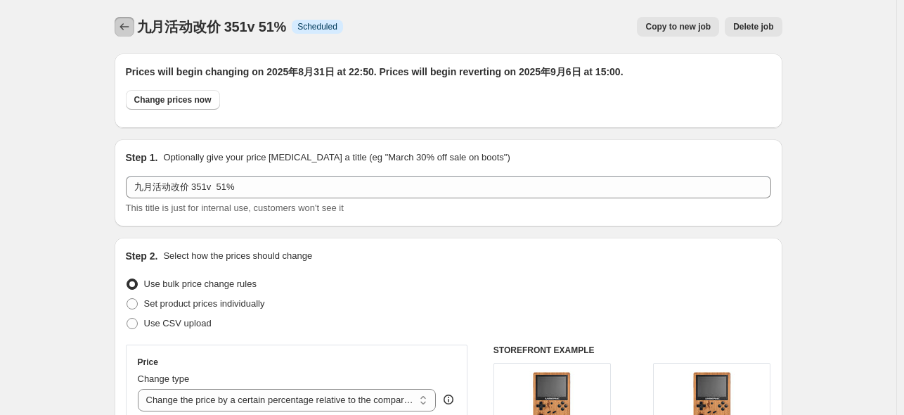
click at [121, 25] on icon "Price change jobs" at bounding box center [124, 27] width 14 height 14
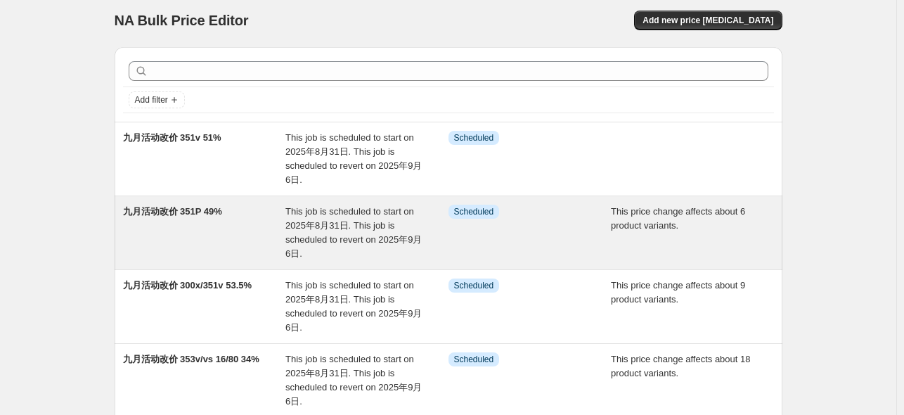
scroll to position [94, 0]
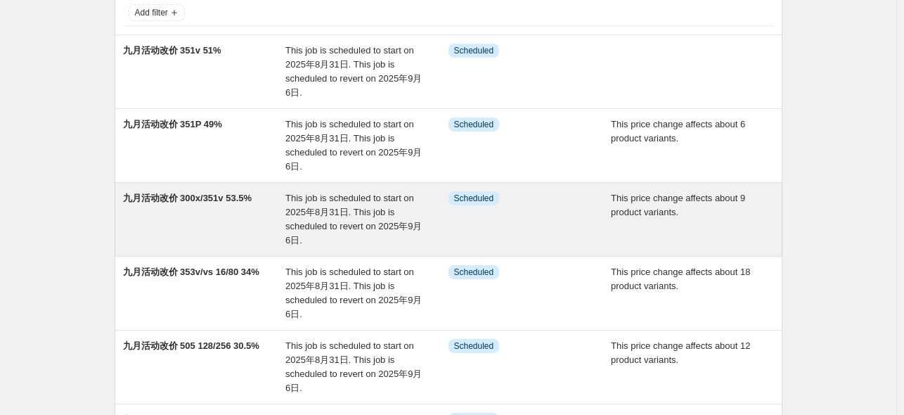
click at [246, 198] on span "九月活动改价 300x/351v 53.5%" at bounding box center [187, 198] width 129 height 11
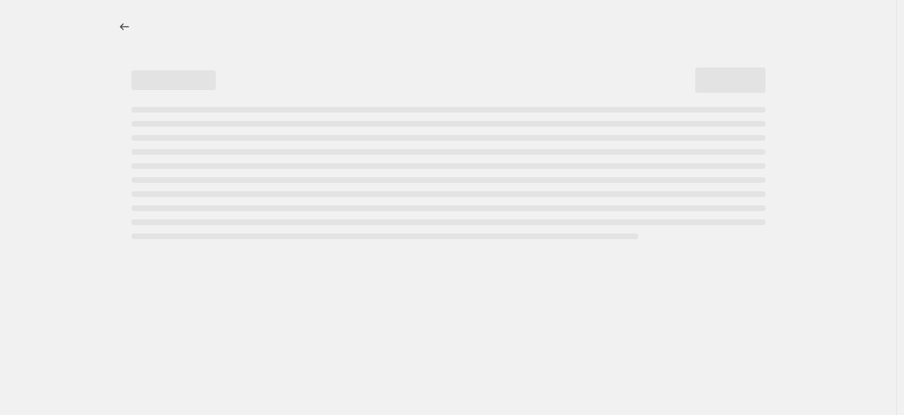
select select "pcap"
select select "no_change"
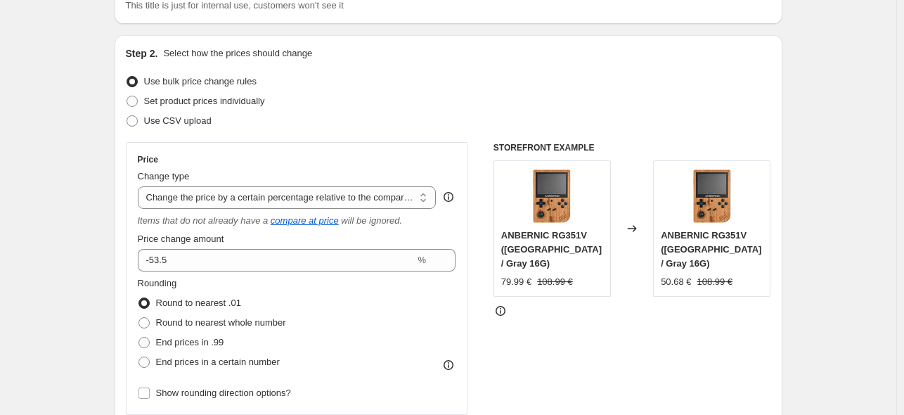
scroll to position [94, 0]
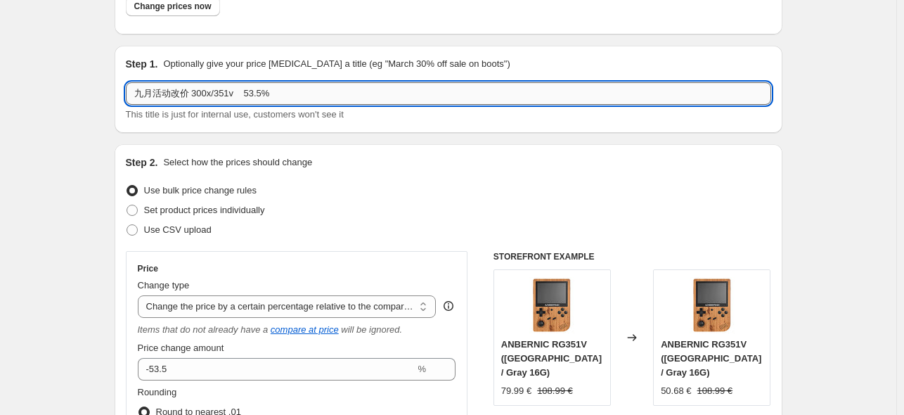
click at [242, 91] on input "九月活动改价 300x/351v 53.5%" at bounding box center [448, 93] width 645 height 22
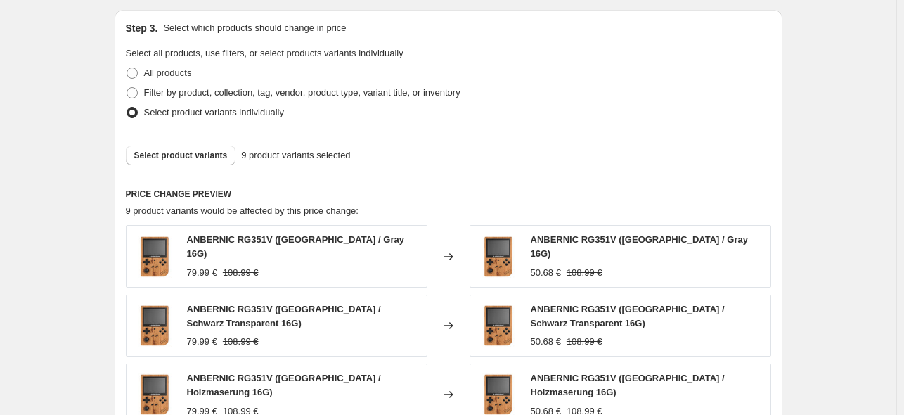
scroll to position [656, 0]
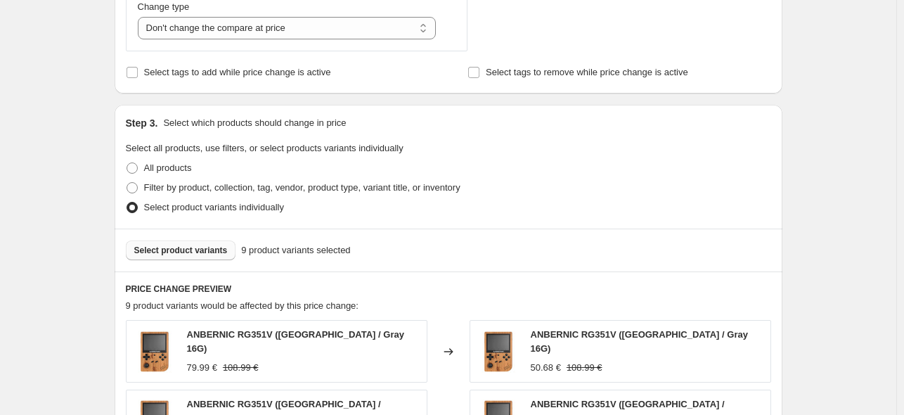
type input "九月活动改价 300x/351v 16 53.5%"
click at [173, 248] on span "Select product variants" at bounding box center [181, 250] width 94 height 11
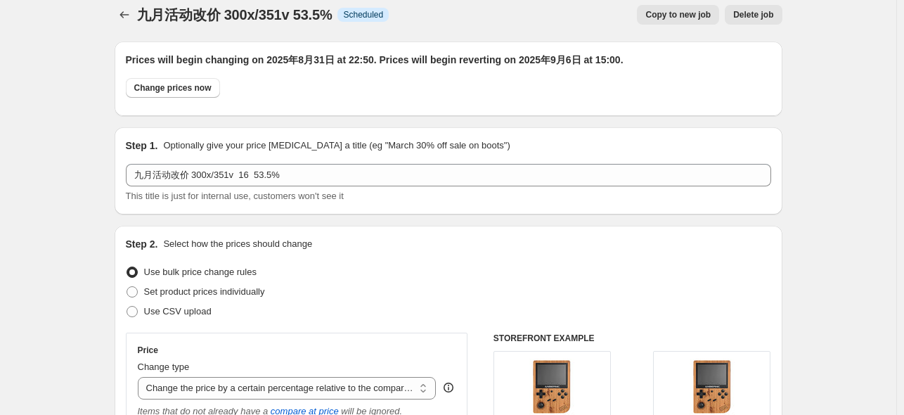
scroll to position [0, 0]
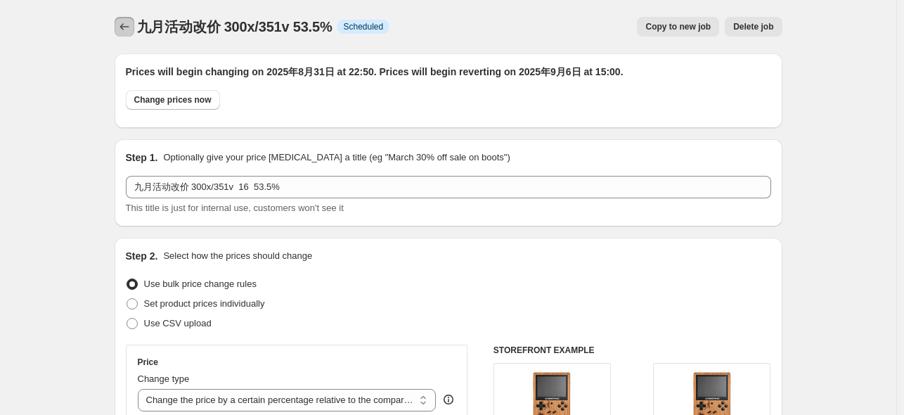
click at [122, 31] on icon "Price change jobs" at bounding box center [124, 27] width 14 height 14
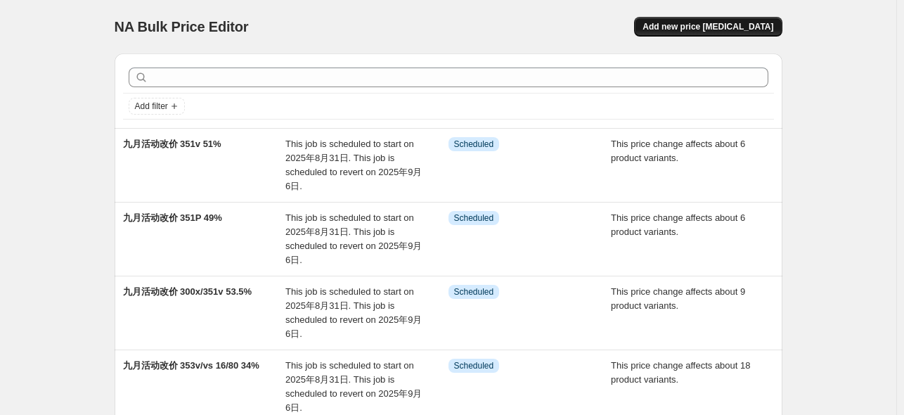
click at [705, 21] on button "Add new price [MEDICAL_DATA]" at bounding box center [708, 27] width 148 height 20
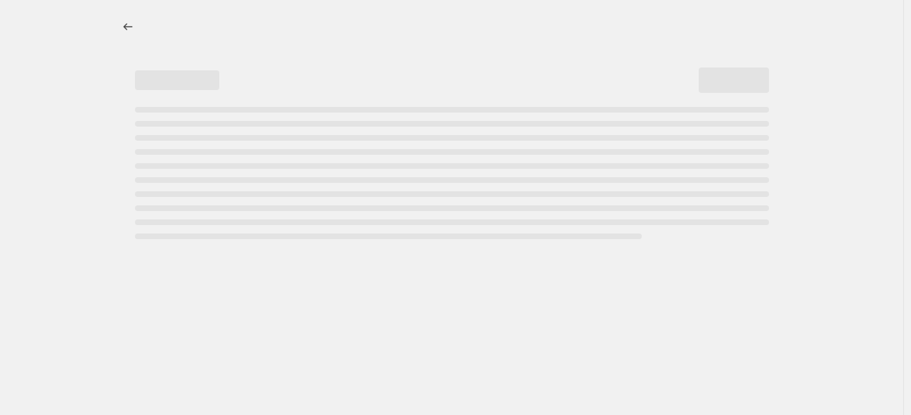
select select "percentage"
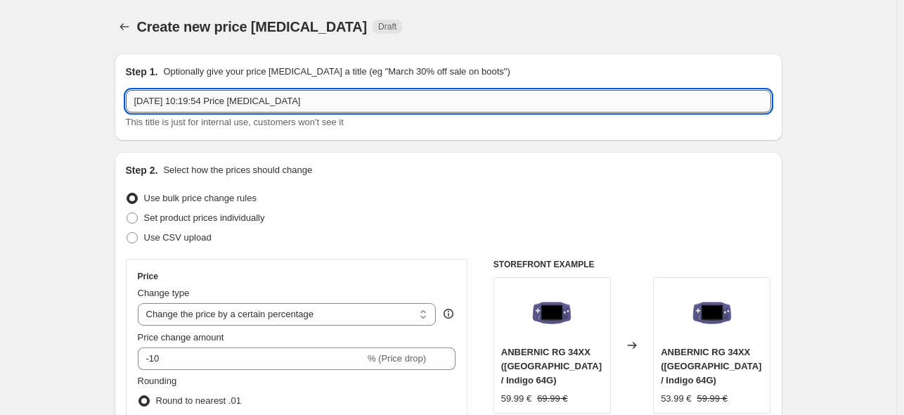
click at [209, 105] on input "[DATE] 10:19:54 Price [MEDICAL_DATA]" at bounding box center [448, 101] width 645 height 22
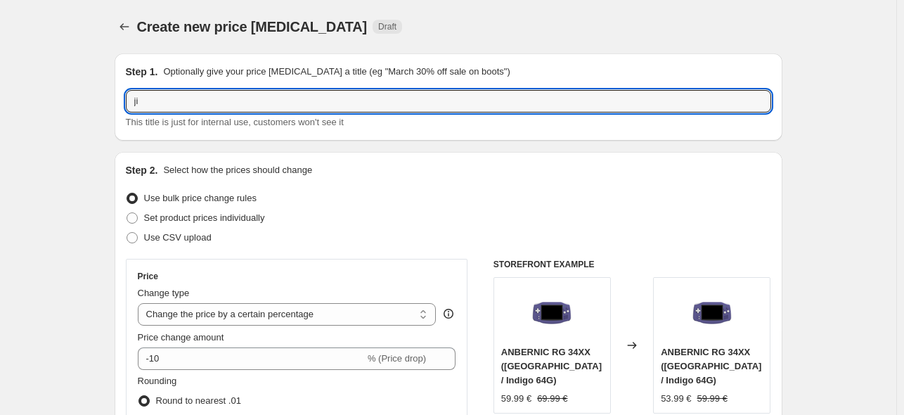
type input "j"
paste input "黑色3050e（256G）"
click at [328, 101] on input "九月活动改价 win600 黑色3050e（256G）" at bounding box center [448, 101] width 645 height 22
type input "九月活动改价 win600 黑色3050e（256G） 46.5%"
click at [236, 310] on select "Change the price to a certain amount Change the price by a certain amount Chang…" at bounding box center [287, 314] width 299 height 22
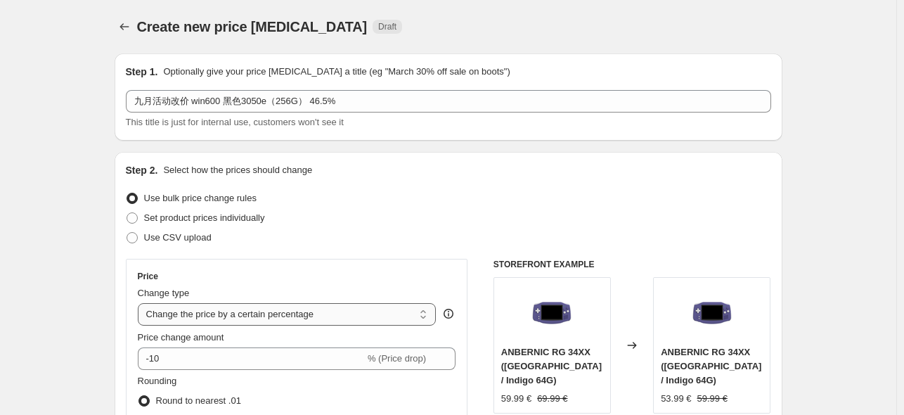
select select "pcap"
click at [141, 303] on select "Change the price to a certain amount Change the price by a certain amount Chang…" at bounding box center [287, 314] width 299 height 22
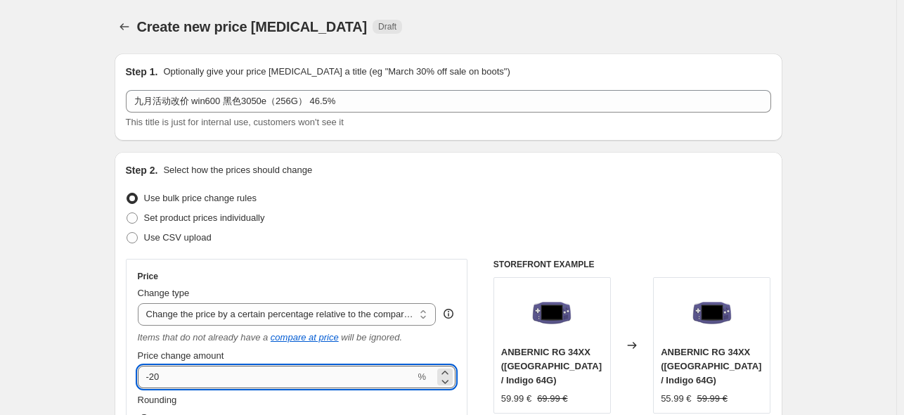
click at [174, 373] on input "-20" at bounding box center [277, 377] width 278 height 22
type input "-2"
type input "-1"
type input "-46.5"
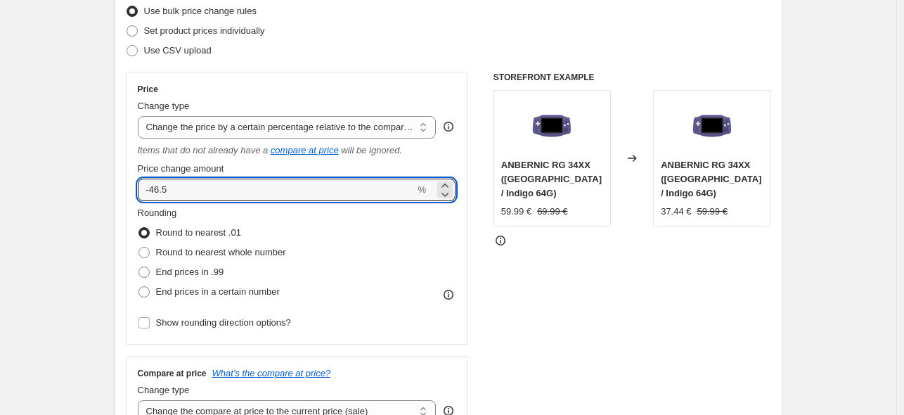
click at [510, 239] on div "STOREFRONT EXAMPLE ANBERNIC RG 34XX ([GEOGRAPHIC_DATA] / Indigo 64G) 59.99 € 69…" at bounding box center [633, 253] width 278 height 363
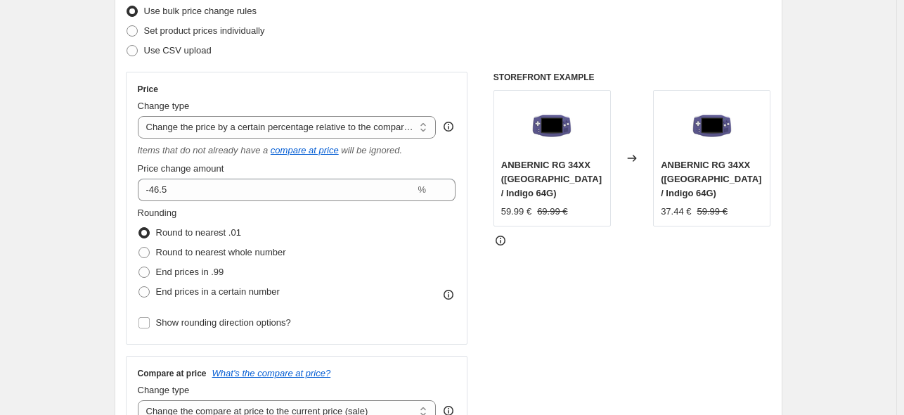
scroll to position [468, 0]
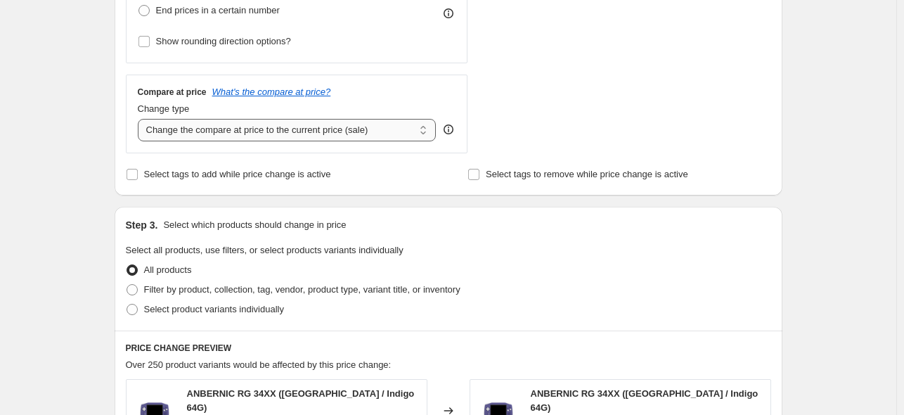
click at [251, 124] on select "Change the compare at price to the current price (sale) Change the compare at p…" at bounding box center [287, 130] width 299 height 22
select select "no_change"
click at [141, 119] on select "Change the compare at price to the current price (sale) Change the compare at p…" at bounding box center [287, 130] width 299 height 22
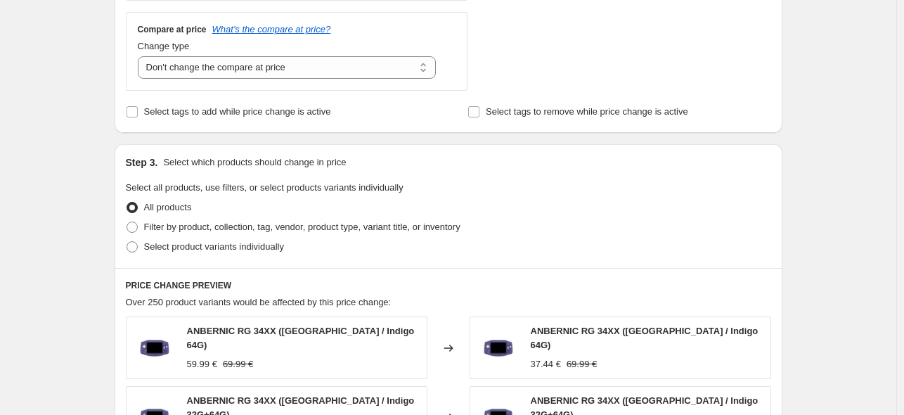
scroll to position [656, 0]
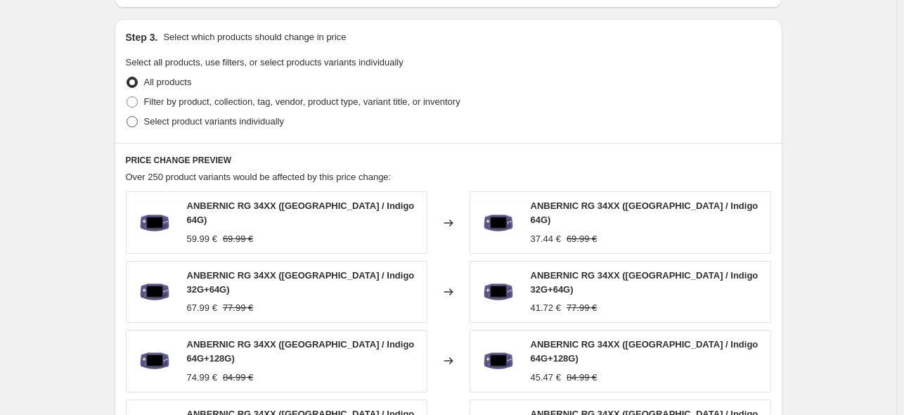
click at [184, 129] on span "Select product variants individually" at bounding box center [214, 122] width 140 height 14
click at [127, 117] on input "Select product variants individually" at bounding box center [127, 116] width 1 height 1
radio input "true"
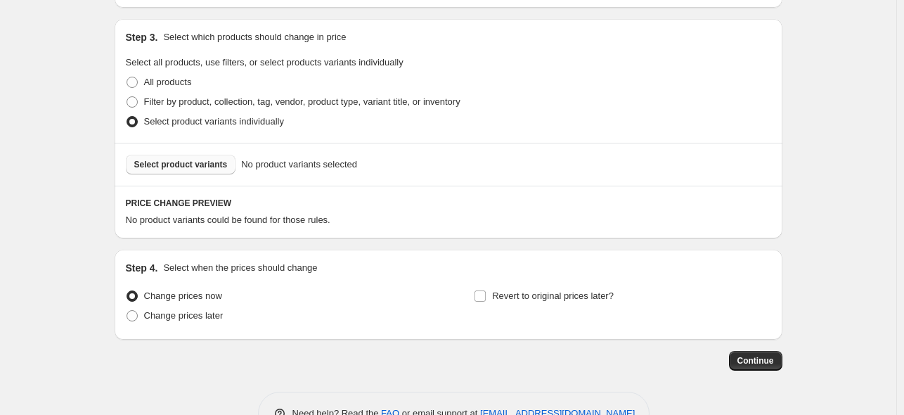
click at [190, 163] on span "Select product variants" at bounding box center [181, 164] width 94 height 11
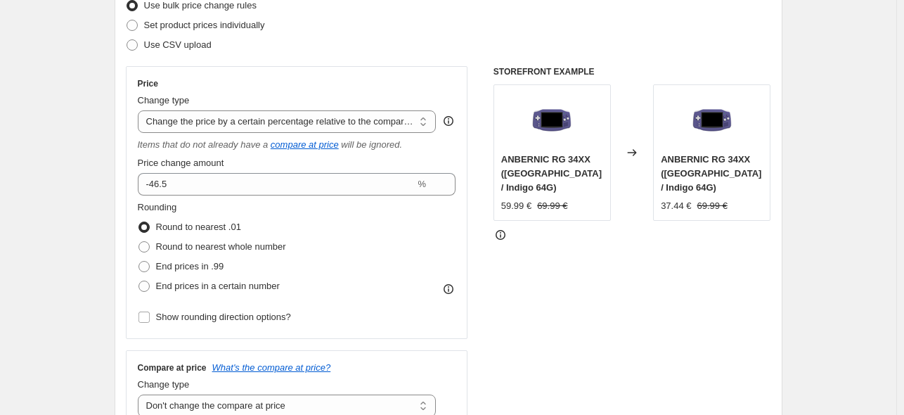
scroll to position [41, 0]
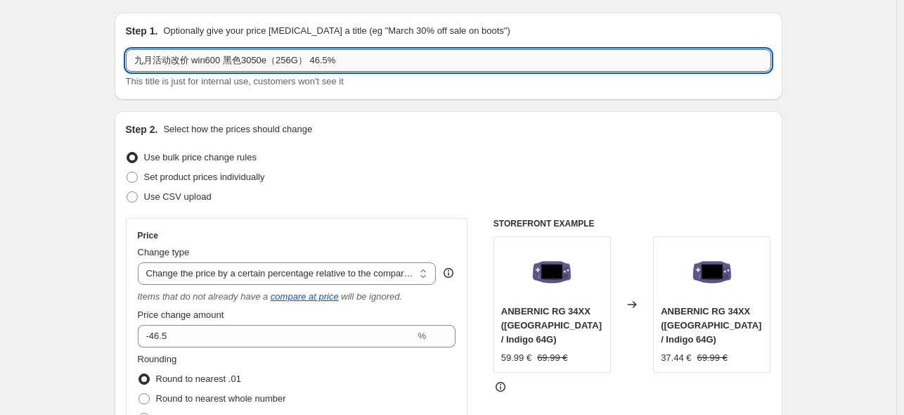
drag, startPoint x: 364, startPoint y: 58, endPoint x: 195, endPoint y: 71, distance: 170.0
click at [133, 53] on input "九月活动改价 win600 黑色3050e（256G） 46.5%" at bounding box center [448, 60] width 645 height 22
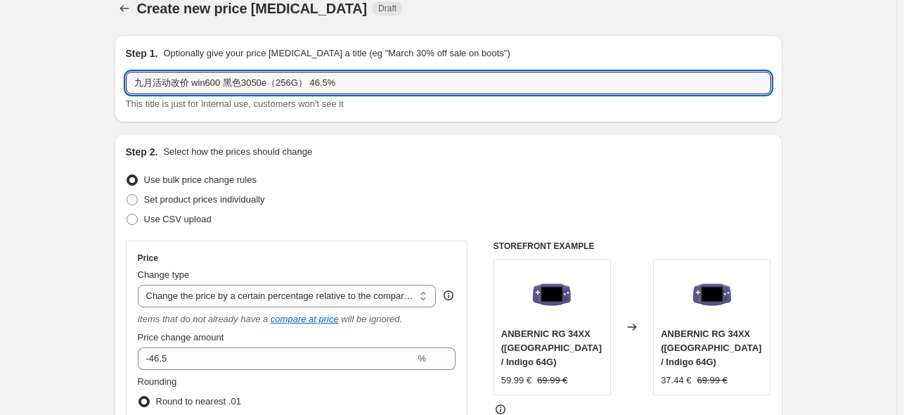
scroll to position [0, 0]
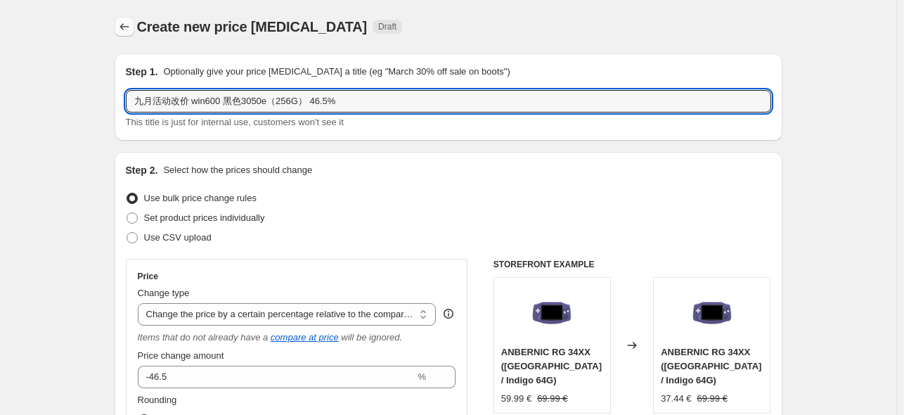
click at [124, 27] on icon "Price change jobs" at bounding box center [124, 26] width 9 height 7
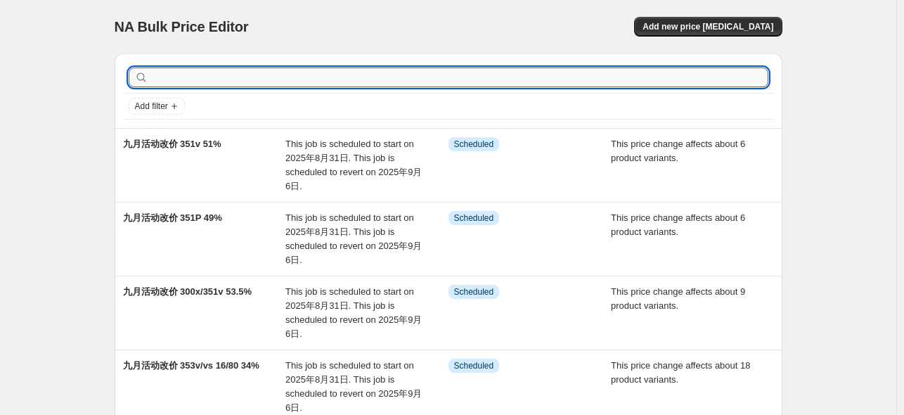
click at [330, 79] on input "text" at bounding box center [459, 77] width 617 height 20
type input "win"
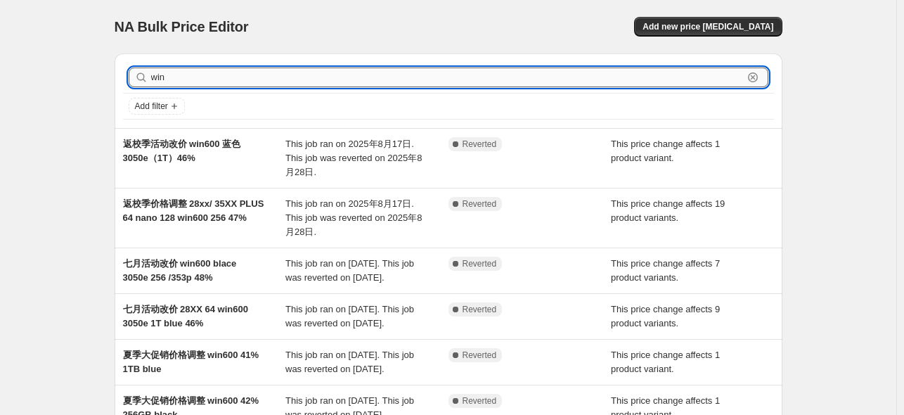
click at [176, 73] on input "win" at bounding box center [447, 77] width 592 height 20
type input "win600"
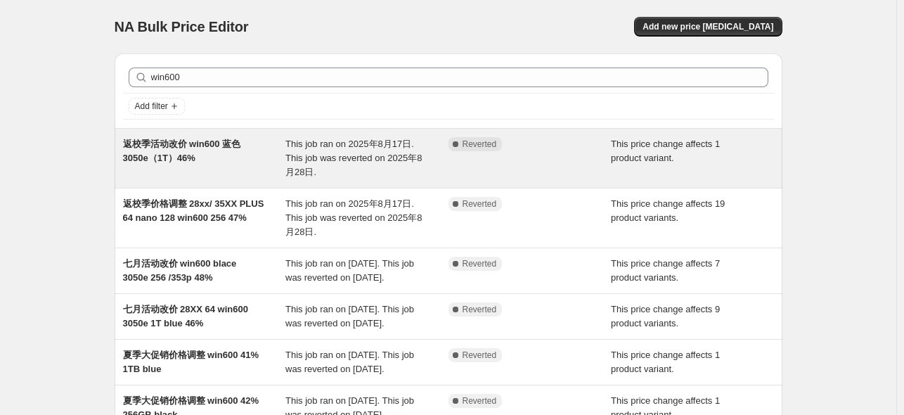
click at [216, 148] on span "返校季活动改价 win600 蓝色3050e（1T）46%" at bounding box center [182, 151] width 118 height 25
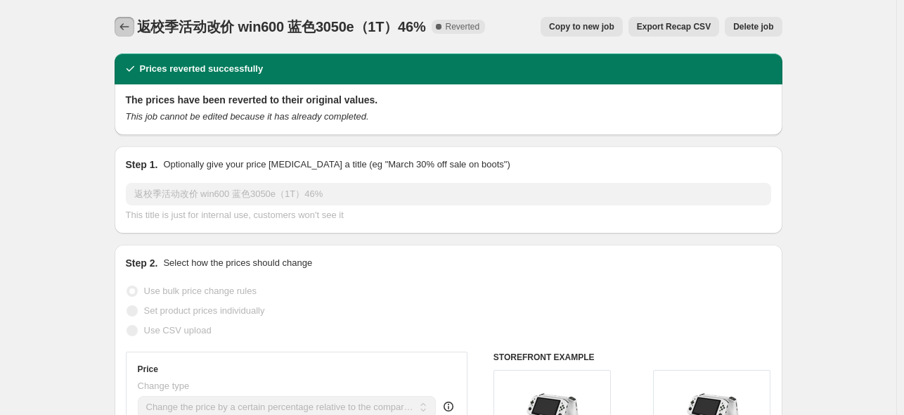
click at [125, 30] on icon "Price change jobs" at bounding box center [124, 26] width 9 height 7
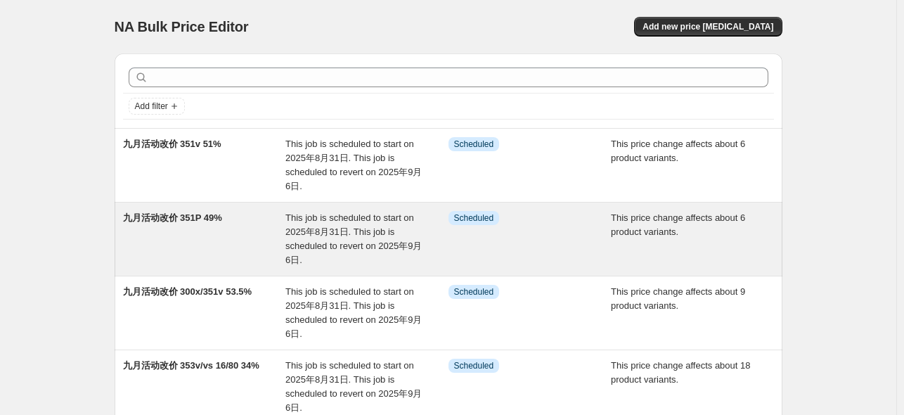
click at [211, 216] on span "九月活动改价 351P 49%" at bounding box center [172, 217] width 99 height 11
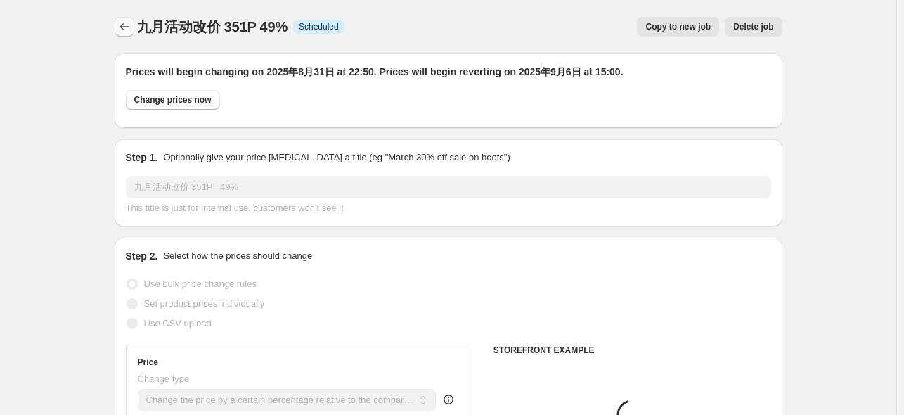
click at [125, 17] on button "Price change jobs" at bounding box center [125, 27] width 20 height 20
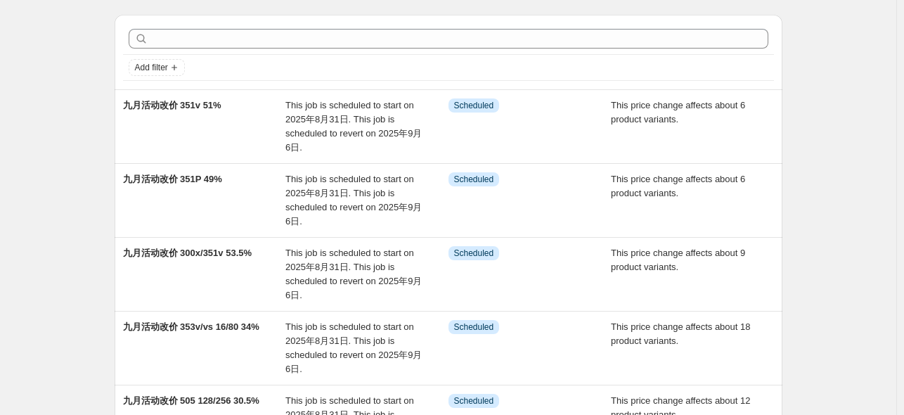
scroll to position [25, 0]
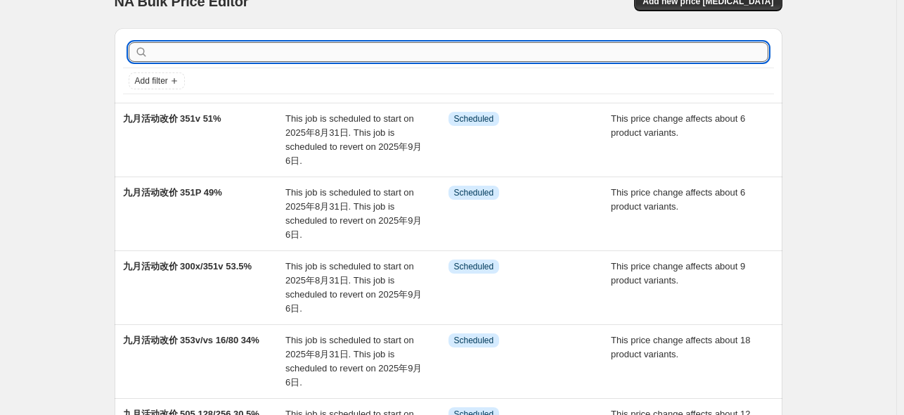
click at [217, 50] on input "text" at bounding box center [459, 52] width 617 height 20
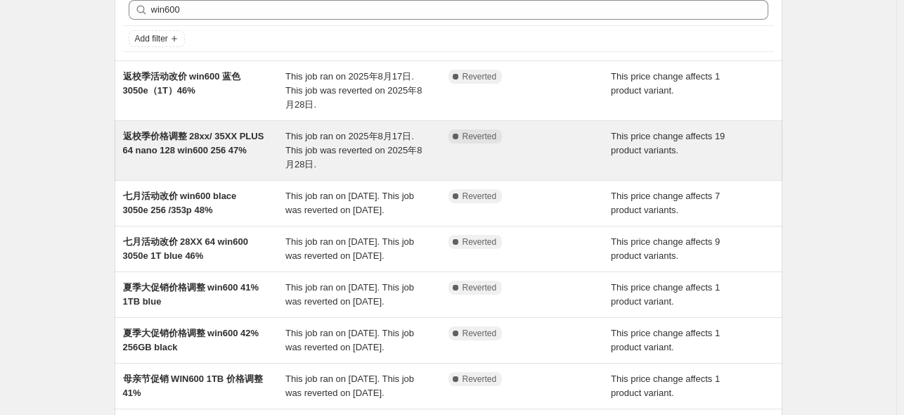
scroll to position [94, 0]
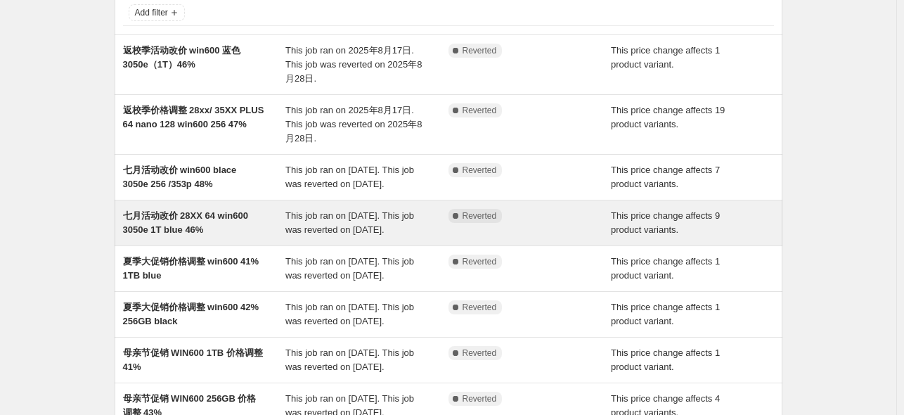
click at [239, 231] on span "七月活动改价 28XX 64 win600 3050e 1T blue 46%" at bounding box center [185, 222] width 125 height 25
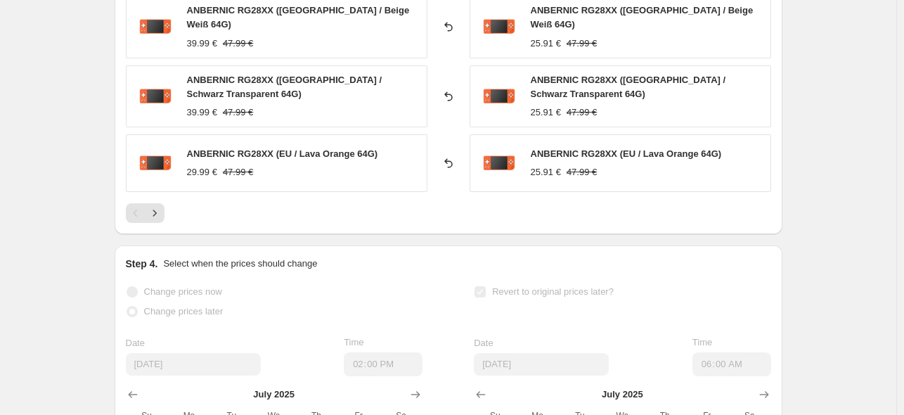
scroll to position [1125, 0]
click at [157, 207] on icon "Next" at bounding box center [155, 214] width 14 height 14
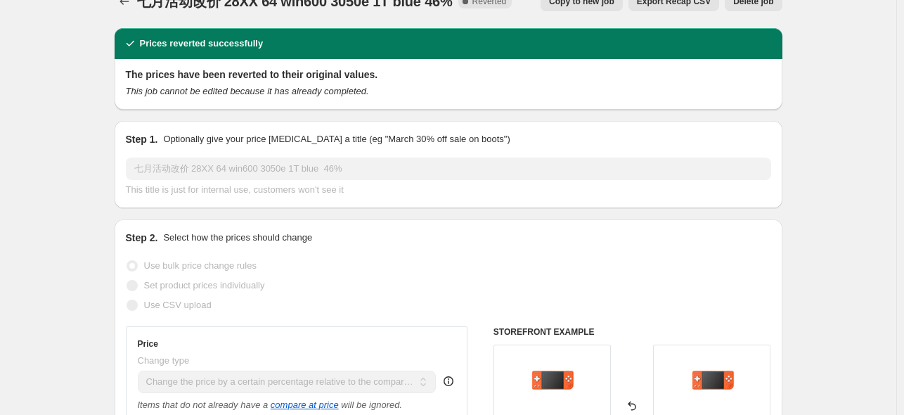
scroll to position [0, 0]
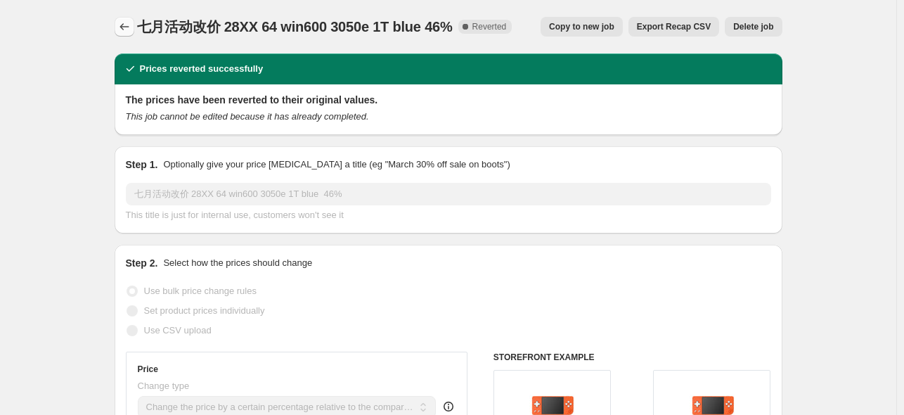
click at [121, 27] on icon "Price change jobs" at bounding box center [124, 27] width 14 height 14
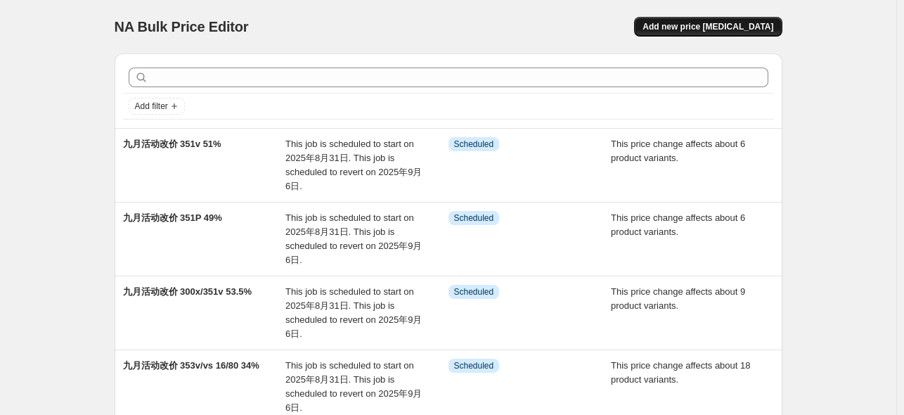
click at [728, 27] on span "Add new price [MEDICAL_DATA]" at bounding box center [708, 26] width 131 height 11
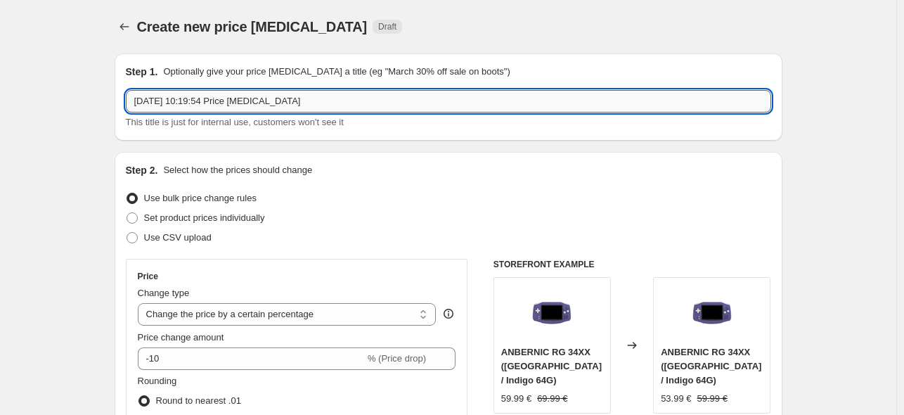
click at [326, 105] on input "[DATE] 10:19:54 Price [MEDICAL_DATA]" at bounding box center [448, 101] width 645 height 22
paste input "九月活动改价 win600 黑色3050e（256G） 46.5%"
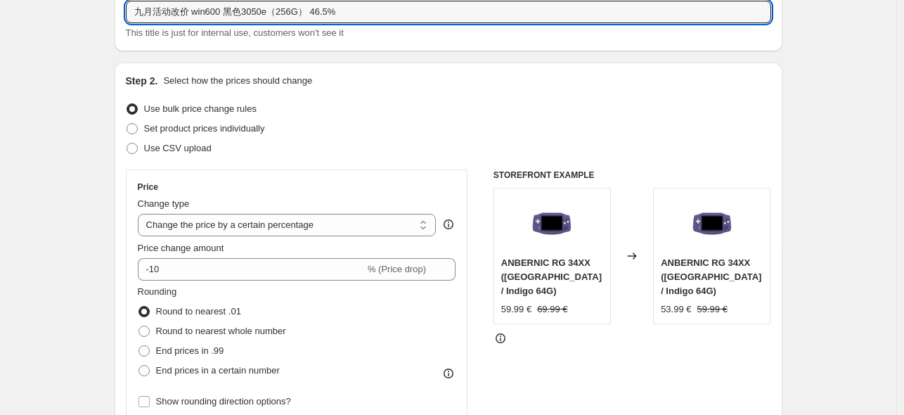
scroll to position [281, 0]
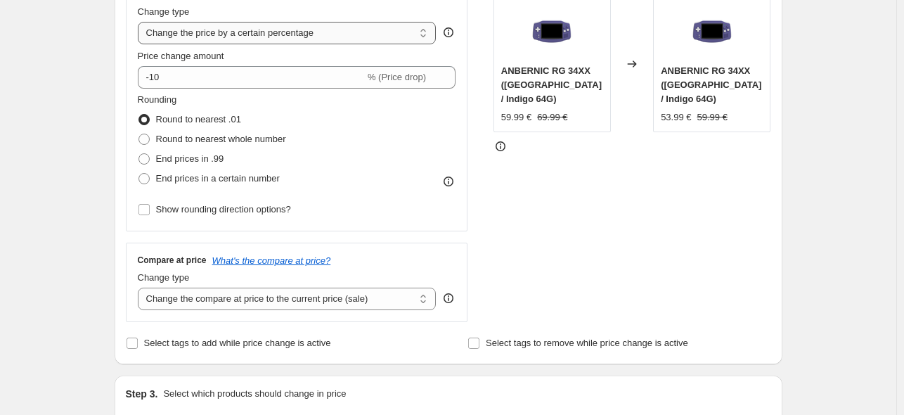
click at [288, 39] on select "Change the price to a certain amount Change the price by a certain amount Chang…" at bounding box center [287, 33] width 299 height 22
click at [141, 22] on select "Change the price to a certain amount Change the price by a certain amount Chang…" at bounding box center [287, 33] width 299 height 22
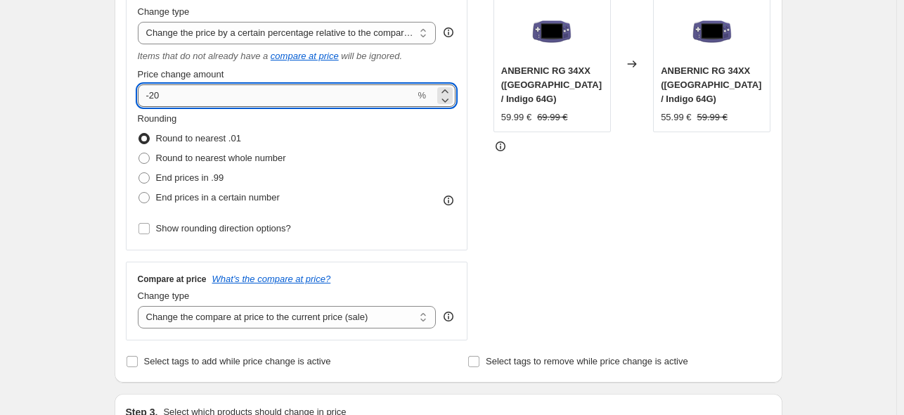
click at [246, 98] on input "-20" at bounding box center [277, 95] width 278 height 22
click at [641, 212] on div "STOREFRONT EXAMPLE ANBERNIC RG 34XX ([GEOGRAPHIC_DATA] / Indigo 64G) 59.99 € 69…" at bounding box center [633, 159] width 278 height 363
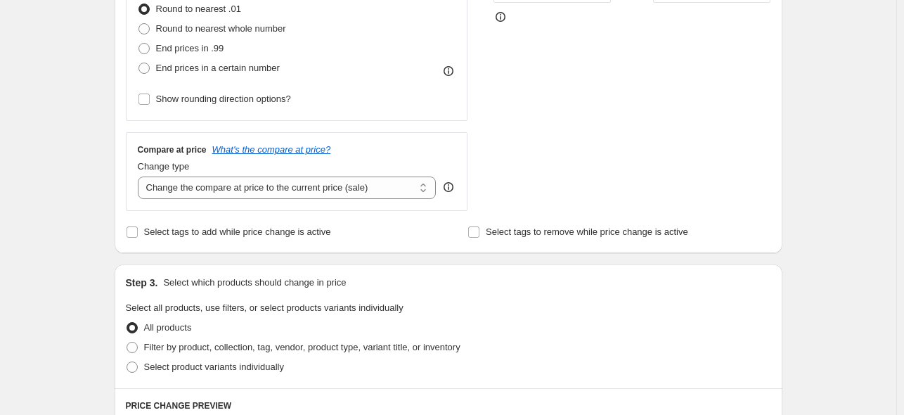
scroll to position [468, 0]
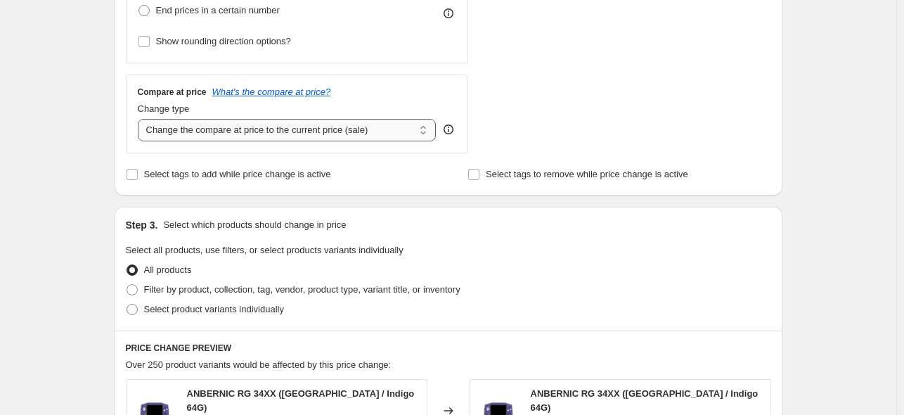
click at [351, 128] on select "Change the compare at price to the current price (sale) Change the compare at p…" at bounding box center [287, 130] width 299 height 22
click at [141, 119] on select "Change the compare at price to the current price (sale) Change the compare at p…" at bounding box center [287, 130] width 299 height 22
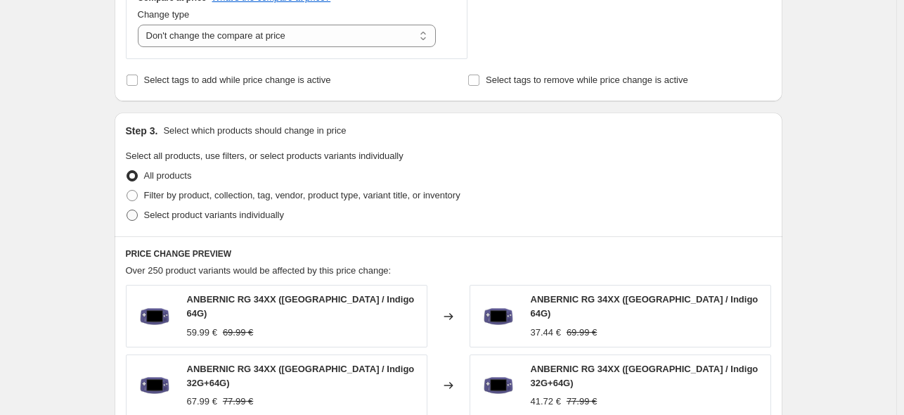
click at [143, 214] on label "Select product variants individually" at bounding box center [205, 215] width 158 height 20
click at [127, 210] on input "Select product variants individually" at bounding box center [127, 210] width 1 height 1
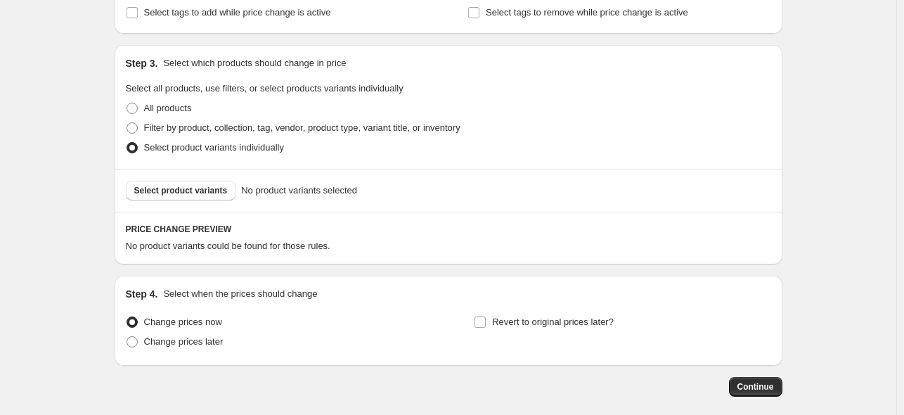
scroll to position [656, 0]
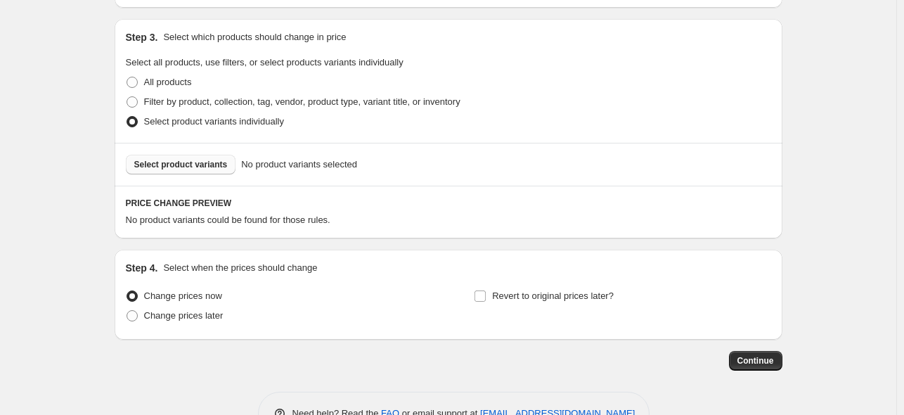
click at [176, 162] on span "Select product variants" at bounding box center [181, 164] width 94 height 11
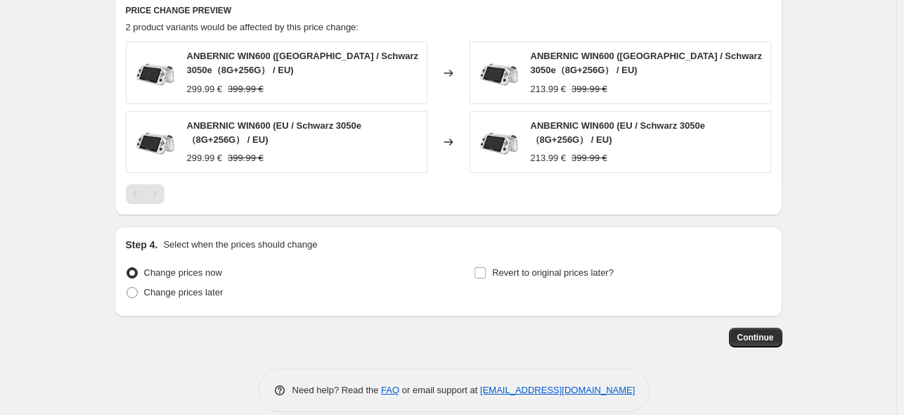
scroll to position [866, 0]
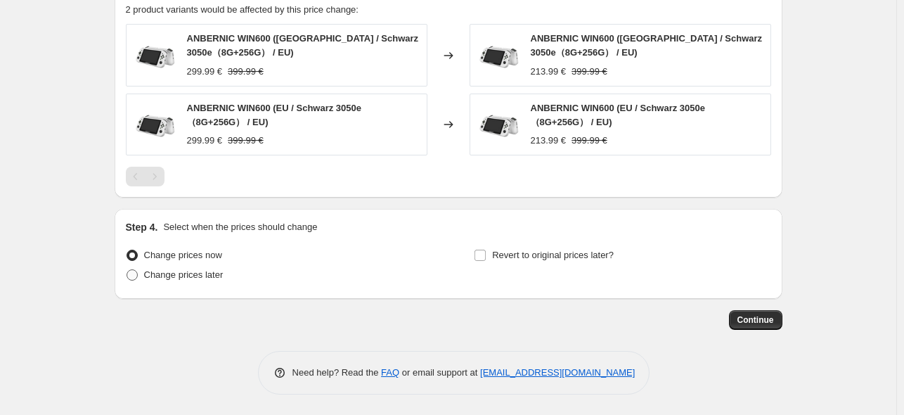
click at [136, 282] on label "Change prices later" at bounding box center [175, 275] width 98 height 20
click at [127, 270] on input "Change prices later" at bounding box center [127, 269] width 1 height 1
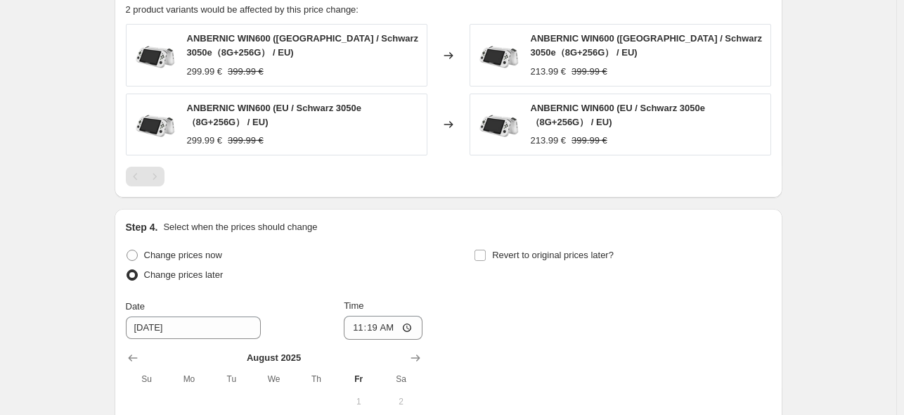
scroll to position [1053, 0]
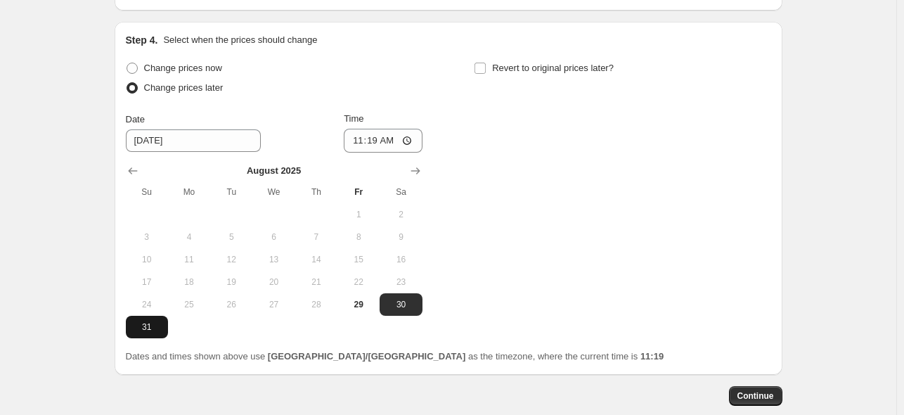
click at [162, 323] on span "31" at bounding box center [146, 326] width 31 height 11
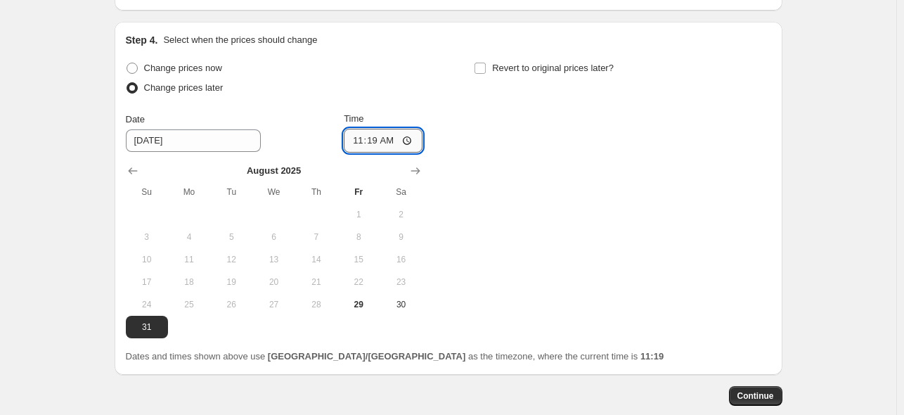
click at [377, 147] on input "11:19" at bounding box center [383, 141] width 79 height 24
click at [496, 67] on span "Revert to original prices later?" at bounding box center [553, 68] width 122 height 11
click at [486, 67] on input "Revert to original prices later?" at bounding box center [480, 68] width 11 height 11
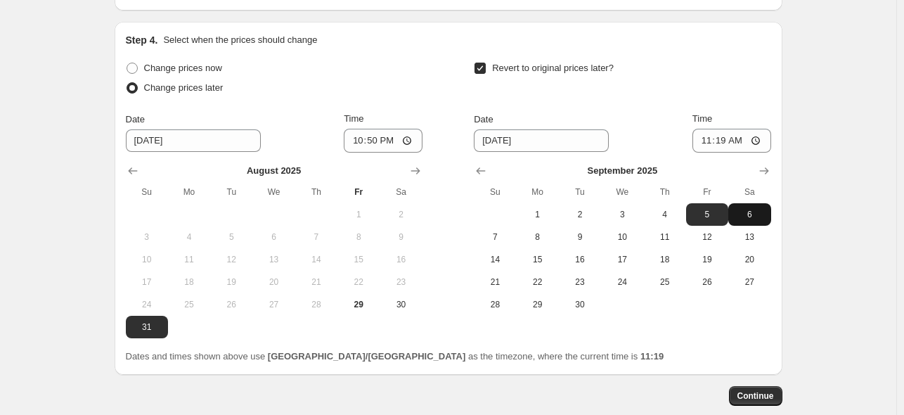
click at [765, 210] on span "6" at bounding box center [749, 214] width 31 height 11
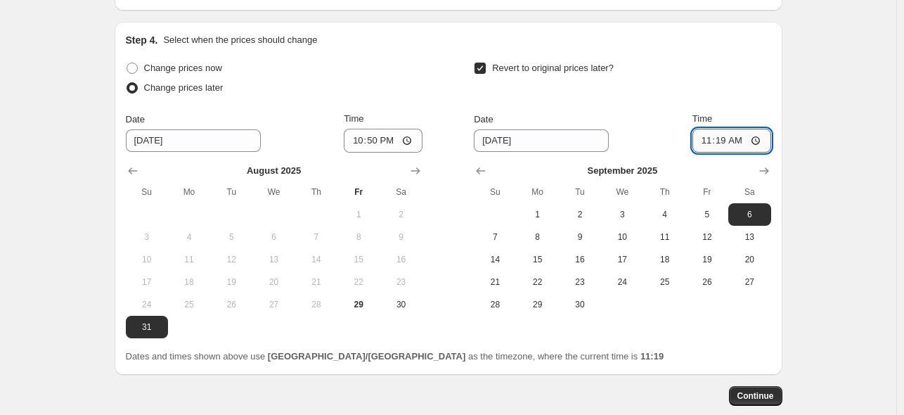
click at [720, 136] on input "11:19" at bounding box center [732, 141] width 79 height 24
drag, startPoint x: 611, startPoint y: 101, endPoint x: 614, endPoint y: 108, distance: 7.6
click at [612, 101] on div "Revert to original prices later? Date [DATE] Time 15:00 [DATE] Su Mo Tu We Th F…" at bounding box center [622, 186] width 297 height 257
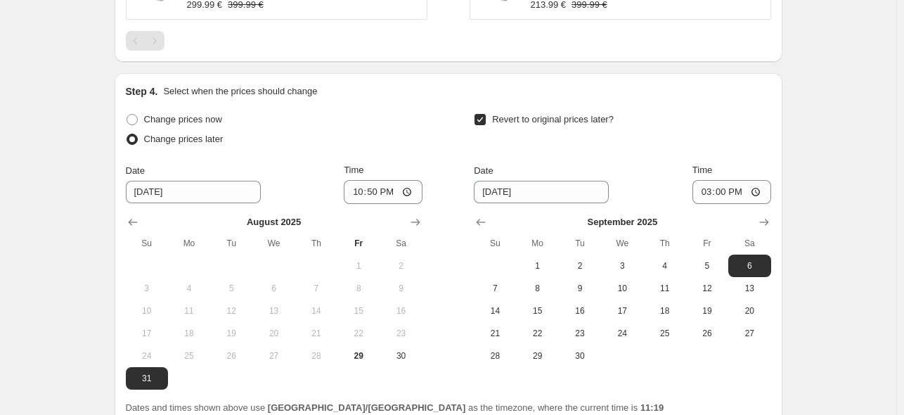
scroll to position [1129, 0]
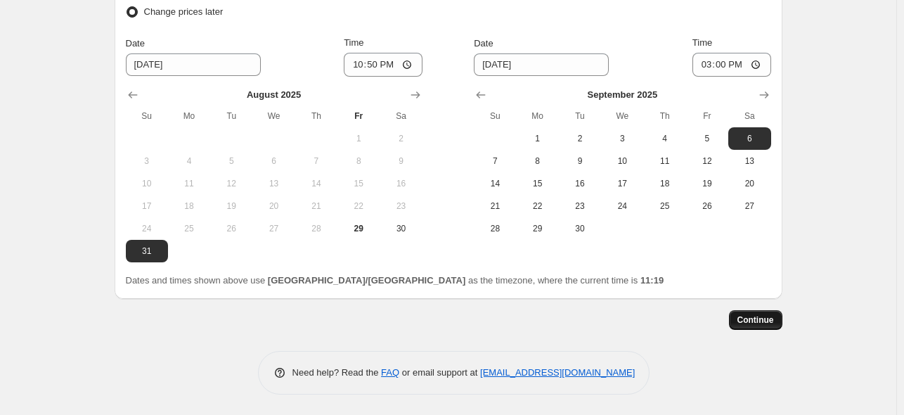
click at [761, 321] on span "Continue" at bounding box center [756, 319] width 37 height 11
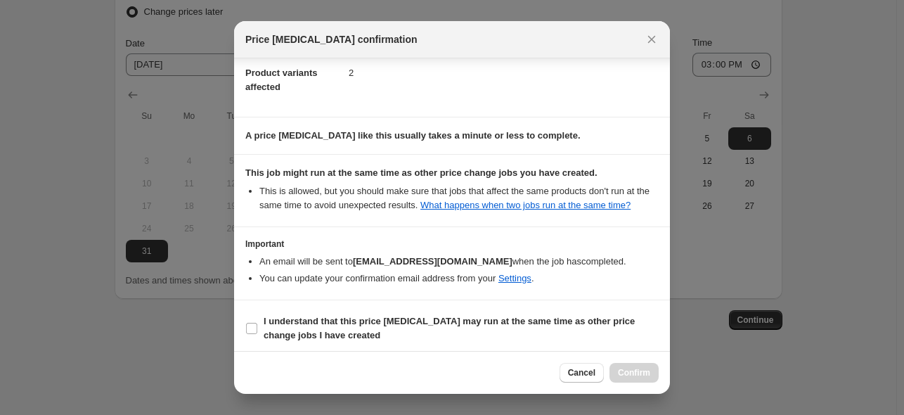
scroll to position [186, 0]
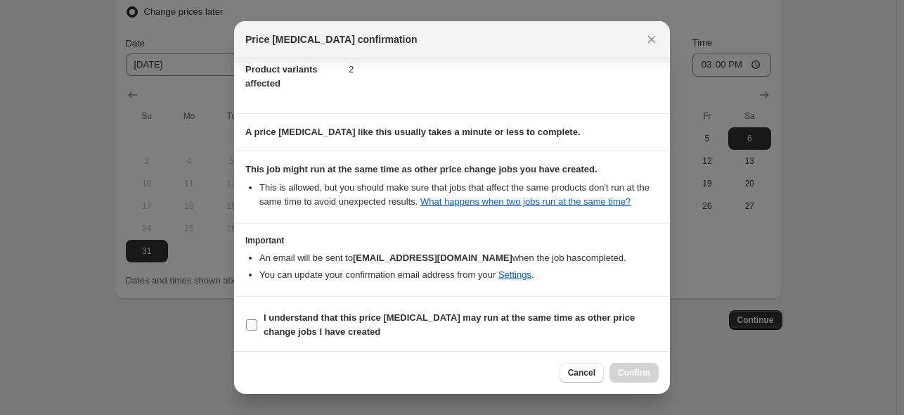
click at [391, 323] on span "I understand that this price [MEDICAL_DATA] may run at the same time as other p…" at bounding box center [461, 325] width 395 height 28
click at [257, 323] on input "I understand that this price [MEDICAL_DATA] may run at the same time as other p…" at bounding box center [251, 324] width 11 height 11
click at [641, 372] on span "Confirm" at bounding box center [634, 372] width 32 height 11
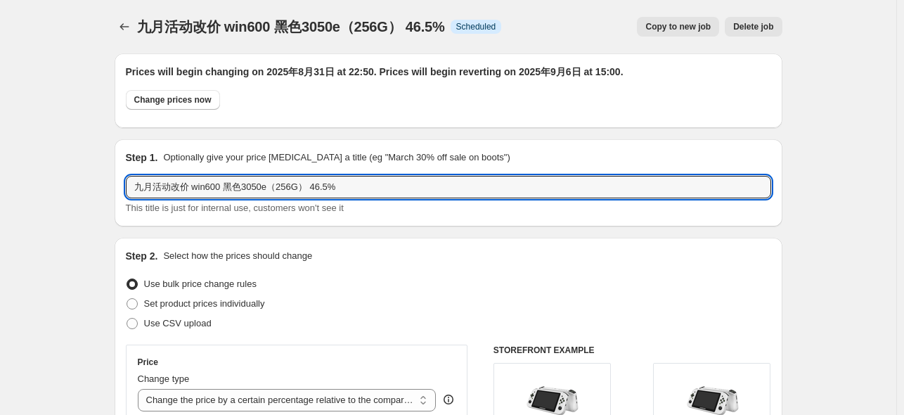
drag, startPoint x: 80, startPoint y: 186, endPoint x: 25, endPoint y: 185, distance: 54.9
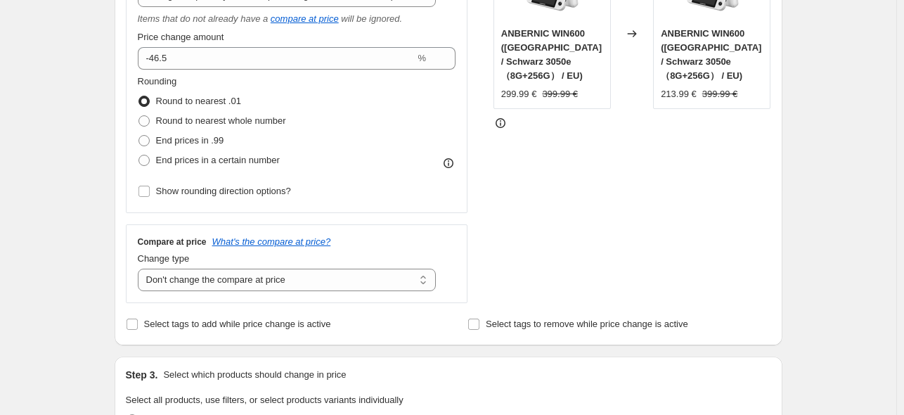
scroll to position [468, 0]
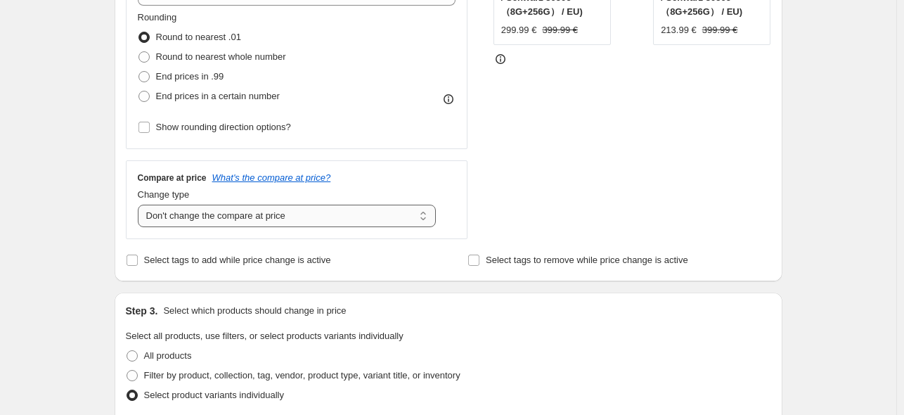
click at [341, 211] on select "Change the compare at price to the current price (sale) Change the compare at p…" at bounding box center [287, 216] width 299 height 22
click at [630, 171] on div "STOREFRONT EXAMPLE ANBERNIC WIN600 ([GEOGRAPHIC_DATA] / Schwarz 3050e（8G+256G） …" at bounding box center [633, 57] width 278 height 363
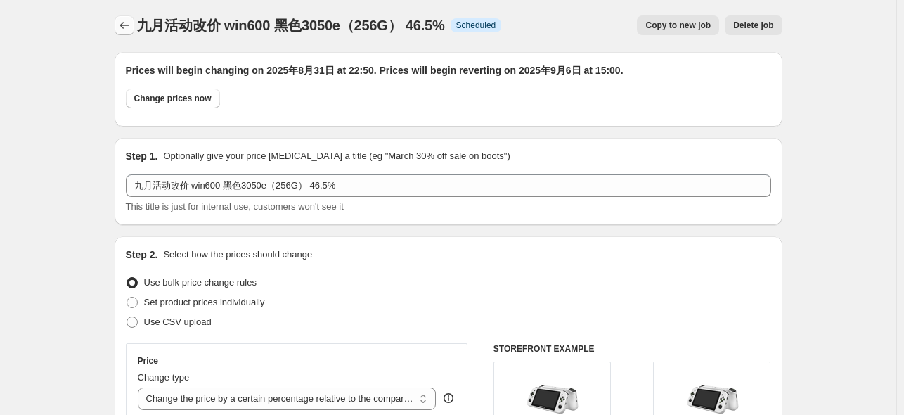
scroll to position [0, 0]
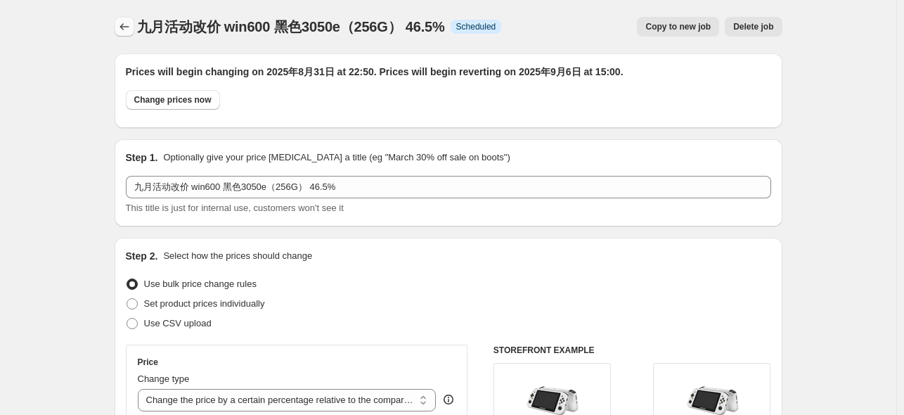
click at [122, 30] on icon "Price change jobs" at bounding box center [124, 27] width 14 height 14
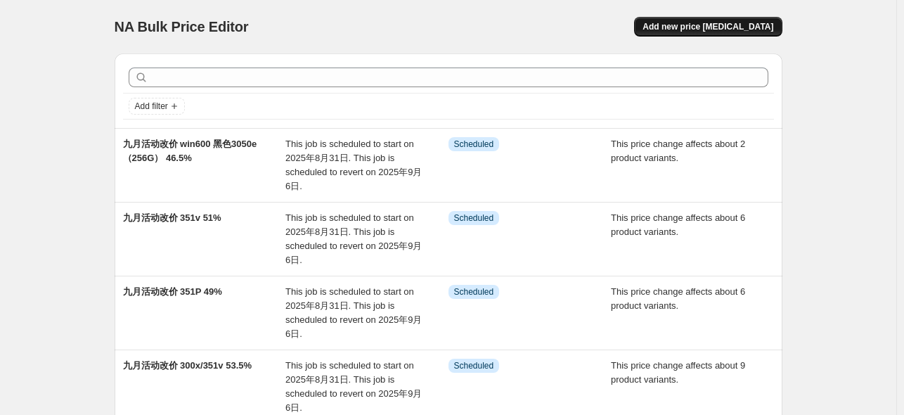
click at [731, 25] on span "Add new price [MEDICAL_DATA]" at bounding box center [708, 26] width 131 height 11
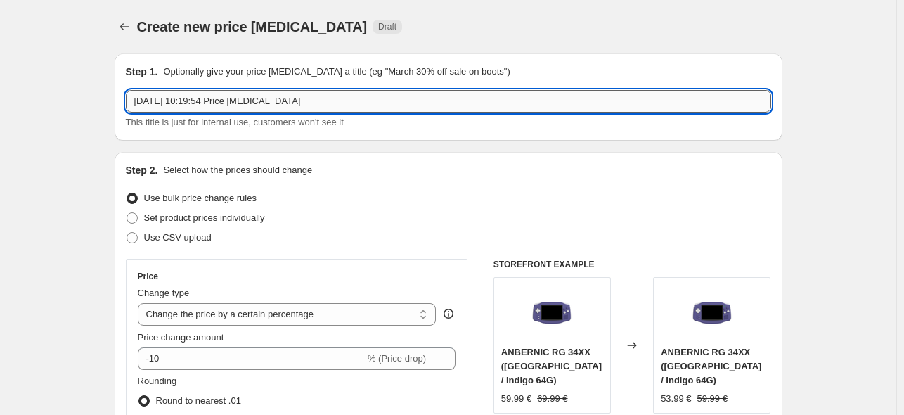
click at [309, 102] on input "[DATE] 10:19:54 Price [MEDICAL_DATA]" at bounding box center [448, 101] width 645 height 22
paste input "九月活动改价 win600 黑色3050e（256G） 46.5%"
drag, startPoint x: 233, startPoint y: 103, endPoint x: 224, endPoint y: 100, distance: 10.5
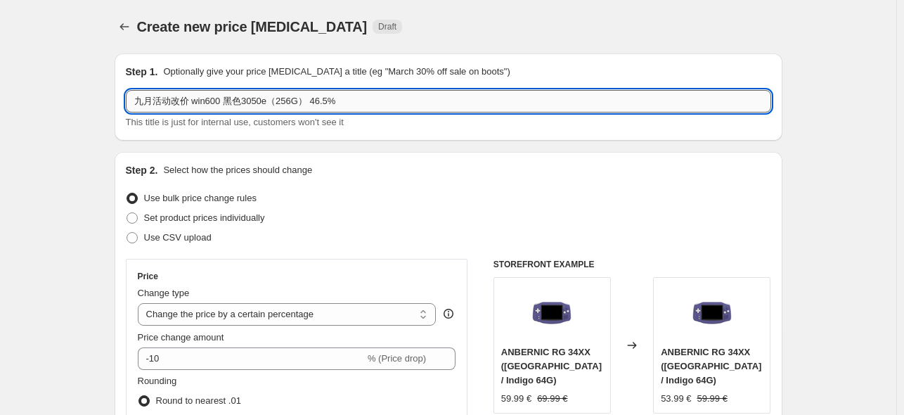
click at [224, 100] on input "九月活动改价 win600 黑色3050e（256G） 46.5%" at bounding box center [448, 101] width 645 height 22
drag, startPoint x: 294, startPoint y: 105, endPoint x: 283, endPoint y: 104, distance: 10.6
click at [283, 103] on input "九月活动改价 win600 蓝色3050e（256G） 46.5%" at bounding box center [448, 101] width 645 height 22
click at [307, 106] on input "九月活动改价 win600 蓝色3050e（1T） 46.5%" at bounding box center [448, 101] width 645 height 22
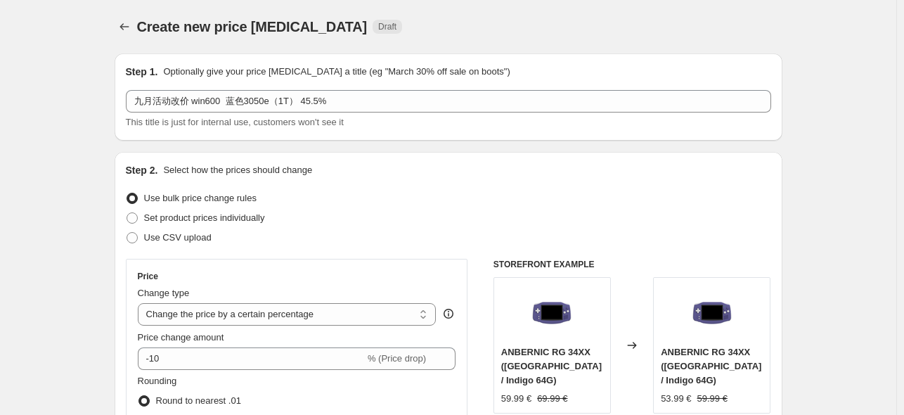
click at [444, 201] on div "Use bulk price change rules" at bounding box center [448, 198] width 645 height 20
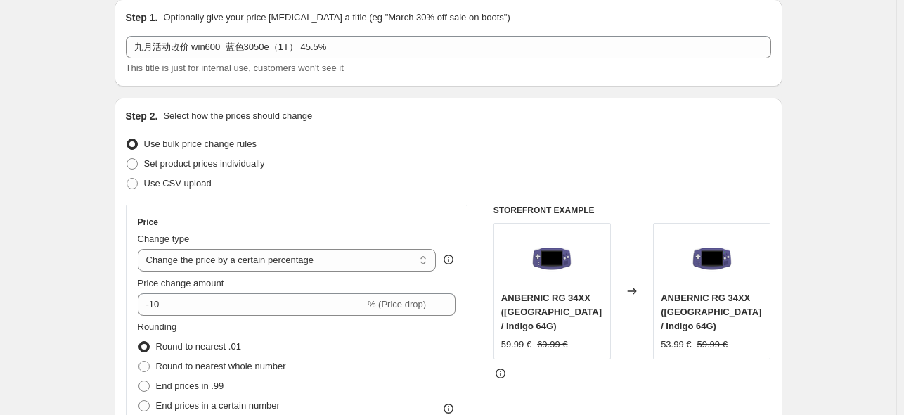
scroll to position [94, 0]
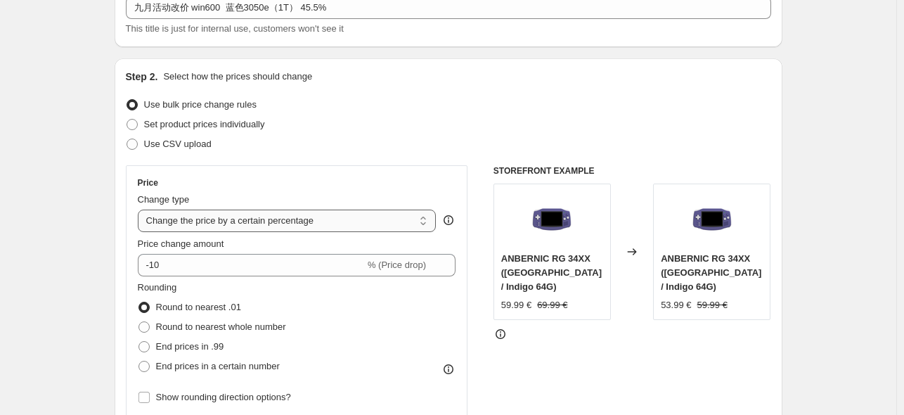
click at [249, 225] on select "Change the price to a certain amount Change the price by a certain amount Chang…" at bounding box center [287, 221] width 299 height 22
click at [141, 210] on select "Change the price to a certain amount Change the price by a certain amount Chang…" at bounding box center [287, 221] width 299 height 22
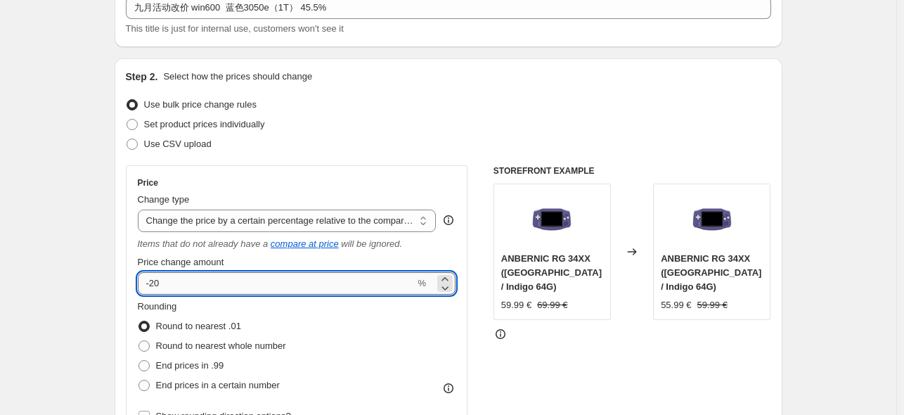
click at [225, 289] on input "-20" at bounding box center [277, 283] width 278 height 22
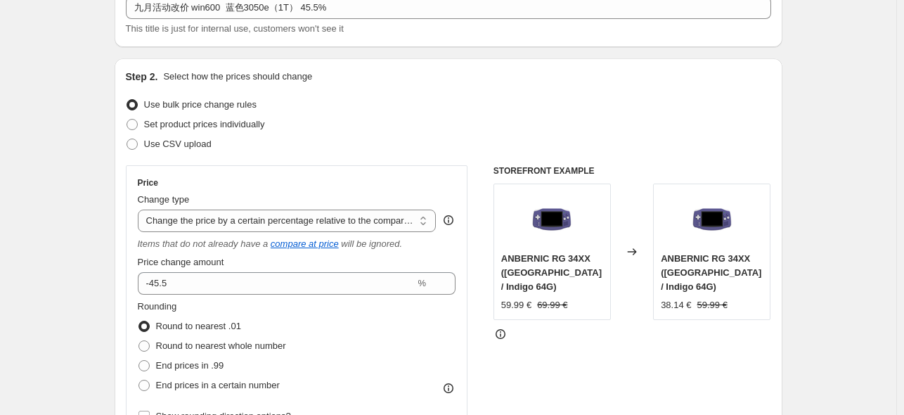
click at [573, 335] on div "STOREFRONT EXAMPLE ANBERNIC RG 34XX ([GEOGRAPHIC_DATA] / Indigo 64G) 59.99 € 69…" at bounding box center [633, 346] width 278 height 363
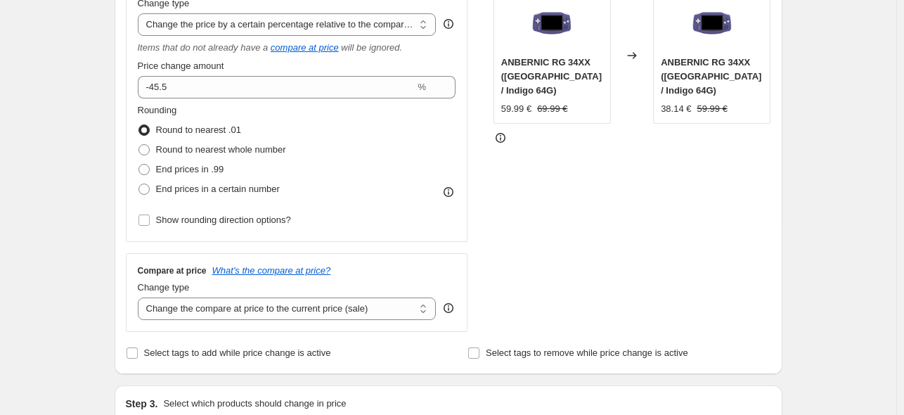
scroll to position [468, 0]
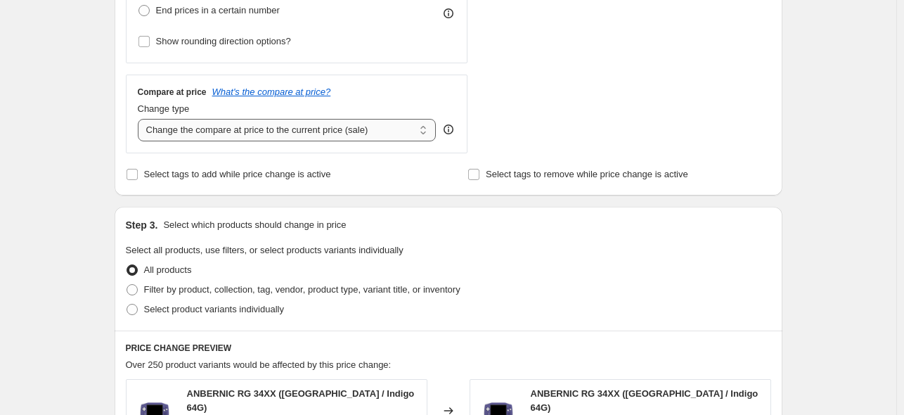
click at [354, 130] on select "Change the compare at price to the current price (sale) Change the compare at p…" at bounding box center [287, 130] width 299 height 22
click at [141, 119] on select "Change the compare at price to the current price (sale) Change the compare at p…" at bounding box center [287, 130] width 299 height 22
click at [200, 307] on span "Select product variants individually" at bounding box center [214, 309] width 140 height 11
click at [127, 304] on input "Select product variants individually" at bounding box center [127, 304] width 1 height 1
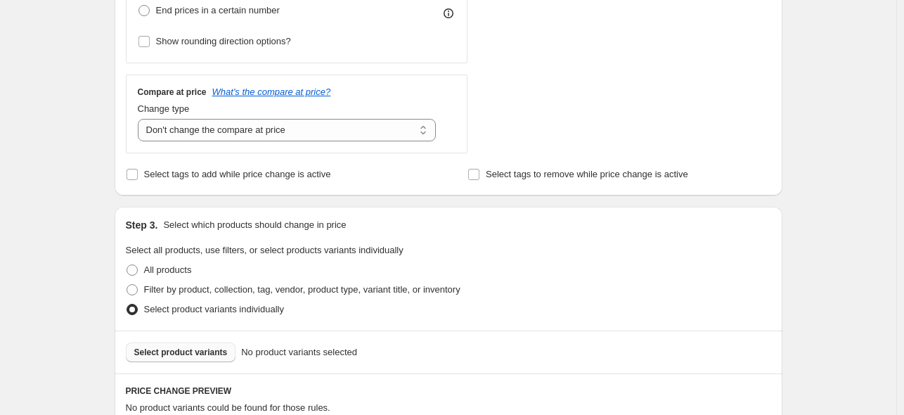
click at [205, 359] on button "Select product variants" at bounding box center [181, 352] width 110 height 20
click at [318, 129] on select "Change the compare at price to the current price (sale) Change the compare at p…" at bounding box center [287, 130] width 299 height 22
click at [141, 119] on select "Change the compare at price to the current price (sale) Change the compare at p…" at bounding box center [287, 130] width 299 height 22
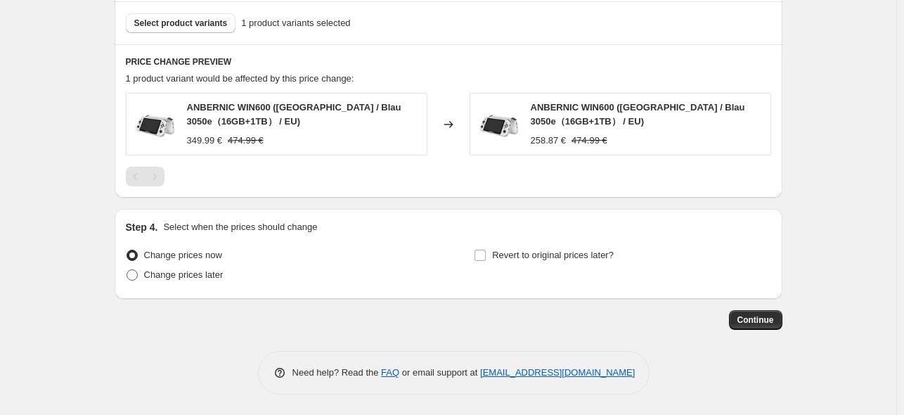
click at [169, 275] on span "Change prices later" at bounding box center [183, 274] width 79 height 11
click at [127, 270] on input "Change prices later" at bounding box center [127, 269] width 1 height 1
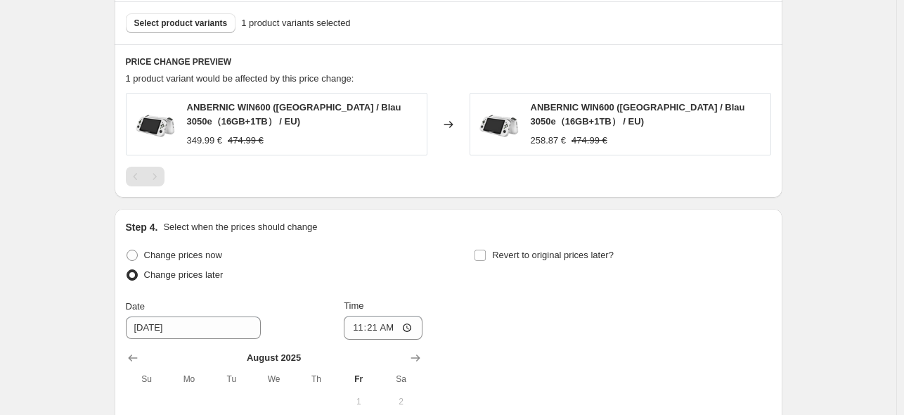
scroll to position [984, 0]
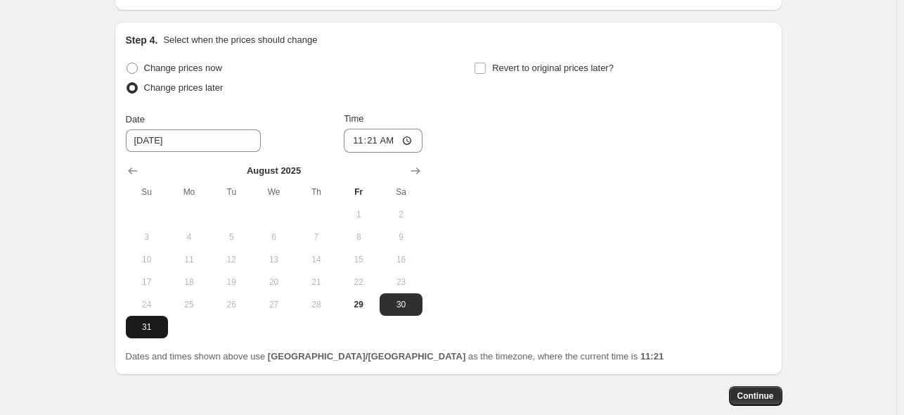
click at [145, 326] on span "31" at bounding box center [146, 326] width 31 height 11
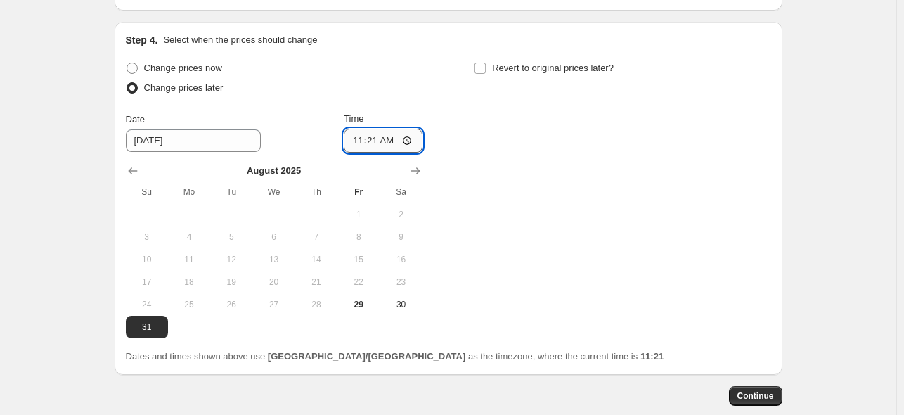
drag, startPoint x: 373, startPoint y: 143, endPoint x: 382, endPoint y: 163, distance: 22.0
click at [373, 143] on input "11:21" at bounding box center [383, 141] width 79 height 24
click at [568, 64] on span "Revert to original prices later?" at bounding box center [553, 68] width 122 height 11
click at [486, 64] on input "Revert to original prices later?" at bounding box center [480, 68] width 11 height 11
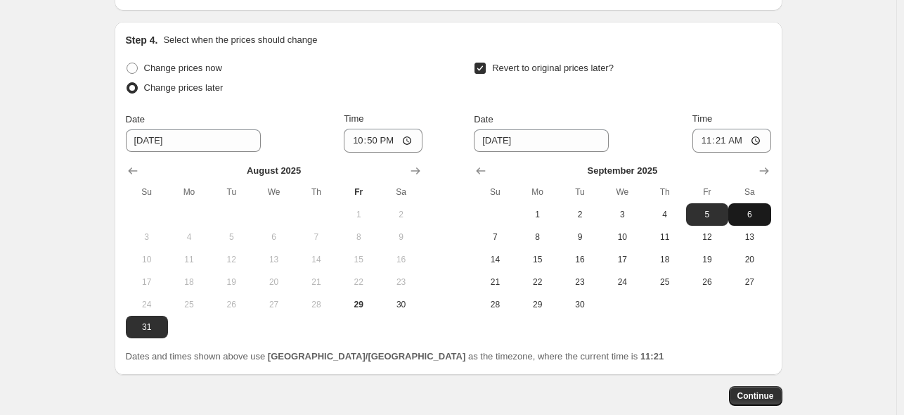
click at [748, 214] on span "6" at bounding box center [749, 214] width 31 height 11
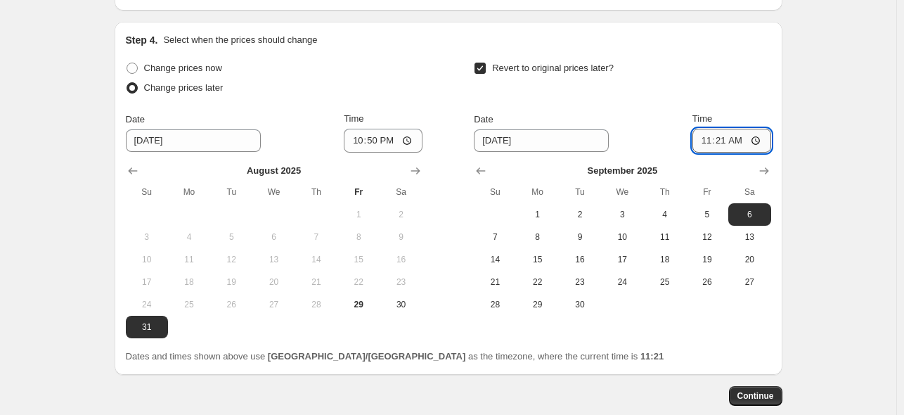
click at [728, 139] on input "11:21" at bounding box center [732, 141] width 79 height 24
click at [700, 70] on div "Revert to original prices later?" at bounding box center [622, 79] width 297 height 42
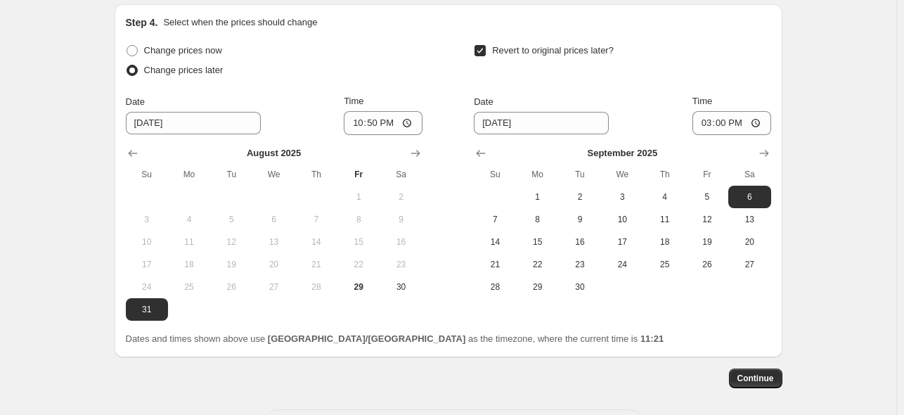
scroll to position [1060, 0]
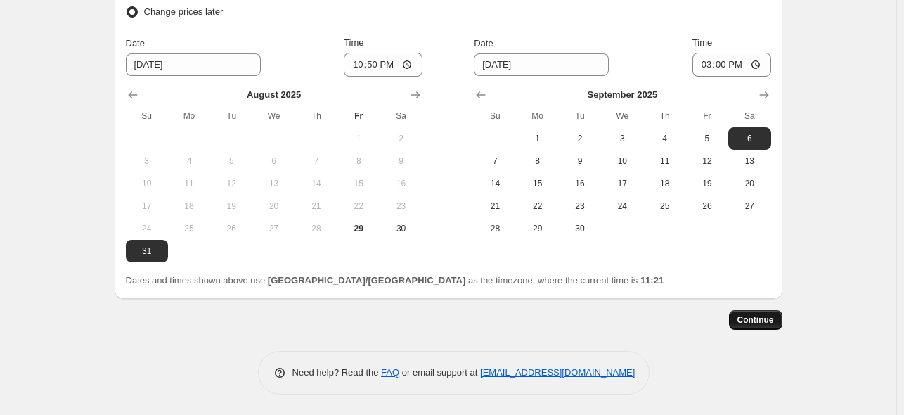
click at [750, 325] on span "Continue" at bounding box center [756, 319] width 37 height 11
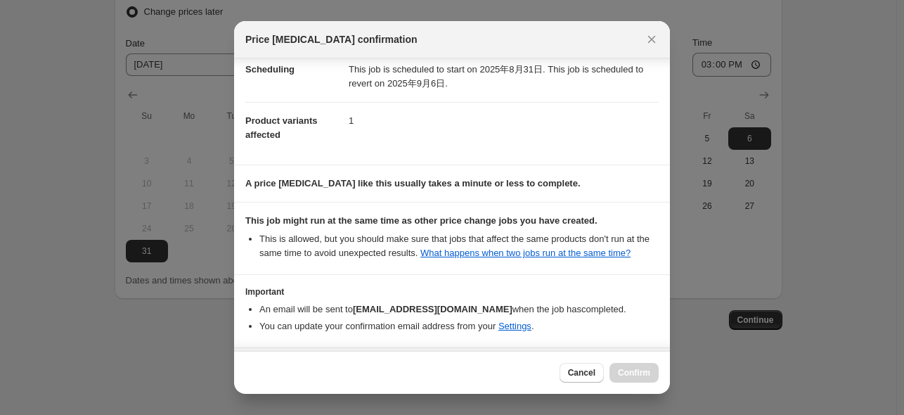
scroll to position [186, 0]
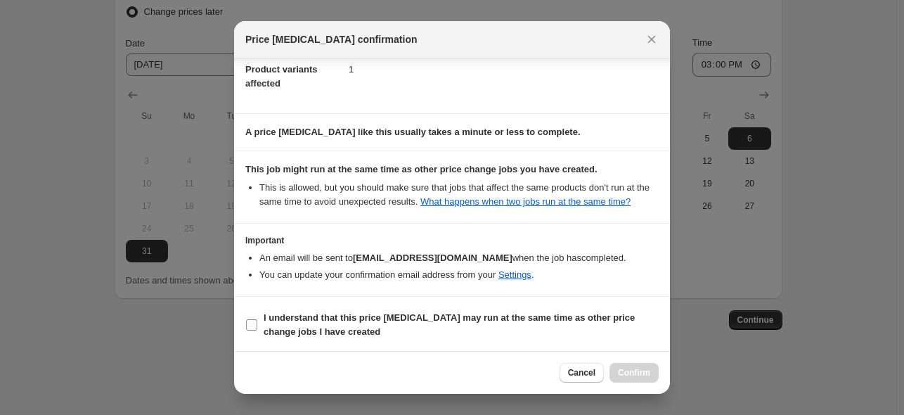
click at [523, 323] on span "I understand that this price [MEDICAL_DATA] may run at the same time as other p…" at bounding box center [461, 325] width 395 height 28
click at [257, 323] on input "I understand that this price [MEDICAL_DATA] may run at the same time as other p…" at bounding box center [251, 324] width 11 height 11
click at [624, 369] on span "Confirm" at bounding box center [634, 372] width 32 height 11
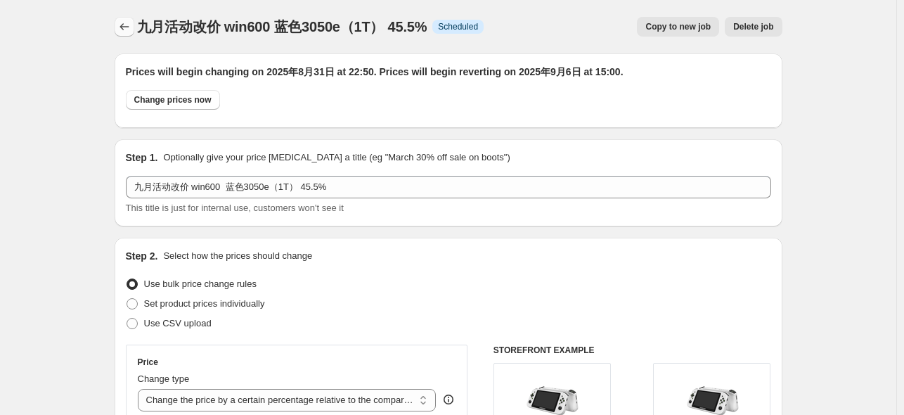
click at [123, 29] on icon "Price change jobs" at bounding box center [124, 27] width 14 height 14
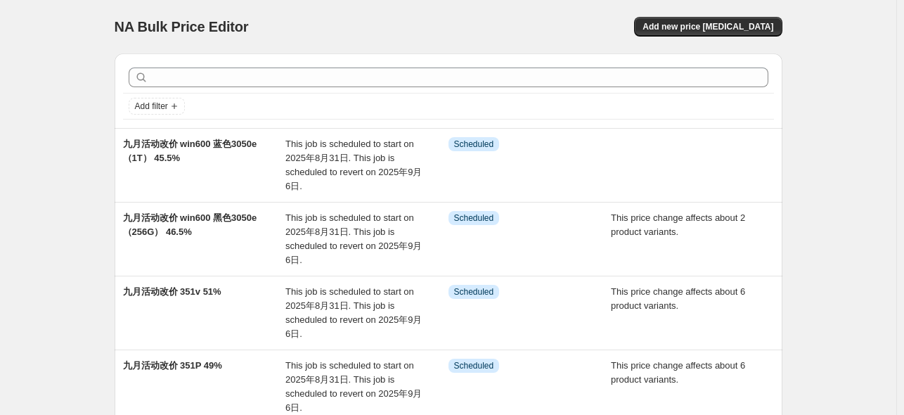
click at [742, 38] on div "NA Bulk Price Editor. This page is ready NA Bulk Price Editor Add new price [ME…" at bounding box center [449, 26] width 668 height 53
click at [699, 27] on span "Add new price [MEDICAL_DATA]" at bounding box center [708, 26] width 131 height 11
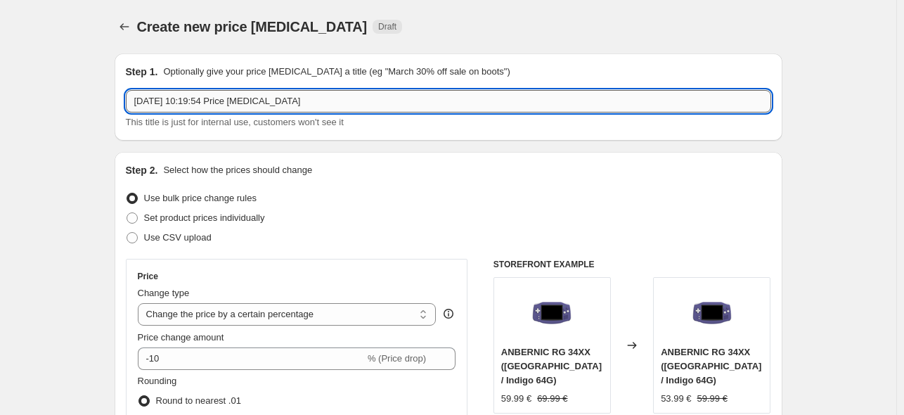
click at [301, 96] on input "[DATE] 10:19:54 Price [MEDICAL_DATA]" at bounding box center [448, 101] width 645 height 22
paste input "九月活动改价 win600 黑色3050e（256G） 46.5%"
drag, startPoint x: 196, startPoint y: 101, endPoint x: 311, endPoint y: 86, distance: 116.3
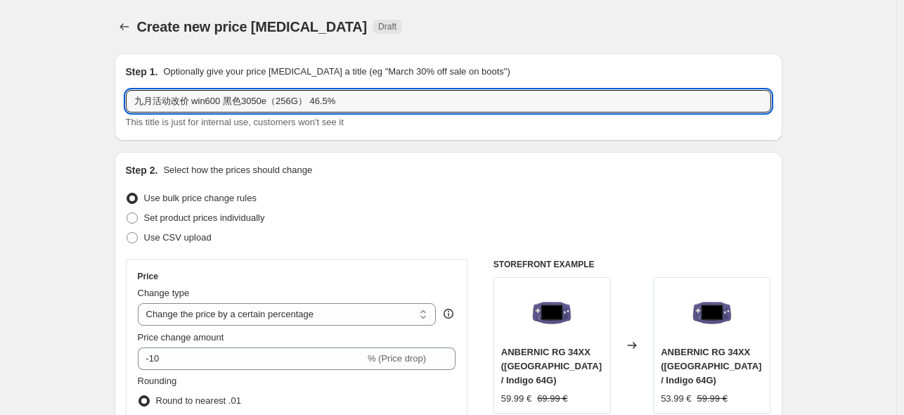
click at [311, 86] on div "Step 1. Optionally give your price [MEDICAL_DATA] a title (eg "March 30% off sa…" at bounding box center [448, 97] width 645 height 65
drag, startPoint x: 242, startPoint y: 101, endPoint x: 226, endPoint y: 98, distance: 15.6
click at [226, 98] on input "九月活动改价 552 16 46.5%" at bounding box center [448, 101] width 645 height 22
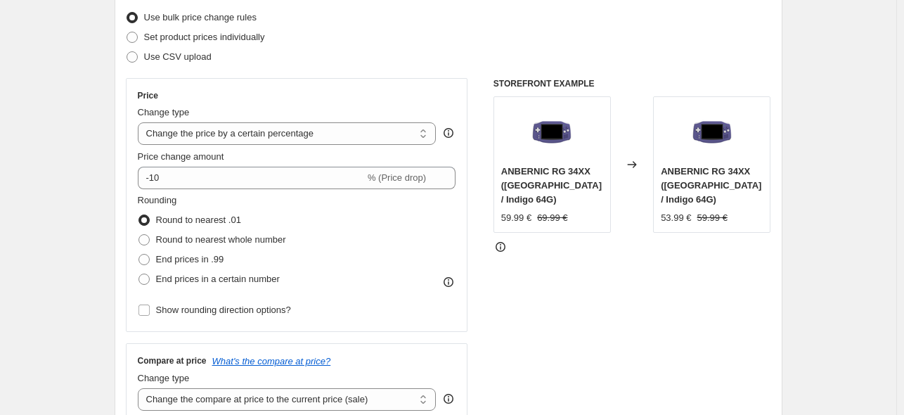
scroll to position [187, 0]
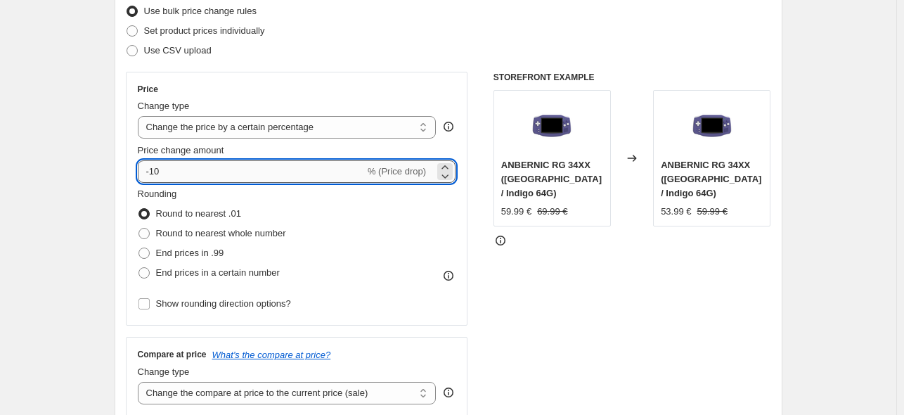
click at [309, 175] on input "-10" at bounding box center [251, 171] width 227 height 22
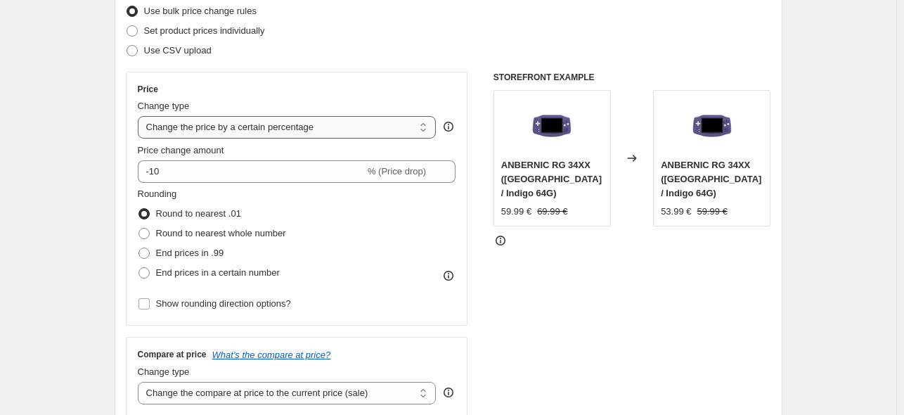
click at [320, 122] on select "Change the price to a certain amount Change the price by a certain amount Chang…" at bounding box center [287, 127] width 299 height 22
click at [141, 116] on select "Change the price to a certain amount Change the price by a certain amount Chang…" at bounding box center [287, 127] width 299 height 22
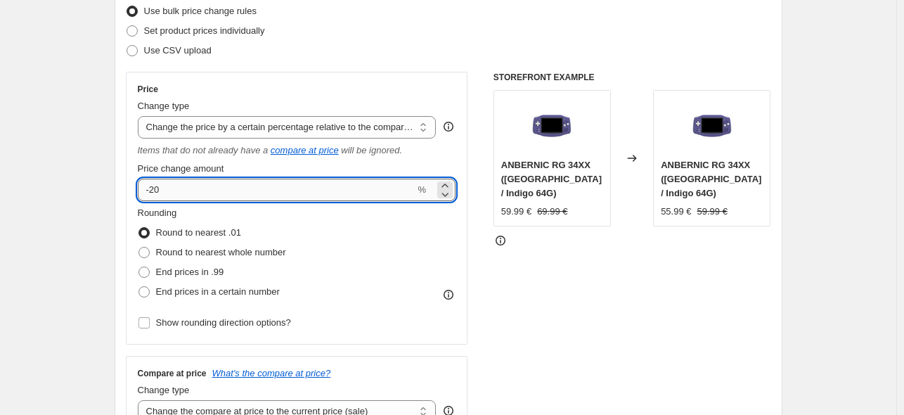
click at [218, 184] on input "-20" at bounding box center [277, 190] width 278 height 22
click at [612, 290] on div "STOREFRONT EXAMPLE ANBERNIC RG 34XX ([GEOGRAPHIC_DATA] / Indigo 64G) 59.99 € 69…" at bounding box center [633, 253] width 278 height 363
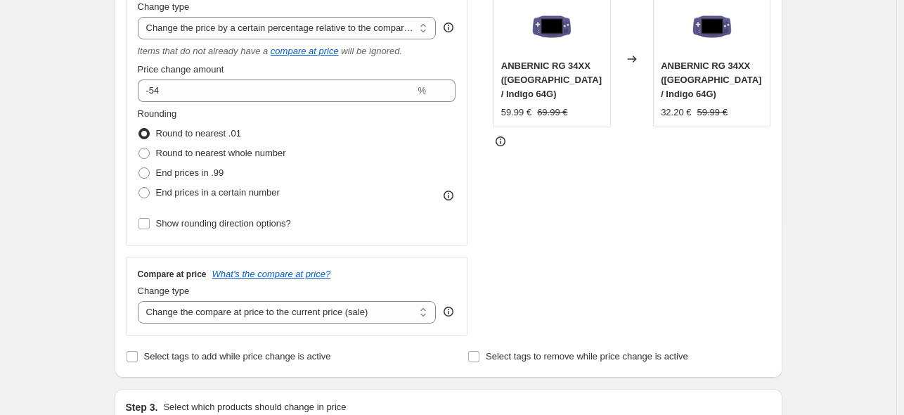
scroll to position [468, 0]
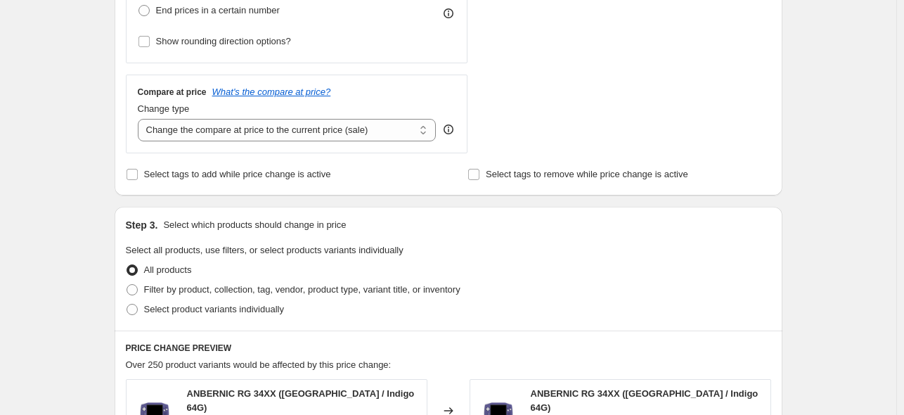
click at [318, 146] on div "Compare at price What's the compare at price? Change type Change the compare at…" at bounding box center [297, 114] width 342 height 79
click at [321, 130] on select "Change the compare at price to the current price (sale) Change the compare at p…" at bounding box center [287, 130] width 299 height 22
click at [141, 119] on select "Change the compare at price to the current price (sale) Change the compare at p…" at bounding box center [287, 130] width 299 height 22
click at [207, 307] on span "Select product variants individually" at bounding box center [214, 309] width 140 height 11
click at [127, 304] on input "Select product variants individually" at bounding box center [127, 304] width 1 height 1
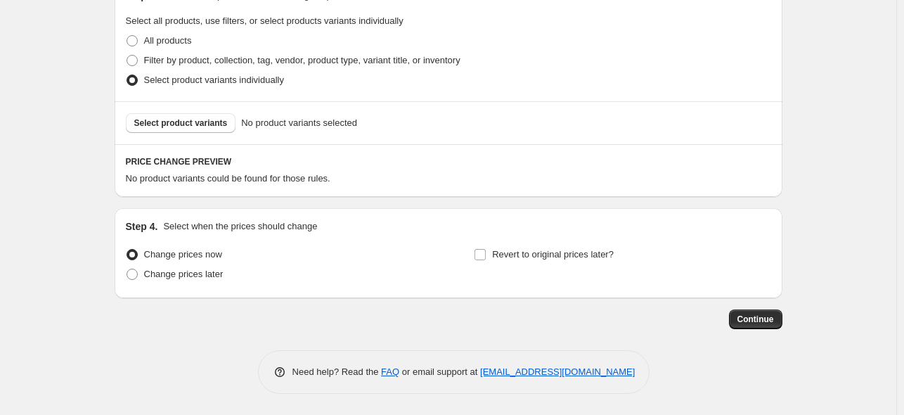
scroll to position [697, 0]
click at [219, 124] on span "Select product variants" at bounding box center [181, 122] width 94 height 11
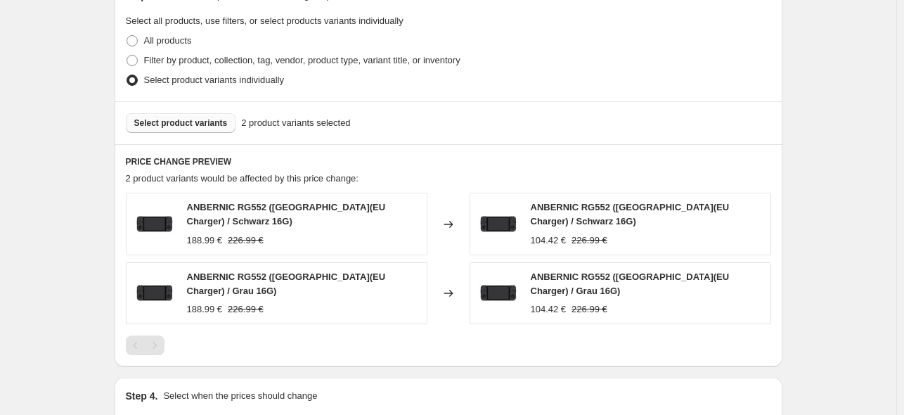
scroll to position [857, 0]
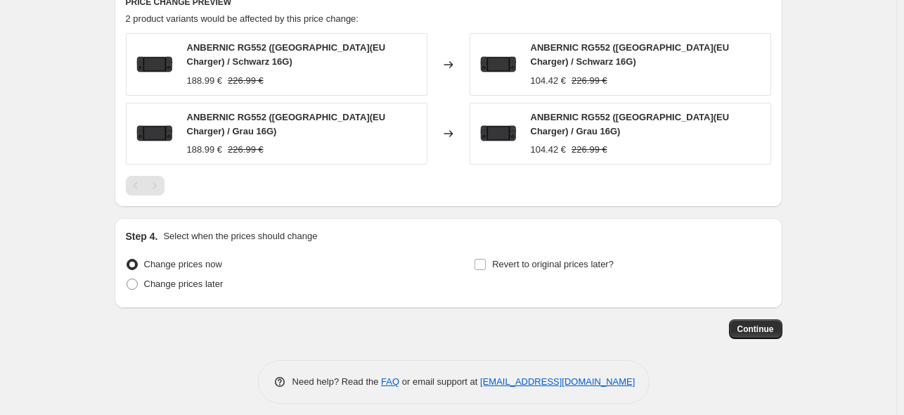
drag, startPoint x: 141, startPoint y: 274, endPoint x: 423, endPoint y: 277, distance: 282.0
click at [142, 274] on label "Change prices later" at bounding box center [175, 284] width 98 height 20
click at [127, 278] on input "Change prices later" at bounding box center [127, 278] width 1 height 1
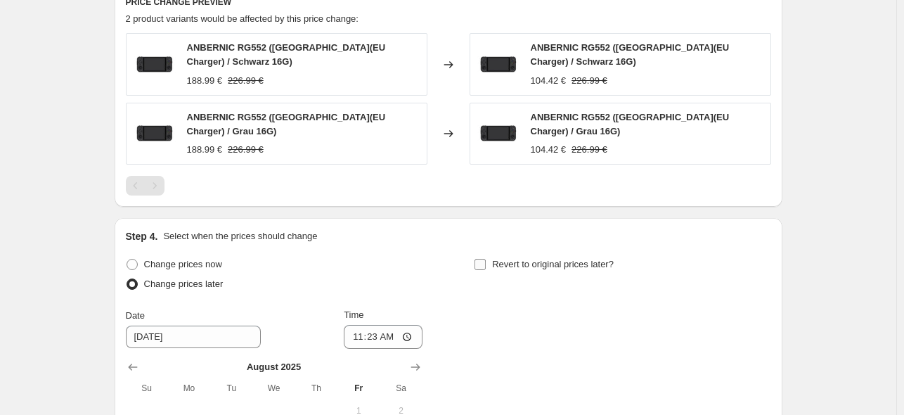
click at [494, 260] on label "Revert to original prices later?" at bounding box center [544, 265] width 140 height 20
click at [486, 260] on input "Revert to original prices later?" at bounding box center [480, 264] width 11 height 11
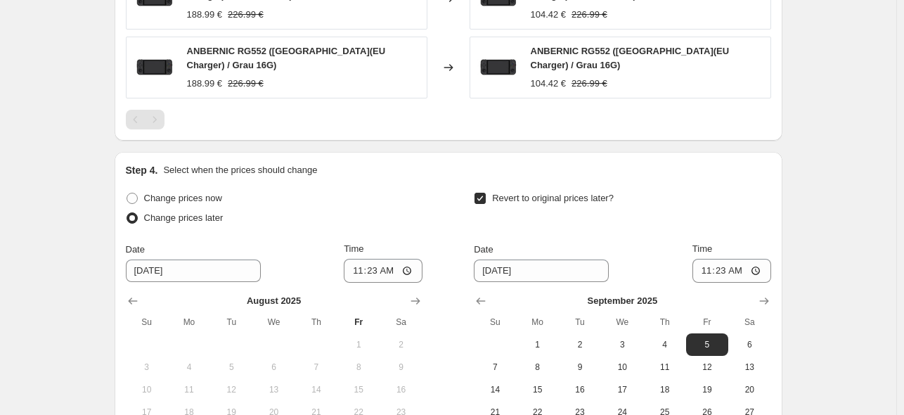
scroll to position [951, 0]
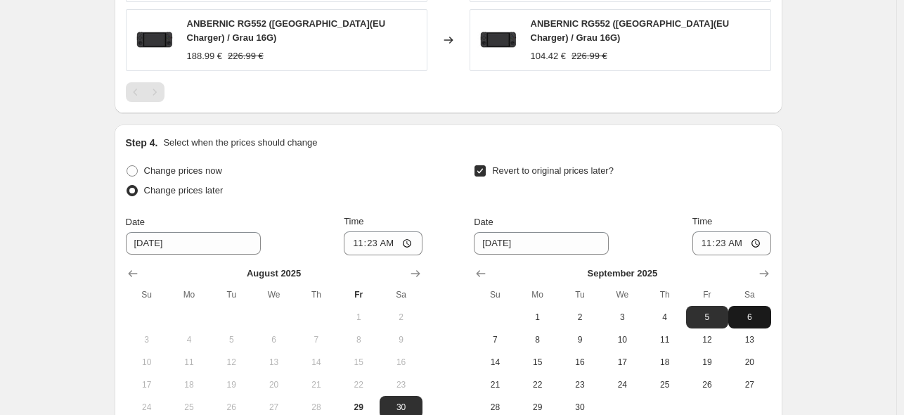
click at [748, 311] on span "6" at bounding box center [749, 316] width 31 height 11
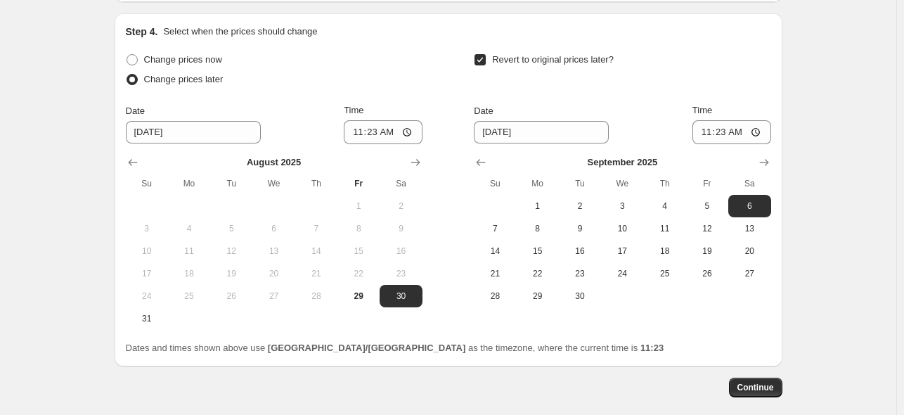
scroll to position [1120, 0]
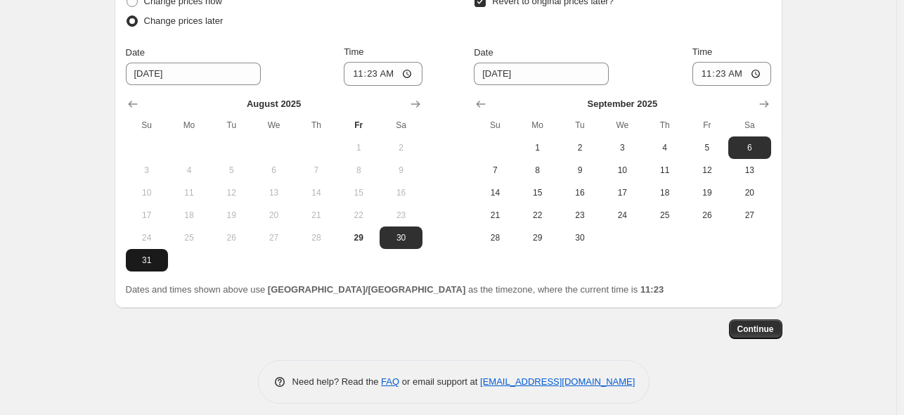
click at [147, 255] on span "31" at bounding box center [146, 260] width 31 height 11
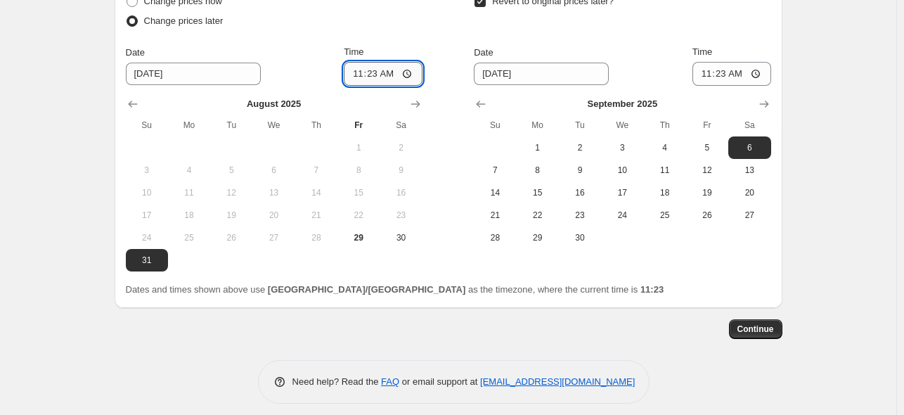
click at [383, 64] on input "11:23" at bounding box center [383, 74] width 79 height 24
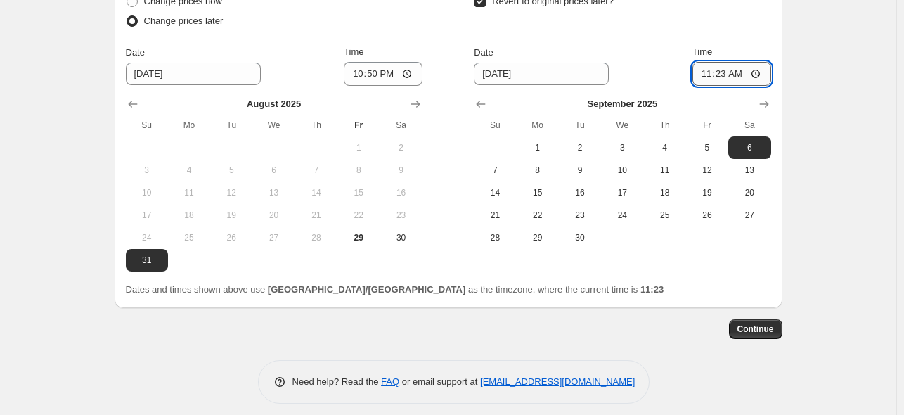
click at [719, 67] on input "11:23" at bounding box center [732, 74] width 79 height 24
click at [759, 323] on span "Continue" at bounding box center [756, 328] width 37 height 11
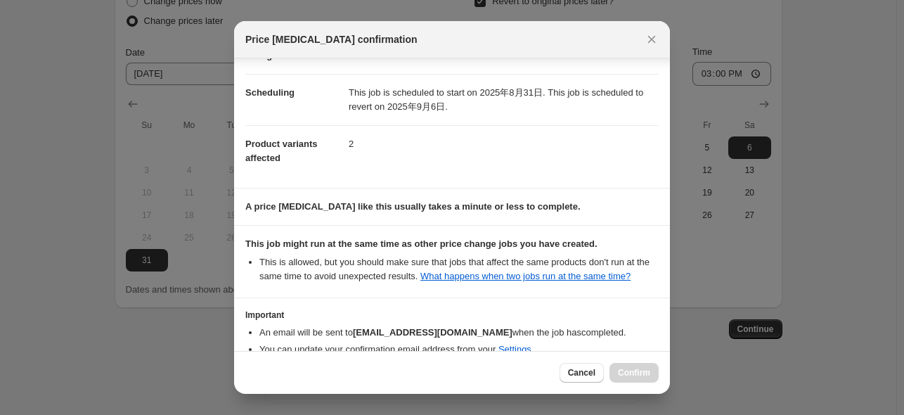
scroll to position [186, 0]
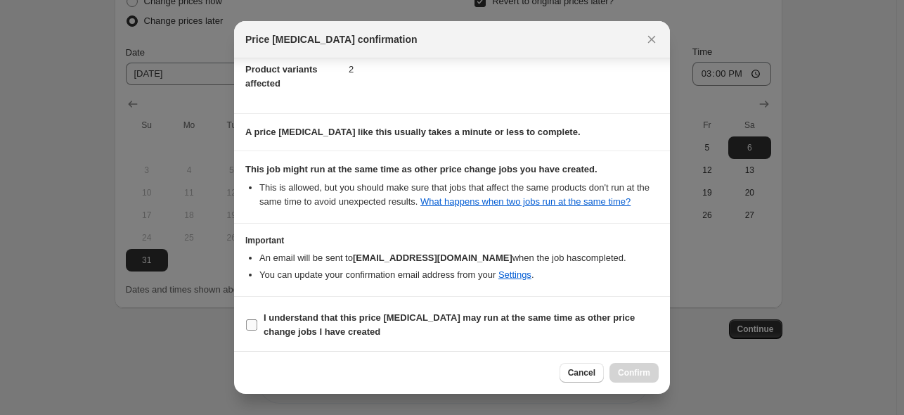
drag, startPoint x: 450, startPoint y: 330, endPoint x: 488, endPoint y: 336, distance: 38.4
click at [450, 330] on span "I understand that this price [MEDICAL_DATA] may run at the same time as other p…" at bounding box center [461, 325] width 395 height 28
click at [257, 330] on input "I understand that this price [MEDICAL_DATA] may run at the same time as other p…" at bounding box center [251, 324] width 11 height 11
click at [620, 376] on span "Confirm" at bounding box center [634, 372] width 32 height 11
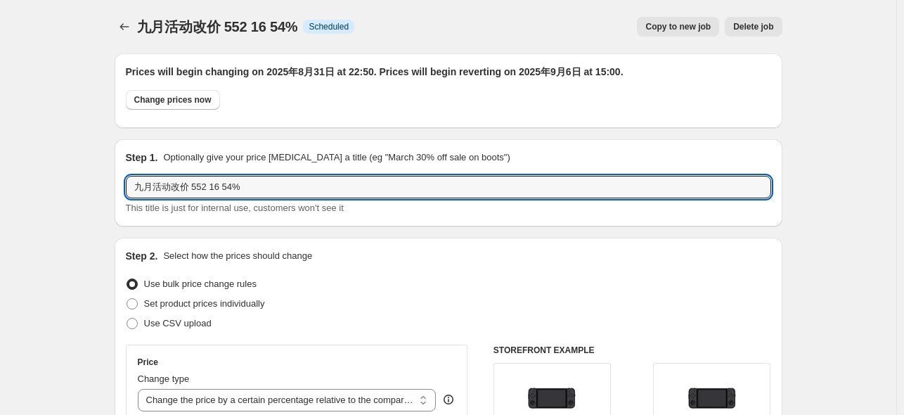
drag, startPoint x: 269, startPoint y: 189, endPoint x: 48, endPoint y: 190, distance: 221.5
click at [127, 30] on icon "Price change jobs" at bounding box center [124, 27] width 14 height 14
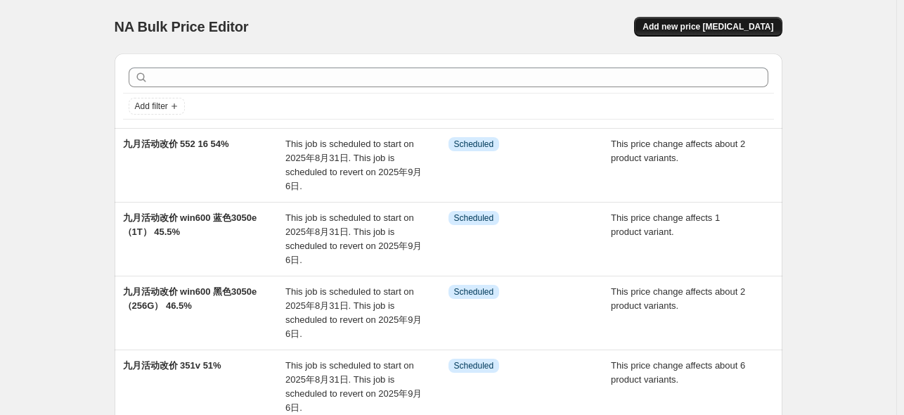
click at [752, 23] on span "Add new price [MEDICAL_DATA]" at bounding box center [708, 26] width 131 height 11
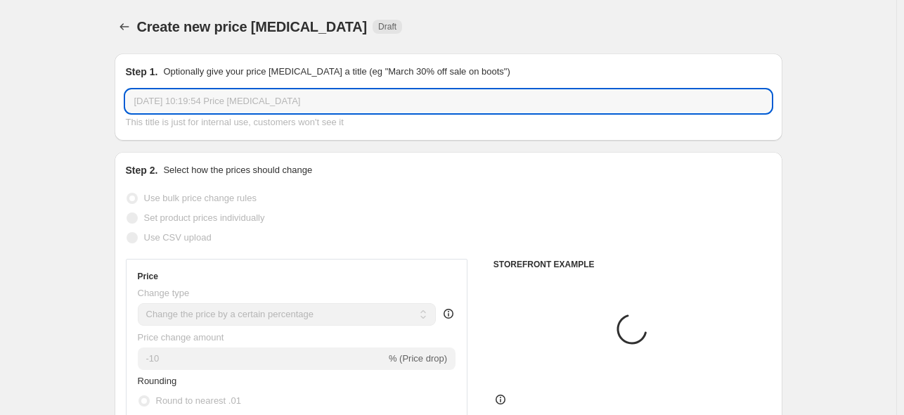
click at [299, 101] on input "[DATE] 10:19:54 Price [MEDICAL_DATA]" at bounding box center [448, 101] width 645 height 22
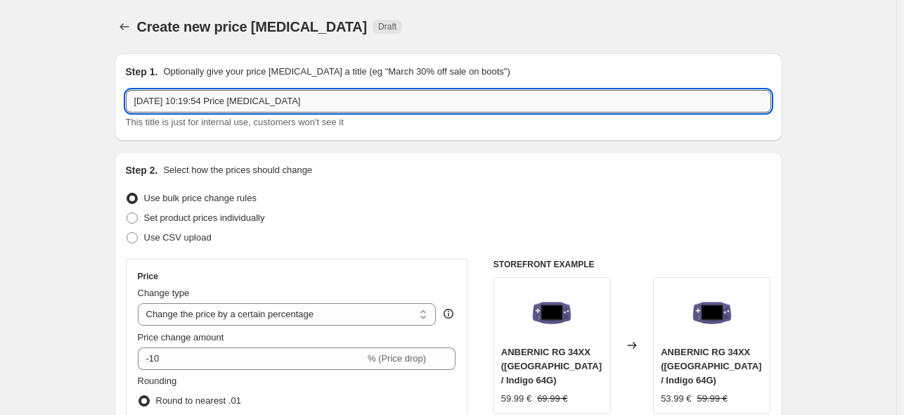
click at [299, 101] on input "[DATE] 10:19:54 Price [MEDICAL_DATA]" at bounding box center [448, 101] width 645 height 22
paste input "九月活动改价 552 16 54%"
drag, startPoint x: 221, startPoint y: 98, endPoint x: 214, endPoint y: 103, distance: 9.0
click at [213, 103] on input "九月活动改价 552 16 54%" at bounding box center [448, 101] width 645 height 22
click at [229, 104] on input "九月活动改价 552 80 54%" at bounding box center [448, 101] width 645 height 22
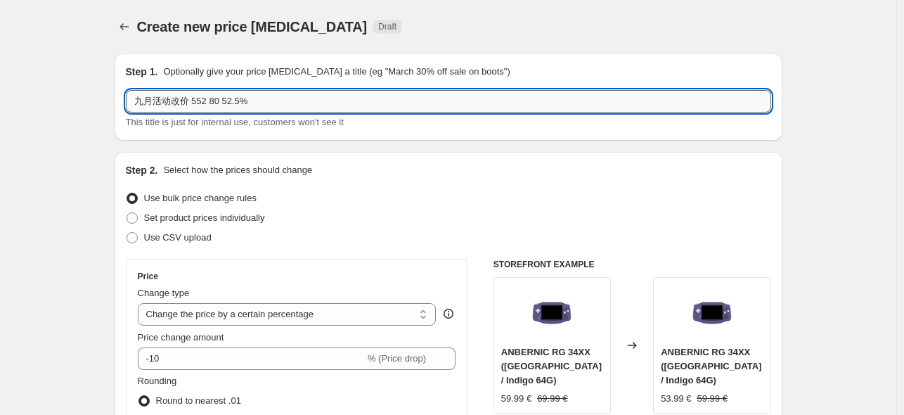
click at [225, 101] on input "九月活动改价 552 80 52.5%" at bounding box center [448, 101] width 645 height 22
drag, startPoint x: 238, startPoint y: 101, endPoint x: 231, endPoint y: 101, distance: 7.7
click at [231, 101] on input "九月活动改价 552 80 eu 52.5%" at bounding box center [448, 101] width 645 height 22
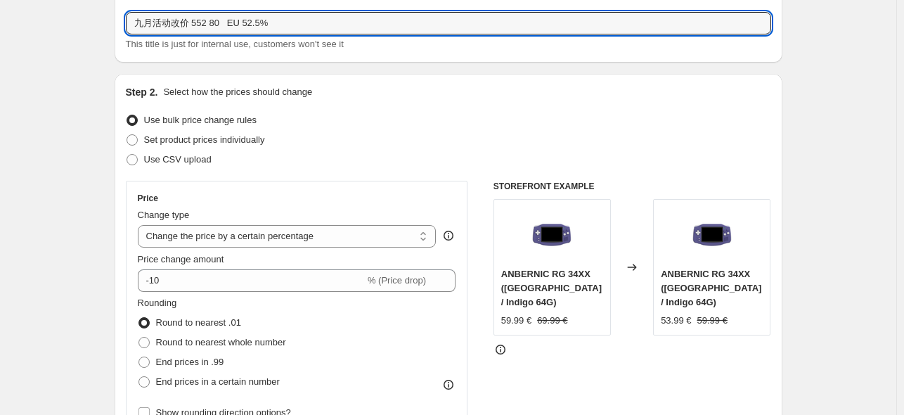
scroll to position [187, 0]
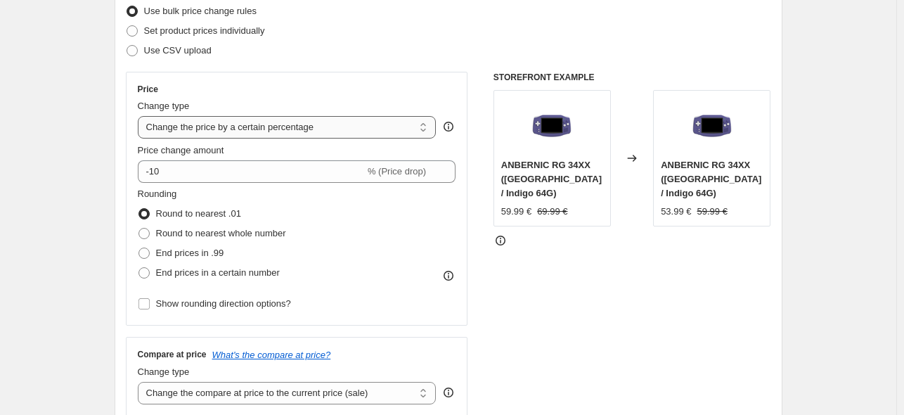
click at [263, 134] on select "Change the price to a certain amount Change the price by a certain amount Chang…" at bounding box center [287, 127] width 299 height 22
click at [141, 116] on select "Change the price to a certain amount Change the price by a certain amount Chang…" at bounding box center [287, 127] width 299 height 22
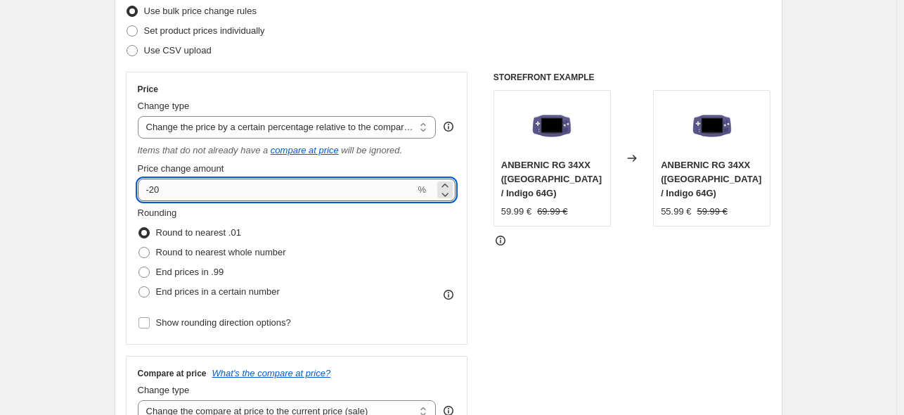
click at [229, 190] on input "-20" at bounding box center [277, 190] width 278 height 22
click at [612, 289] on div "STOREFRONT EXAMPLE ANBERNIC RG 34XX ([GEOGRAPHIC_DATA] / Indigo 64G) 59.99 € 69…" at bounding box center [633, 253] width 278 height 363
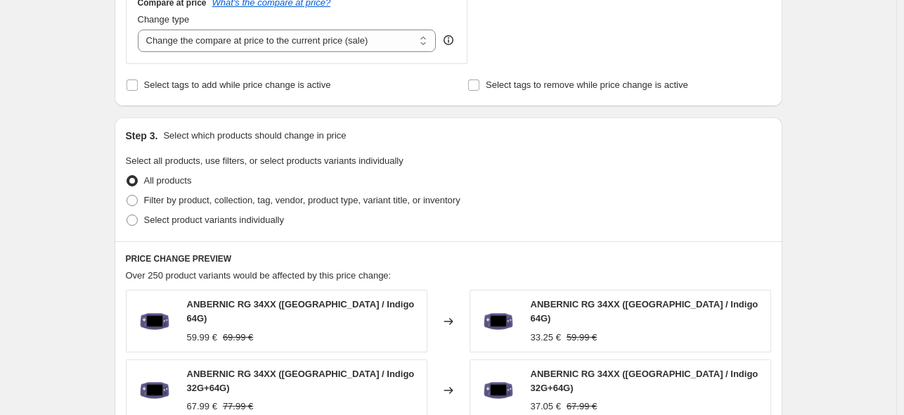
scroll to position [562, 0]
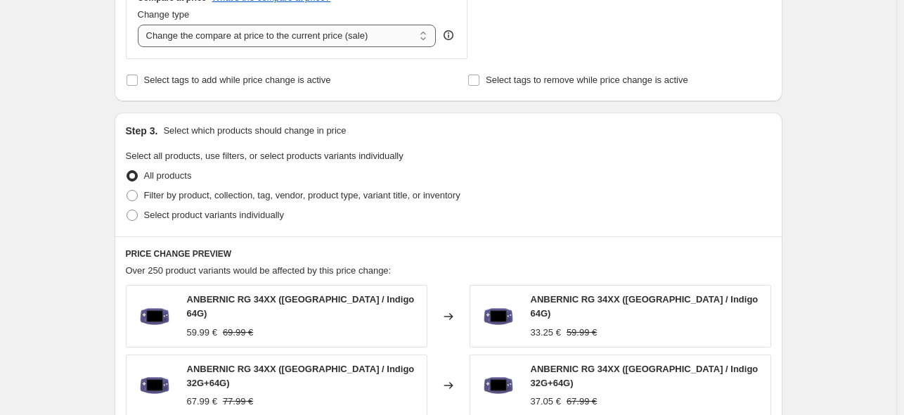
click at [299, 47] on select "Change the compare at price to the current price (sale) Change the compare at p…" at bounding box center [287, 36] width 299 height 22
click at [141, 25] on select "Change the compare at price to the current price (sale) Change the compare at p…" at bounding box center [287, 36] width 299 height 22
click at [557, 157] on fieldset "Select all products, use filters, or select products variants individually All …" at bounding box center [448, 187] width 645 height 76
click at [220, 210] on span "Select product variants individually" at bounding box center [214, 215] width 140 height 11
click at [127, 210] on input "Select product variants individually" at bounding box center [127, 210] width 1 height 1
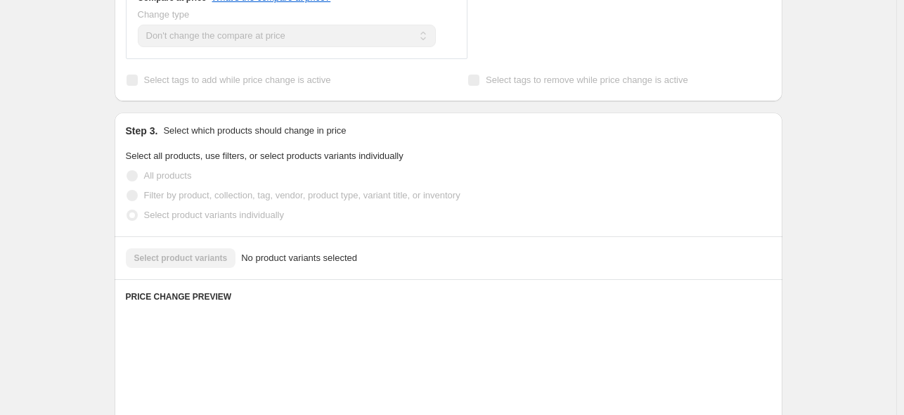
scroll to position [697, 0]
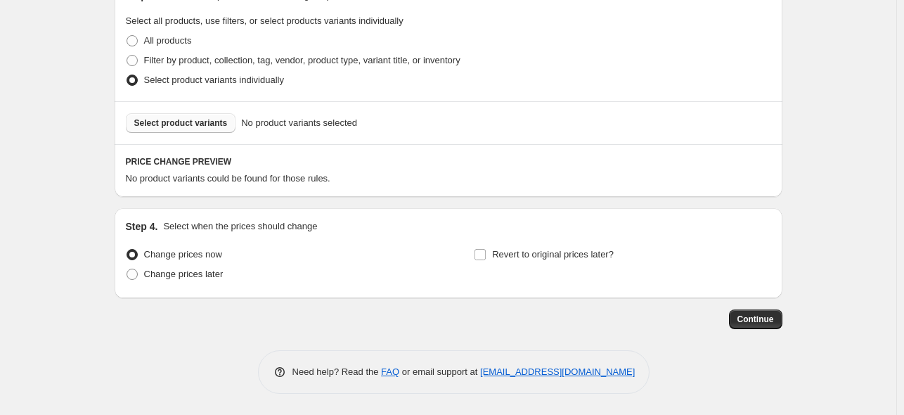
click at [192, 119] on span "Select product variants" at bounding box center [181, 122] width 94 height 11
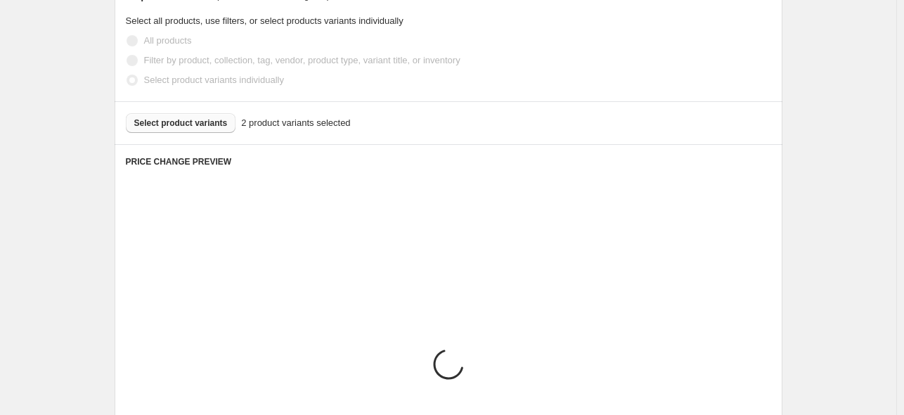
scroll to position [861, 0]
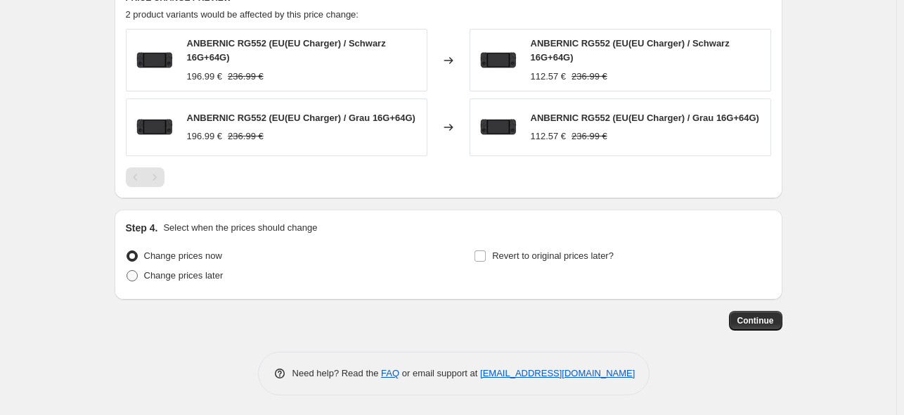
drag, startPoint x: 192, startPoint y: 278, endPoint x: 290, endPoint y: 281, distance: 97.8
click at [194, 278] on span "Change prices later" at bounding box center [183, 275] width 79 height 11
click at [488, 263] on label "Revert to original prices later?" at bounding box center [544, 256] width 140 height 20
click at [486, 262] on input "Revert to original prices later?" at bounding box center [480, 255] width 11 height 11
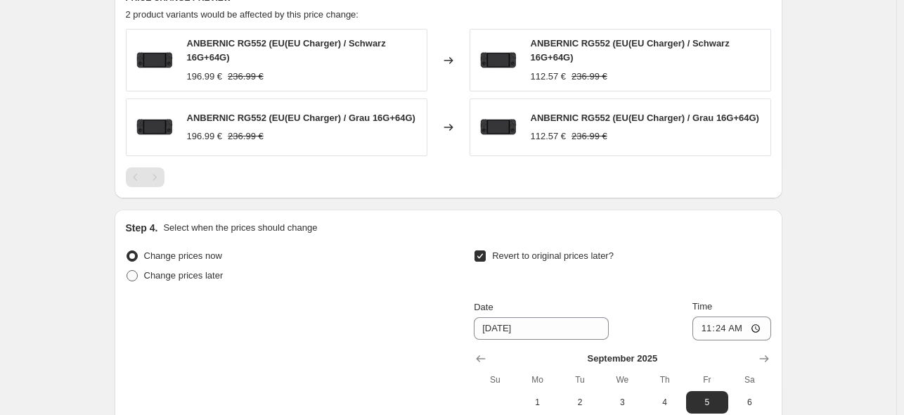
drag, startPoint x: 148, startPoint y: 276, endPoint x: 188, endPoint y: 276, distance: 40.8
click at [148, 276] on span "Change prices later" at bounding box center [183, 275] width 79 height 11
click at [127, 271] on input "Change prices later" at bounding box center [127, 270] width 1 height 1
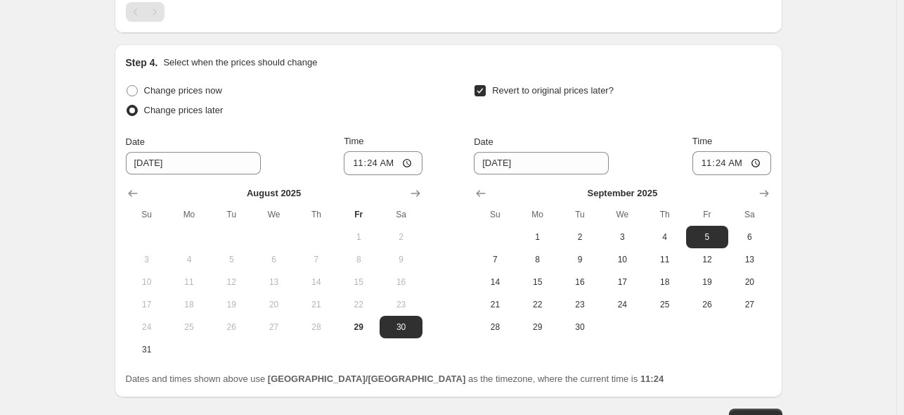
scroll to position [1125, 0]
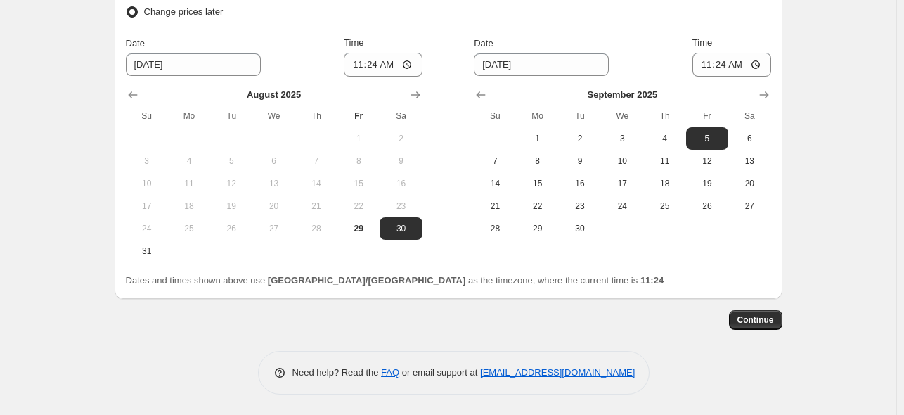
drag, startPoint x: 149, startPoint y: 255, endPoint x: 190, endPoint y: 213, distance: 58.7
click at [149, 255] on span "31" at bounding box center [146, 250] width 31 height 11
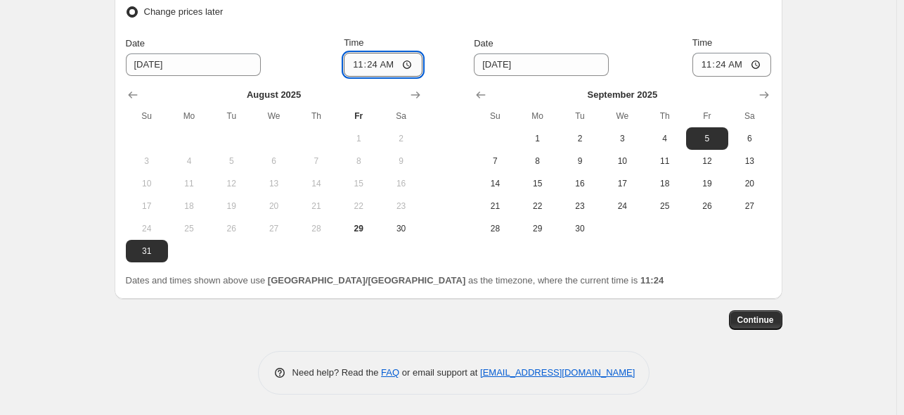
click at [377, 64] on input "11:24" at bounding box center [383, 65] width 79 height 24
click at [759, 131] on button "6" at bounding box center [749, 138] width 42 height 22
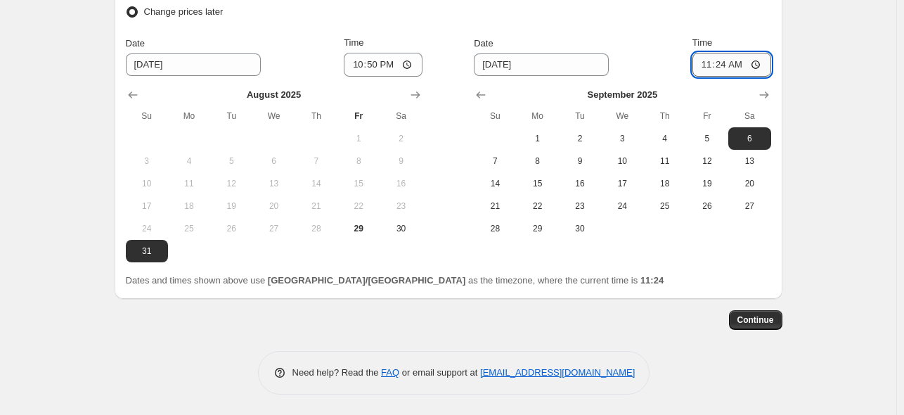
click at [727, 70] on input "11:24" at bounding box center [732, 65] width 79 height 24
click at [770, 326] on button "Continue" at bounding box center [755, 320] width 53 height 20
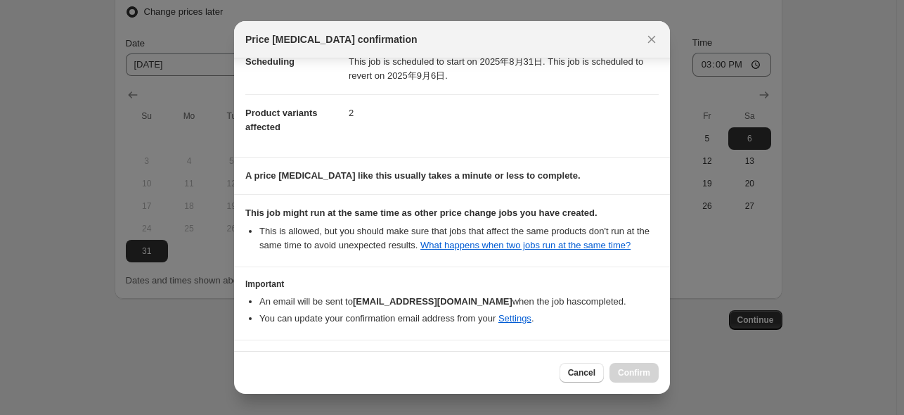
scroll to position [186, 0]
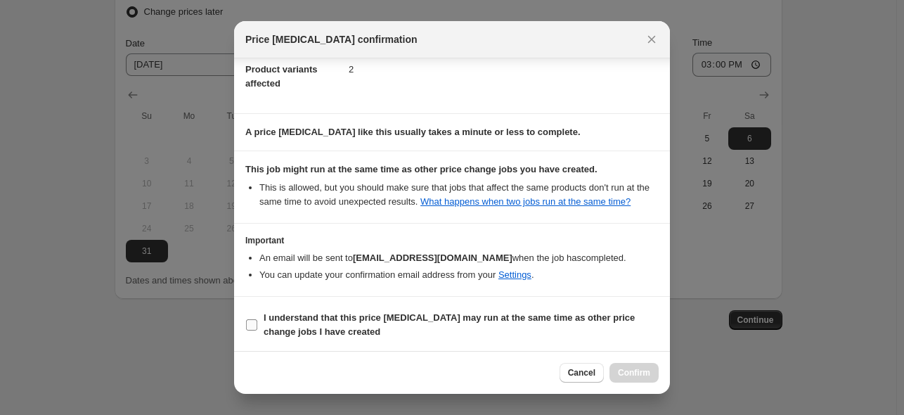
click at [431, 318] on b "I understand that this price [MEDICAL_DATA] may run at the same time as other p…" at bounding box center [449, 324] width 371 height 25
click at [602, 326] on span "I understand that this price [MEDICAL_DATA] may run at the same time as other p…" at bounding box center [461, 325] width 395 height 28
click at [257, 326] on input "I understand that this price [MEDICAL_DATA] may run at the same time as other p…" at bounding box center [251, 324] width 11 height 11
click at [625, 373] on span "Confirm" at bounding box center [634, 372] width 32 height 11
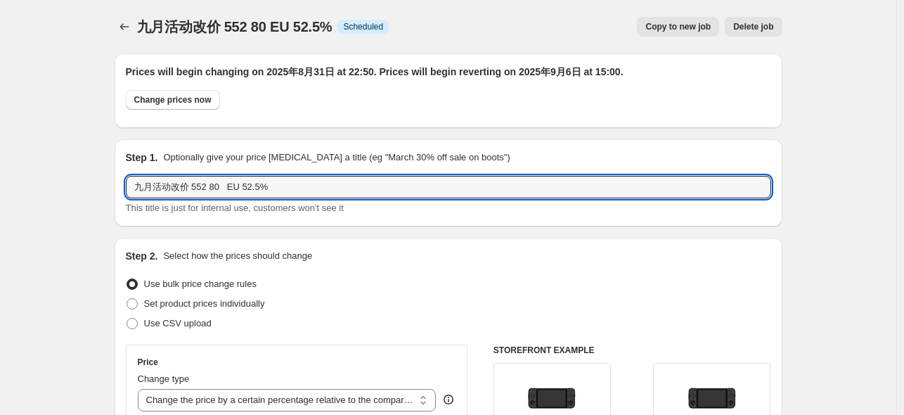
drag, startPoint x: 328, startPoint y: 188, endPoint x: 15, endPoint y: 185, distance: 312.9
click at [130, 26] on icon "Price change jobs" at bounding box center [124, 27] width 14 height 14
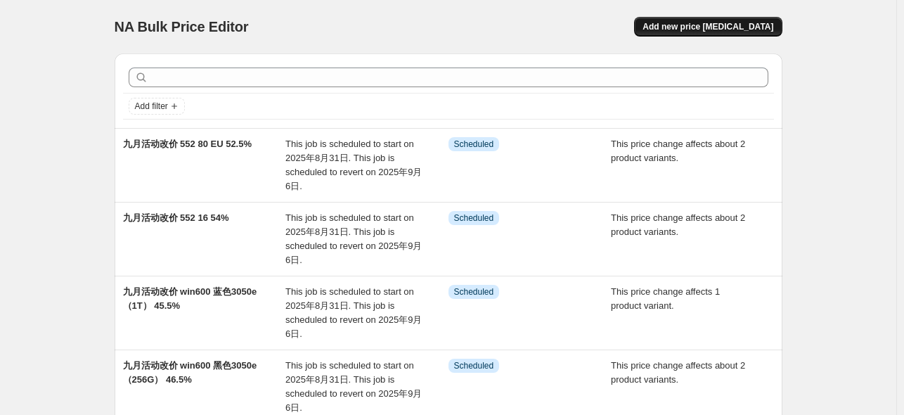
click at [674, 31] on button "Add new price [MEDICAL_DATA]" at bounding box center [708, 27] width 148 height 20
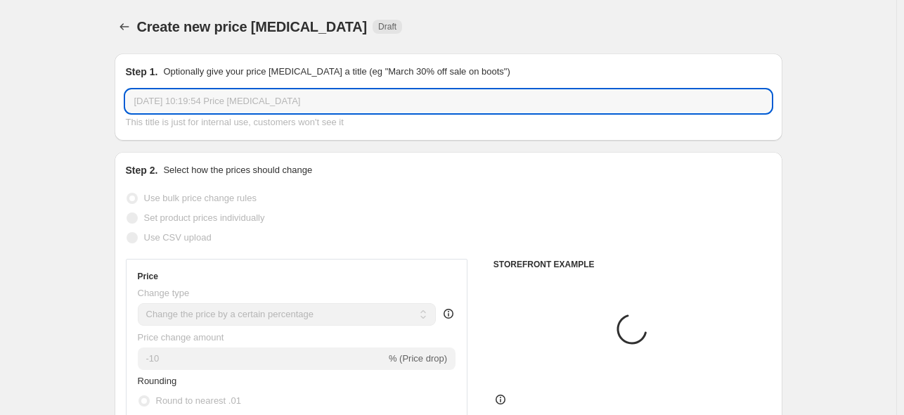
click at [317, 108] on input "[DATE] 10:19:54 Price [MEDICAL_DATA]" at bounding box center [448, 101] width 645 height 22
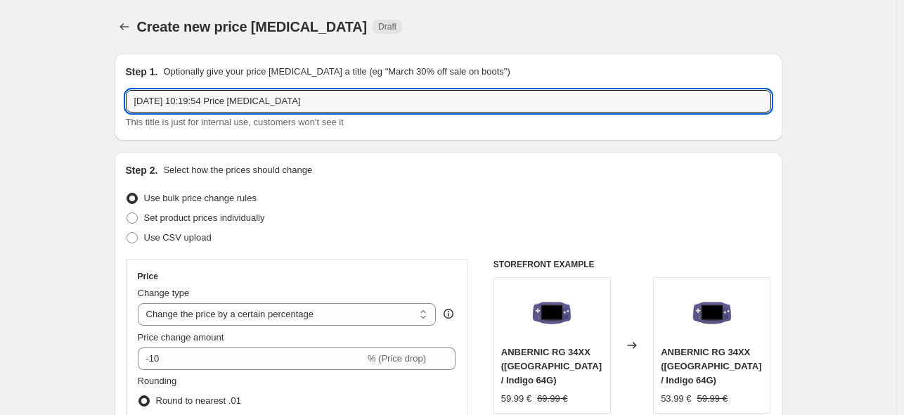
drag, startPoint x: 316, startPoint y: 100, endPoint x: -25, endPoint y: 103, distance: 341.7
click at [0, 103] on html "Home Settings Plans Skip to content Create new price [MEDICAL_DATA]. This page …" at bounding box center [452, 207] width 904 height 415
paste input "九月活动改价 552 80 EU 52.5%"
drag, startPoint x: 219, startPoint y: 101, endPoint x: 243, endPoint y: 105, distance: 24.3
click at [243, 105] on input "九月活动改价 552 80 EU 52.5%" at bounding box center [448, 101] width 645 height 22
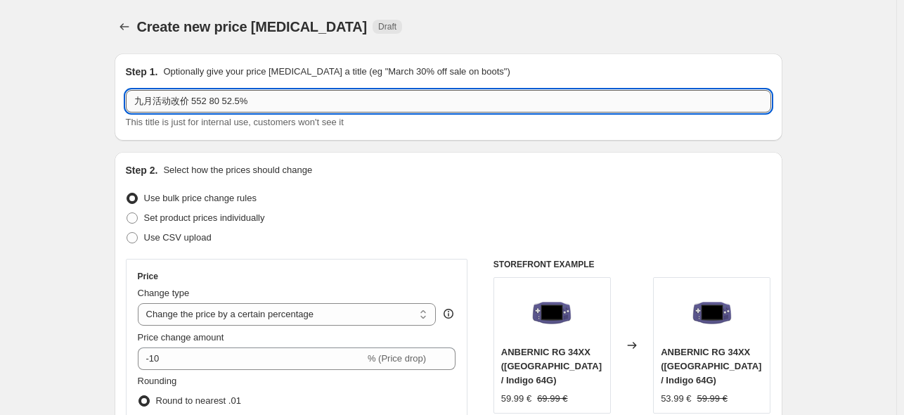
click at [224, 97] on input "九月活动改价 552 80 52.5%" at bounding box center [448, 101] width 645 height 22
click at [421, 202] on div "Use bulk price change rules" at bounding box center [448, 198] width 645 height 20
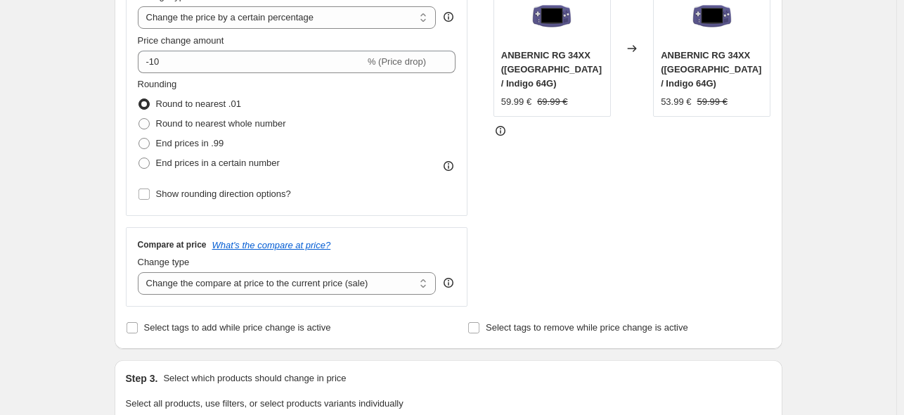
scroll to position [281, 0]
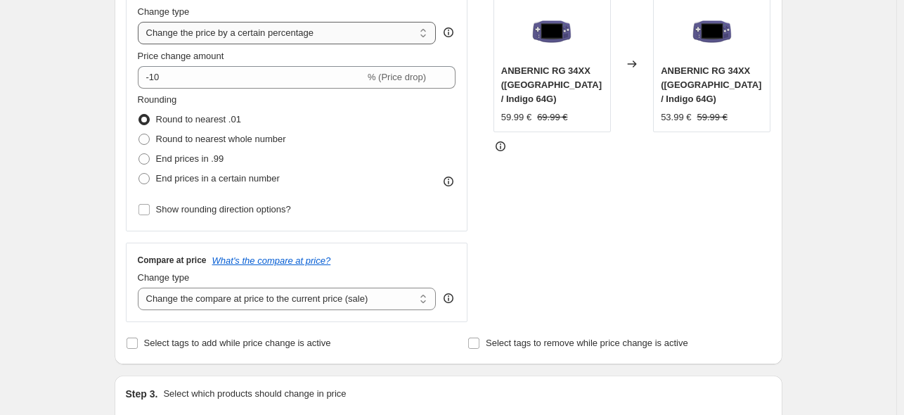
click at [253, 37] on select "Change the price to a certain amount Change the price by a certain amount Chang…" at bounding box center [287, 33] width 299 height 22
click at [141, 22] on select "Change the price to a certain amount Change the price by a certain amount Chang…" at bounding box center [287, 33] width 299 height 22
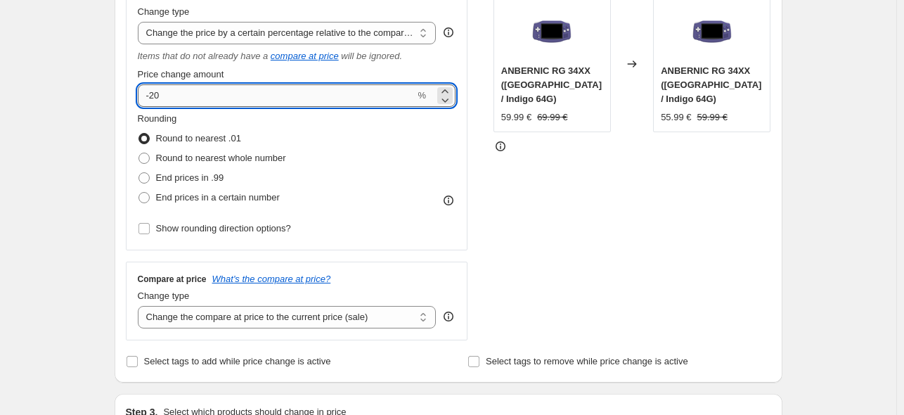
click at [200, 96] on input "-20" at bounding box center [277, 95] width 278 height 22
drag, startPoint x: 665, startPoint y: 244, endPoint x: 613, endPoint y: 263, distance: 55.4
click at [664, 244] on div "STOREFRONT EXAMPLE ANBERNIC RG 34XX ([GEOGRAPHIC_DATA] / Indigo 64G) 59.99 € 69…" at bounding box center [633, 159] width 278 height 363
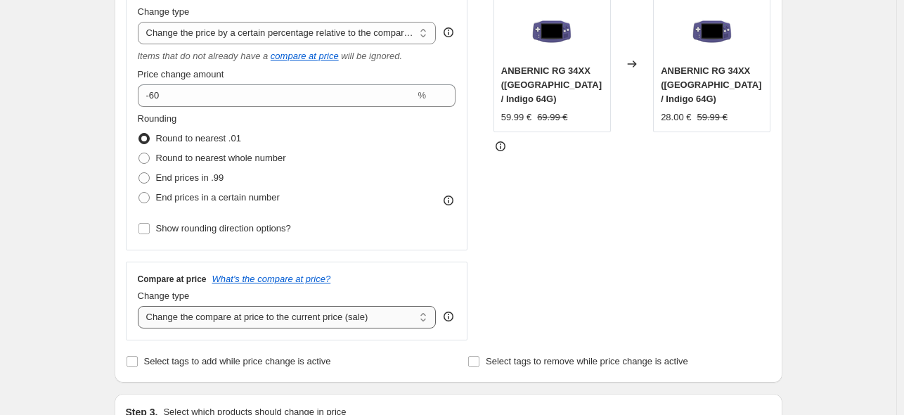
click at [328, 326] on select "Change the compare at price to the current price (sale) Change the compare at p…" at bounding box center [287, 317] width 299 height 22
click at [141, 307] on select "Change the compare at price to the current price (sale) Change the compare at p…" at bounding box center [287, 317] width 299 height 22
click at [594, 275] on div "STOREFRONT EXAMPLE ANBERNIC RG 34XX ([GEOGRAPHIC_DATA] / Indigo 64G) 59.99 € 69…" at bounding box center [633, 159] width 278 height 363
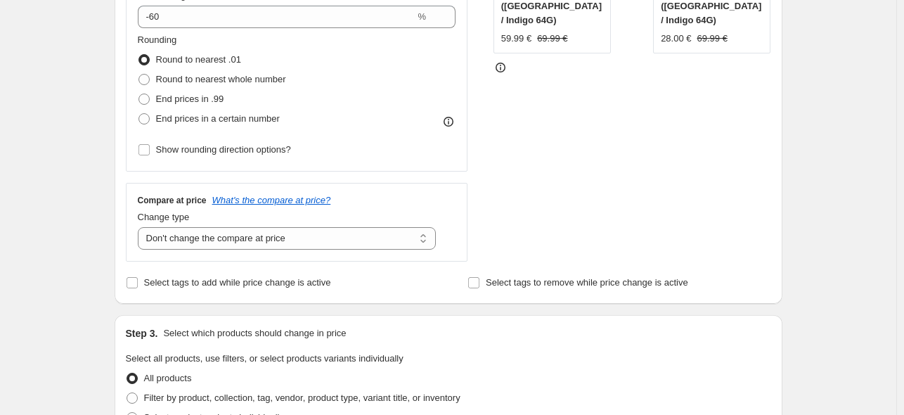
scroll to position [468, 0]
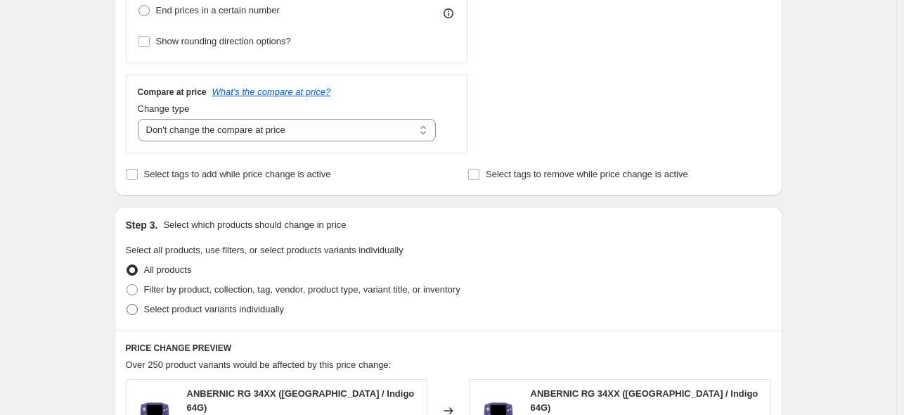
click at [214, 310] on span "Select product variants individually" at bounding box center [214, 309] width 140 height 11
click at [127, 304] on input "Select product variants individually" at bounding box center [127, 304] width 1 height 1
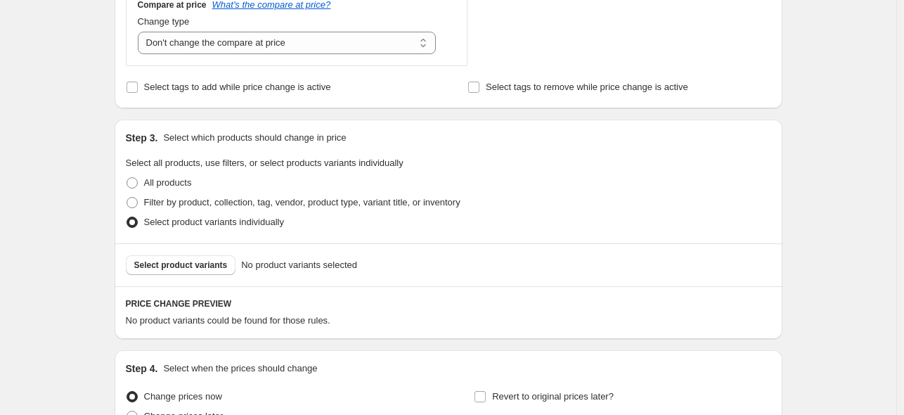
scroll to position [656, 0]
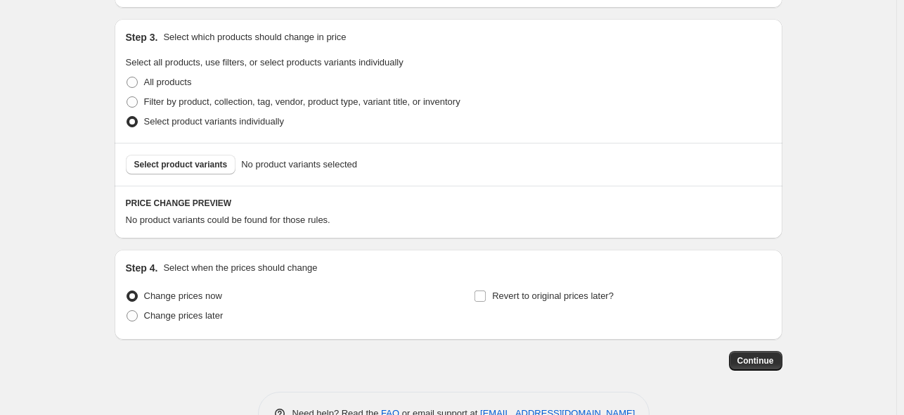
click at [204, 176] on div "Select product variants No product variants selected" at bounding box center [449, 164] width 668 height 43
click at [205, 165] on span "Select product variants" at bounding box center [181, 164] width 94 height 11
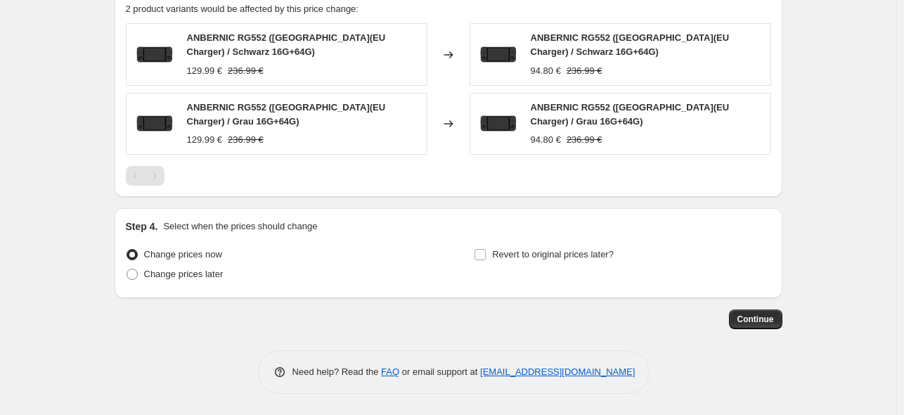
scroll to position [866, 0]
click at [184, 277] on span "Change prices later" at bounding box center [183, 274] width 79 height 11
click at [127, 270] on input "Change prices later" at bounding box center [127, 269] width 1 height 1
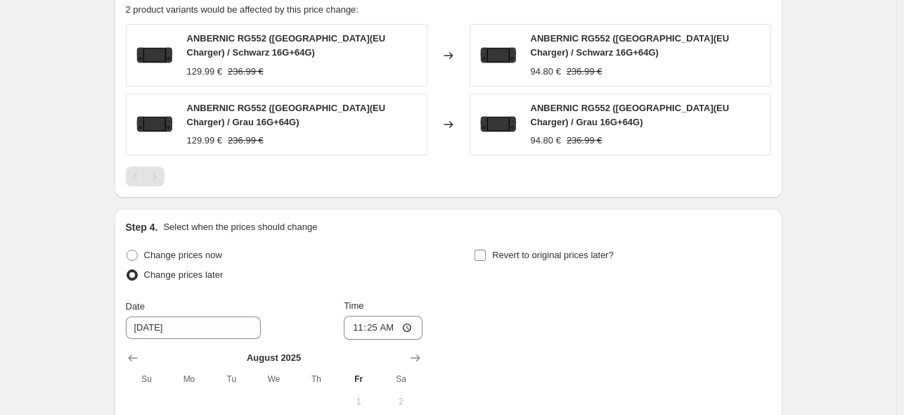
click at [522, 257] on span "Revert to original prices later?" at bounding box center [553, 255] width 122 height 11
click at [486, 257] on input "Revert to original prices later?" at bounding box center [480, 255] width 11 height 11
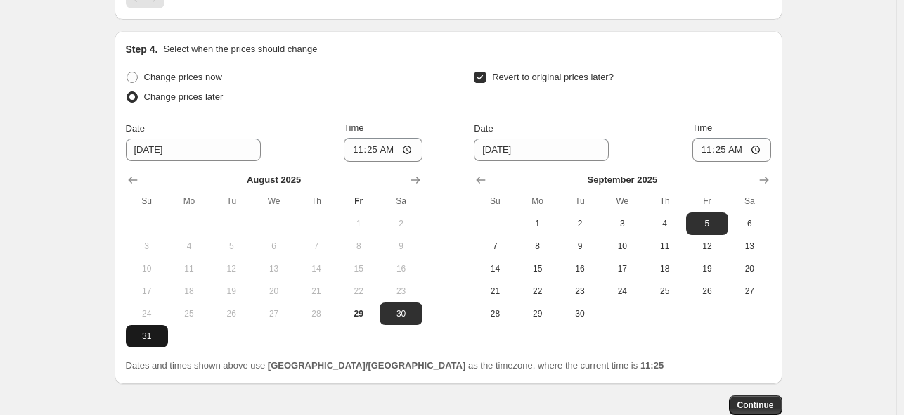
scroll to position [1054, 0]
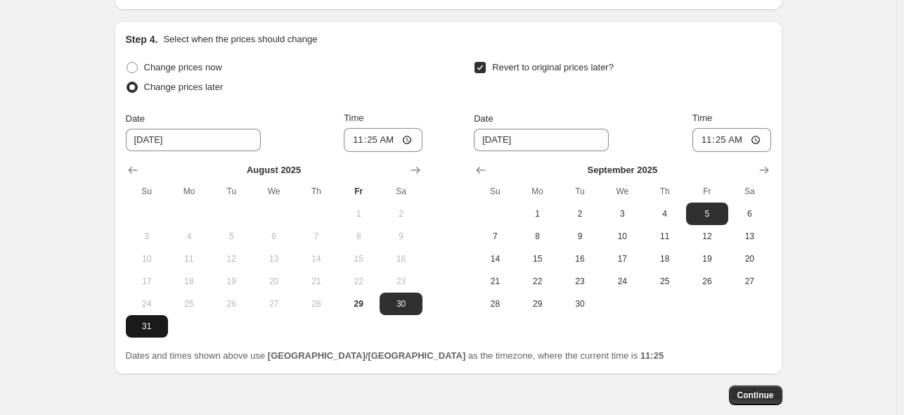
drag, startPoint x: 146, startPoint y: 326, endPoint x: 304, endPoint y: 247, distance: 175.8
click at [146, 325] on span "31" at bounding box center [146, 326] width 31 height 11
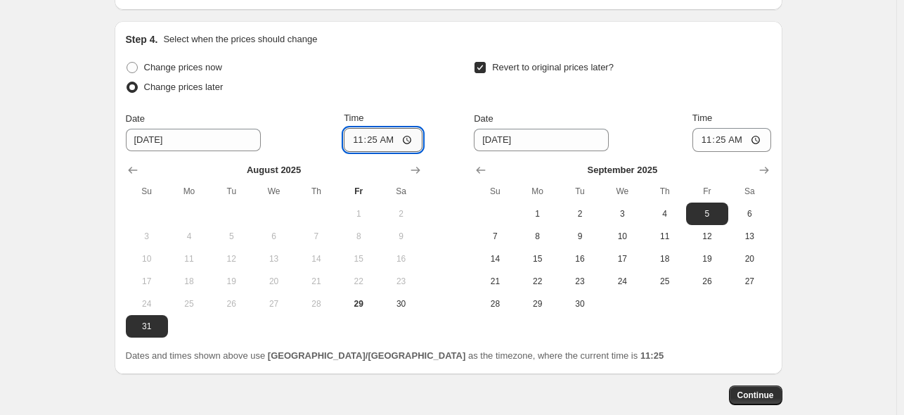
click at [374, 146] on input "11:25" at bounding box center [383, 140] width 79 height 24
drag, startPoint x: 751, startPoint y: 215, endPoint x: 738, endPoint y: 186, distance: 31.8
click at [751, 213] on span "6" at bounding box center [749, 213] width 31 height 11
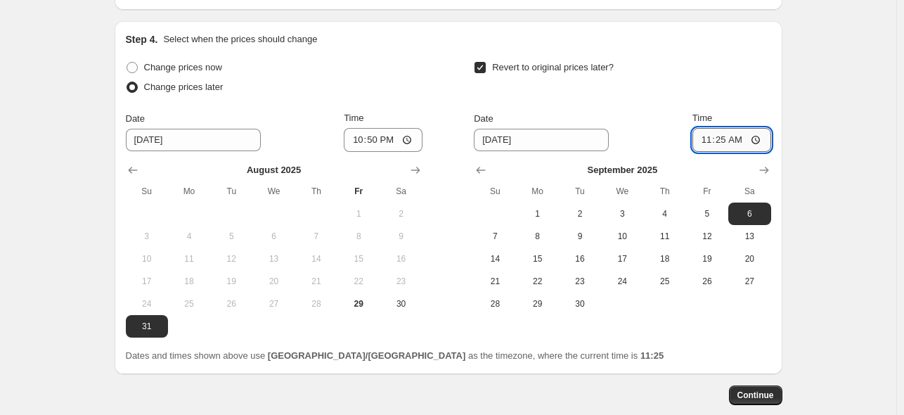
click at [726, 146] on input "11:25" at bounding box center [732, 140] width 79 height 24
click at [766, 394] on span "Continue" at bounding box center [756, 395] width 37 height 11
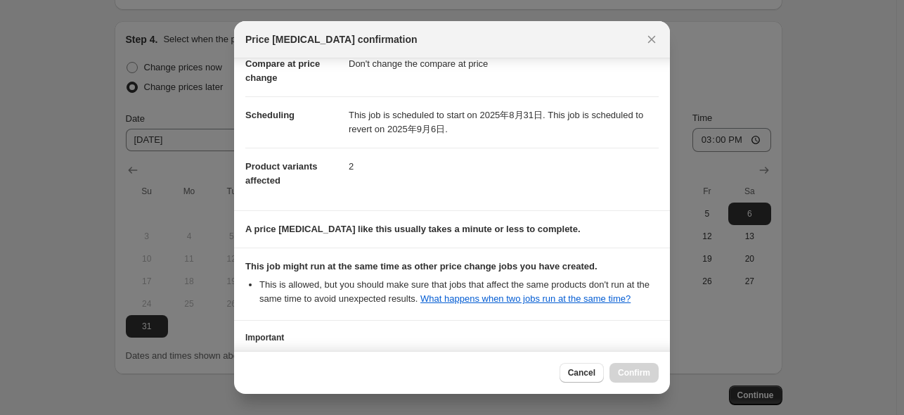
scroll to position [186, 0]
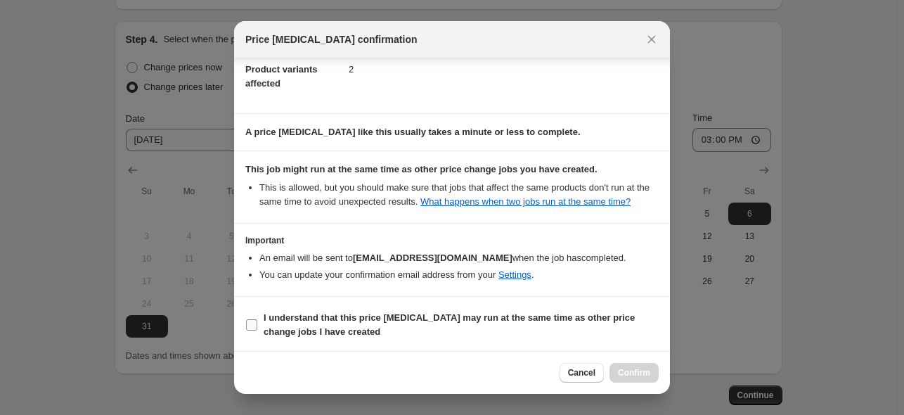
click at [392, 328] on span "I understand that this price [MEDICAL_DATA] may run at the same time as other p…" at bounding box center [461, 325] width 395 height 28
click at [257, 328] on input "I understand that this price [MEDICAL_DATA] may run at the same time as other p…" at bounding box center [251, 324] width 11 height 11
click at [654, 373] on button "Confirm" at bounding box center [634, 373] width 49 height 20
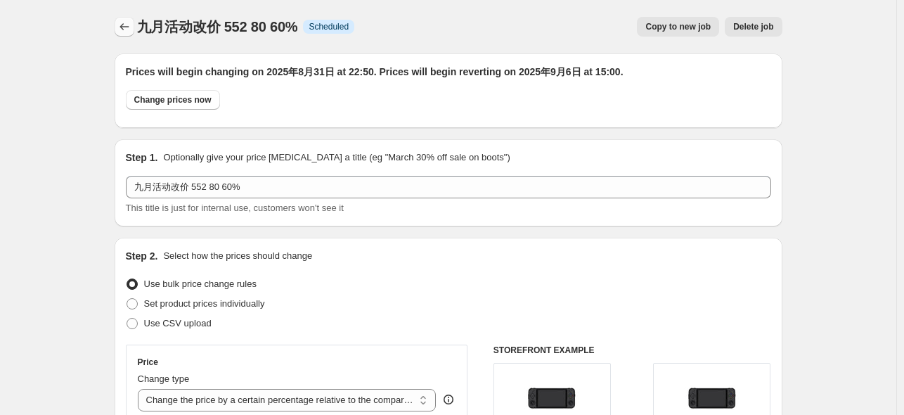
click at [131, 22] on icon "Price change jobs" at bounding box center [124, 27] width 14 height 14
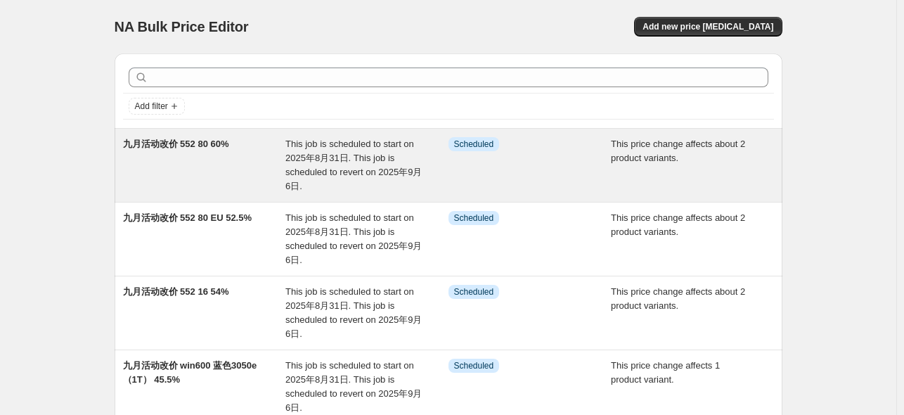
click at [225, 145] on span "九月活动改价 552 80 60%" at bounding box center [176, 144] width 106 height 11
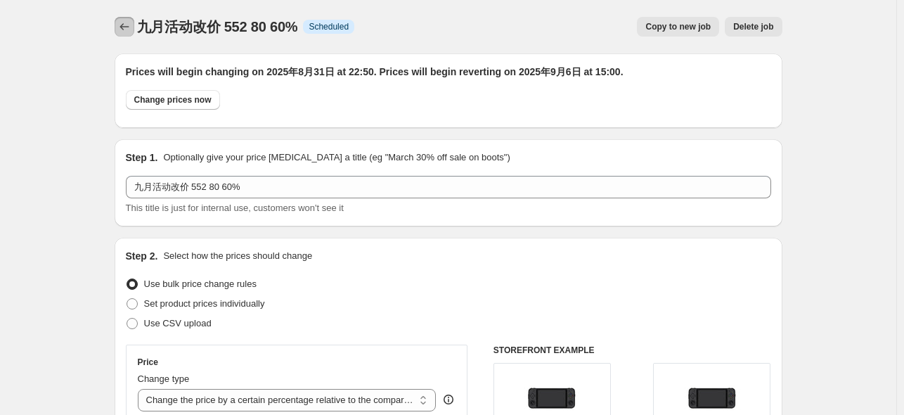
click at [127, 32] on icon "Price change jobs" at bounding box center [124, 27] width 14 height 14
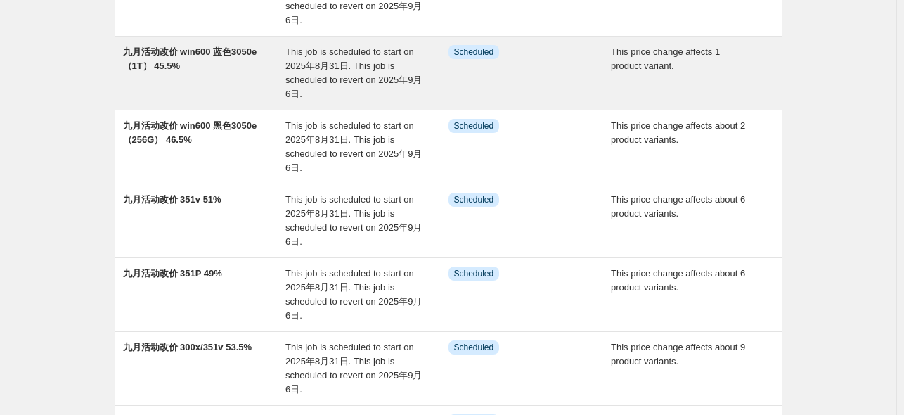
scroll to position [468, 0]
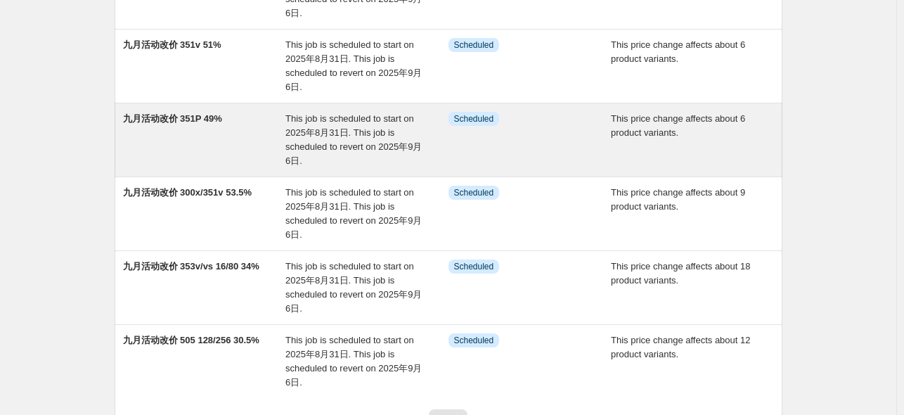
click at [188, 116] on span "九月活动改价 351P 49%" at bounding box center [172, 118] width 99 height 11
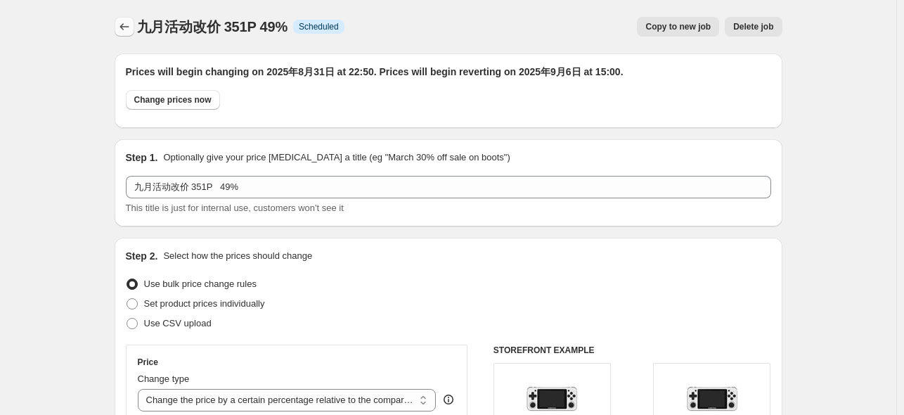
click at [126, 25] on icon "Price change jobs" at bounding box center [124, 27] width 14 height 14
